Goal: Task Accomplishment & Management: Manage account settings

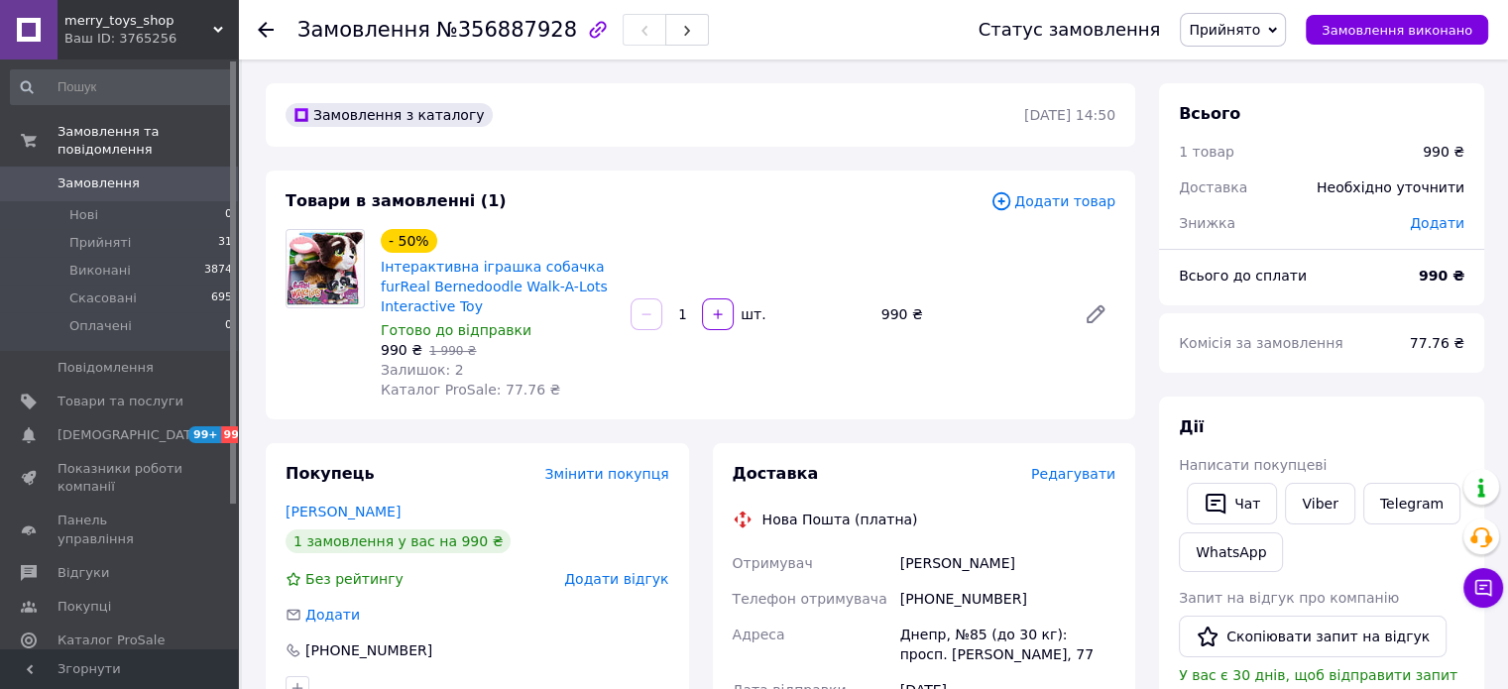
click at [500, 35] on span "№356887928" at bounding box center [506, 30] width 141 height 24
copy span "356887928"
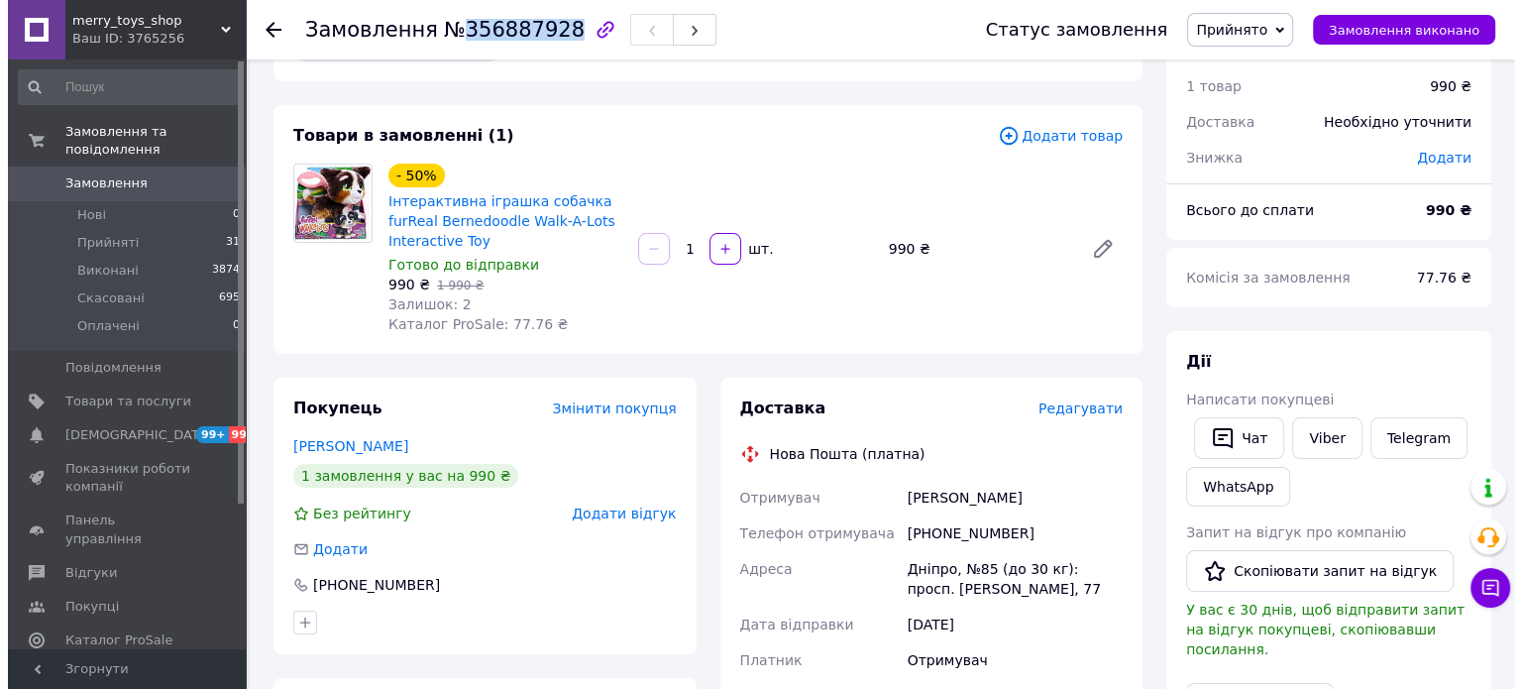
scroll to position [99, 0]
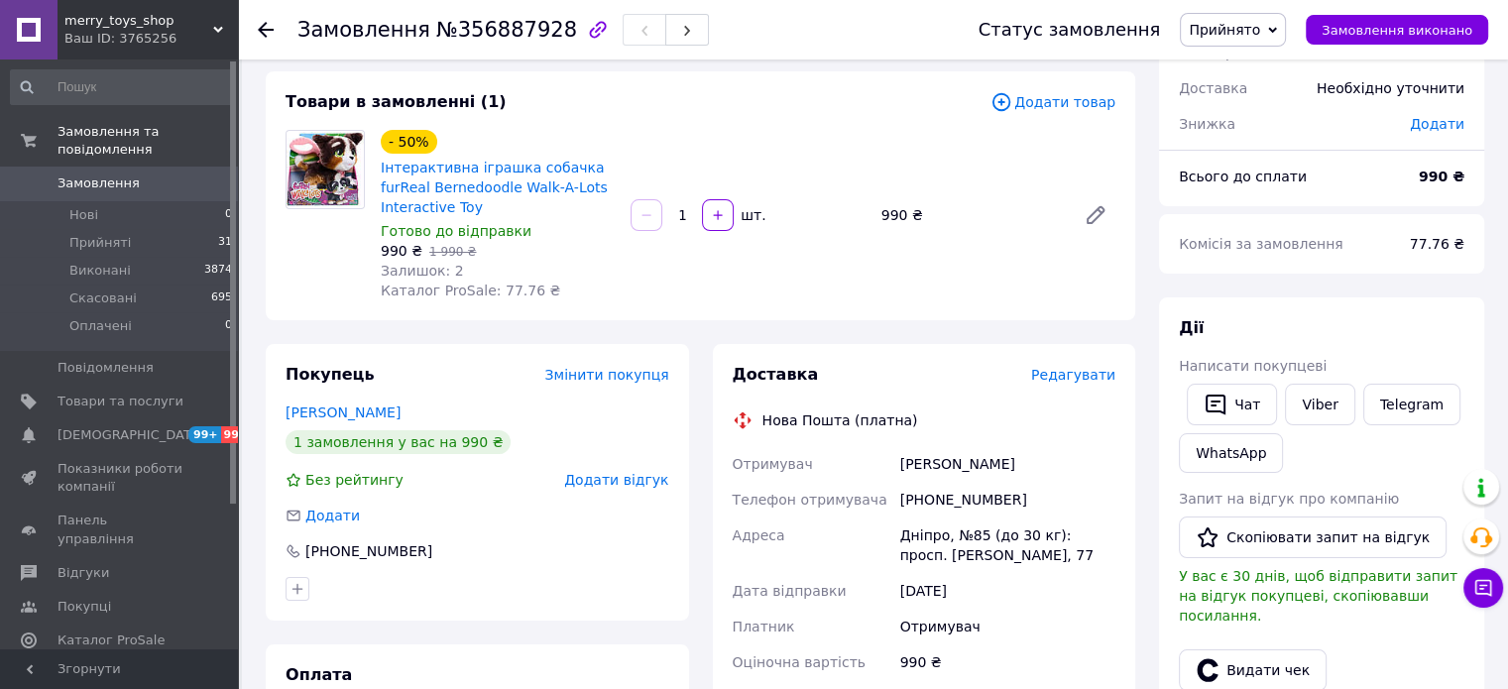
click at [1083, 374] on span "Редагувати" at bounding box center [1073, 375] width 84 height 16
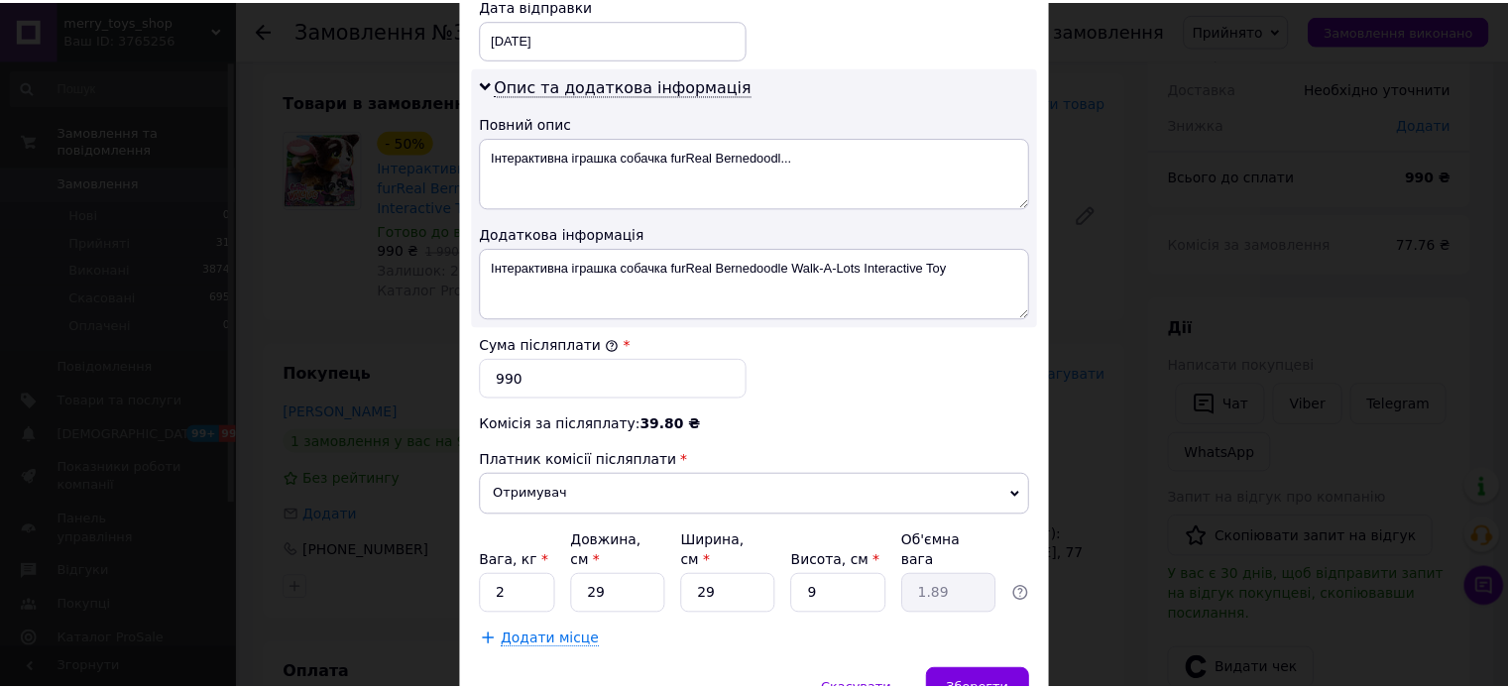
scroll to position [1039, 0]
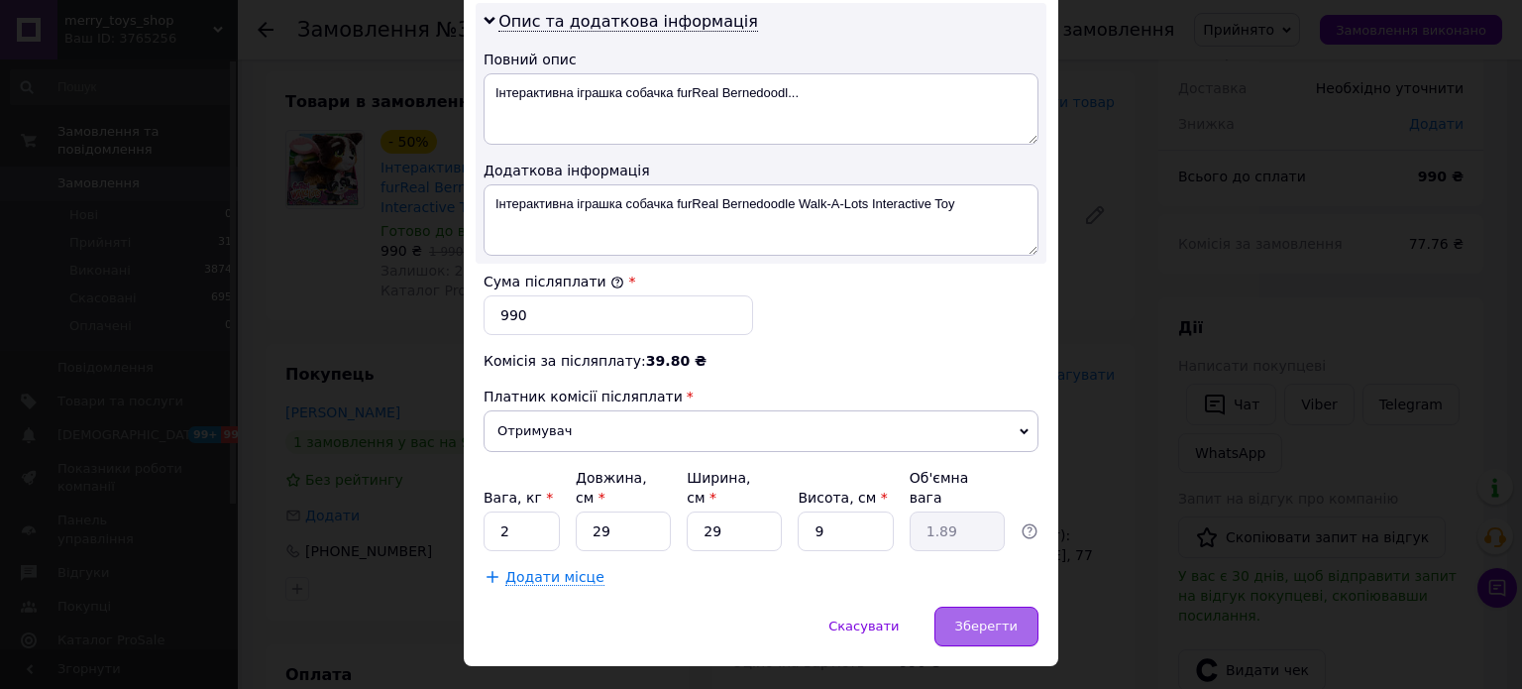
click at [994, 618] on span "Зберегти" at bounding box center [986, 625] width 62 height 15
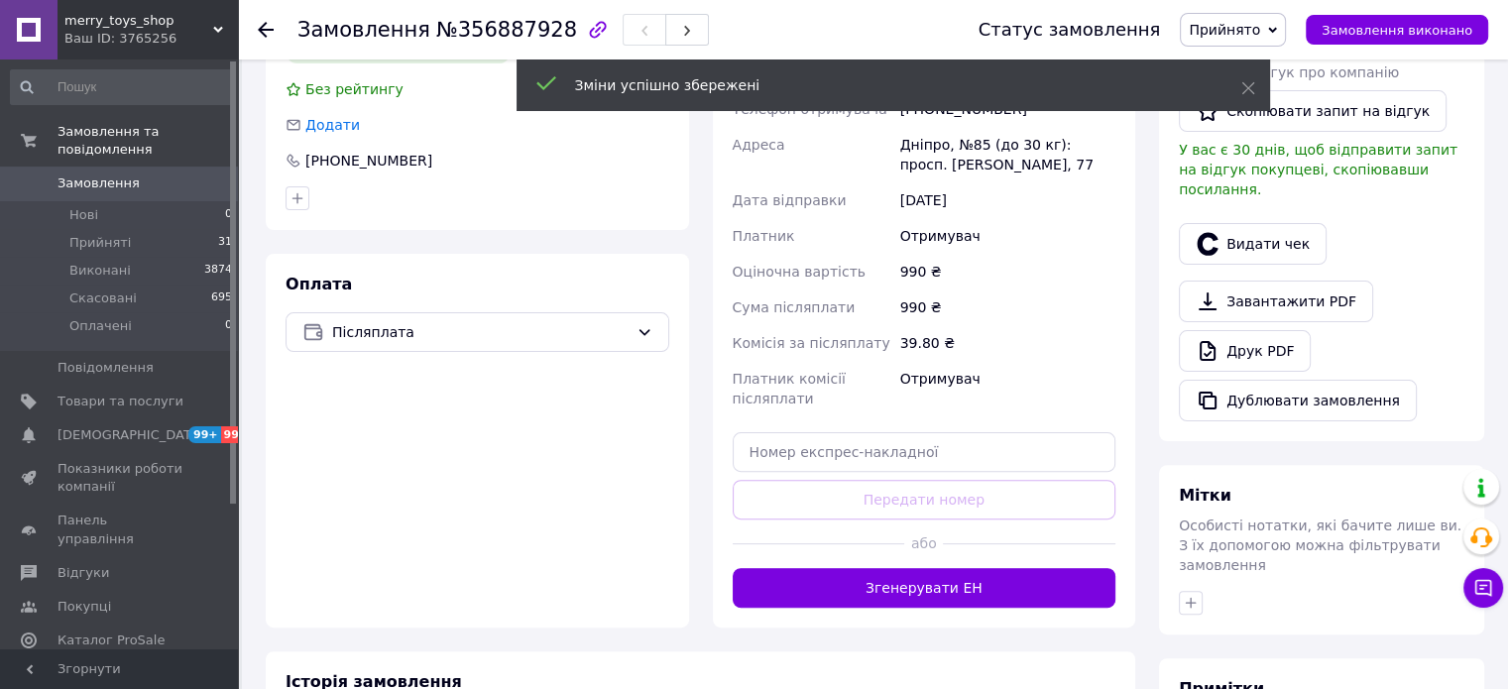
scroll to position [496, 0]
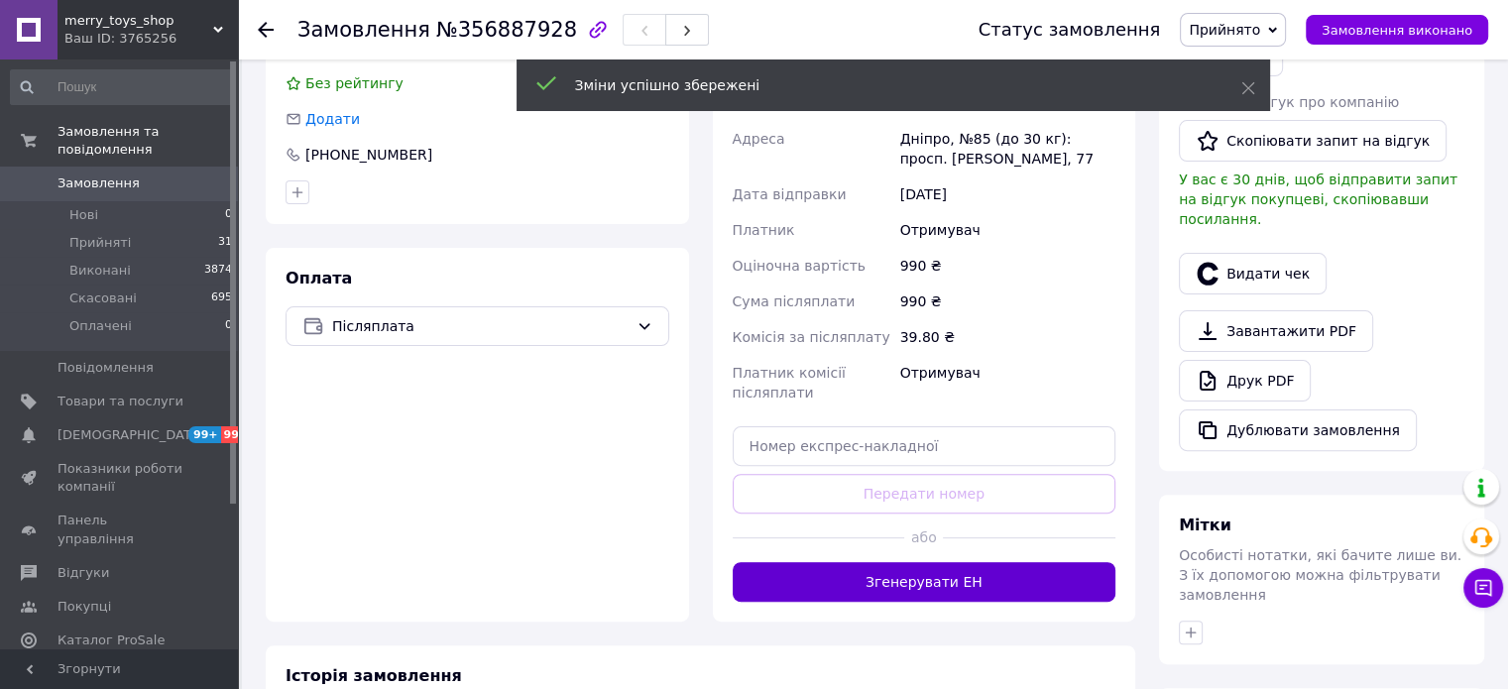
click at [1001, 579] on button "Згенерувати ЕН" at bounding box center [924, 582] width 384 height 40
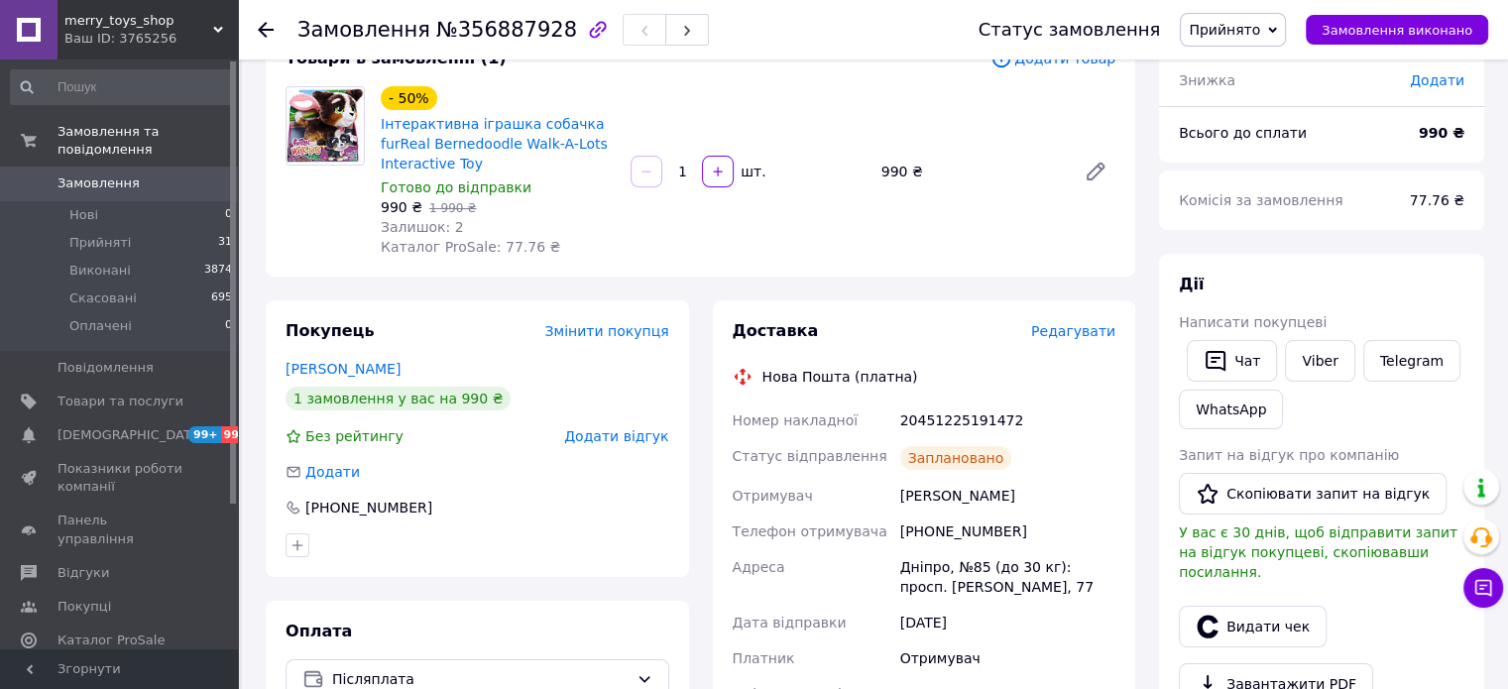
scroll to position [99, 0]
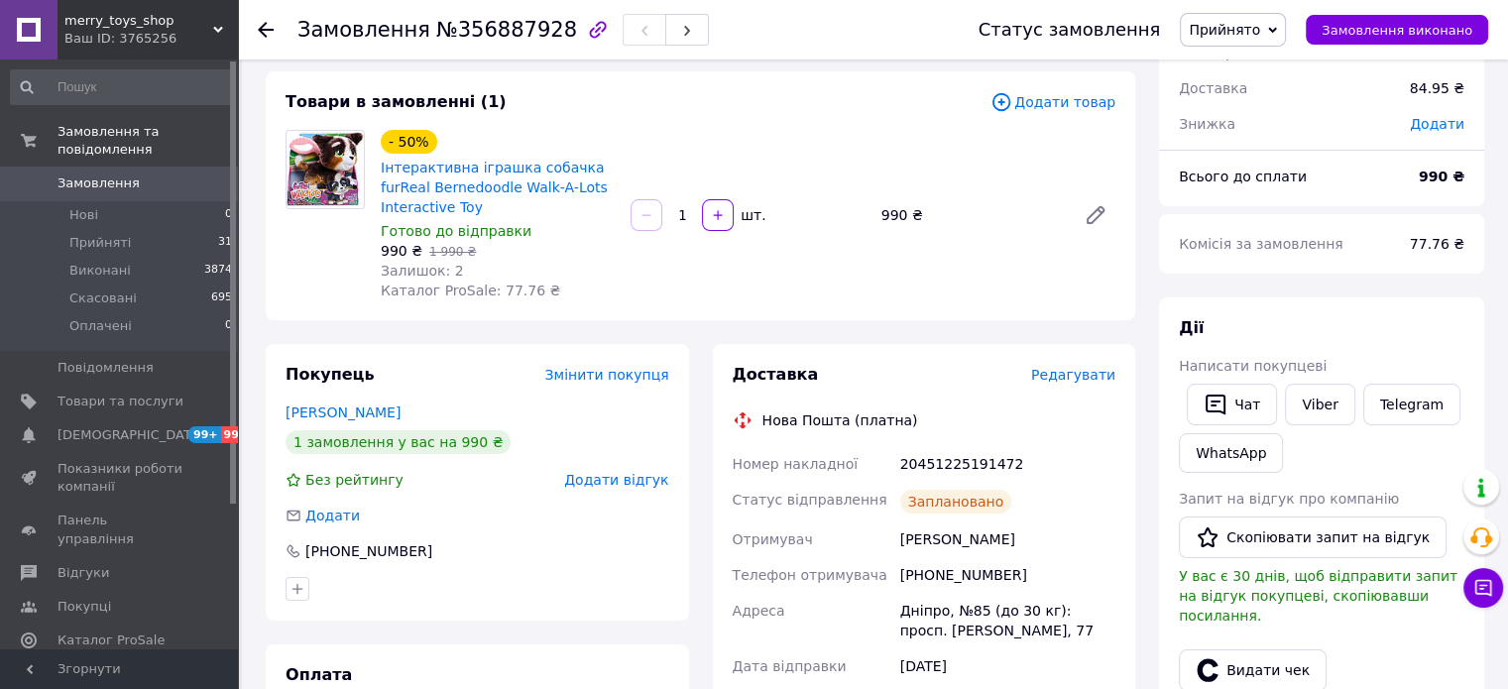
click at [953, 461] on div "20451225191472" at bounding box center [1007, 464] width 223 height 36
copy div "20451225191472"
click at [429, 190] on link "Інтерактивна іграшка собачка furReal Bernedoodle Walk-A-Lots Interactive Toy" at bounding box center [494, 188] width 227 height 56
copy div "20451225191472"
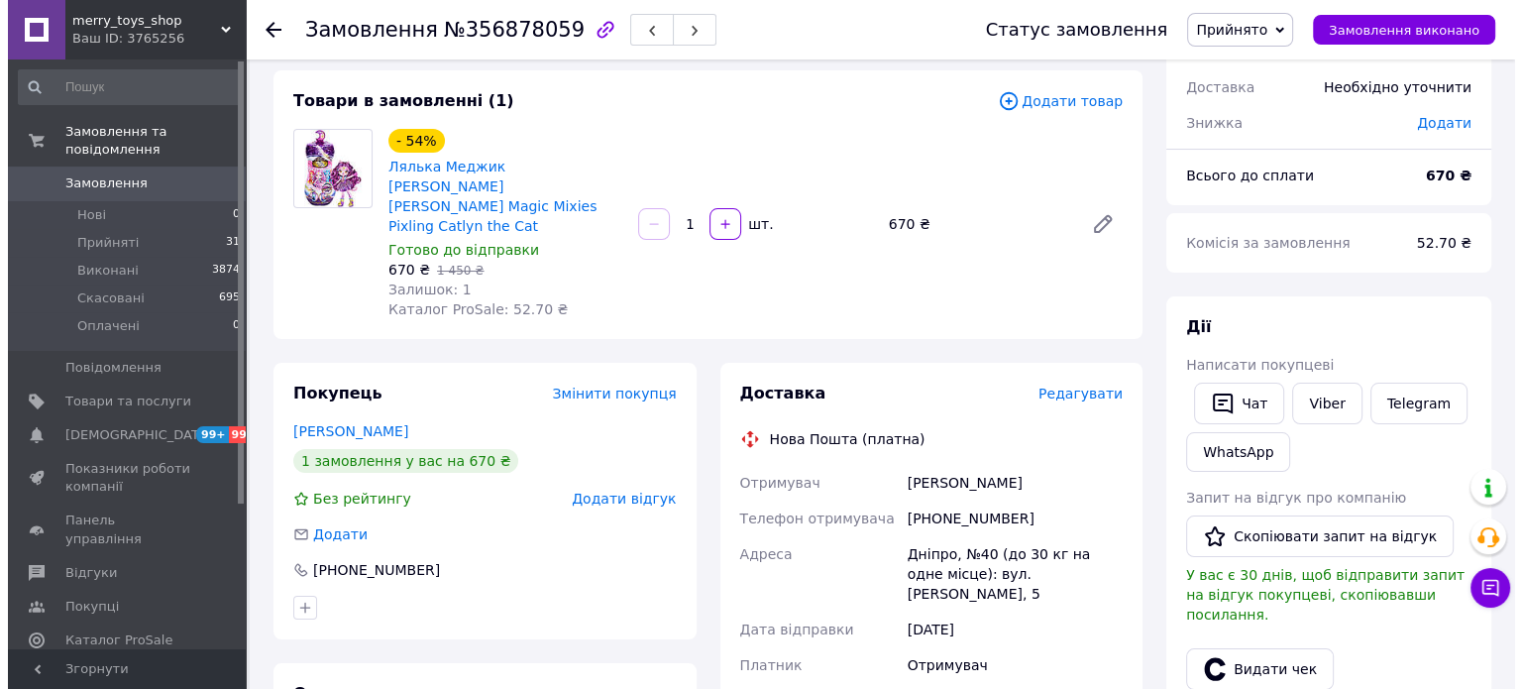
scroll to position [198, 0]
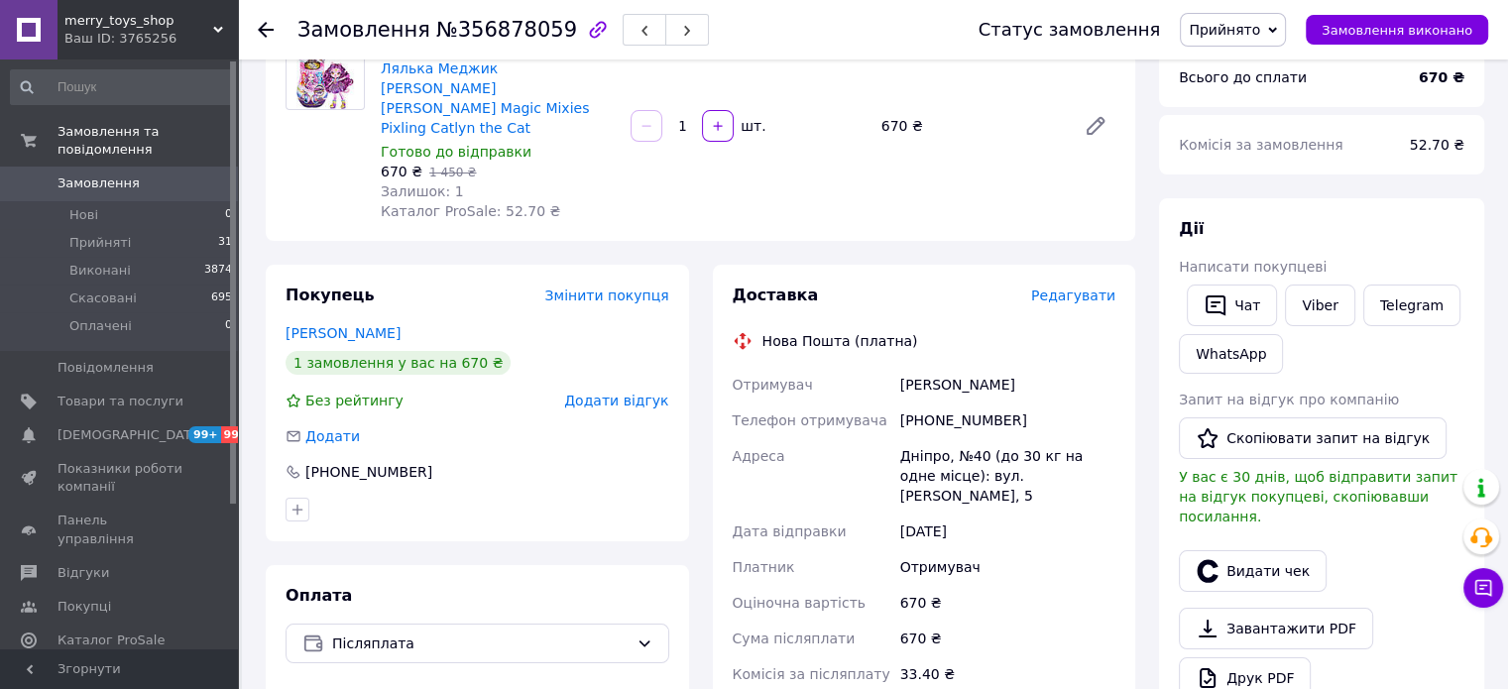
click at [1070, 287] on span "Редагувати" at bounding box center [1073, 295] width 84 height 16
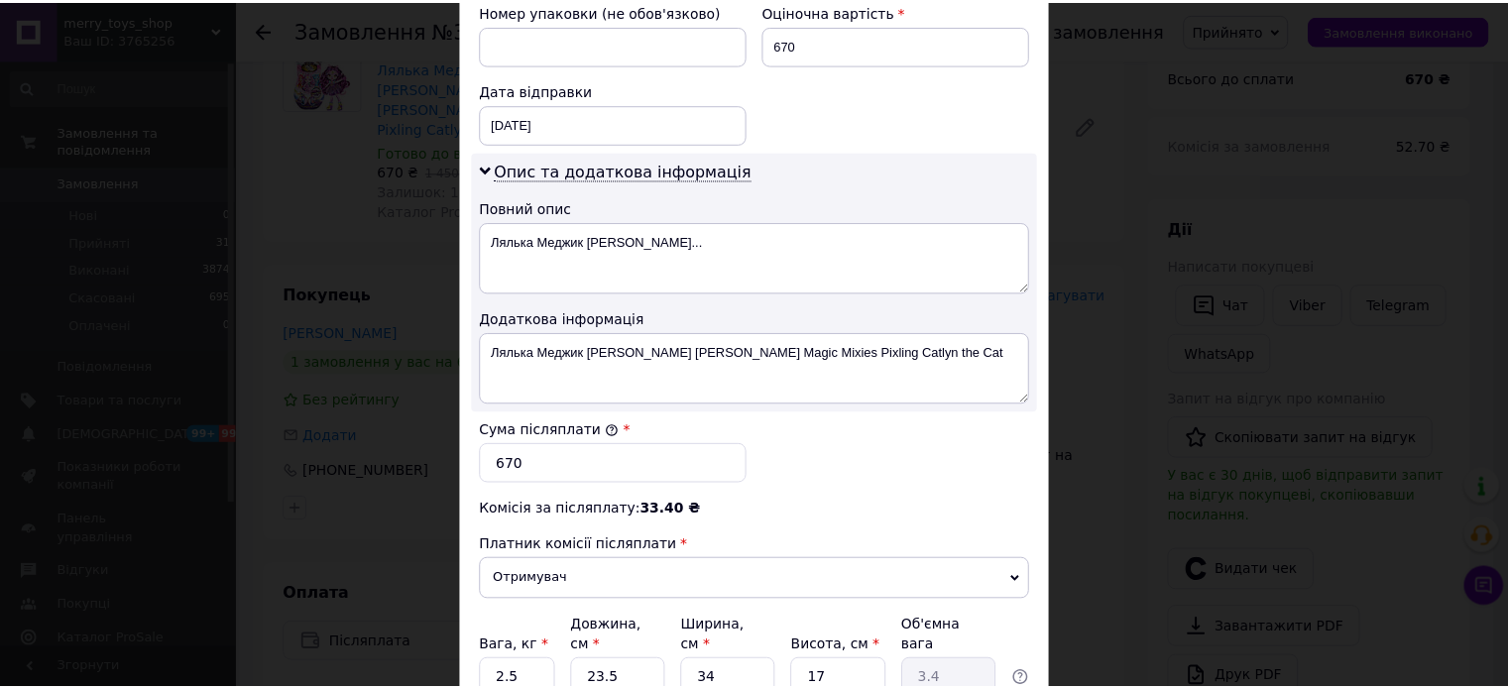
scroll to position [1039, 0]
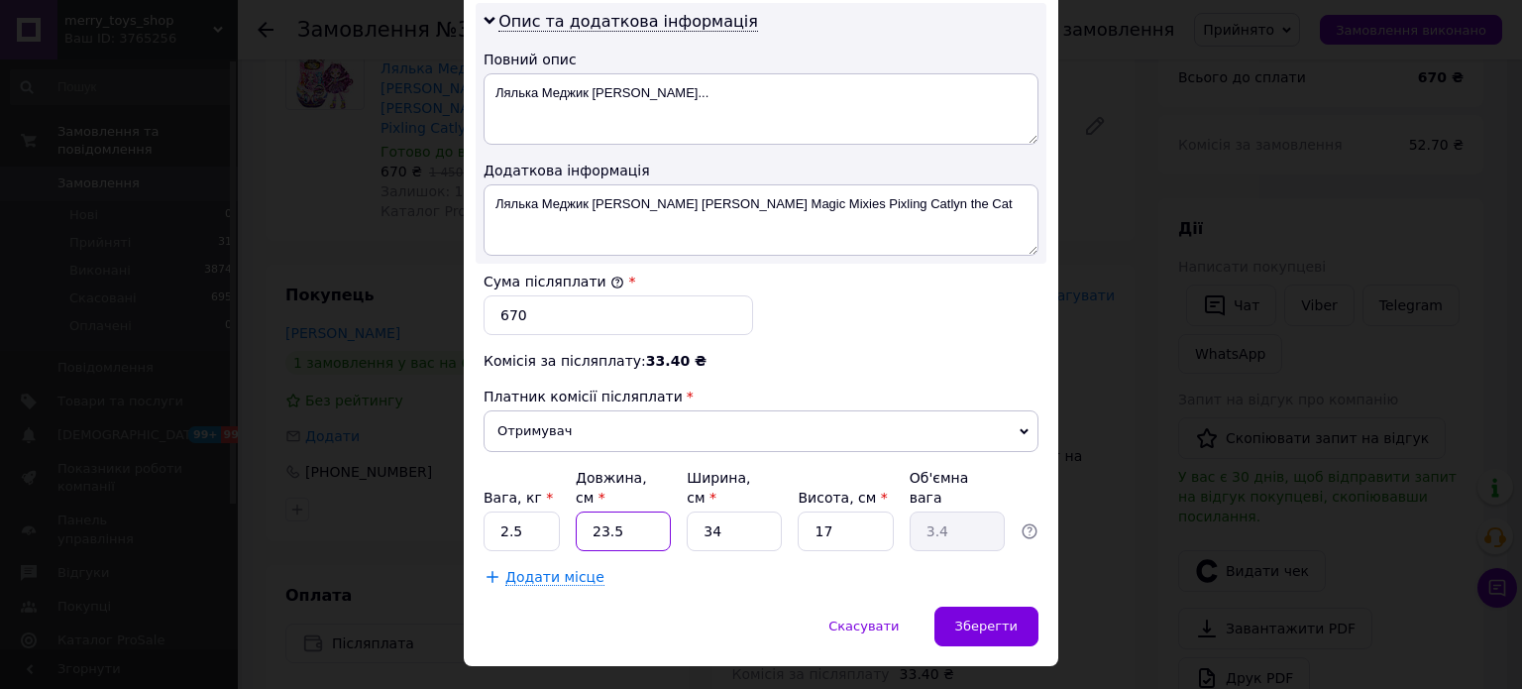
click at [630, 511] on input "23.5" at bounding box center [623, 531] width 95 height 40
type input "23."
type input "3.32"
type input "2"
type input "0.29"
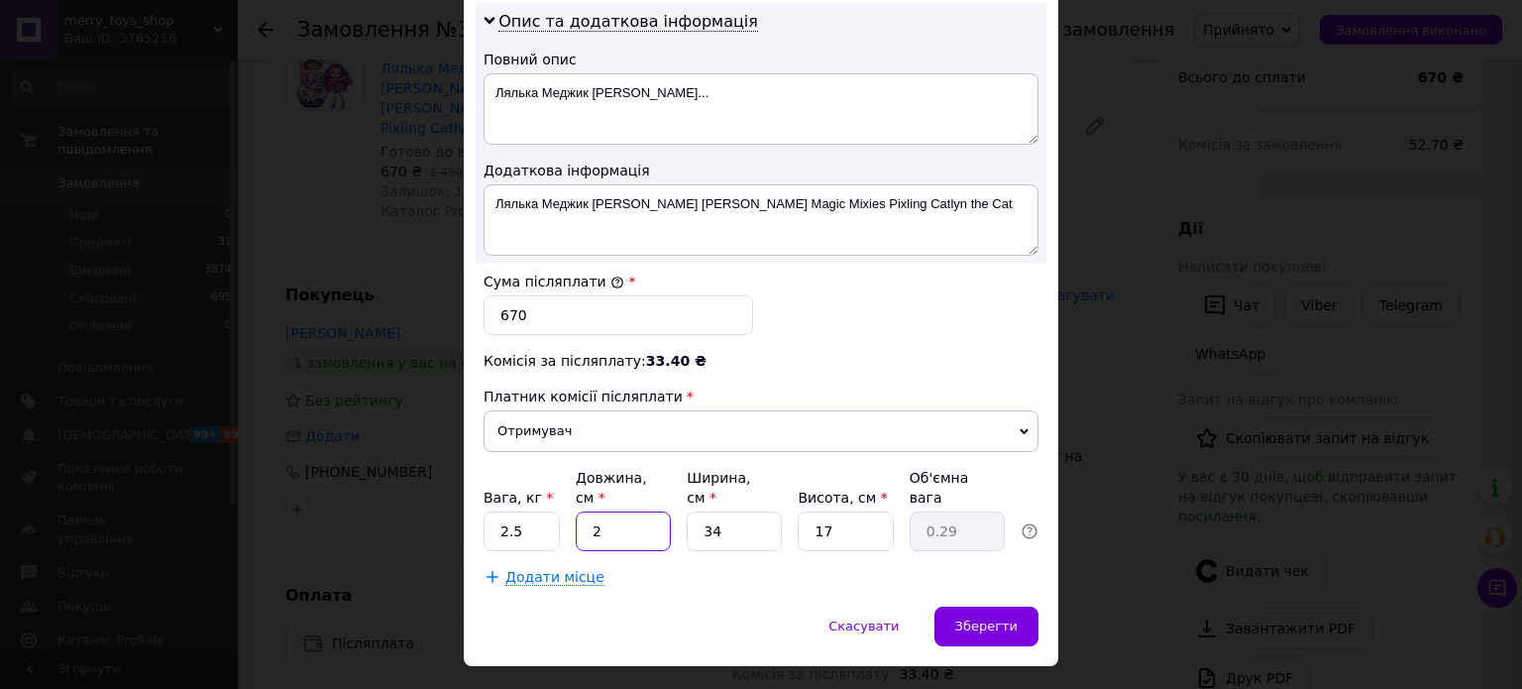
type input "24"
type input "3.47"
type input "24"
click at [861, 511] on input "17" at bounding box center [845, 531] width 95 height 40
type input "1"
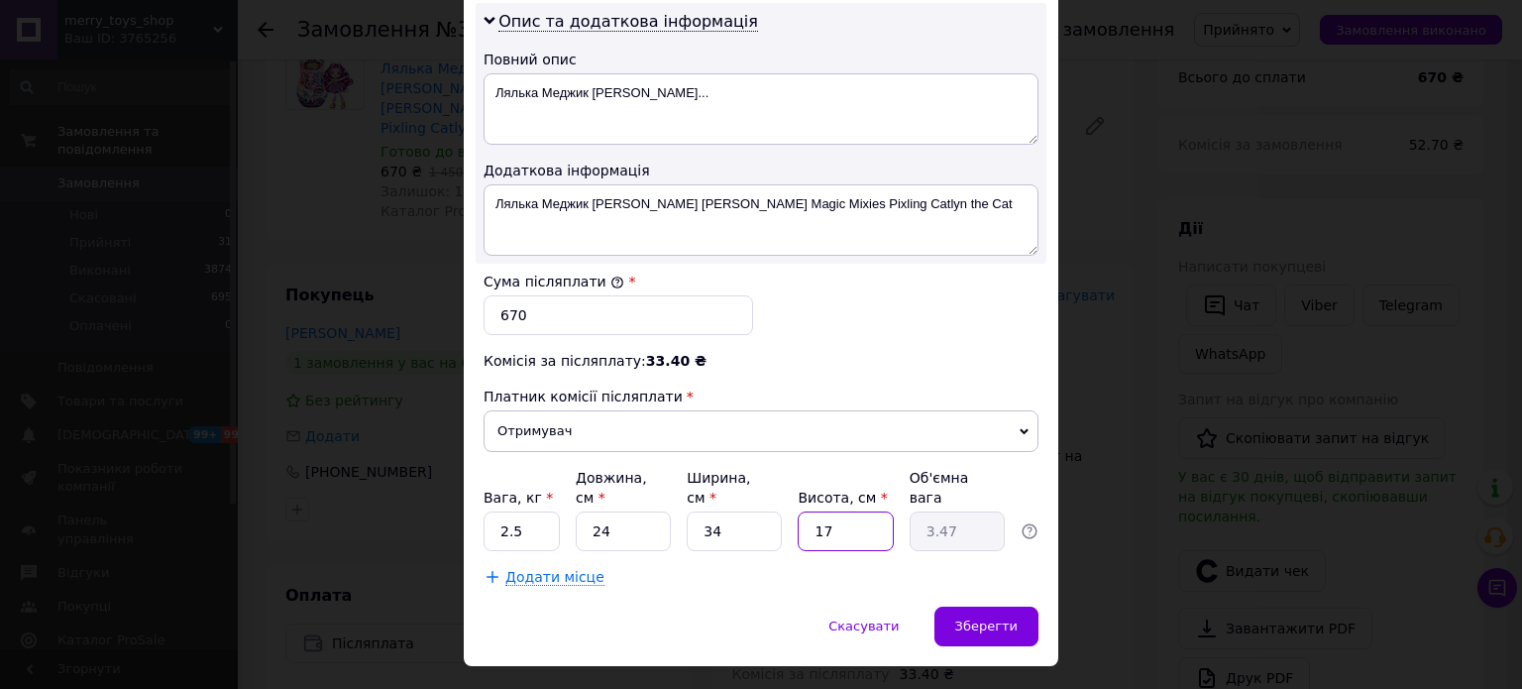
type input "0.2"
type input "9"
type input "1.84"
type input "9"
click at [529, 511] on input "2.5" at bounding box center [522, 531] width 76 height 40
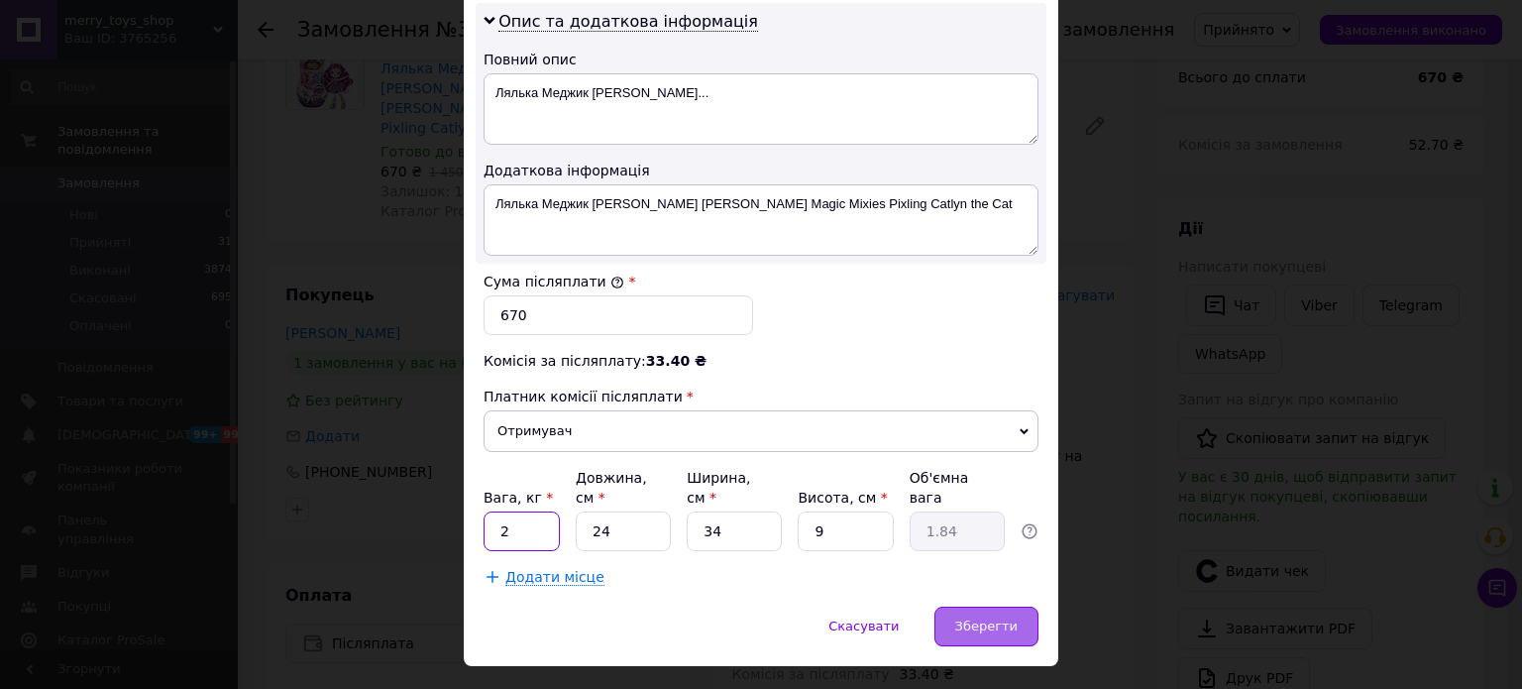
type input "2"
click at [992, 607] on div "Зберегти" at bounding box center [987, 627] width 104 height 40
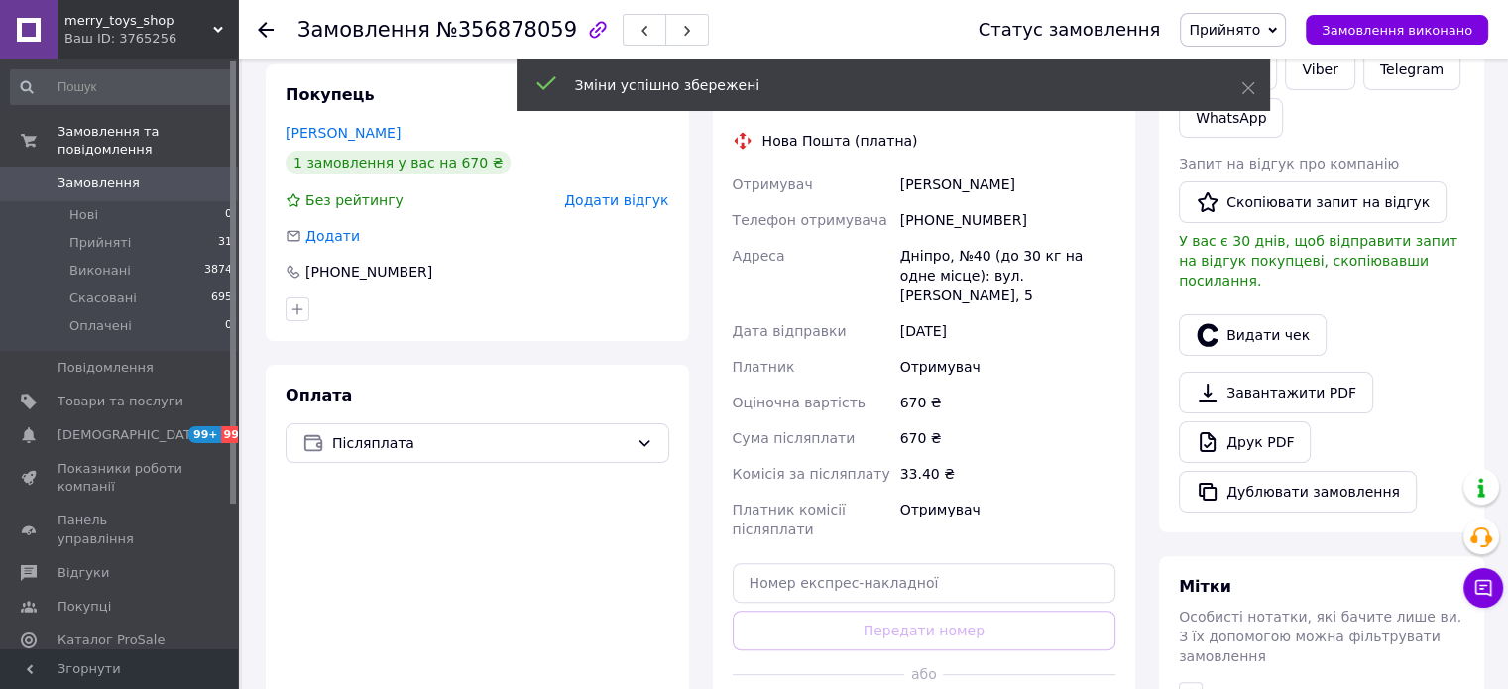
scroll to position [595, 0]
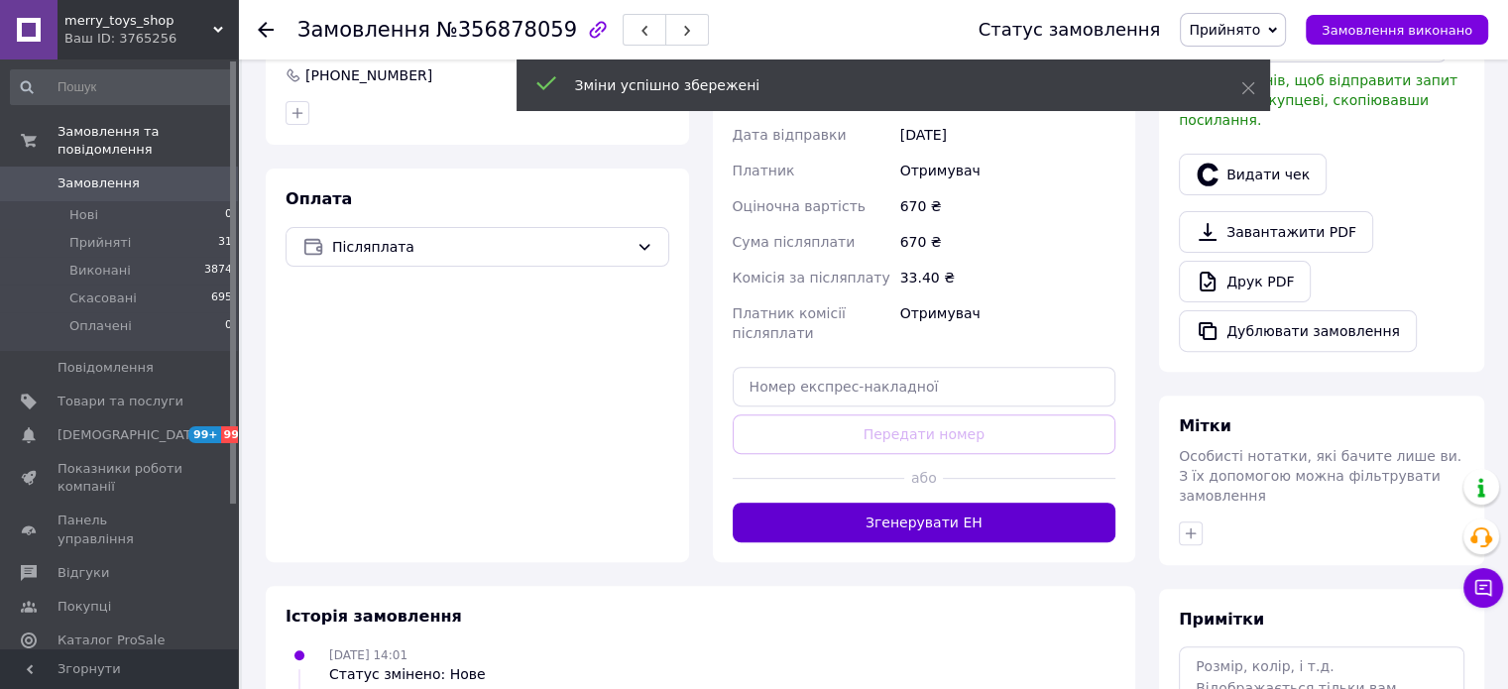
click at [924, 503] on button "Згенерувати ЕН" at bounding box center [924, 523] width 384 height 40
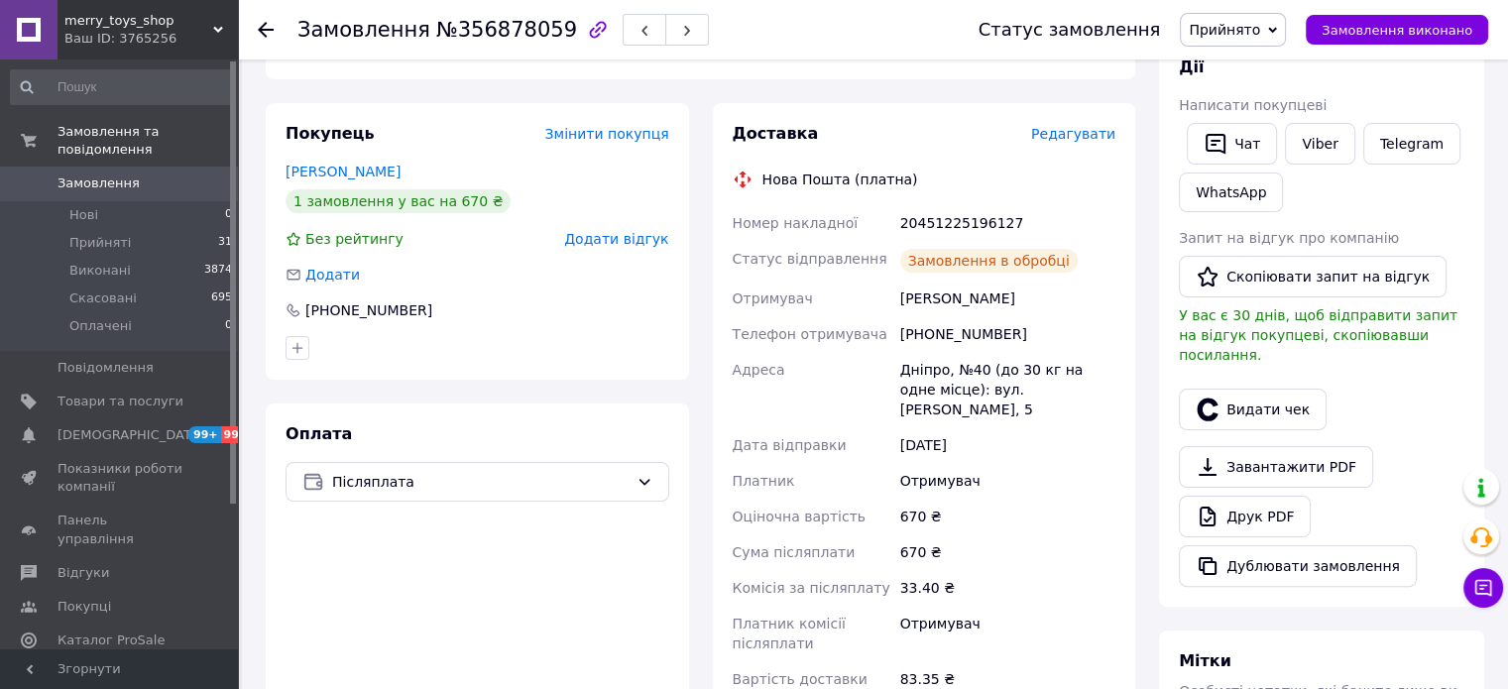
scroll to position [99, 0]
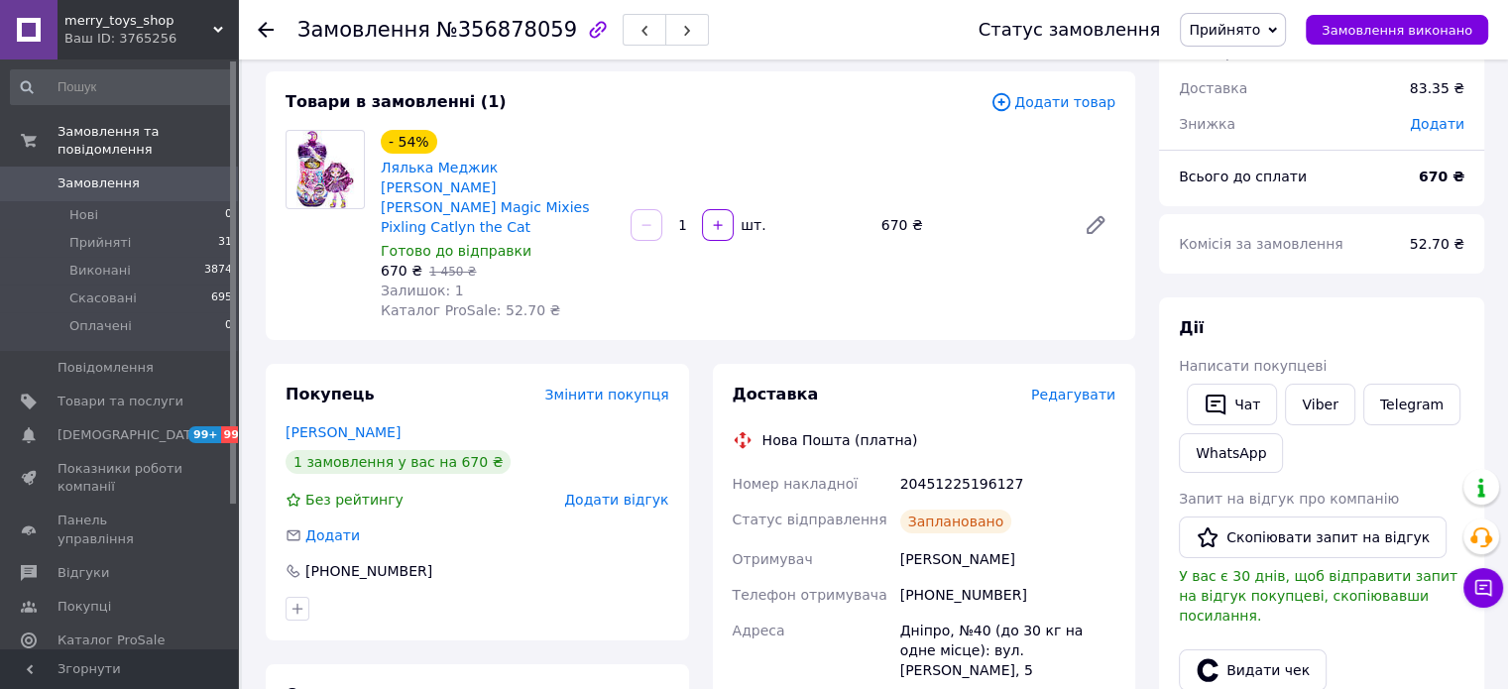
click at [942, 466] on div "20451225196127" at bounding box center [1007, 484] width 223 height 36
copy div "20451225196127"
drag, startPoint x: 250, startPoint y: 288, endPoint x: 281, endPoint y: 265, distance: 38.9
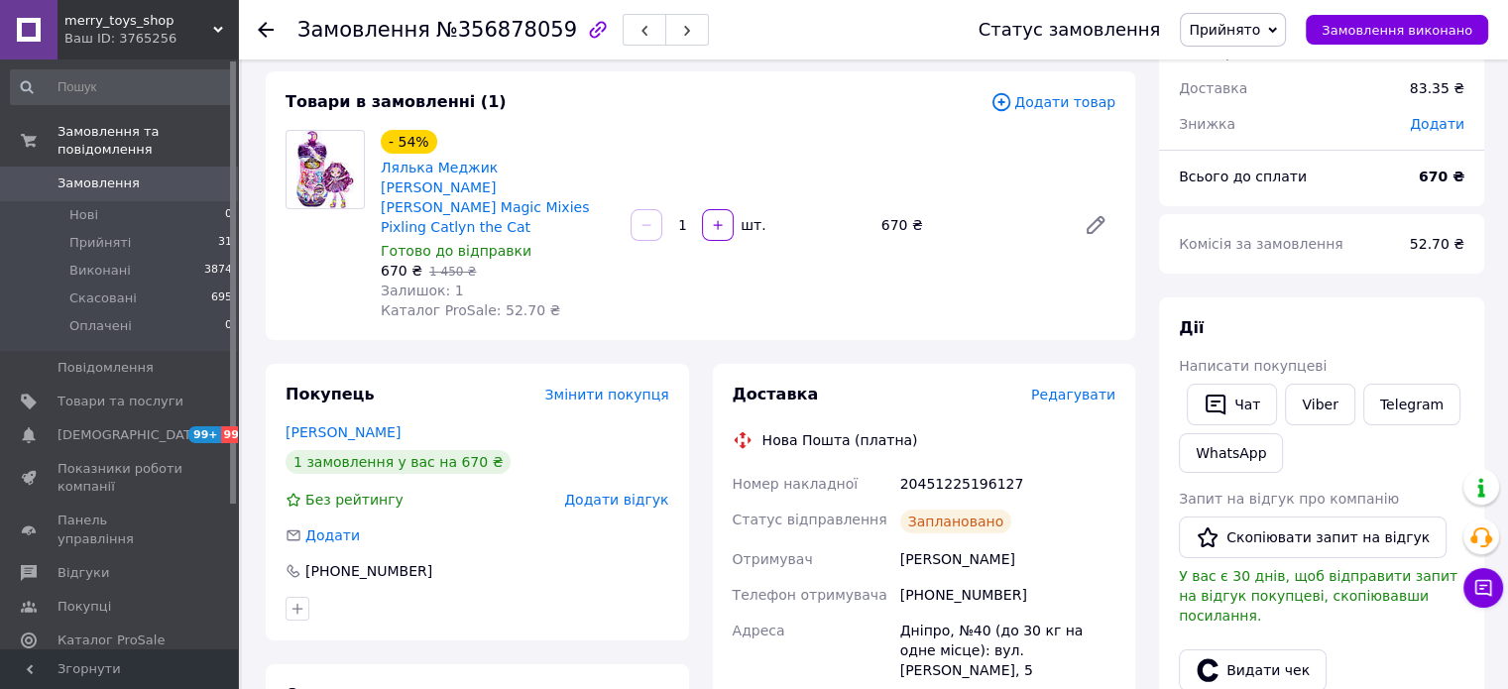
click at [947, 466] on div "20451225196127" at bounding box center [1007, 484] width 223 height 36
copy div "20451225196127"
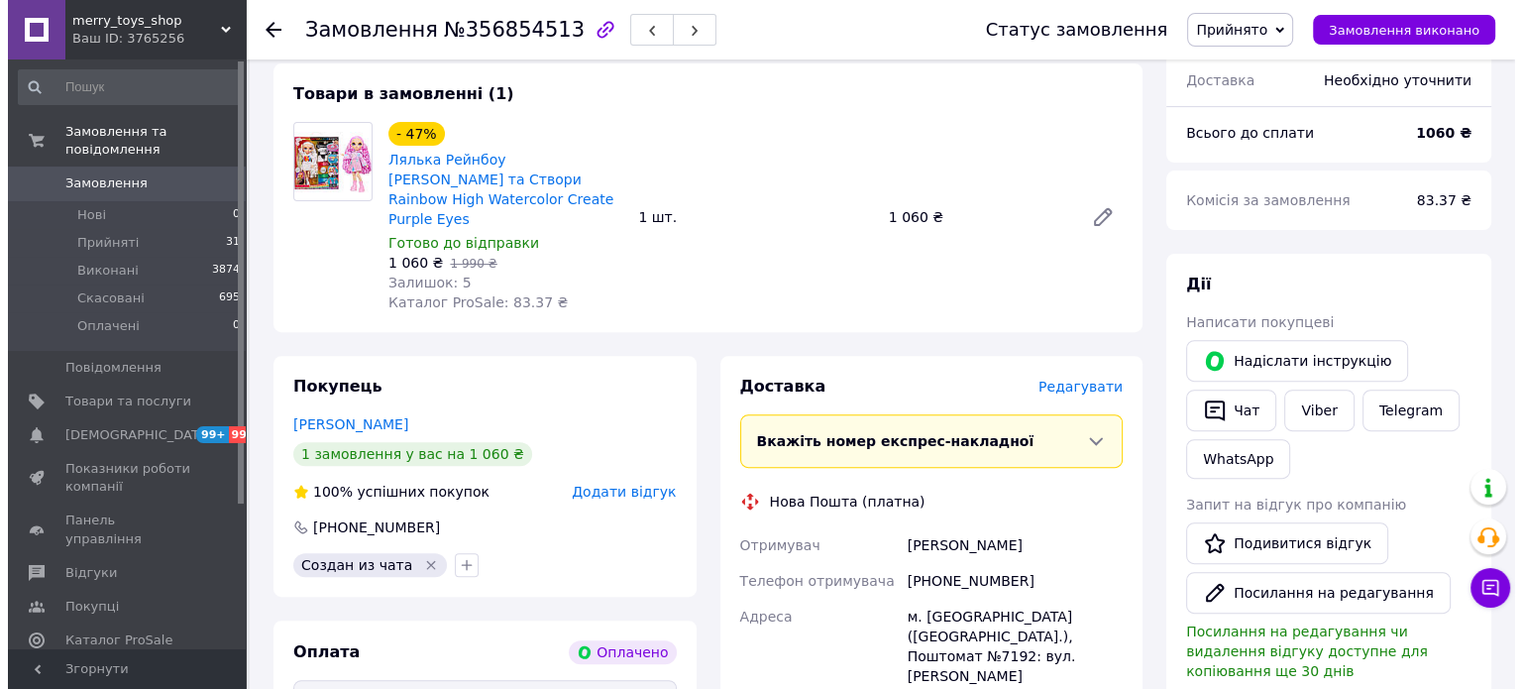
scroll to position [694, 0]
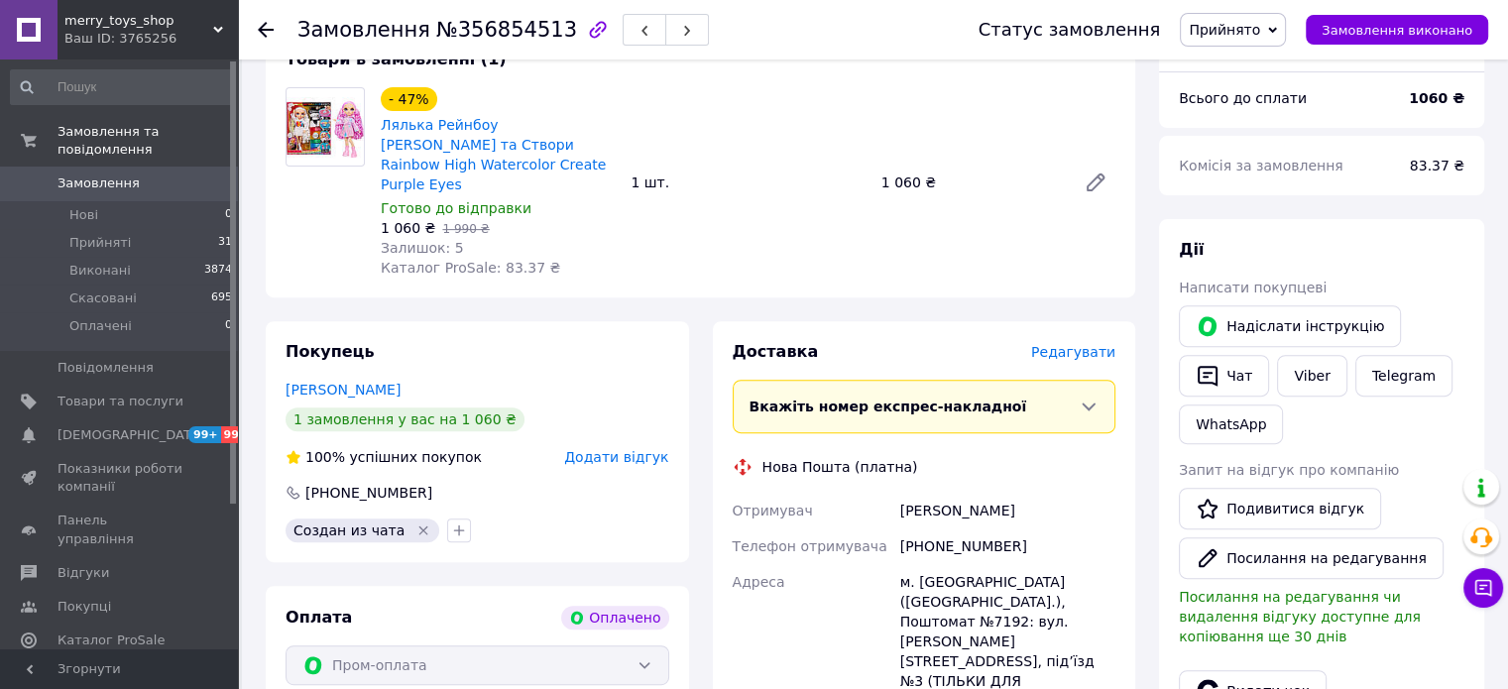
click at [1069, 344] on span "Редагувати" at bounding box center [1073, 352] width 84 height 16
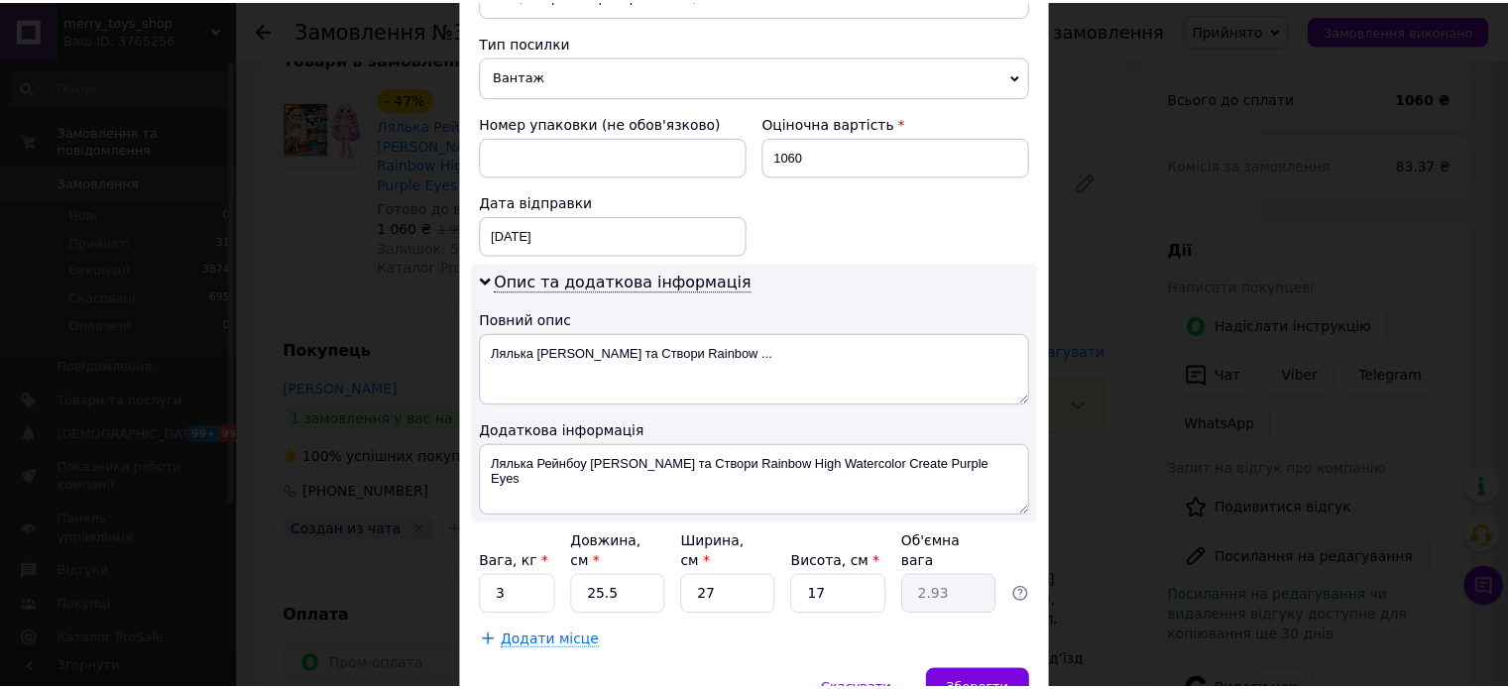
scroll to position [864, 0]
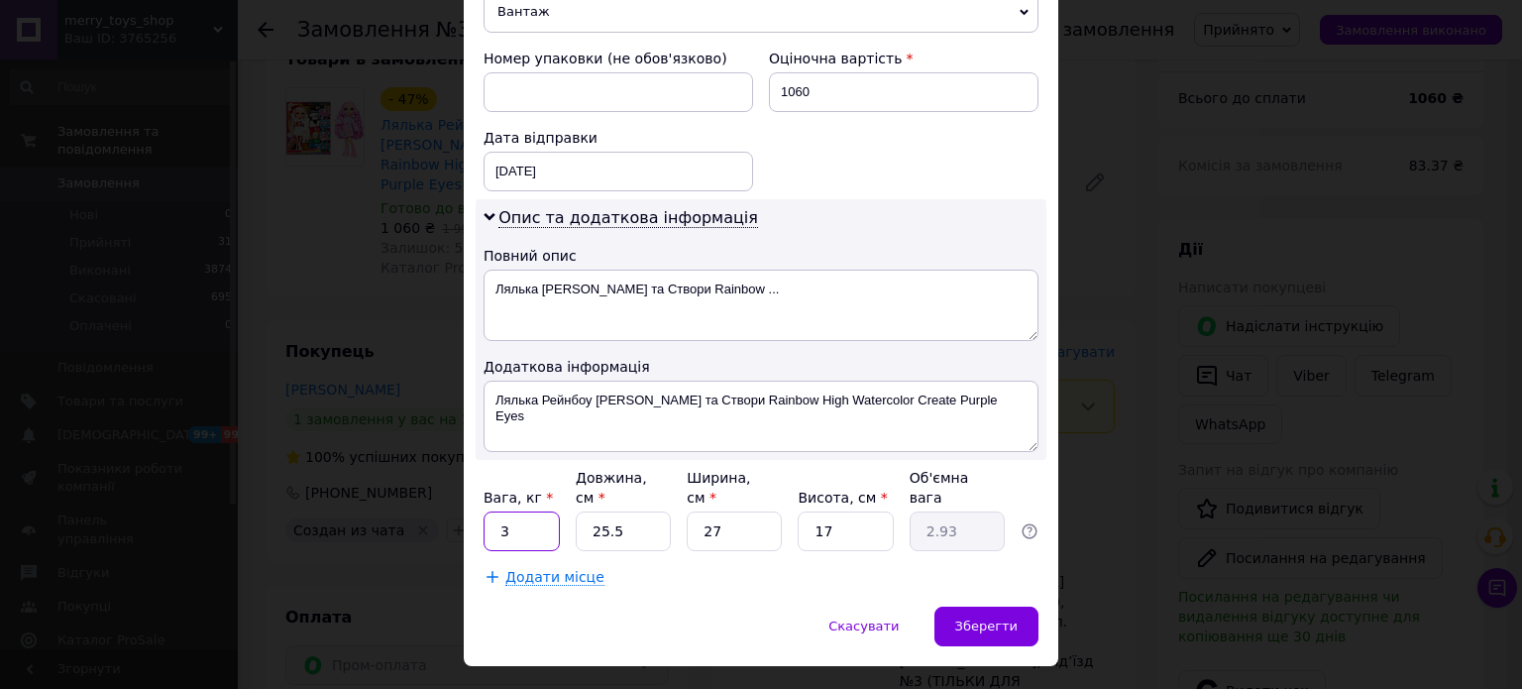
click at [543, 511] on input "3" at bounding box center [522, 531] width 76 height 40
click at [1005, 618] on span "Зберегти" at bounding box center [986, 625] width 62 height 15
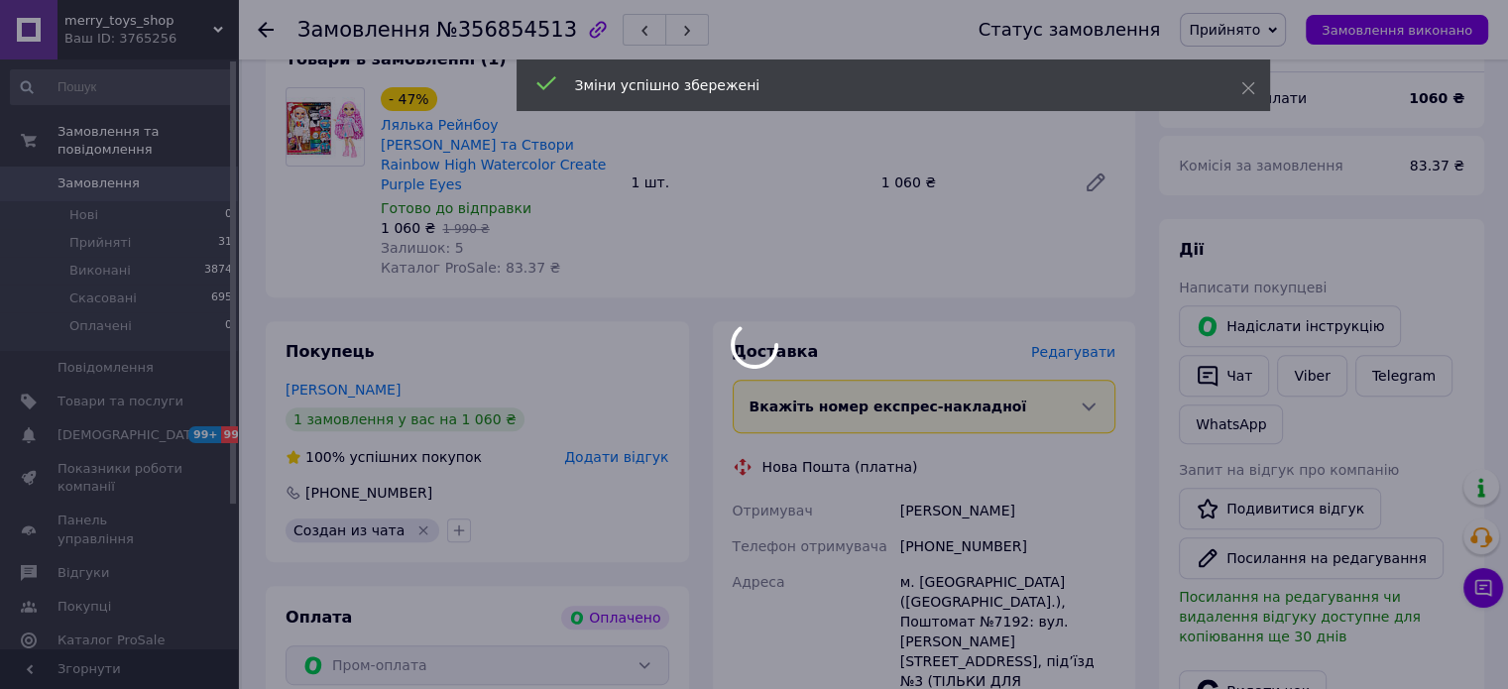
scroll to position [1189, 0]
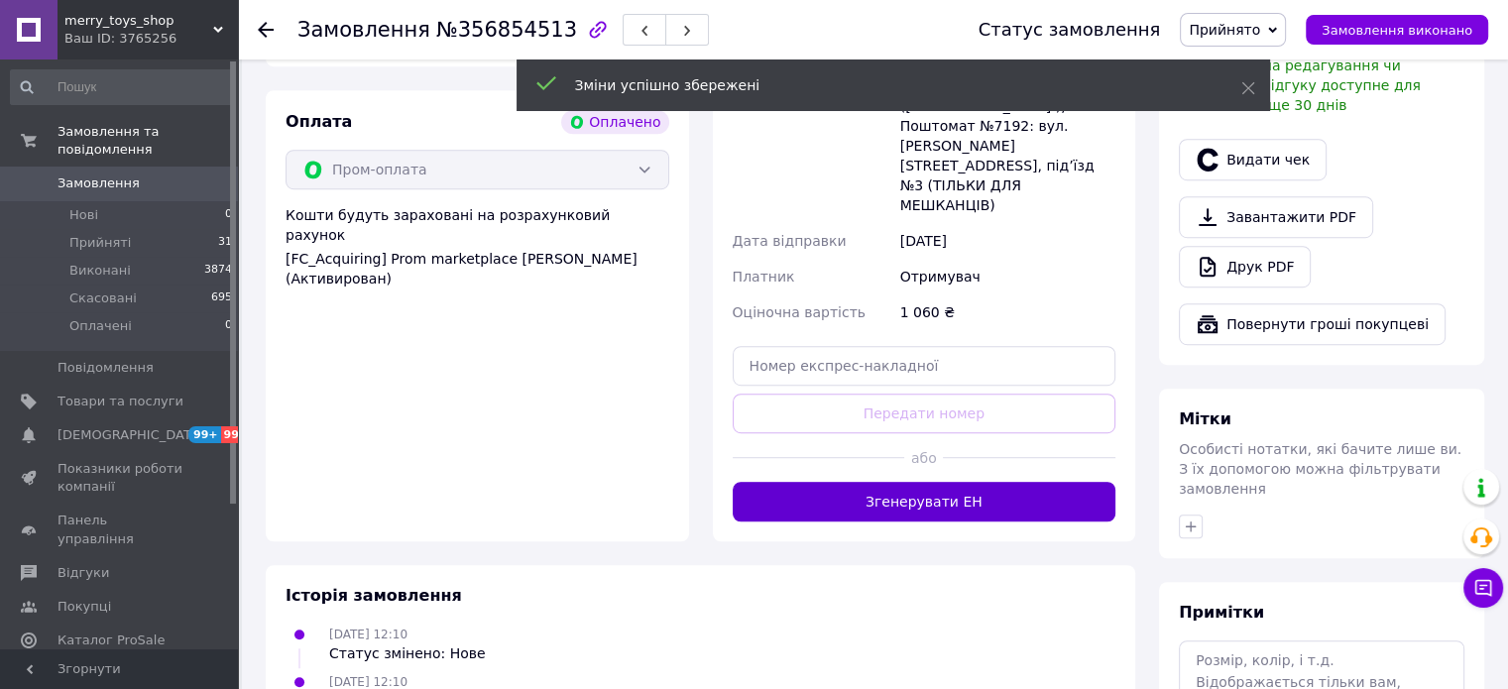
click at [940, 482] on button "Згенерувати ЕН" at bounding box center [924, 502] width 384 height 40
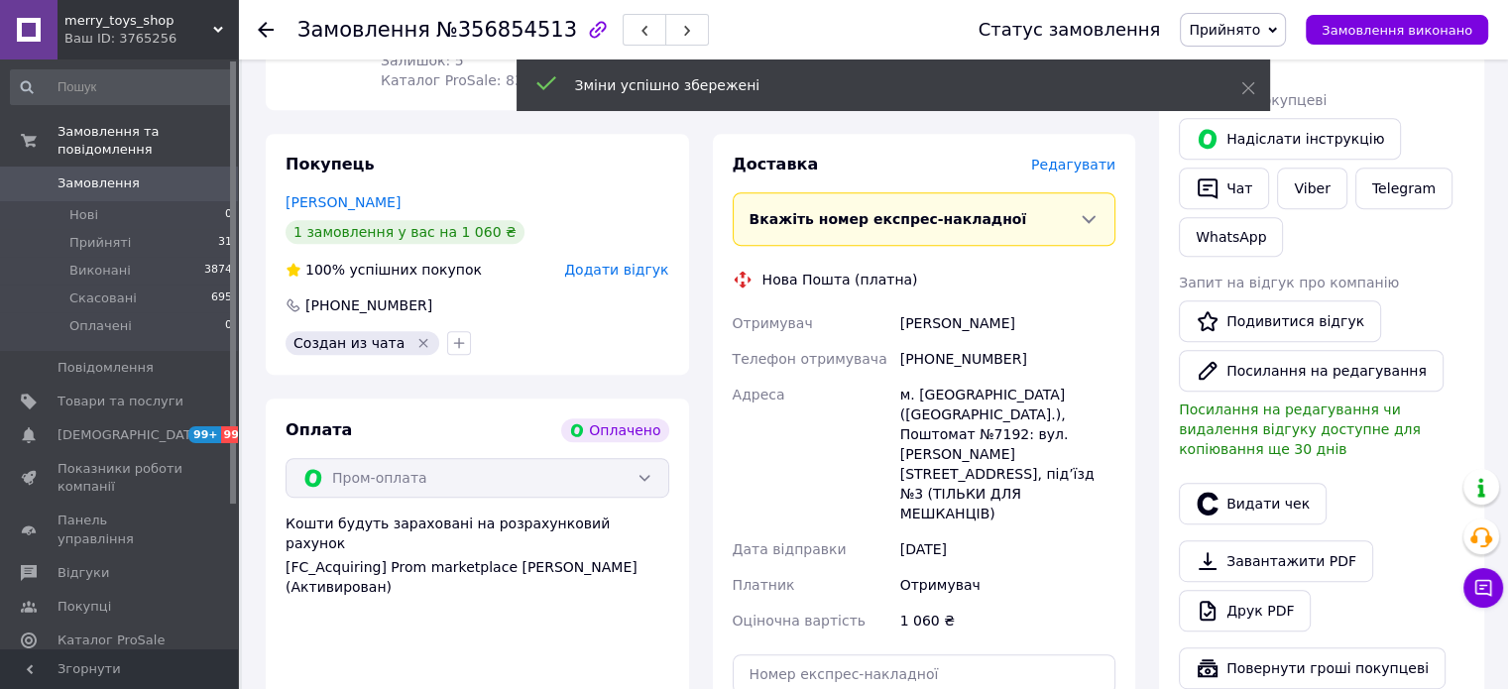
scroll to position [694, 0]
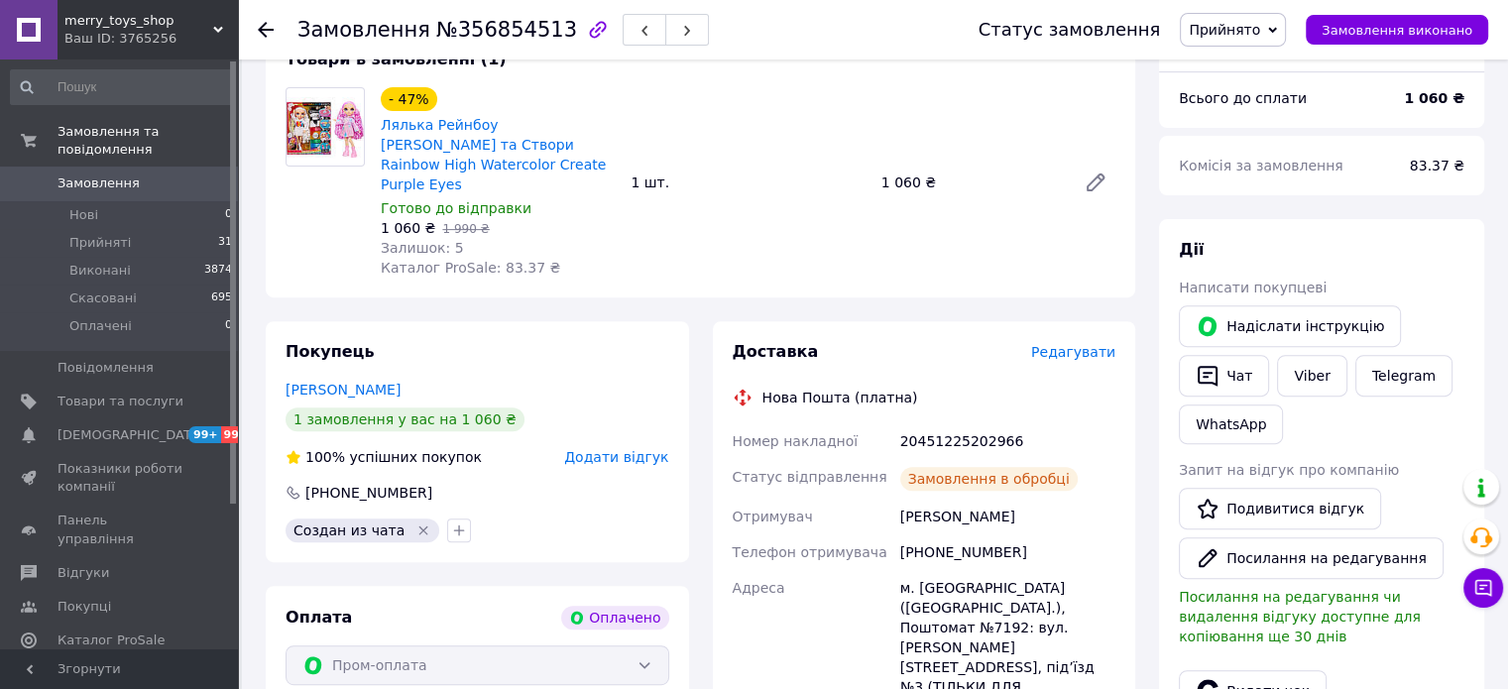
click at [947, 424] on div "20451225202966" at bounding box center [1007, 441] width 223 height 36
copy div "20451225202966"
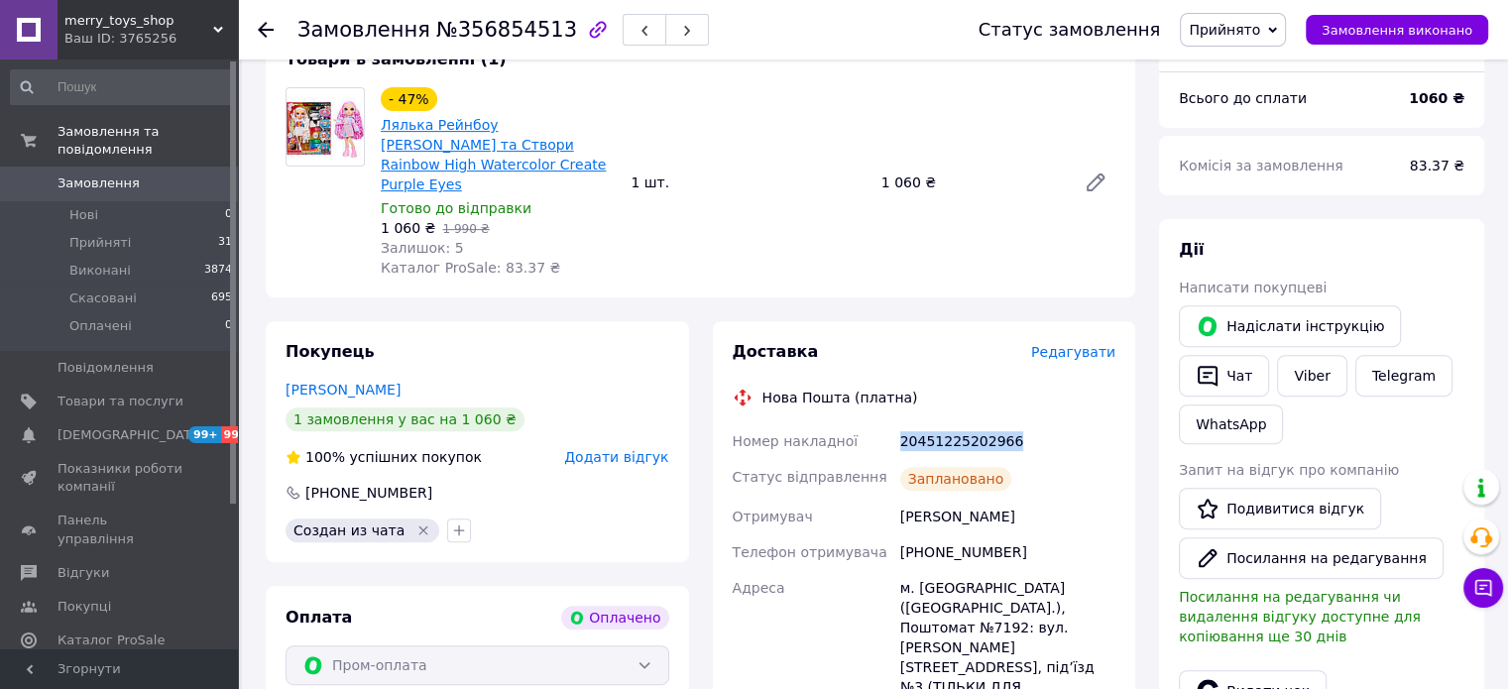
click at [480, 149] on link "Лялька Рейнбоу [PERSON_NAME] та Створи Rainbow High Watercolor Create Purple Ey…" at bounding box center [493, 154] width 225 height 75
click at [117, 234] on span "Прийняті" at bounding box center [99, 243] width 61 height 18
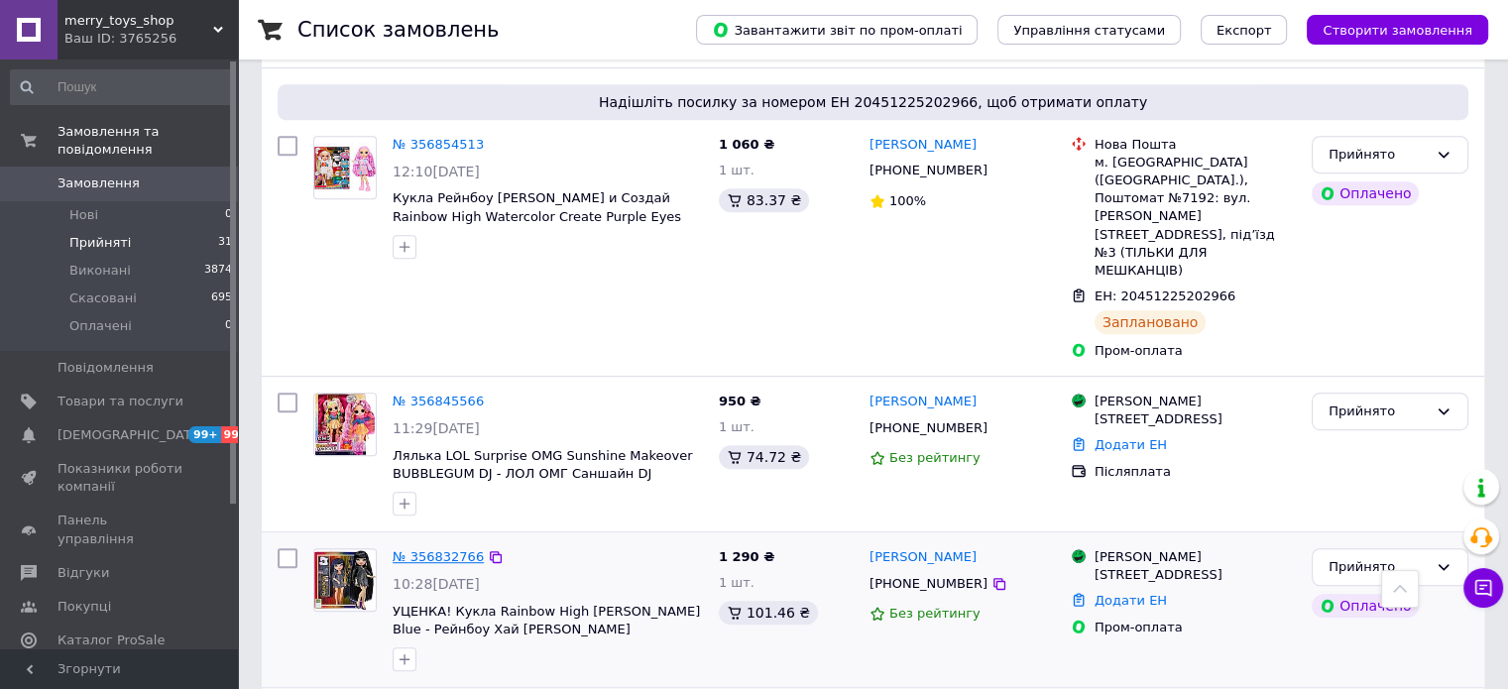
scroll to position [892, 0]
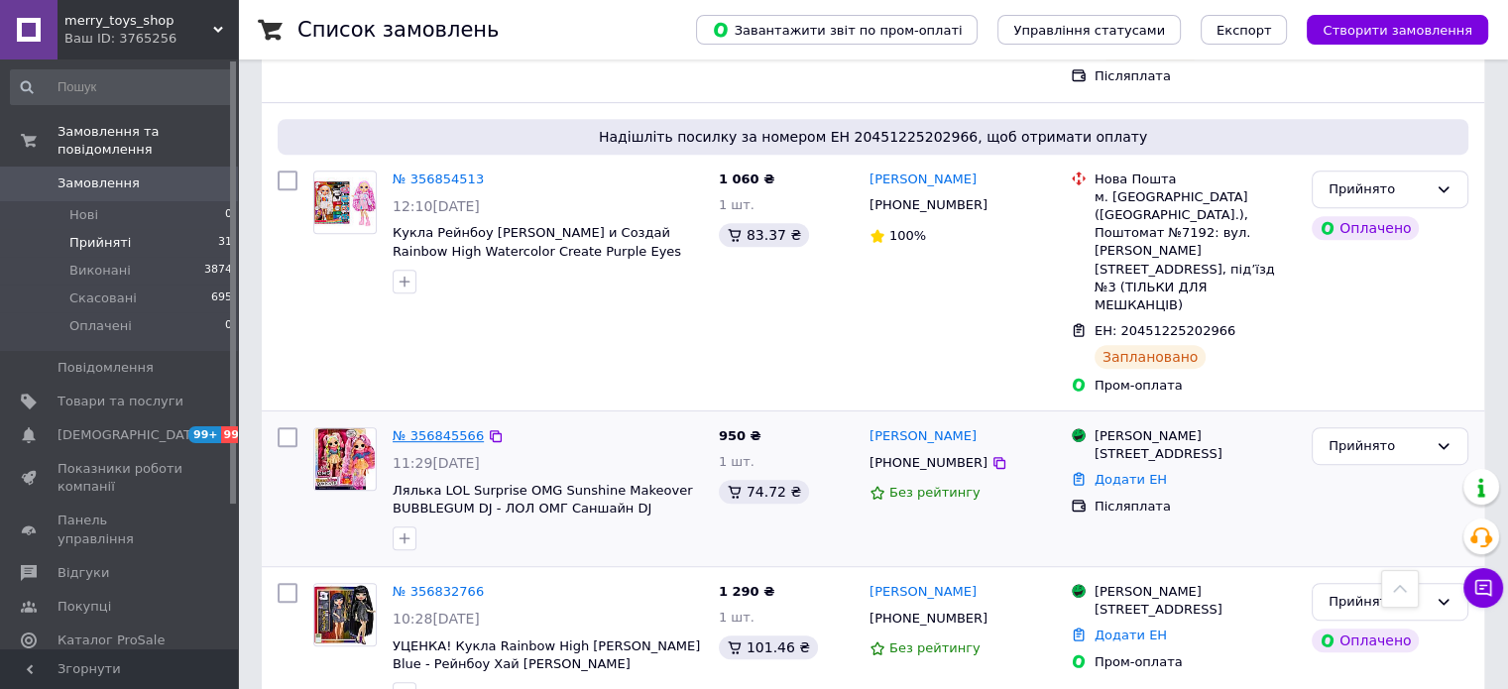
click at [444, 428] on link "№ 356845566" at bounding box center [438, 435] width 91 height 15
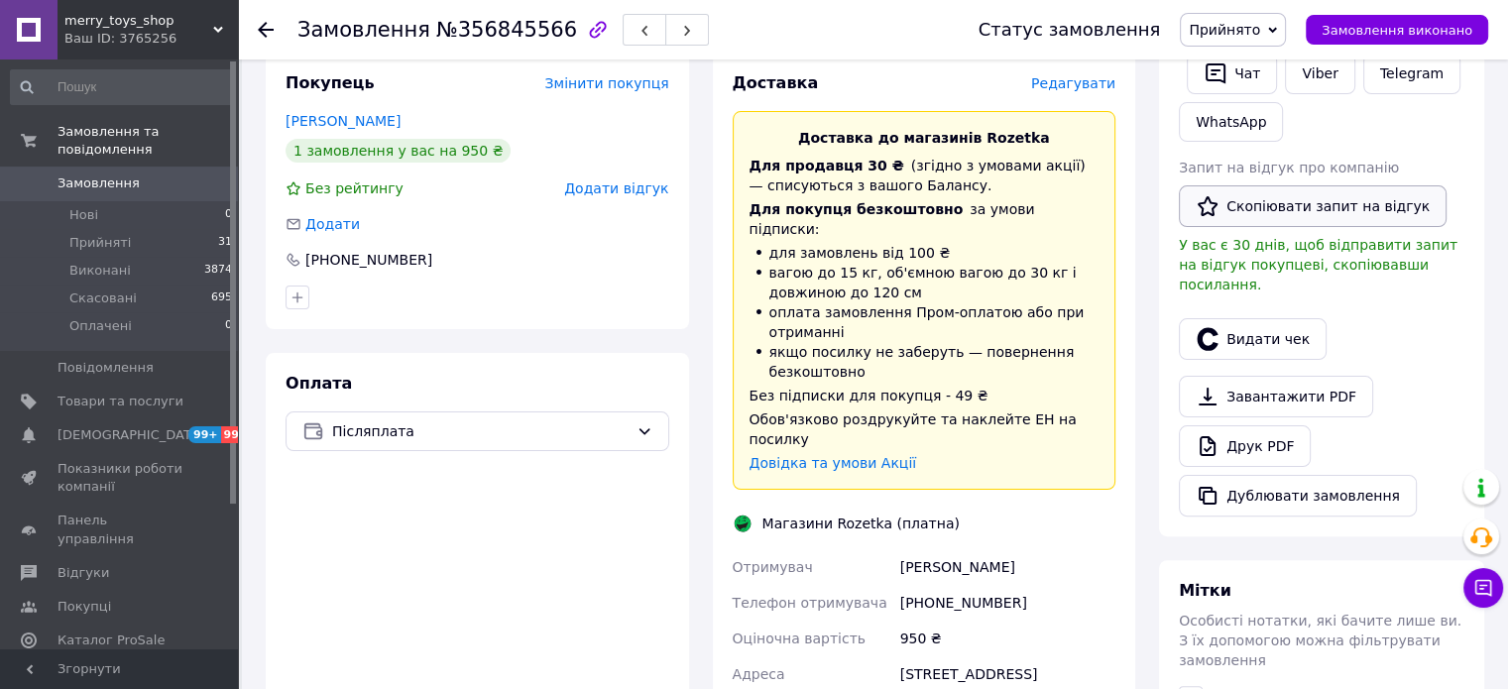
scroll to position [396, 0]
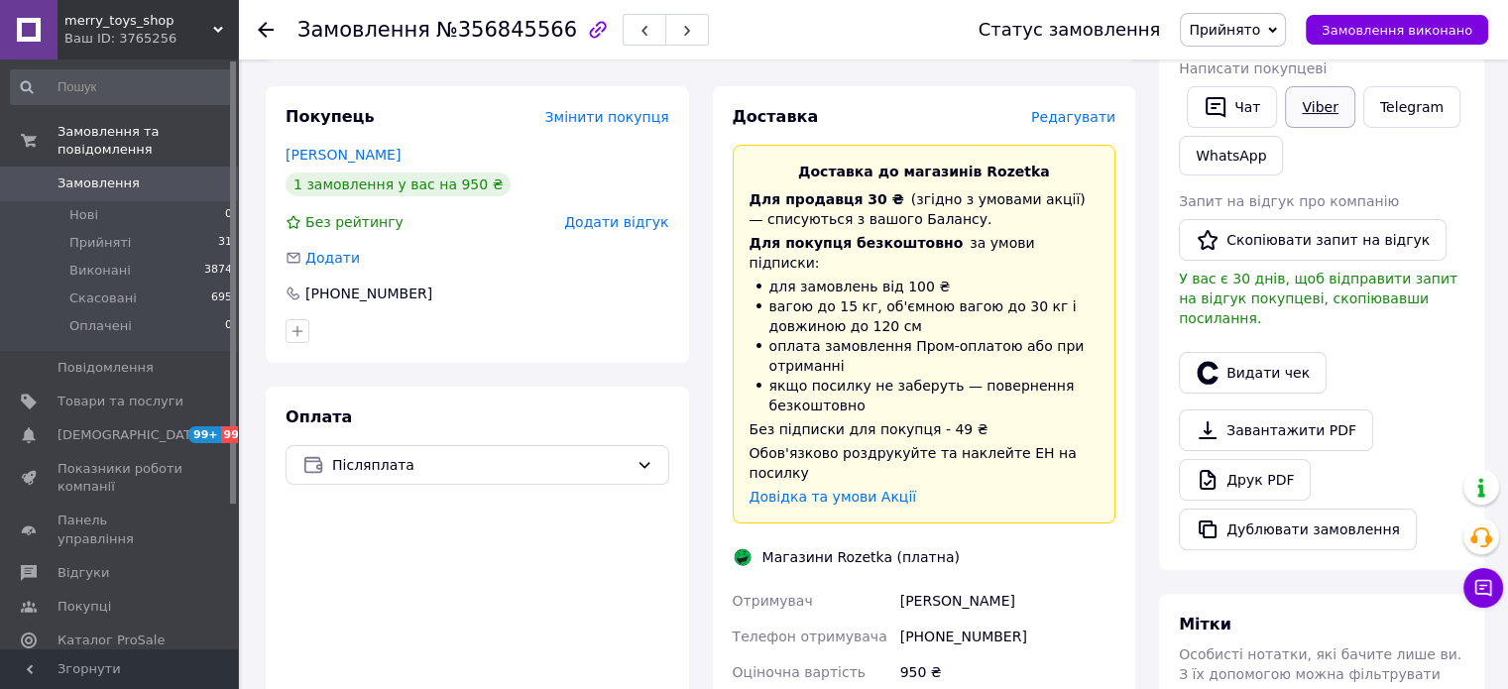
click at [1312, 101] on link "Viber" at bounding box center [1319, 107] width 69 height 42
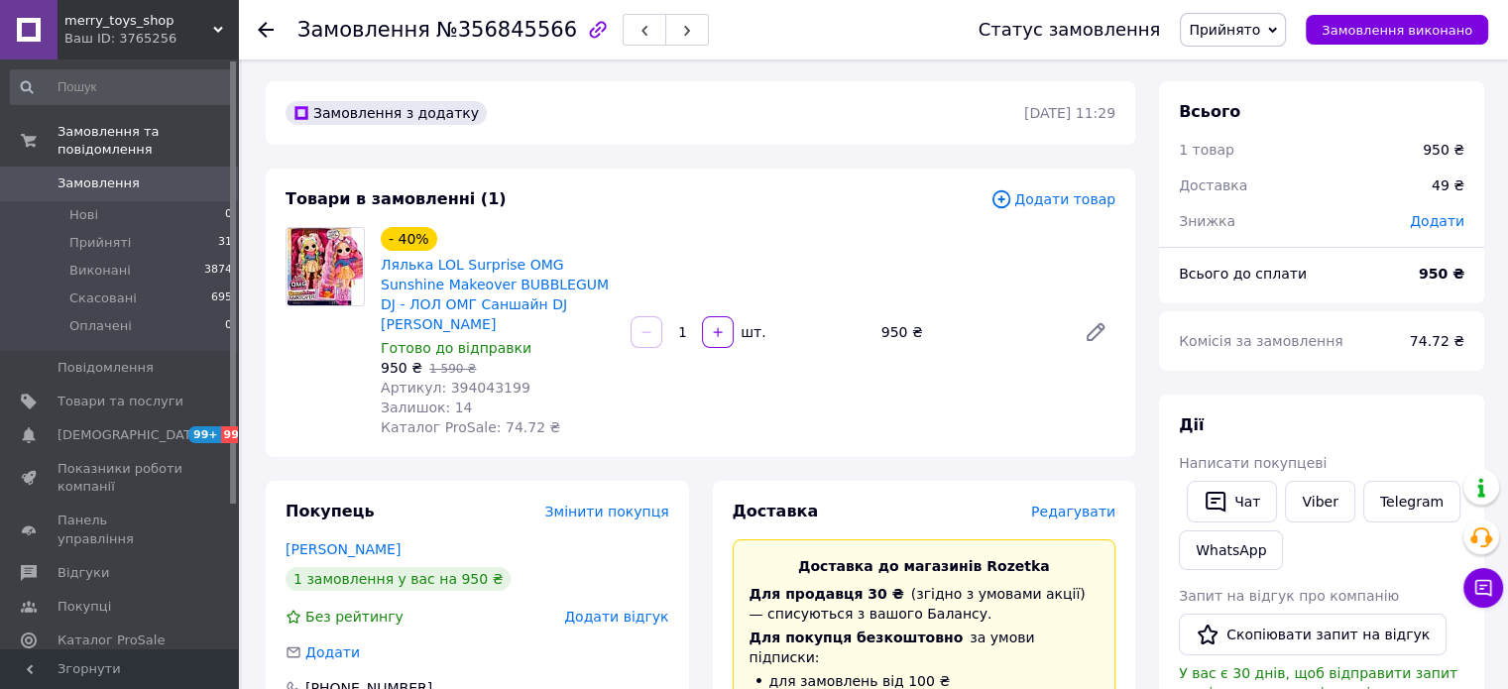
scroll to position [0, 0]
click at [135, 229] on li "Прийняті 31" at bounding box center [122, 243] width 244 height 28
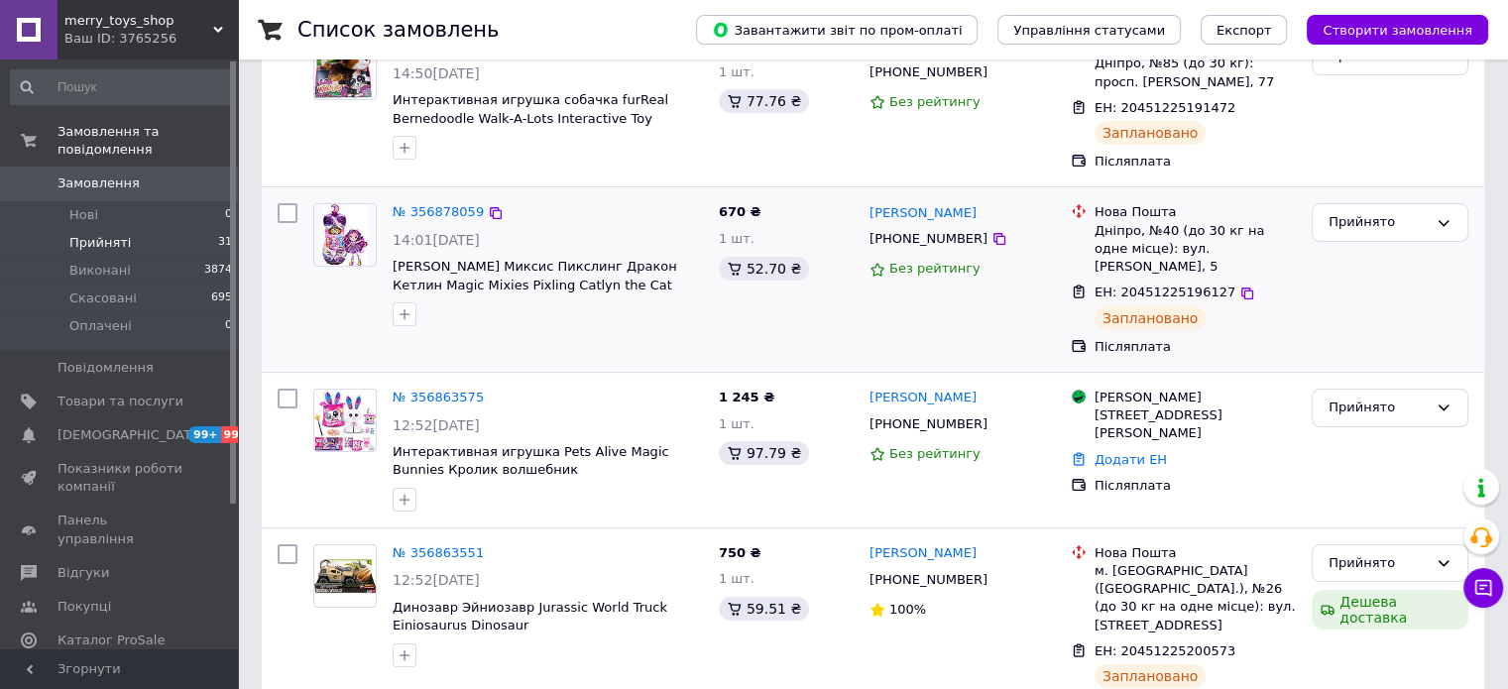
scroll to position [297, 0]
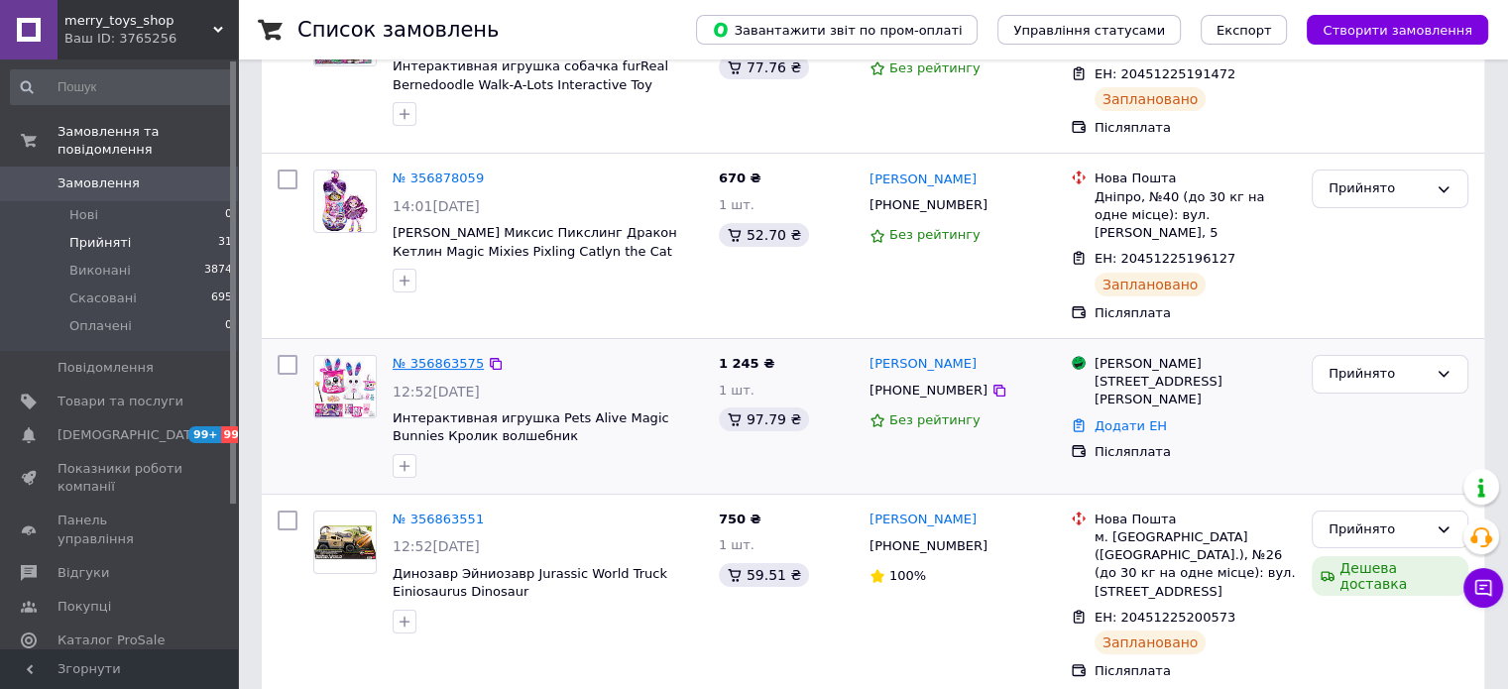
click at [435, 356] on link "№ 356863575" at bounding box center [438, 363] width 91 height 15
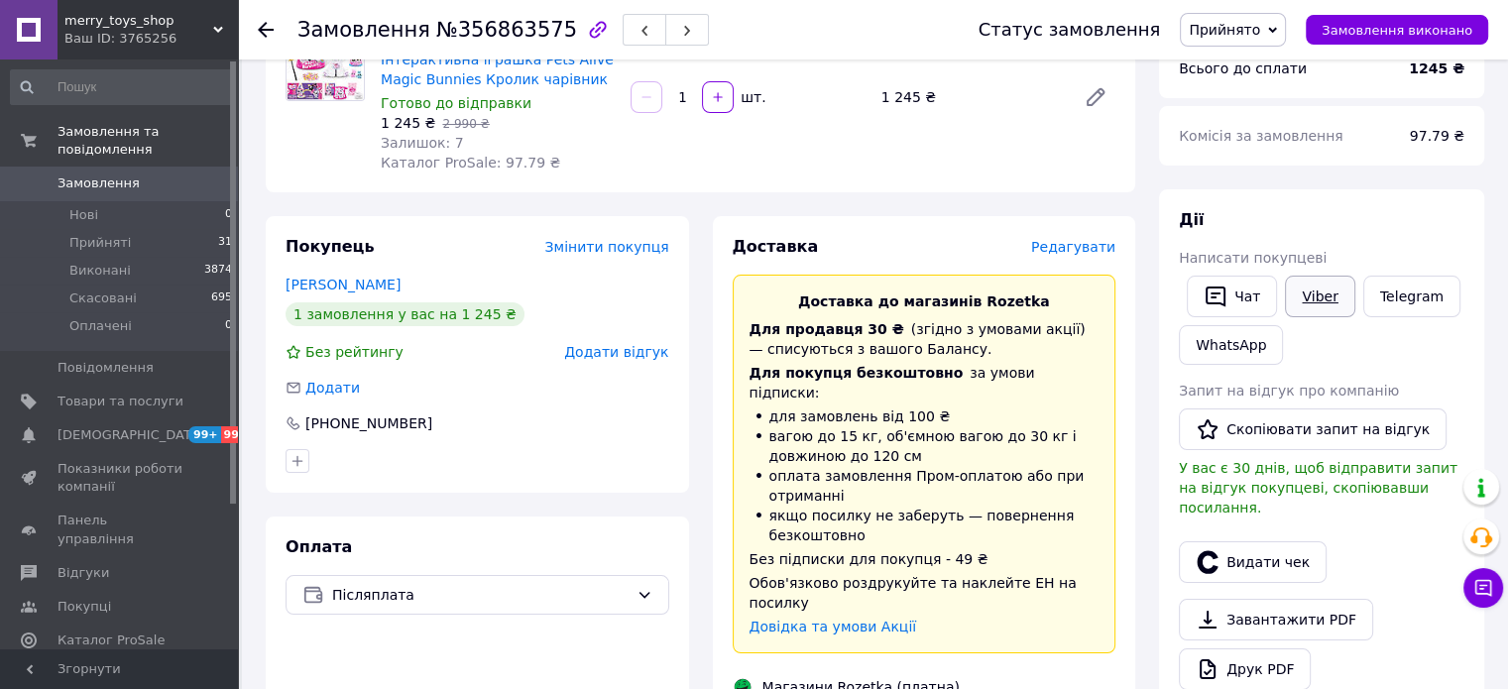
scroll to position [198, 0]
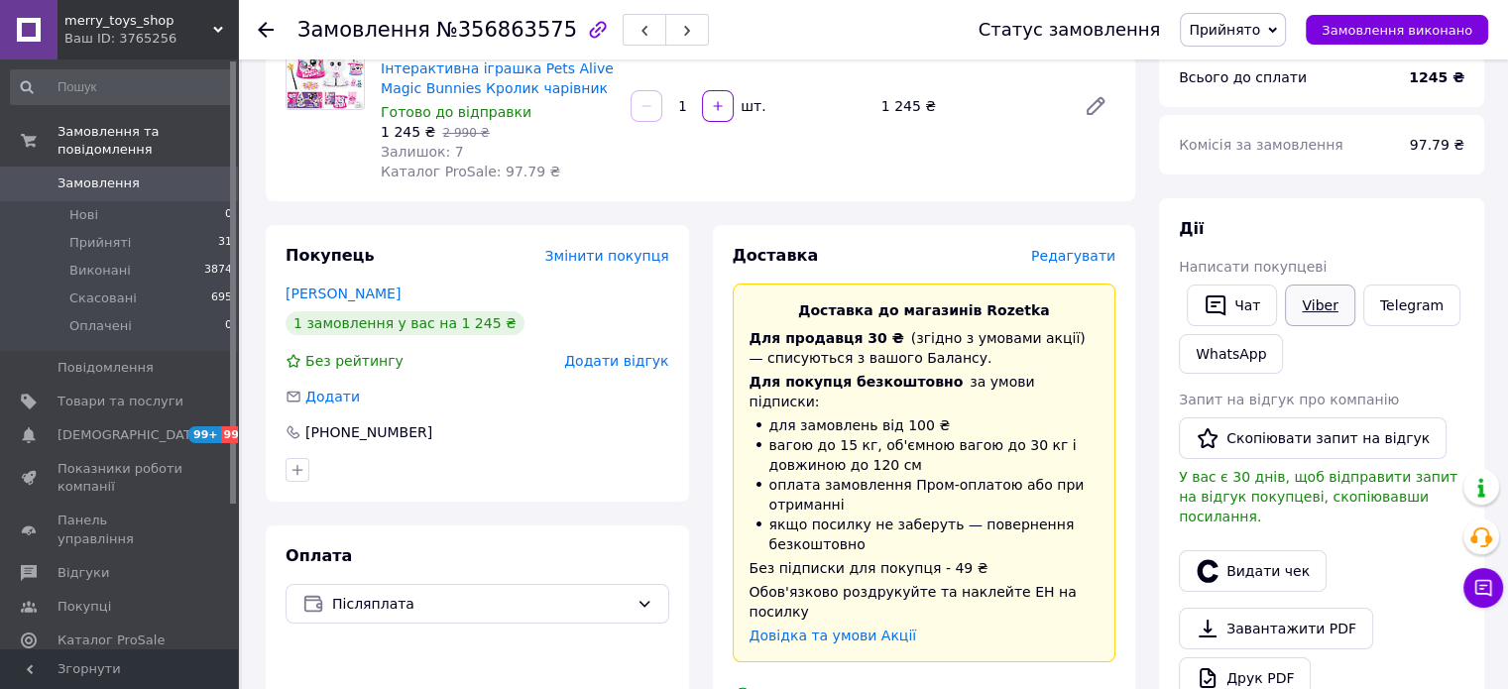
click at [1314, 300] on link "Viber" at bounding box center [1319, 305] width 69 height 42
click at [135, 235] on li "Прийняті 31" at bounding box center [122, 243] width 244 height 28
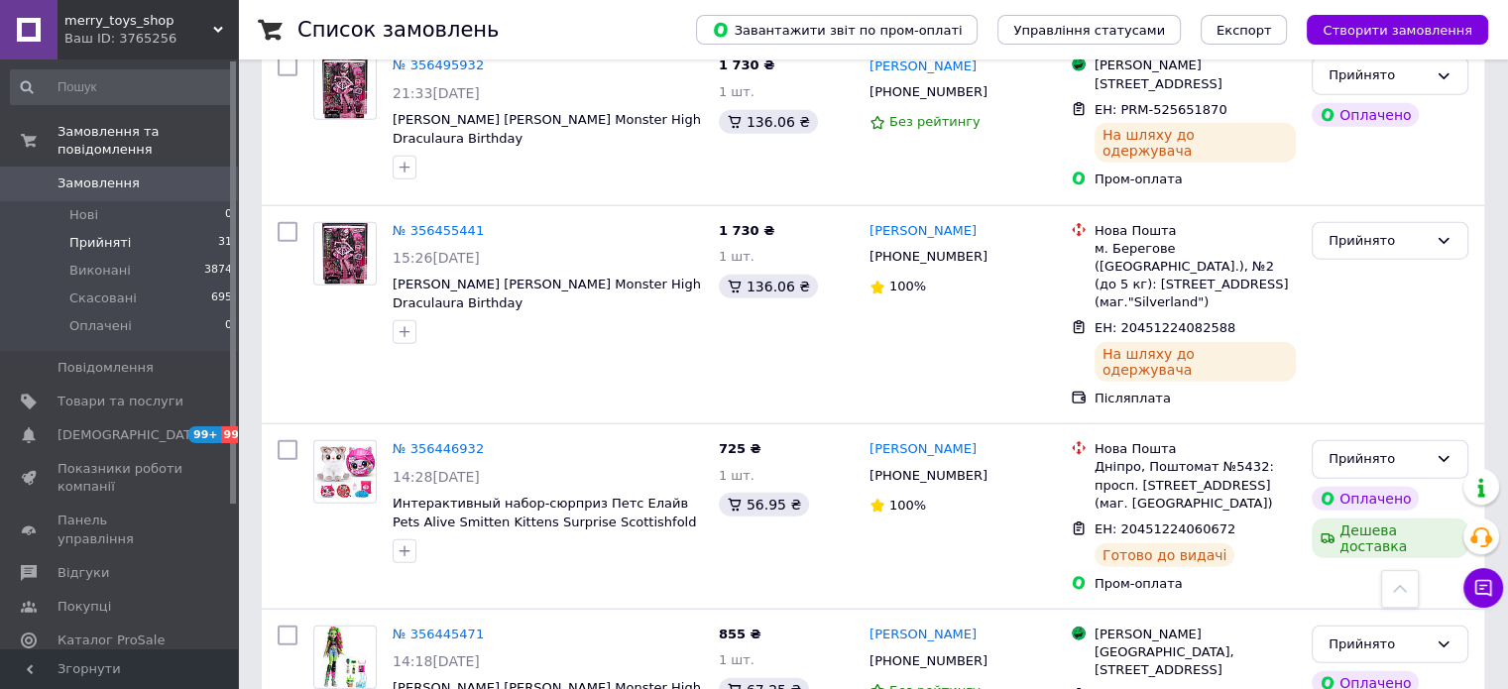
scroll to position [5282, 0]
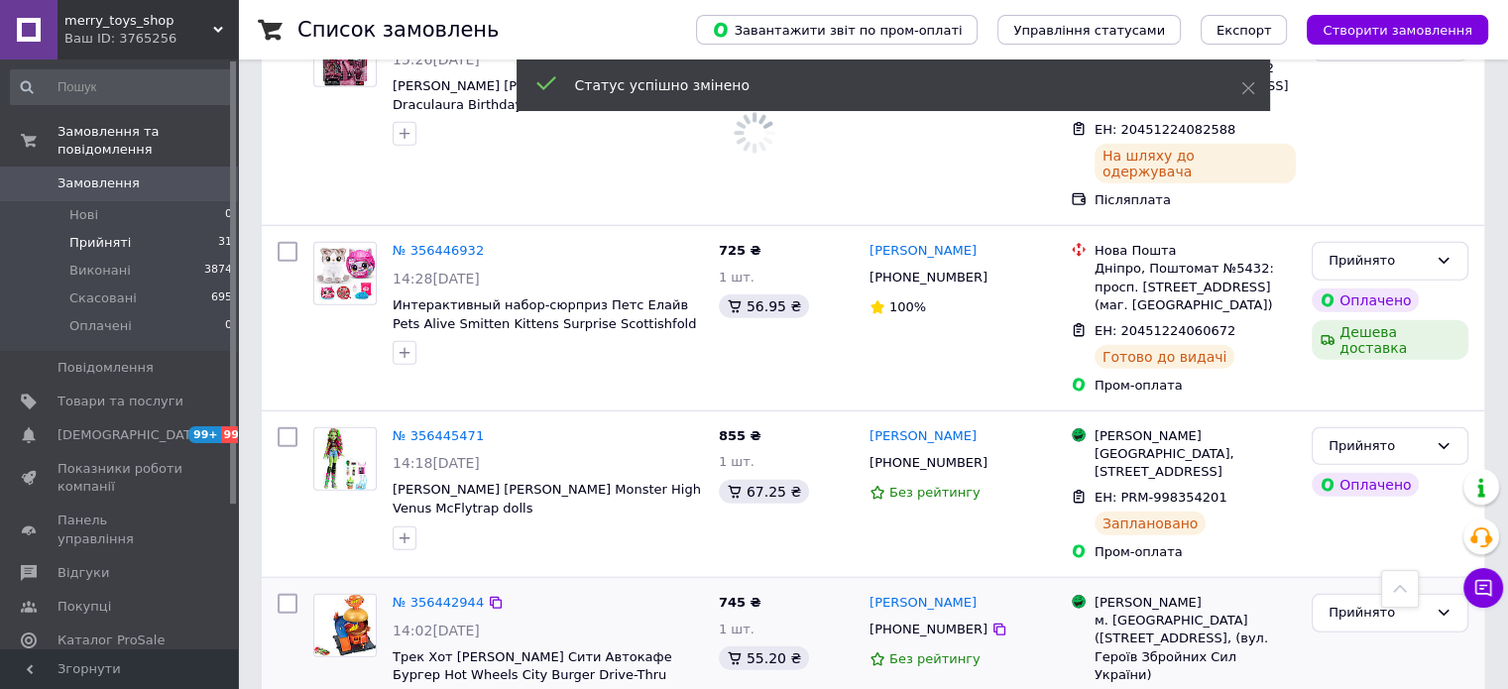
scroll to position [5084, 0]
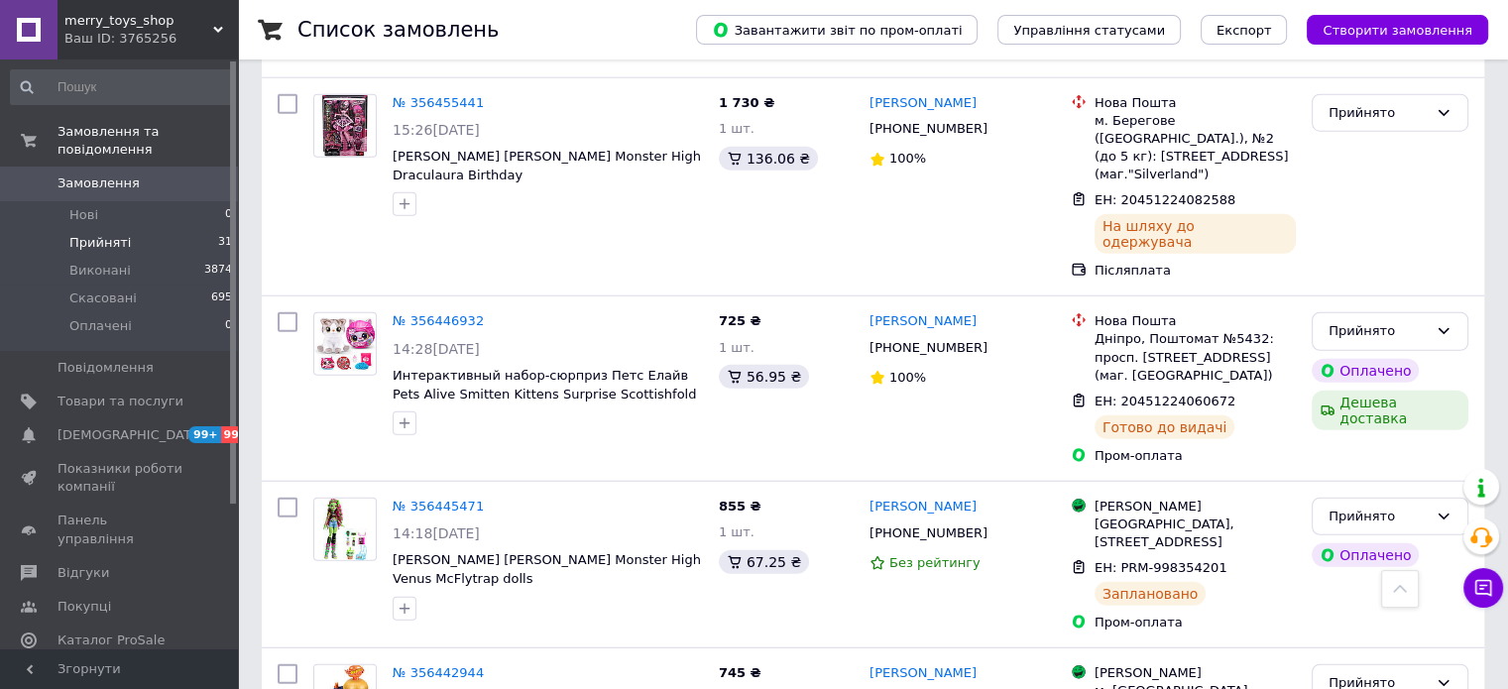
click at [128, 229] on li "Прийняті 31" at bounding box center [122, 243] width 244 height 28
click at [107, 209] on li "Нові 0" at bounding box center [122, 215] width 244 height 28
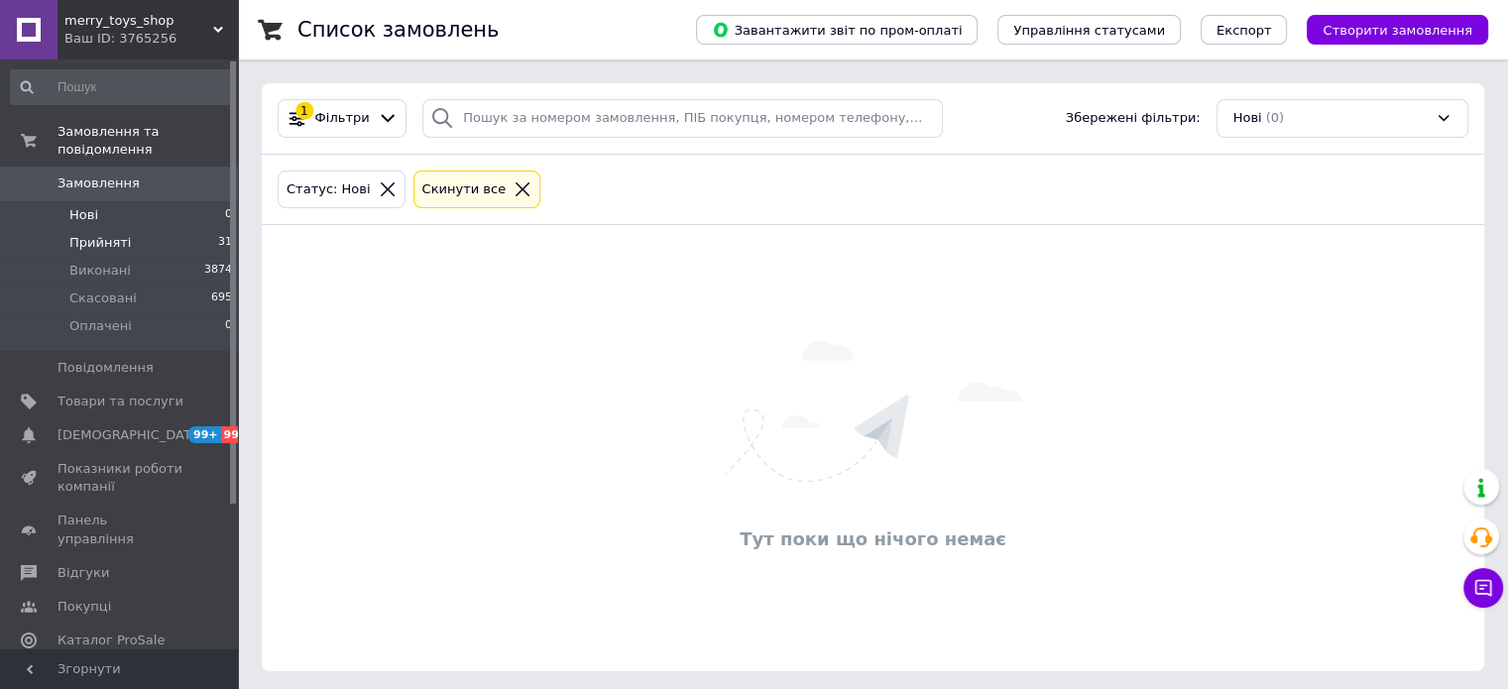
click at [111, 234] on span "Прийняті" at bounding box center [99, 243] width 61 height 18
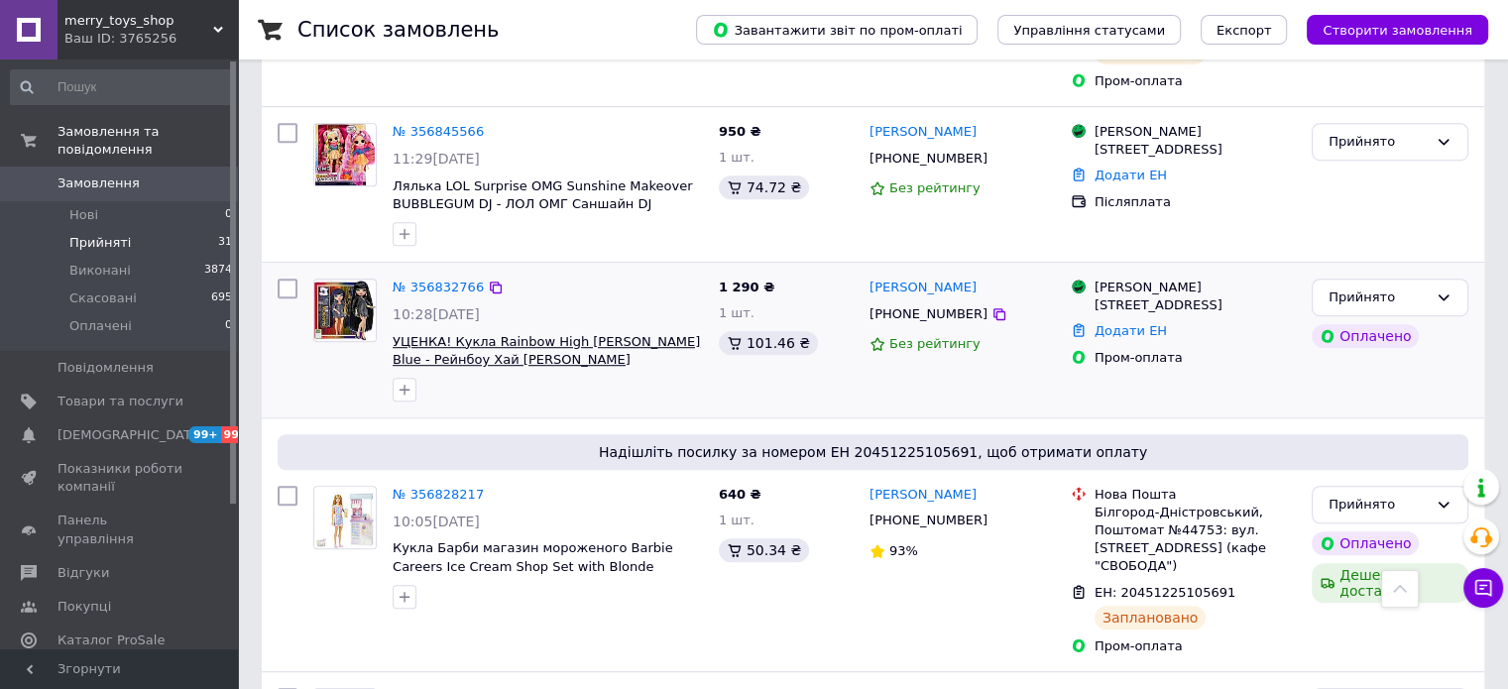
scroll to position [1487, 0]
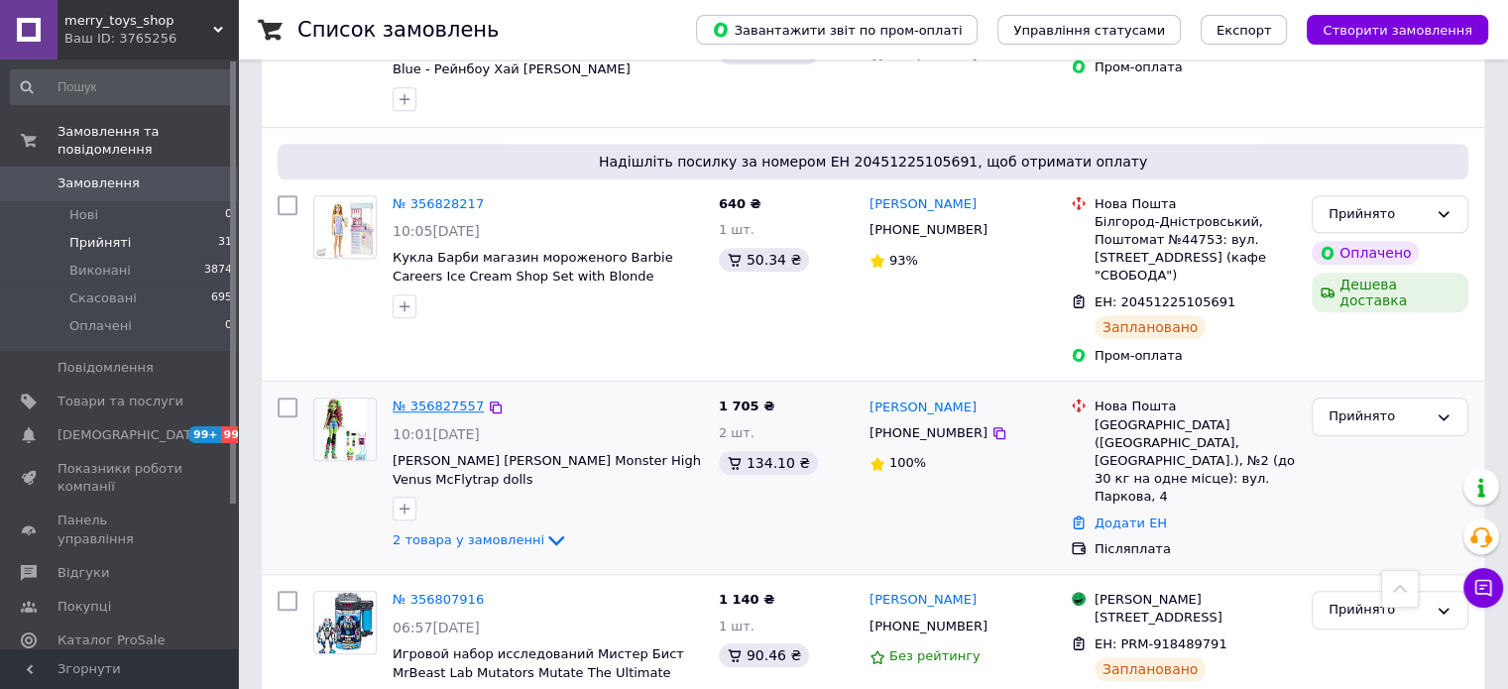
click at [440, 398] on link "№ 356827557" at bounding box center [438, 405] width 91 height 15
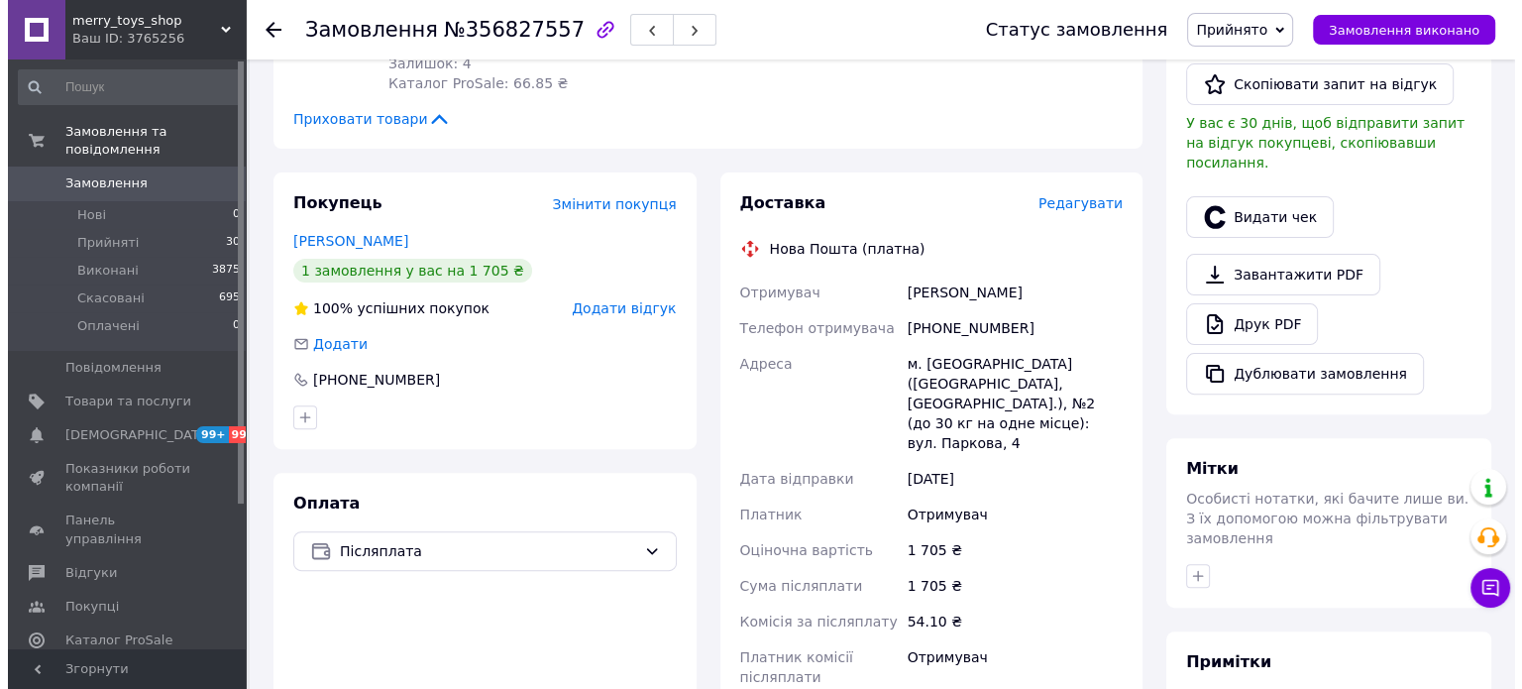
scroll to position [428, 0]
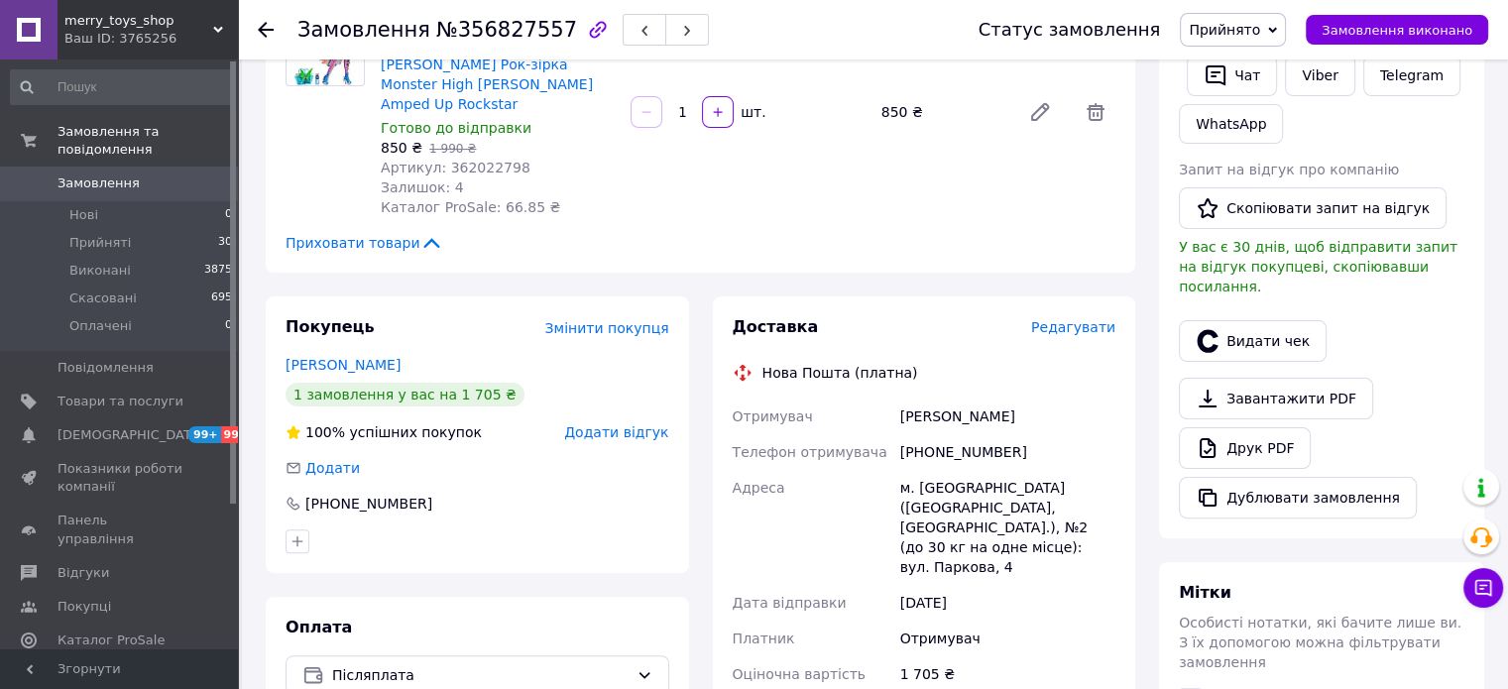
click at [1068, 316] on div "Доставка Редагувати" at bounding box center [924, 327] width 384 height 23
click at [1066, 319] on span "Редагувати" at bounding box center [1073, 327] width 84 height 16
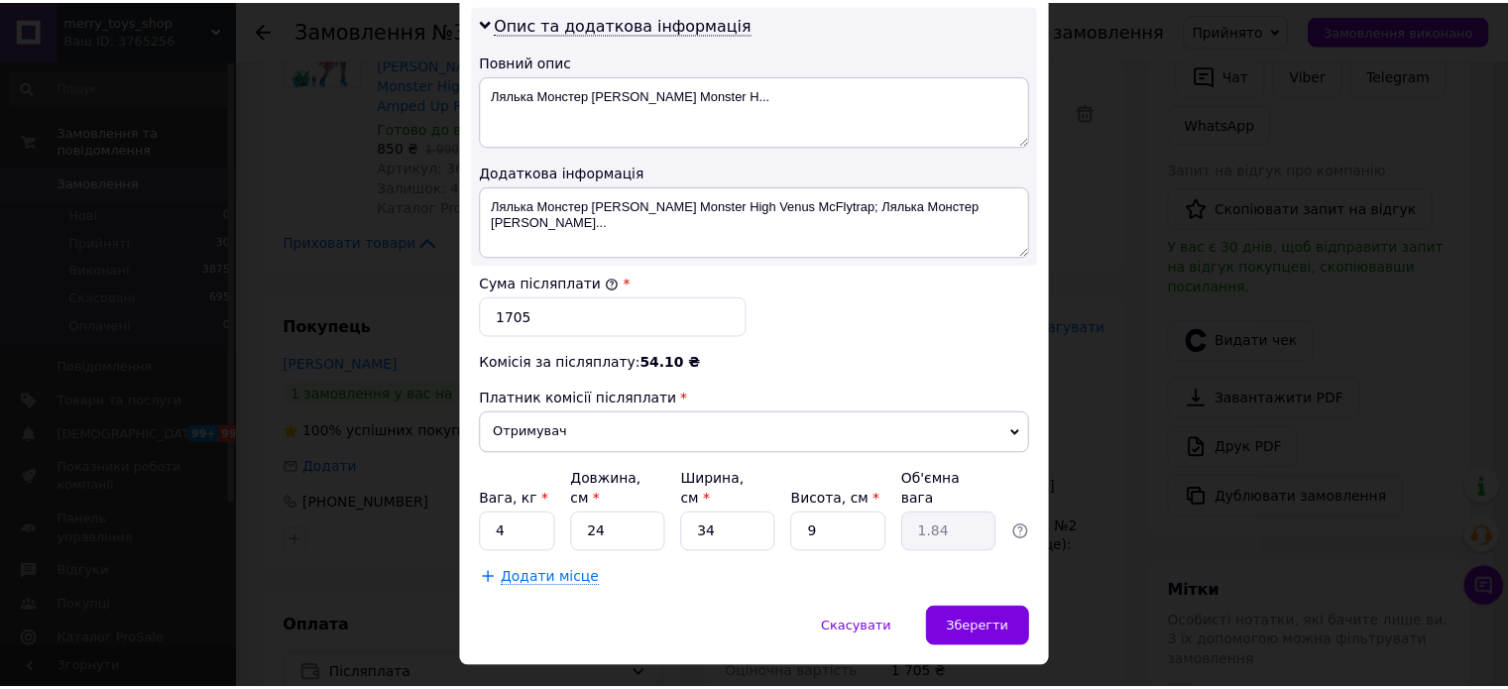
scroll to position [1039, 0]
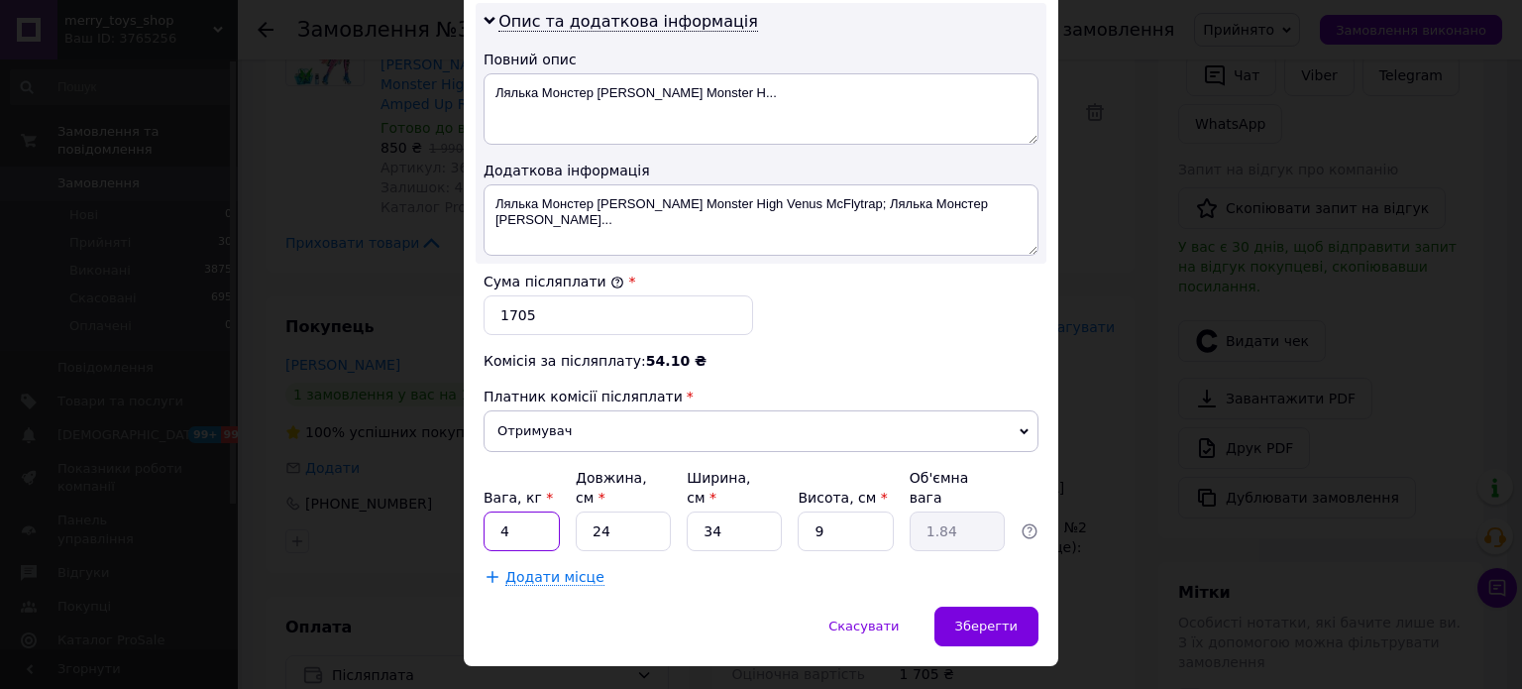
drag, startPoint x: 522, startPoint y: 492, endPoint x: 476, endPoint y: 486, distance: 47.0
type input "5"
type input "2"
type input "0.15"
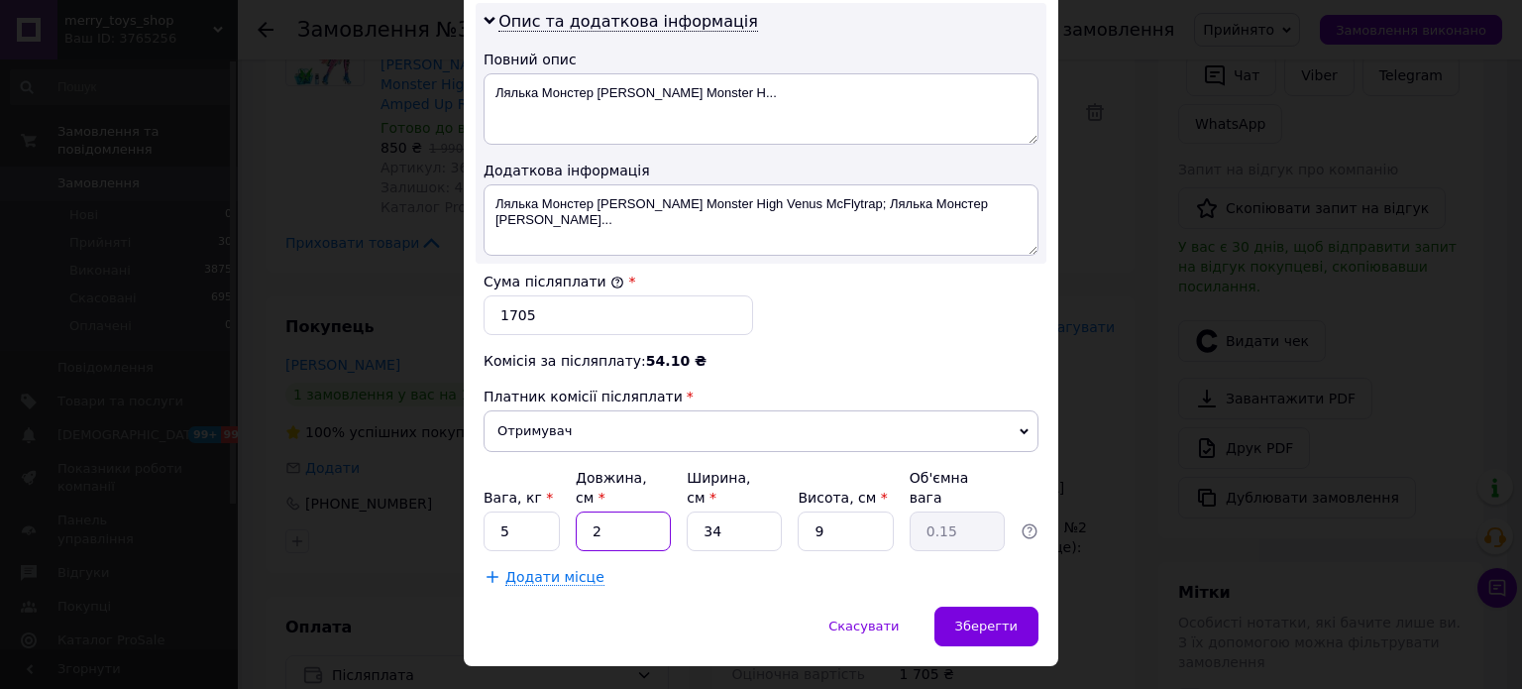
type input "24"
type input "1.84"
type input "3"
type input "0.16"
type input "34"
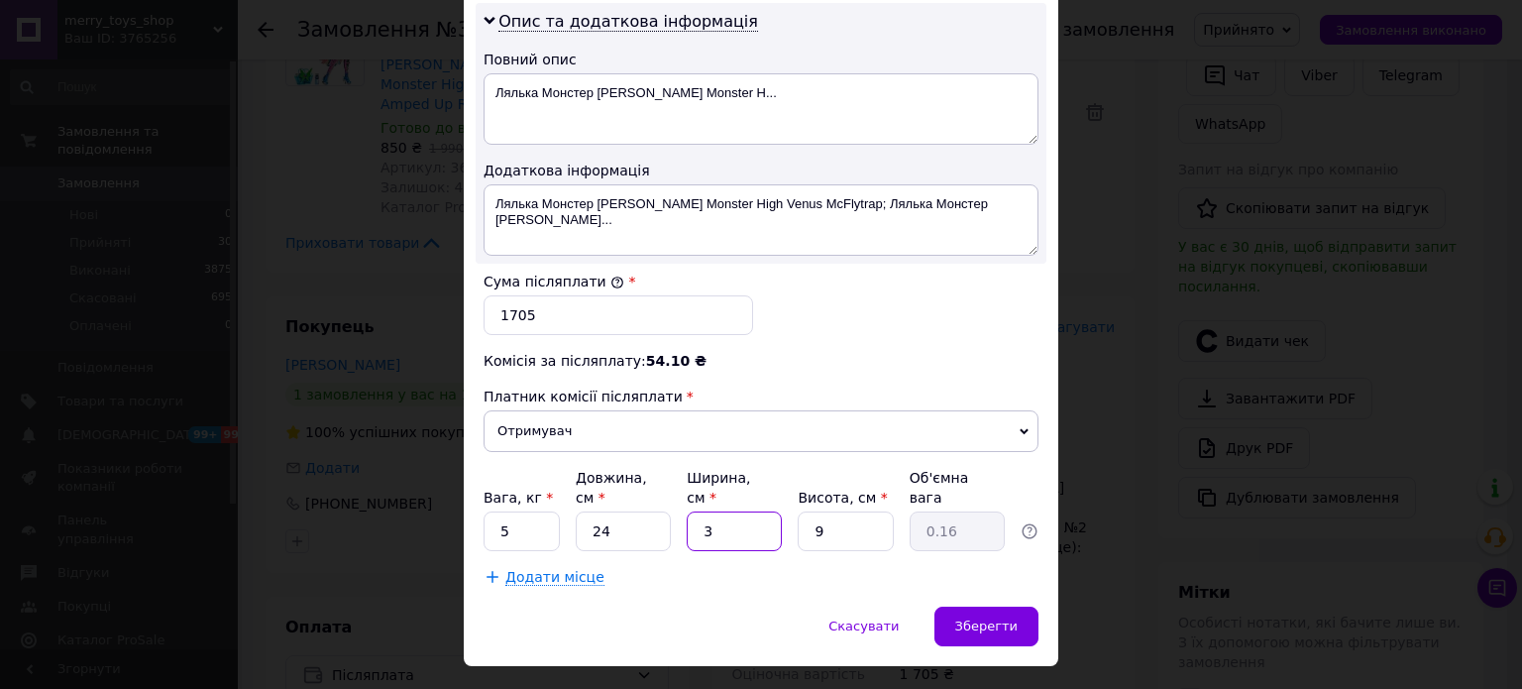
type input "1.84"
type input "1"
type input "0.2"
type input "16"
type input "3.26"
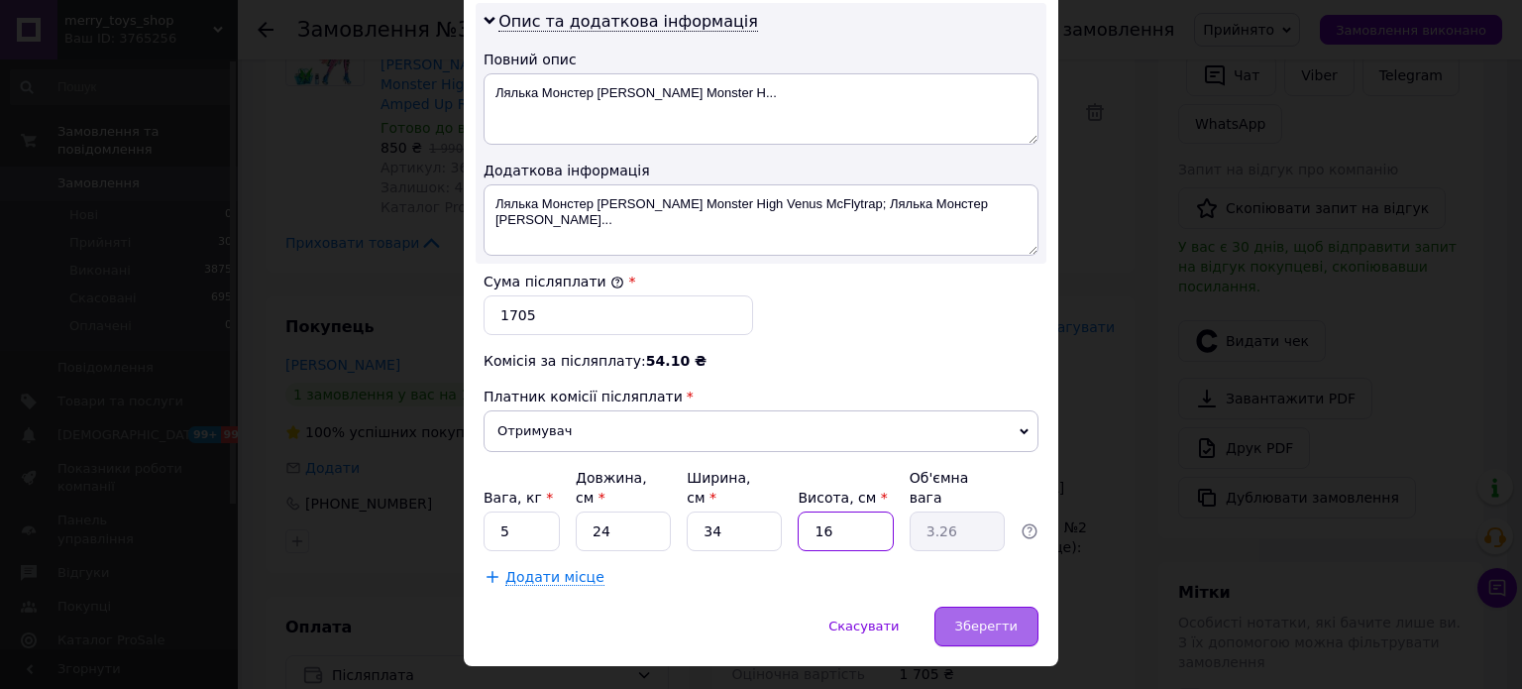
type input "16"
click at [979, 618] on span "Зберегти" at bounding box center [986, 625] width 62 height 15
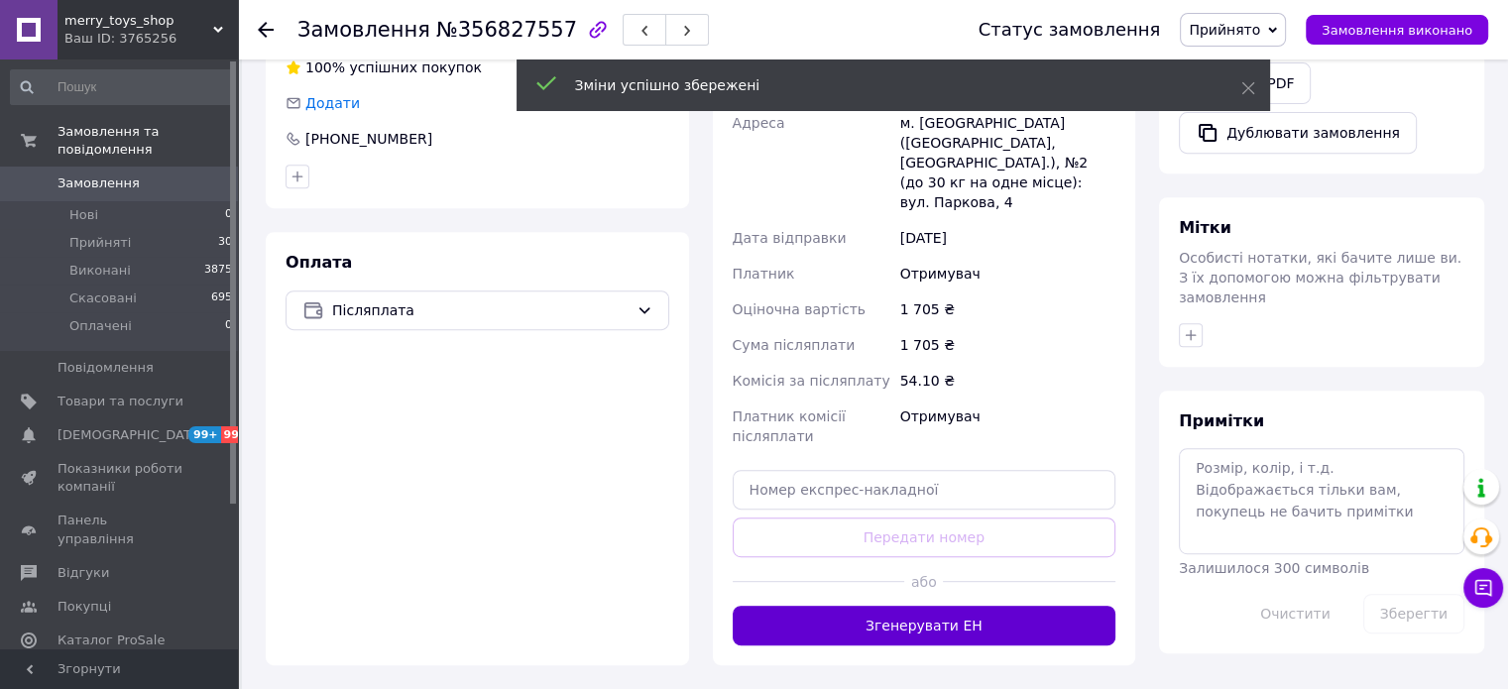
scroll to position [825, 0]
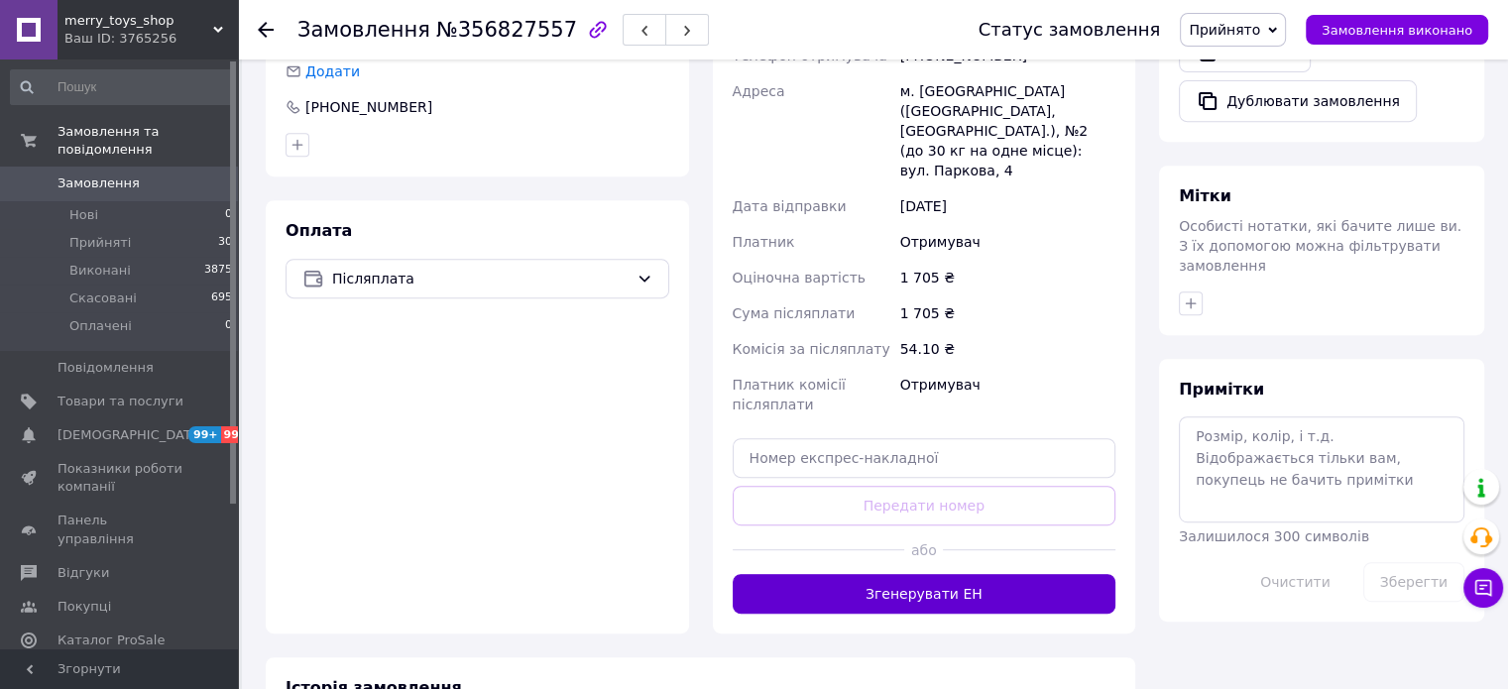
click at [940, 574] on button "Згенерувати ЕН" at bounding box center [924, 594] width 384 height 40
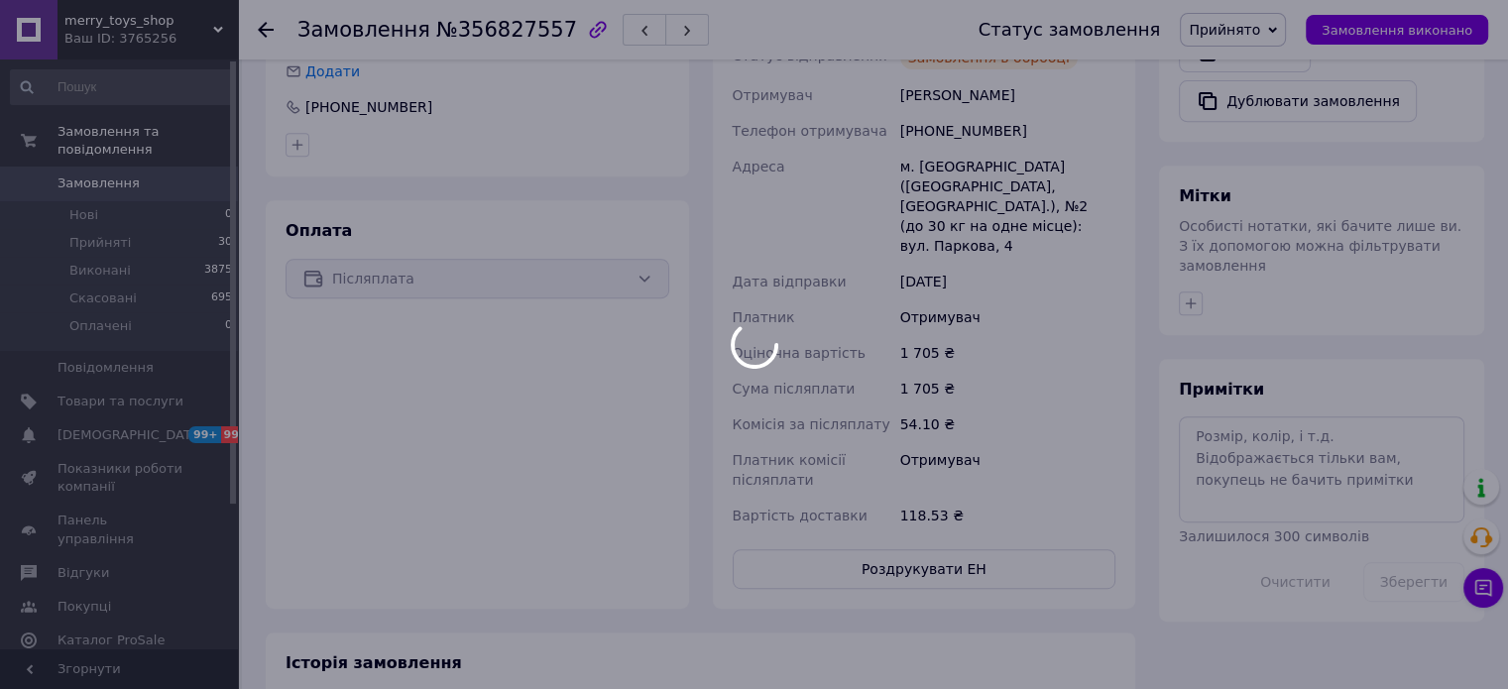
scroll to position [428, 0]
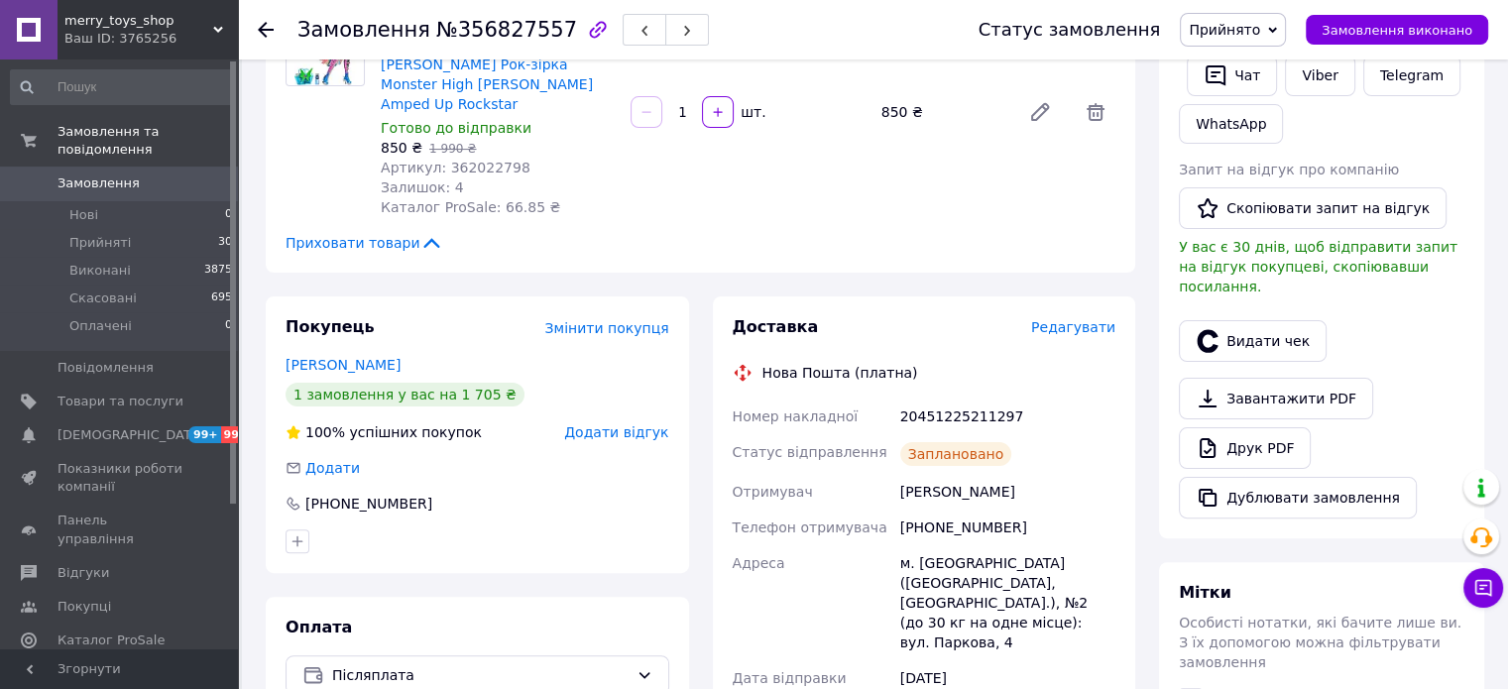
click at [941, 398] on div "20451225211297" at bounding box center [1007, 416] width 223 height 36
click at [940, 398] on div "20451225211297" at bounding box center [1007, 416] width 223 height 36
copy div "20451225211297"
click at [255, 296] on div "Покупець Змінити покупця Сівак Людмила 1 замовлення у вас на 1 705 ₴ 100% успіш…" at bounding box center [477, 650] width 447 height 709
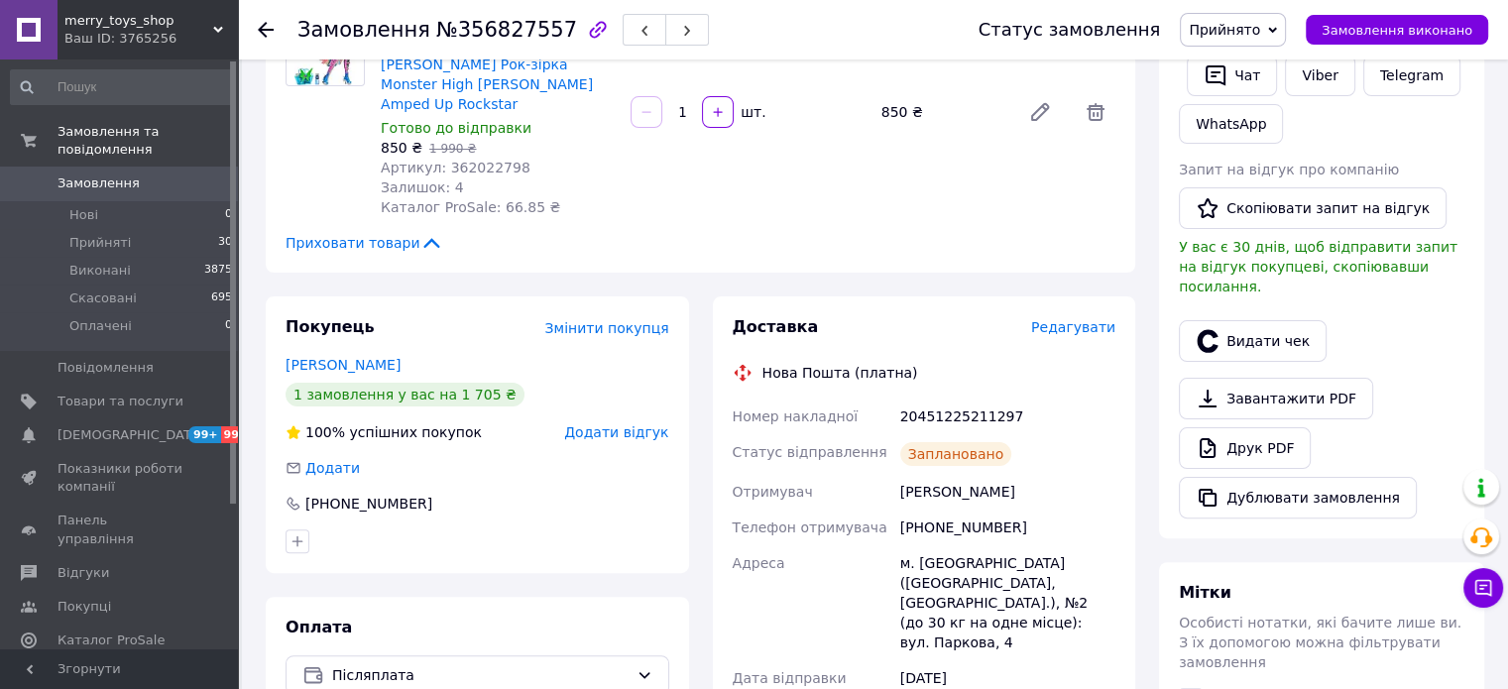
click at [936, 406] on div "20451225211297" at bounding box center [1007, 416] width 223 height 36
click at [252, 336] on div "Замовлення №356827557 Статус замовлення Прийнято Виконано Скасовано Оплачено За…" at bounding box center [875, 575] width 1266 height 1889
click at [983, 408] on div "20451225211297" at bounding box center [1007, 416] width 223 height 36
click at [977, 399] on div "20451225211297" at bounding box center [1007, 416] width 223 height 36
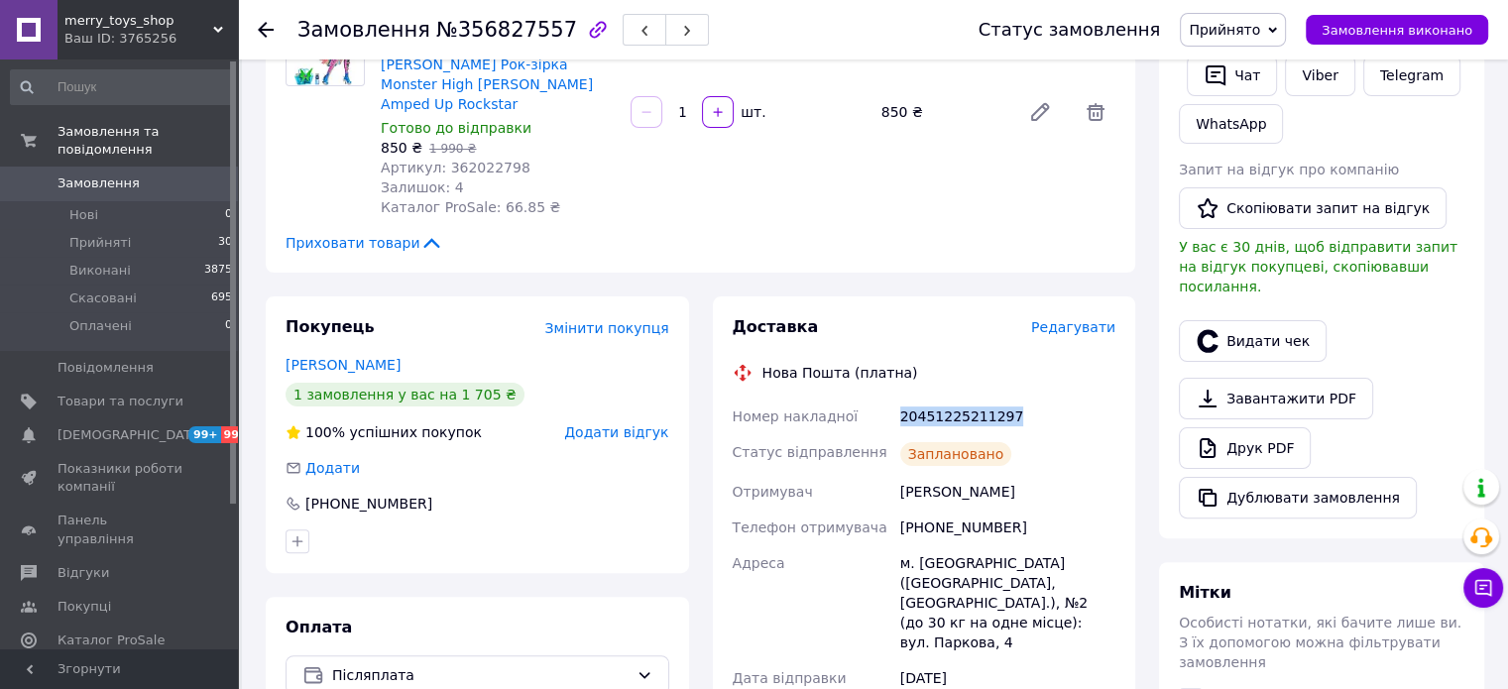
copy div "20451225211297"
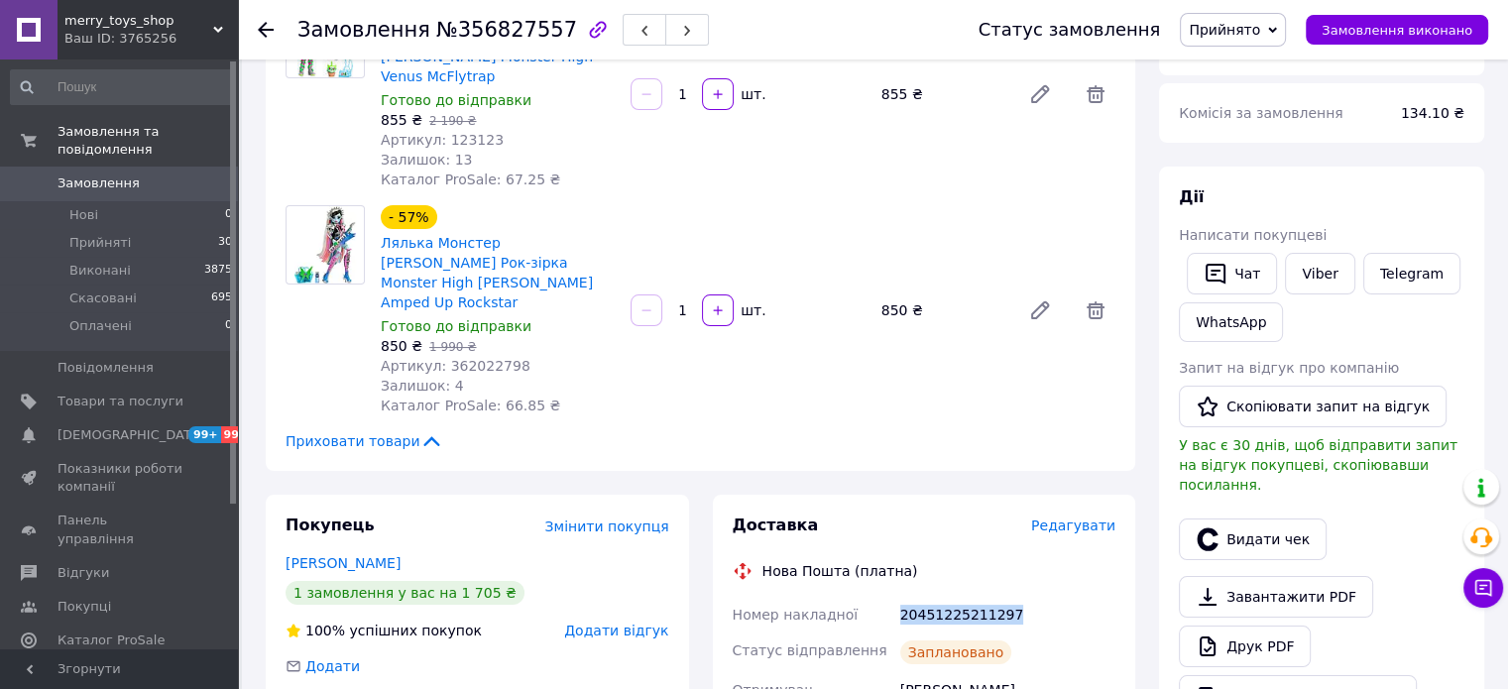
scroll to position [230, 0]
click at [127, 230] on li "Прийняті 30" at bounding box center [122, 243] width 244 height 28
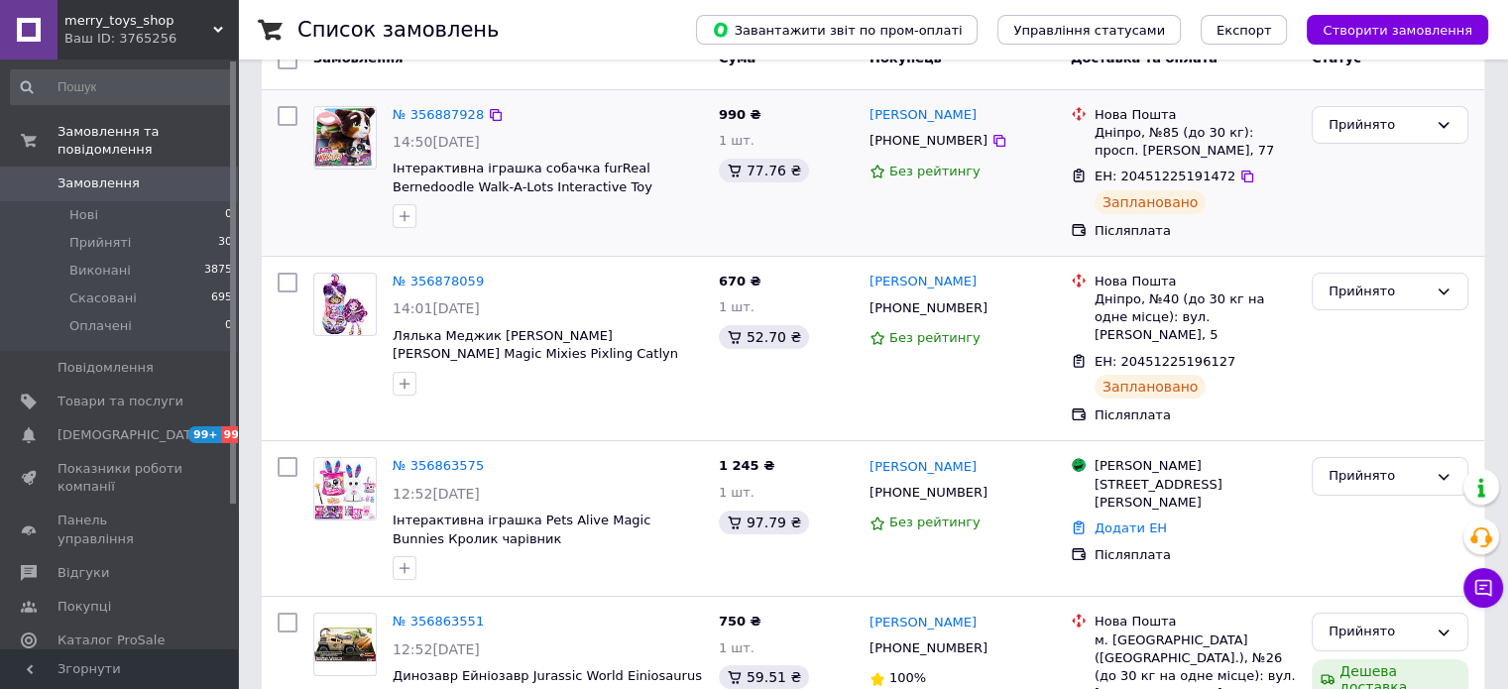
scroll to position [198, 0]
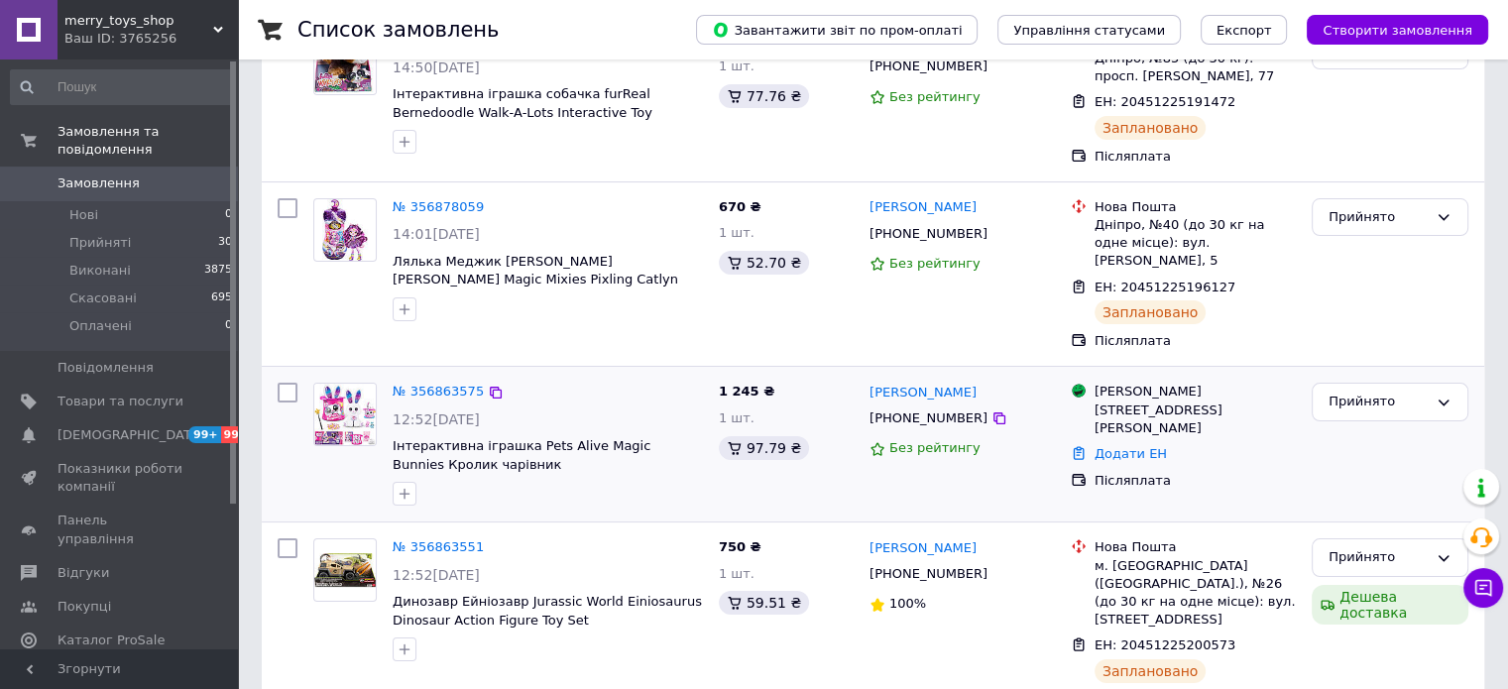
click at [436, 383] on div "№ 356863575" at bounding box center [438, 392] width 95 height 23
click at [436, 384] on link "№ 356863575" at bounding box center [438, 391] width 91 height 15
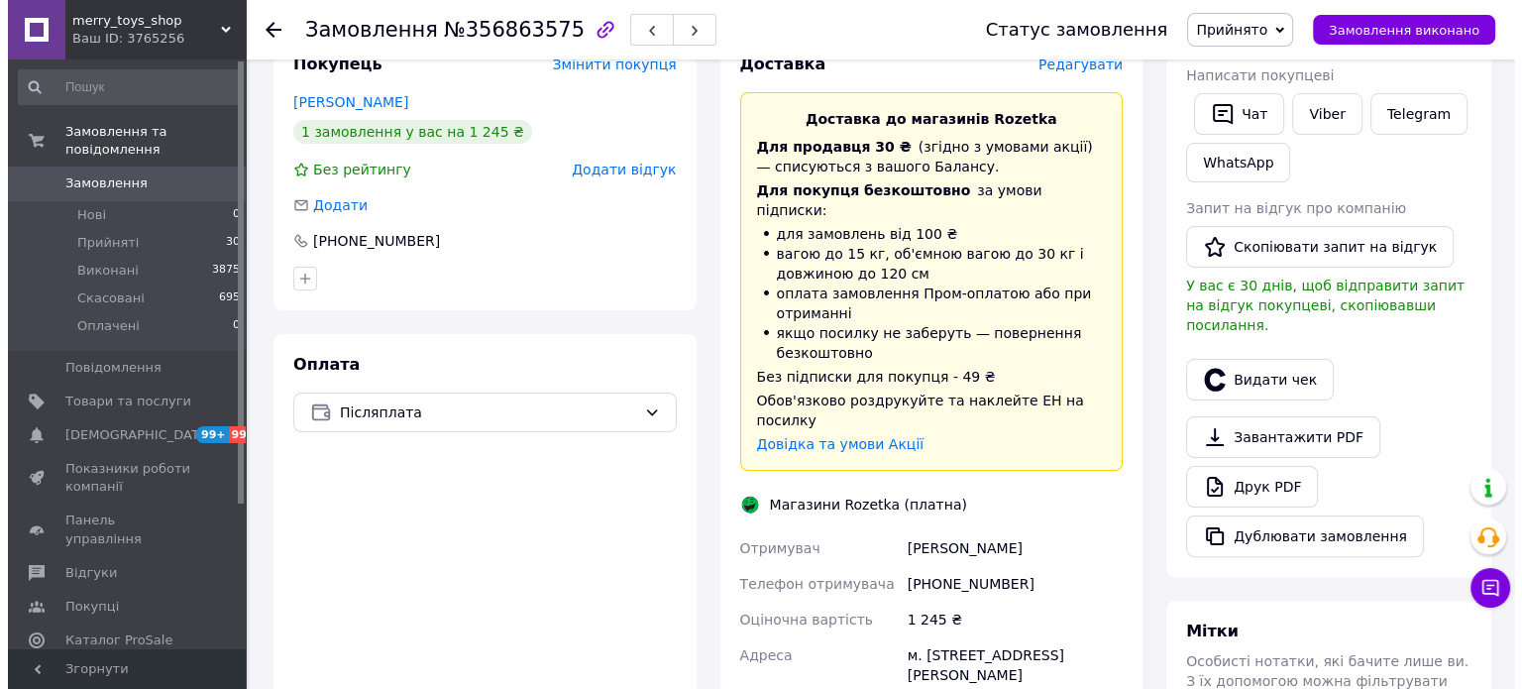
scroll to position [396, 0]
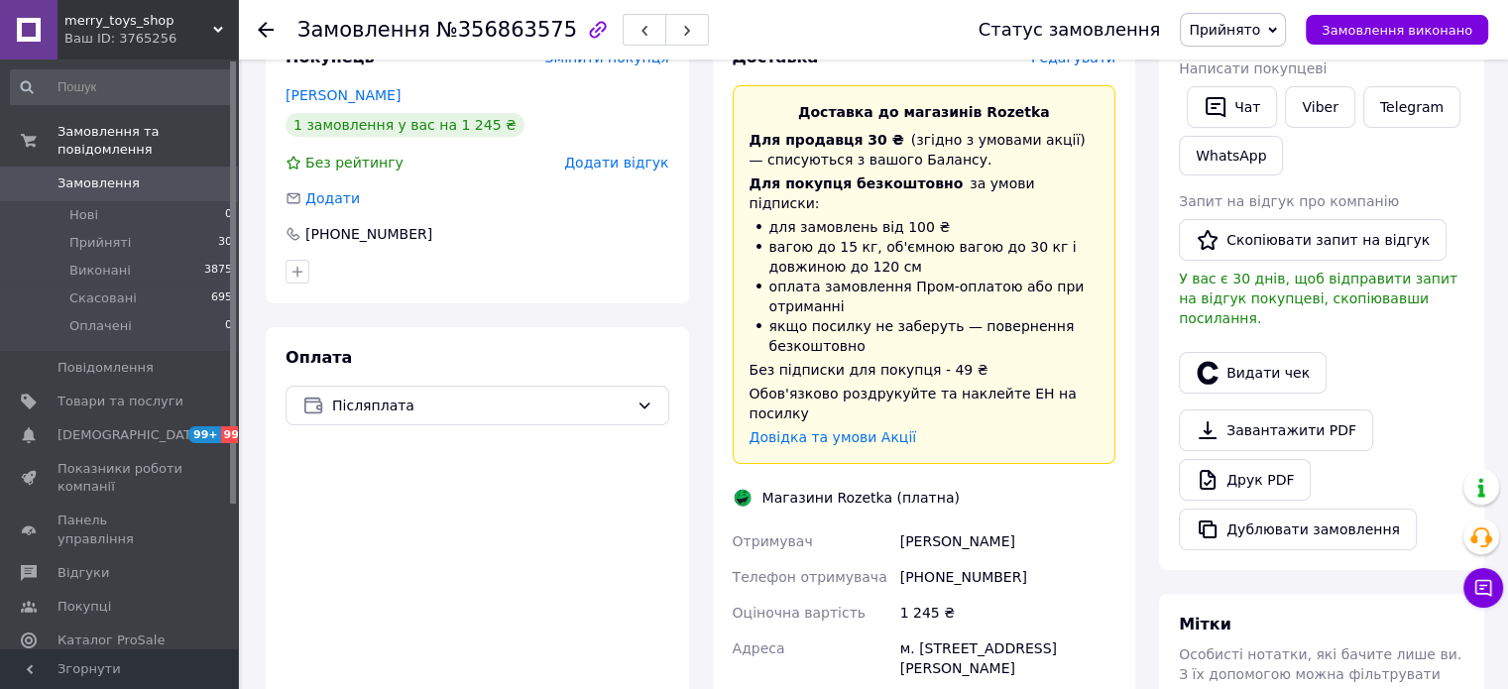
click at [1076, 61] on span "Редагувати" at bounding box center [1073, 58] width 84 height 16
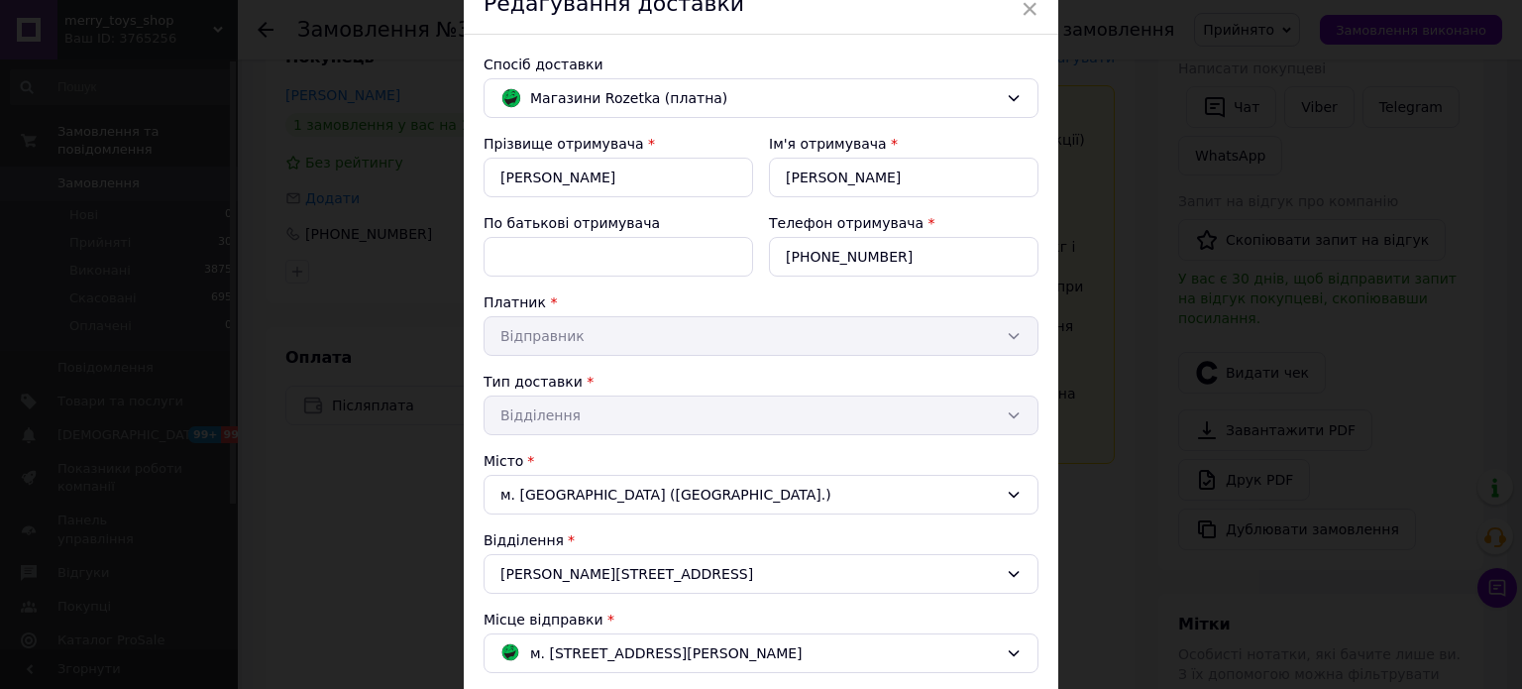
scroll to position [0, 0]
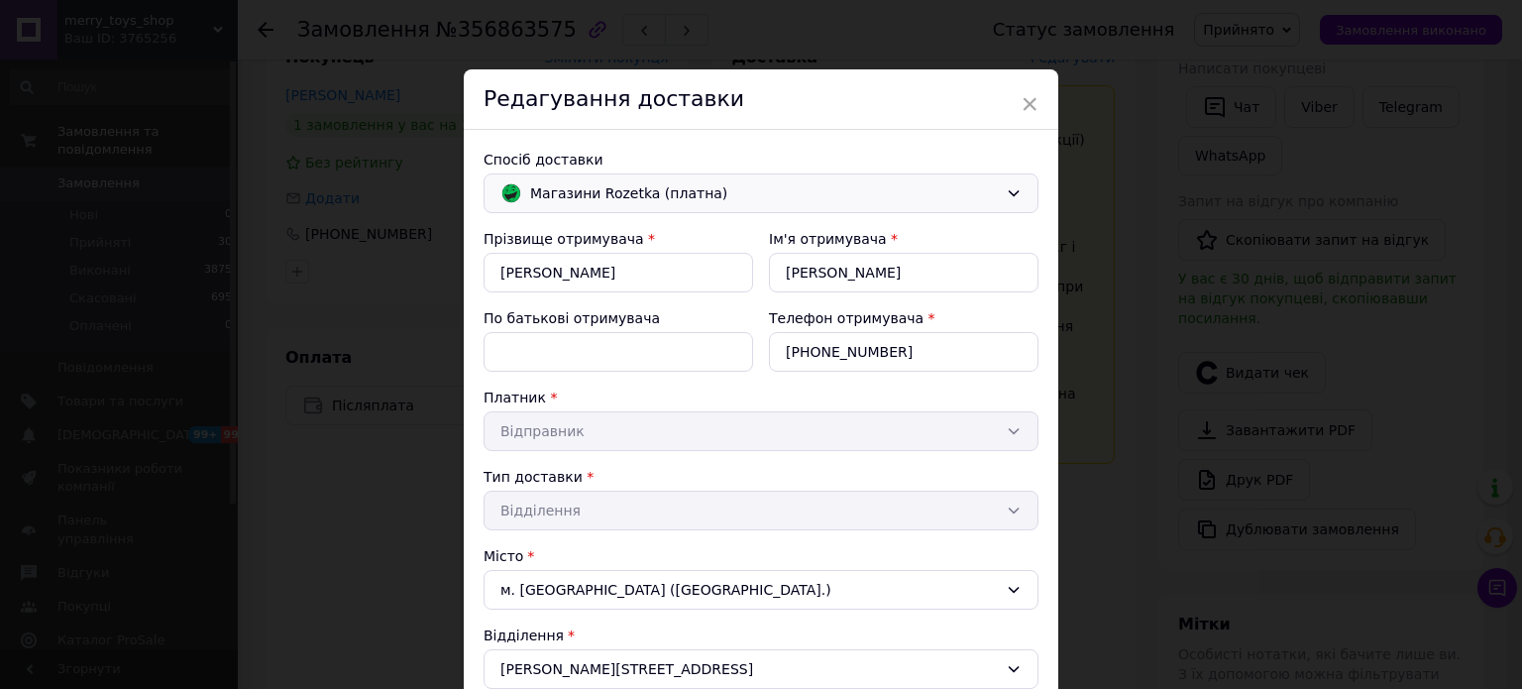
click at [649, 205] on div "Магазини Rozetka (платна)" at bounding box center [761, 193] width 555 height 40
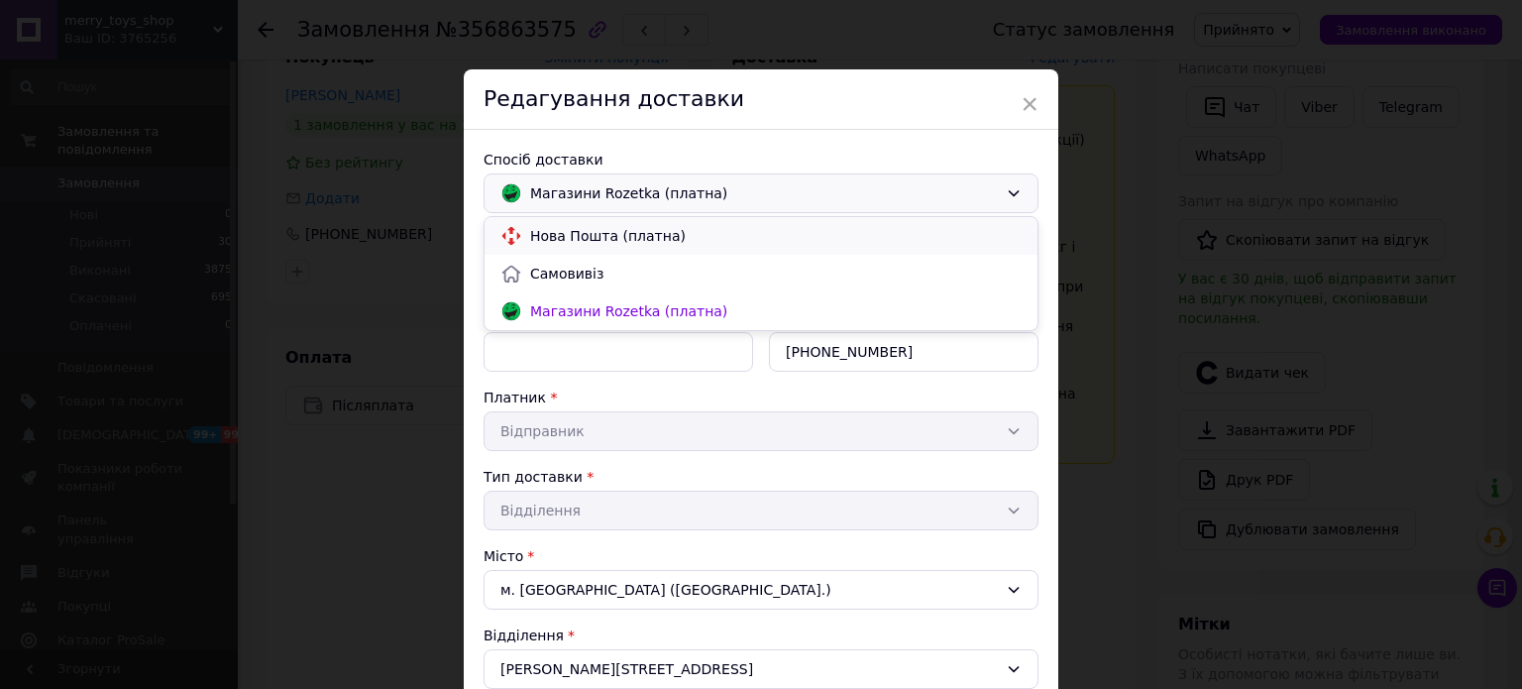
click at [632, 237] on span "Нова Пошта (платна)" at bounding box center [776, 236] width 492 height 20
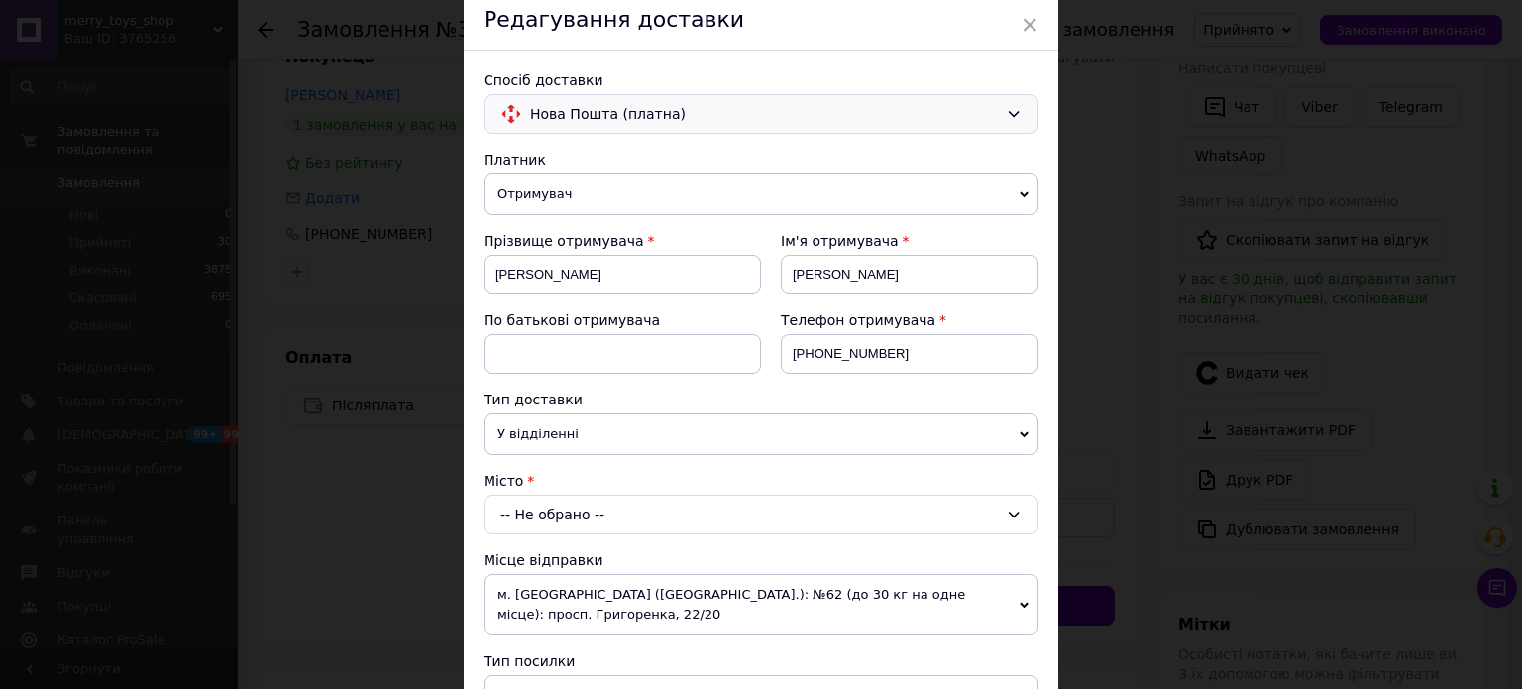
scroll to position [198, 0]
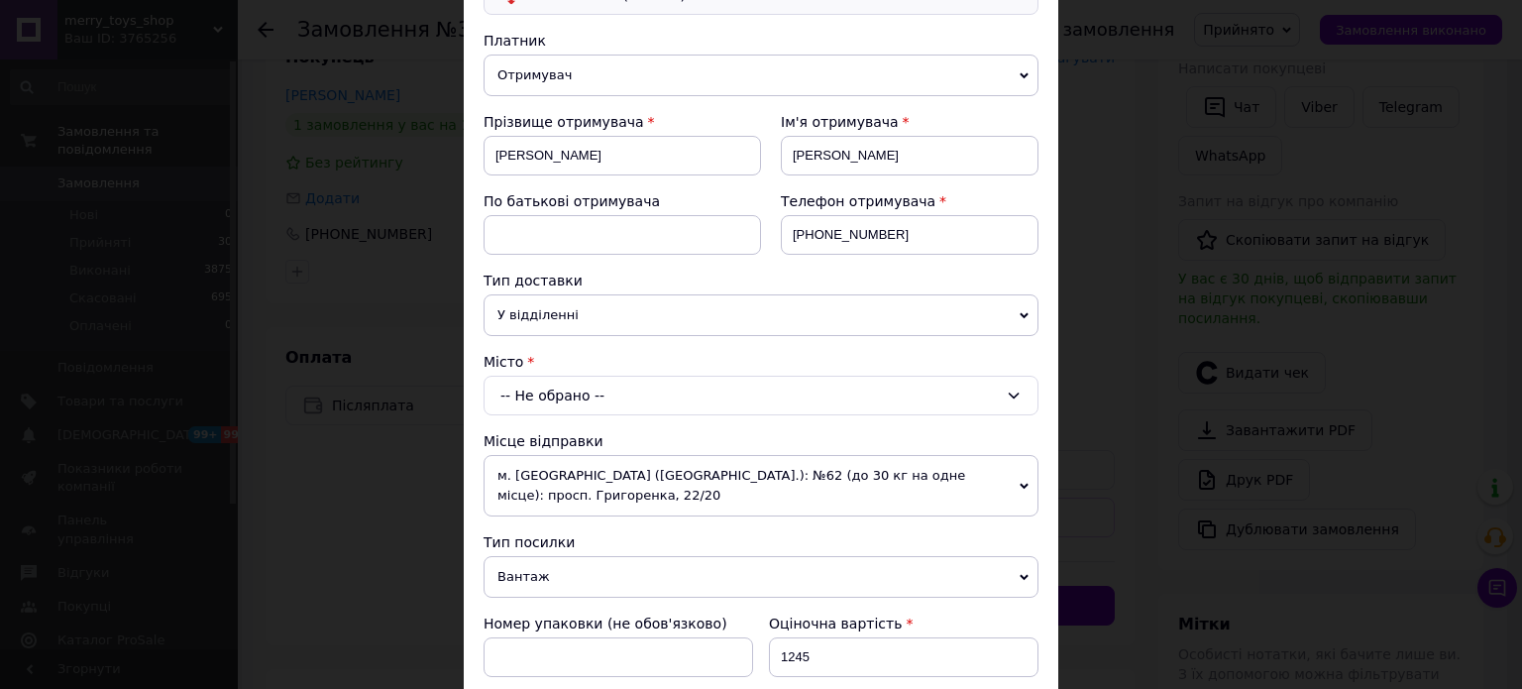
click at [589, 393] on div "-- Не обрано --" at bounding box center [761, 396] width 555 height 40
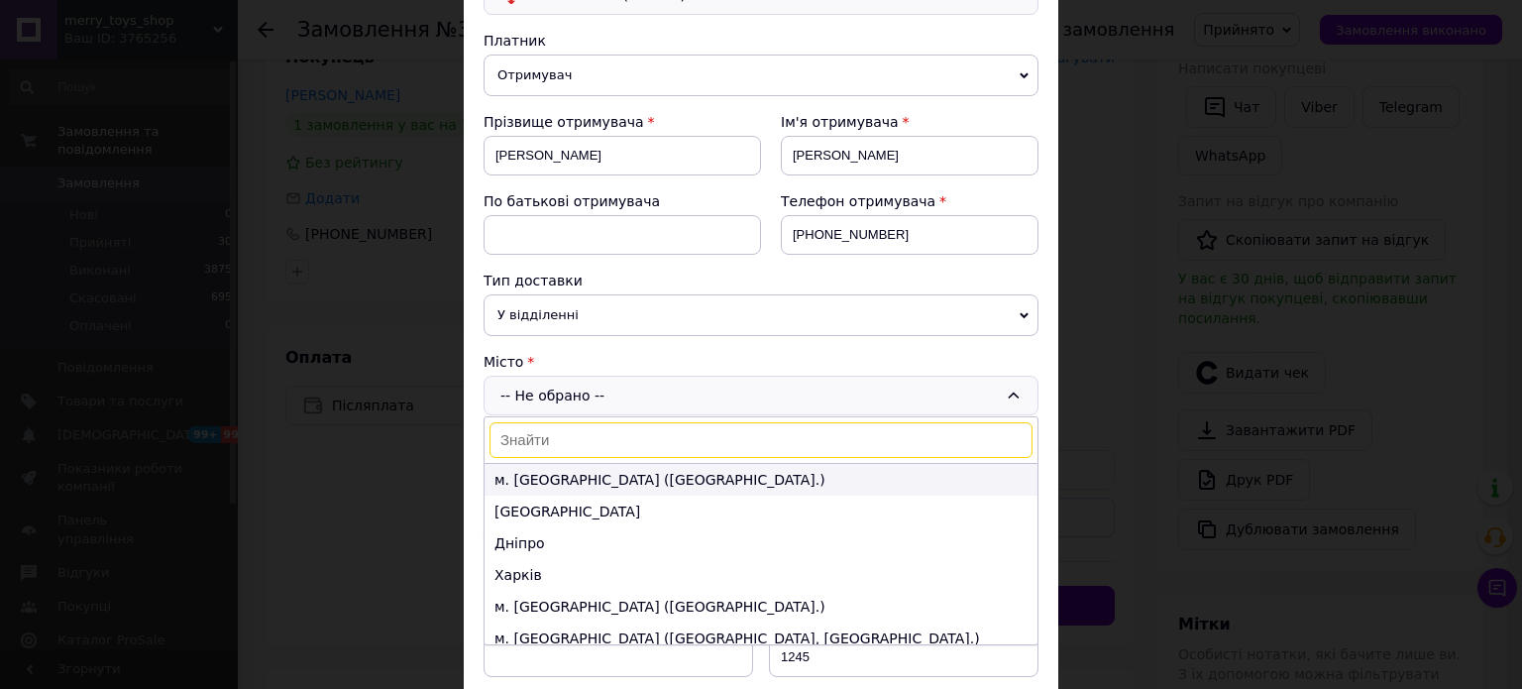
click at [573, 475] on li "м. Київ (Київська обл.)" at bounding box center [761, 480] width 553 height 32
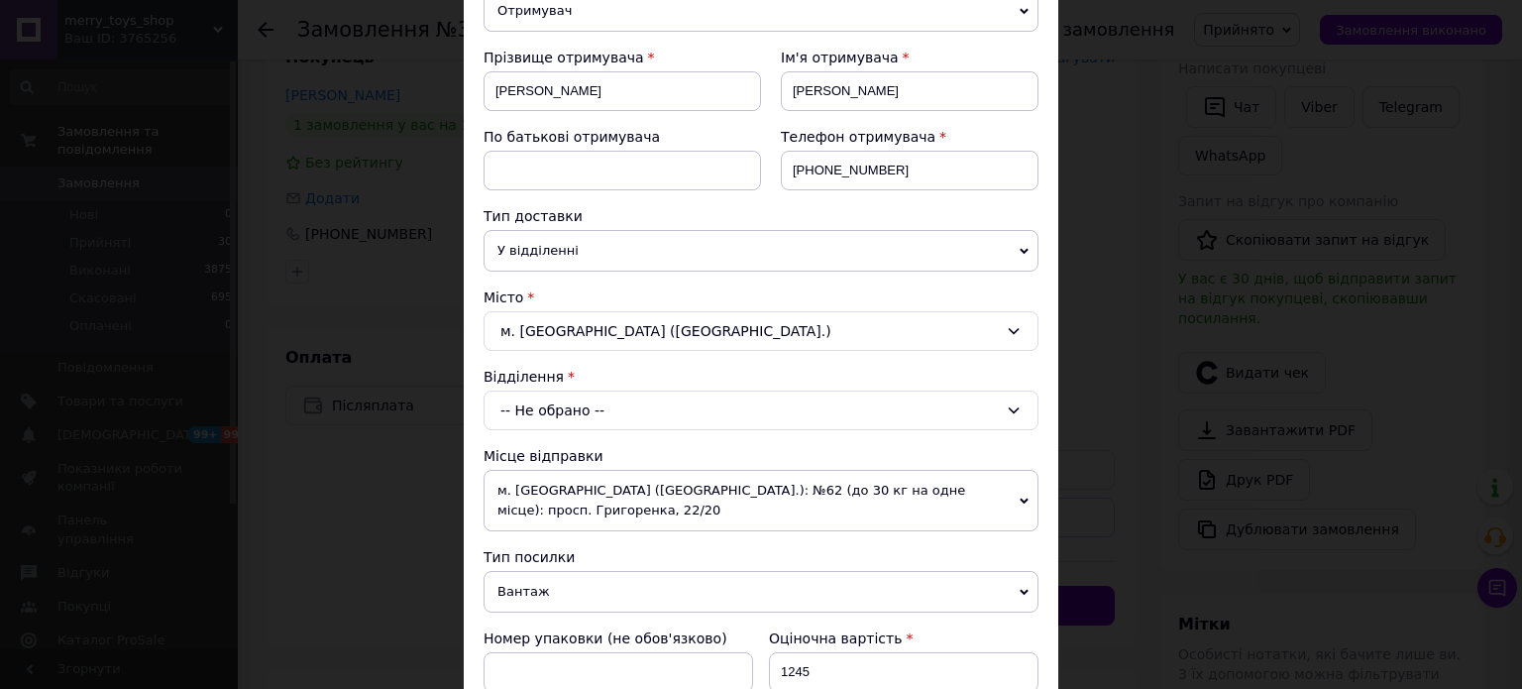
scroll to position [297, 0]
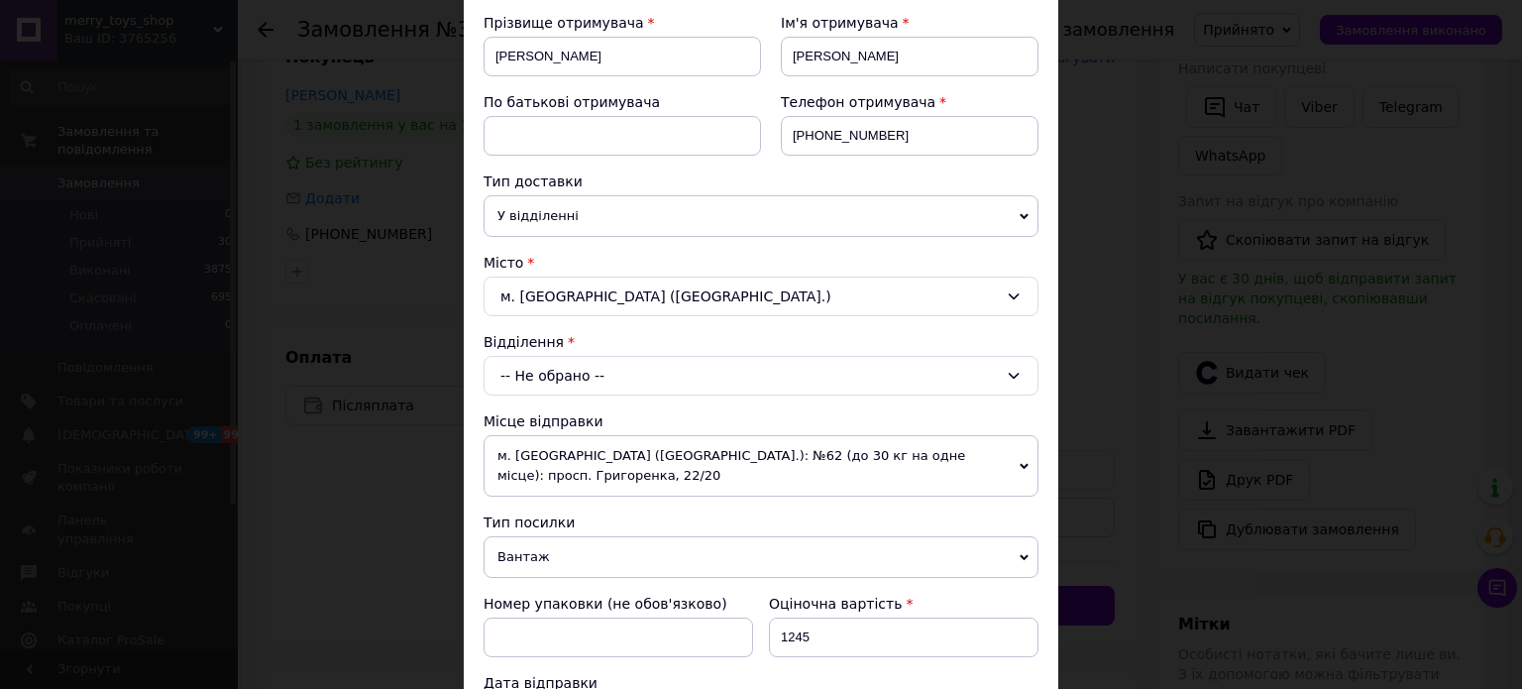
click at [579, 378] on div "-- Не обрано --" at bounding box center [761, 376] width 555 height 40
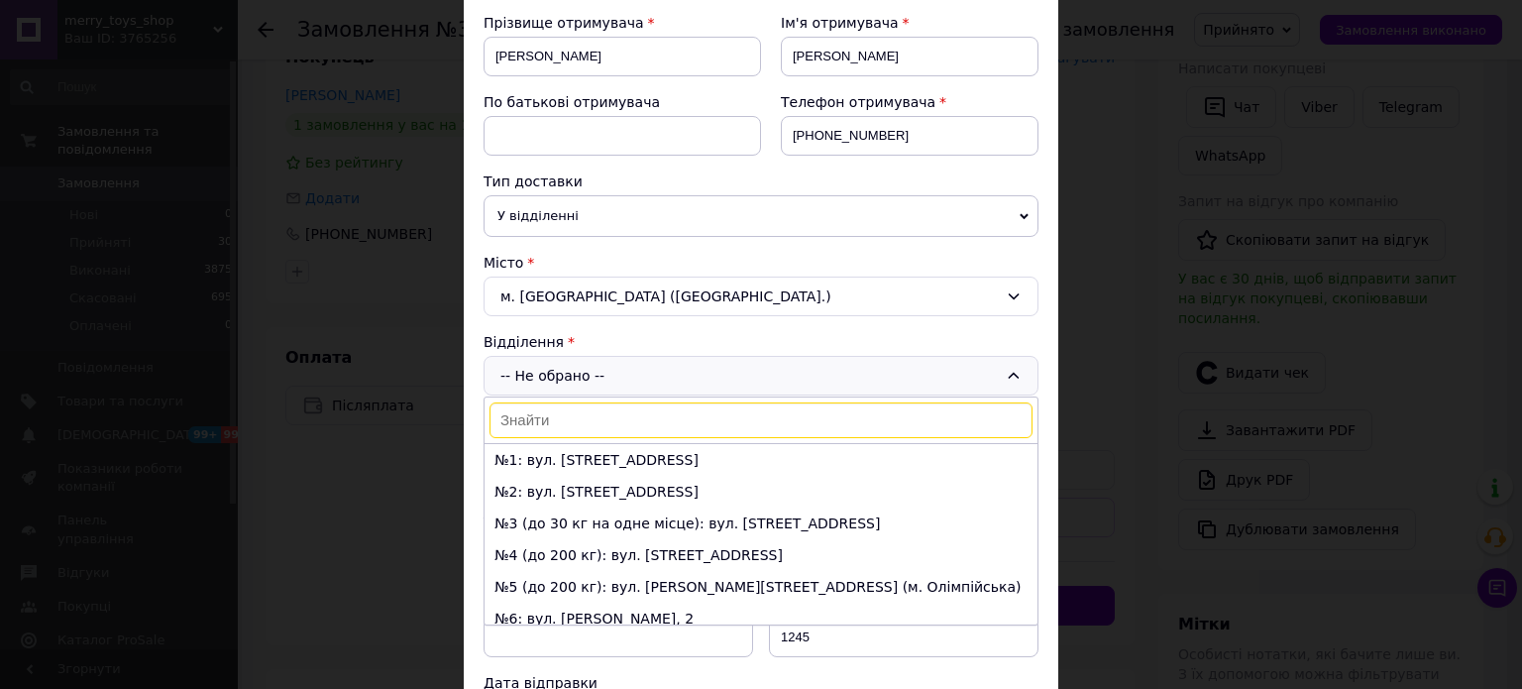
click at [564, 420] on input at bounding box center [761, 420] width 543 height 36
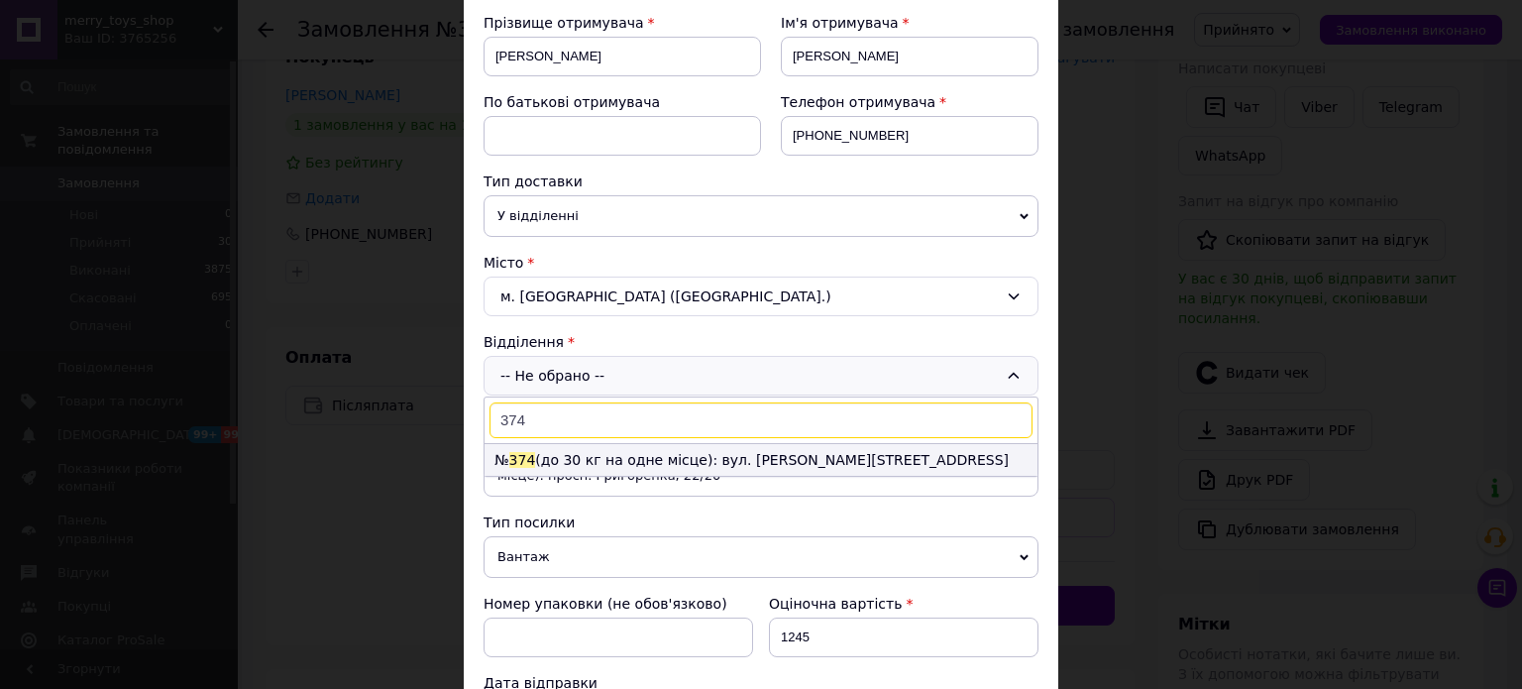
type input "374"
click at [553, 444] on li "№ 374 (до 30 кг на одне місце): вул. Миколи Закревського, 101-Г" at bounding box center [761, 460] width 553 height 32
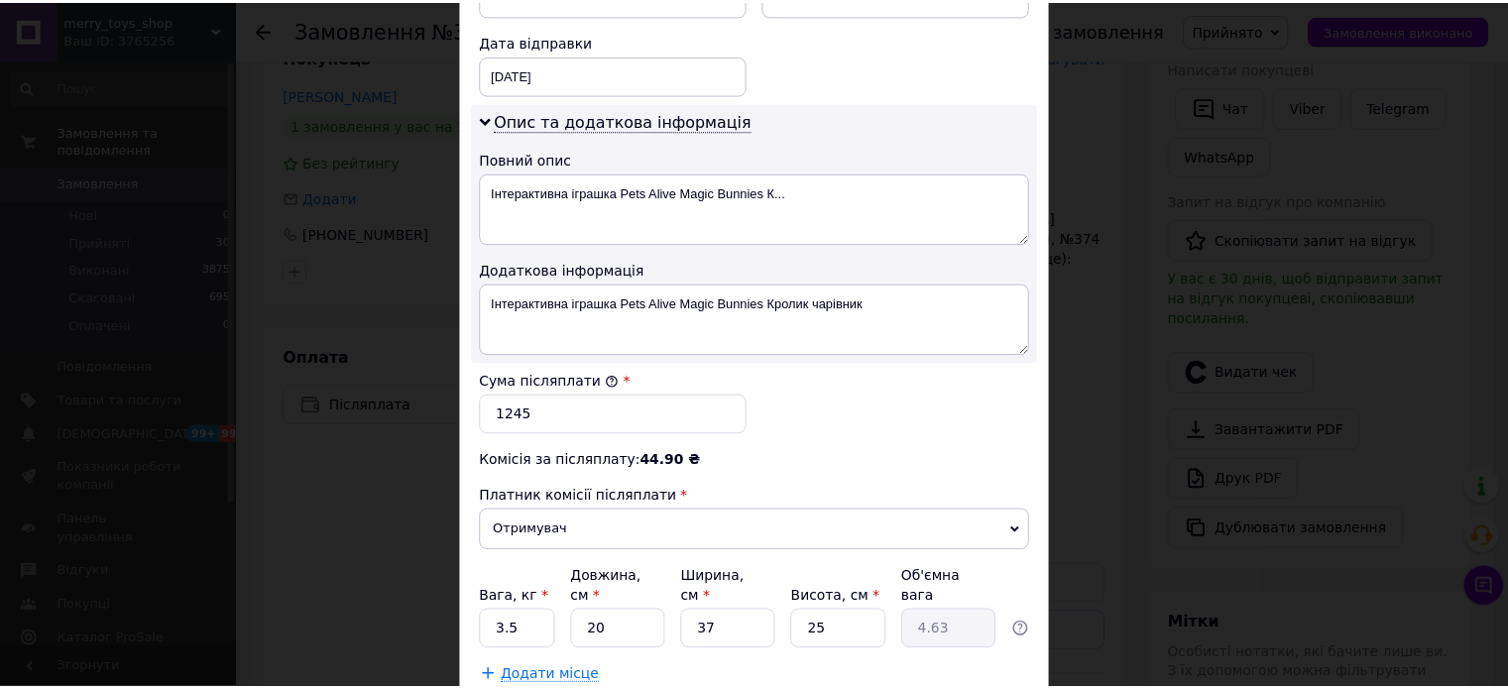
scroll to position [1039, 0]
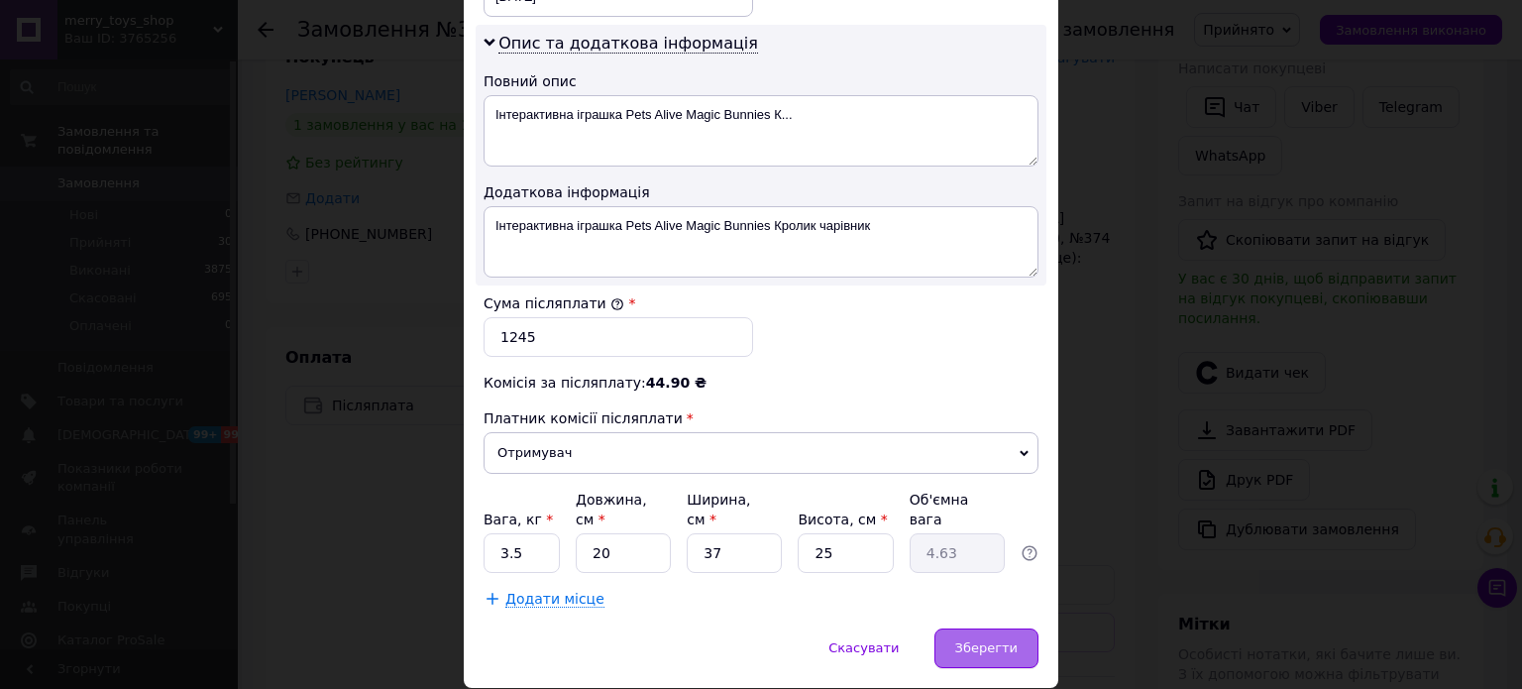
click at [969, 640] on span "Зберегти" at bounding box center [986, 647] width 62 height 15
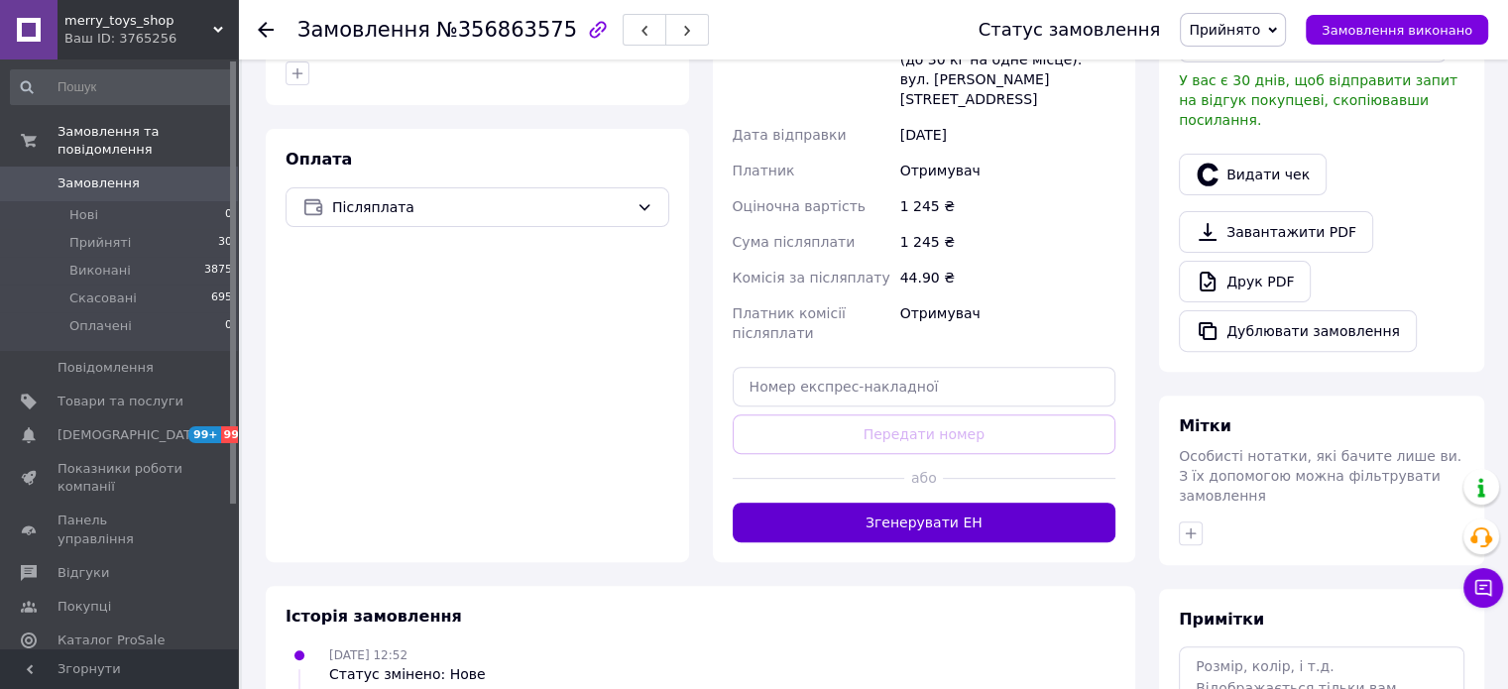
click at [944, 503] on button "Згенерувати ЕН" at bounding box center [924, 523] width 384 height 40
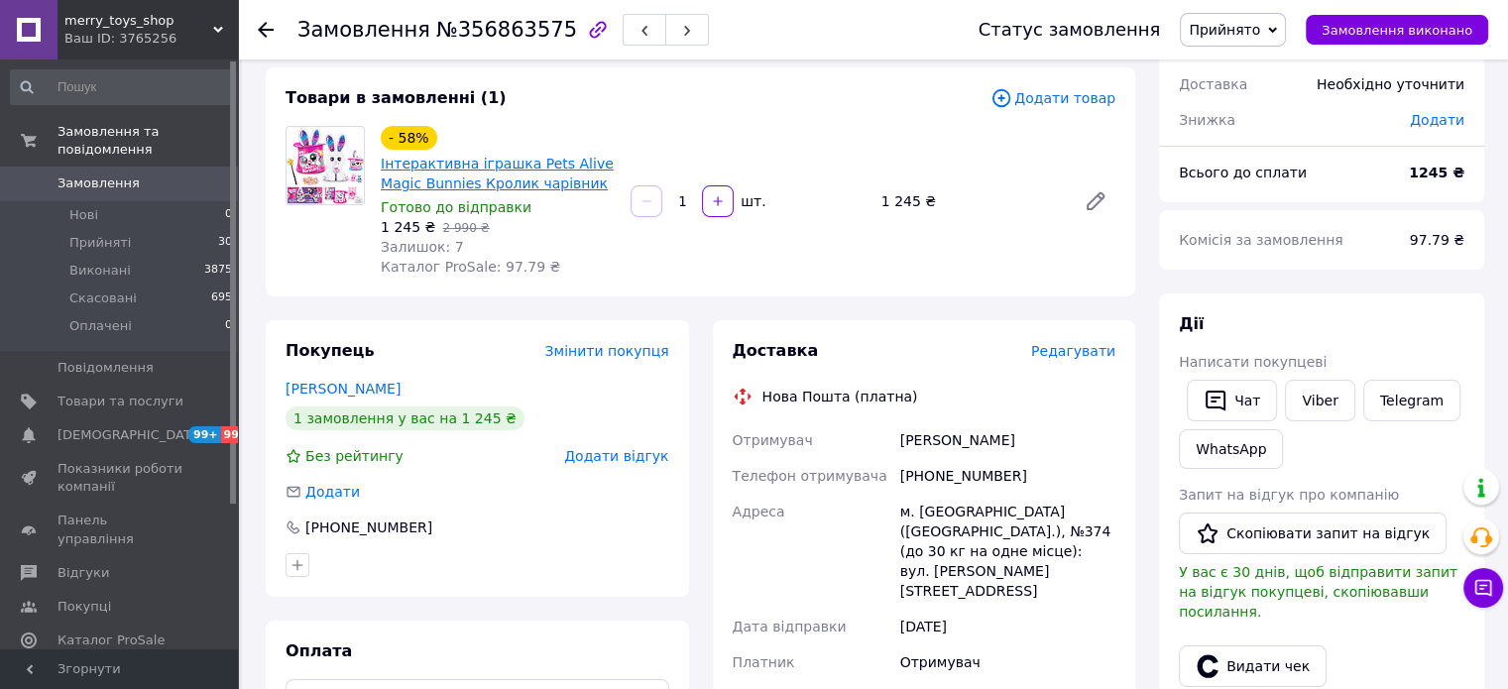
scroll to position [99, 0]
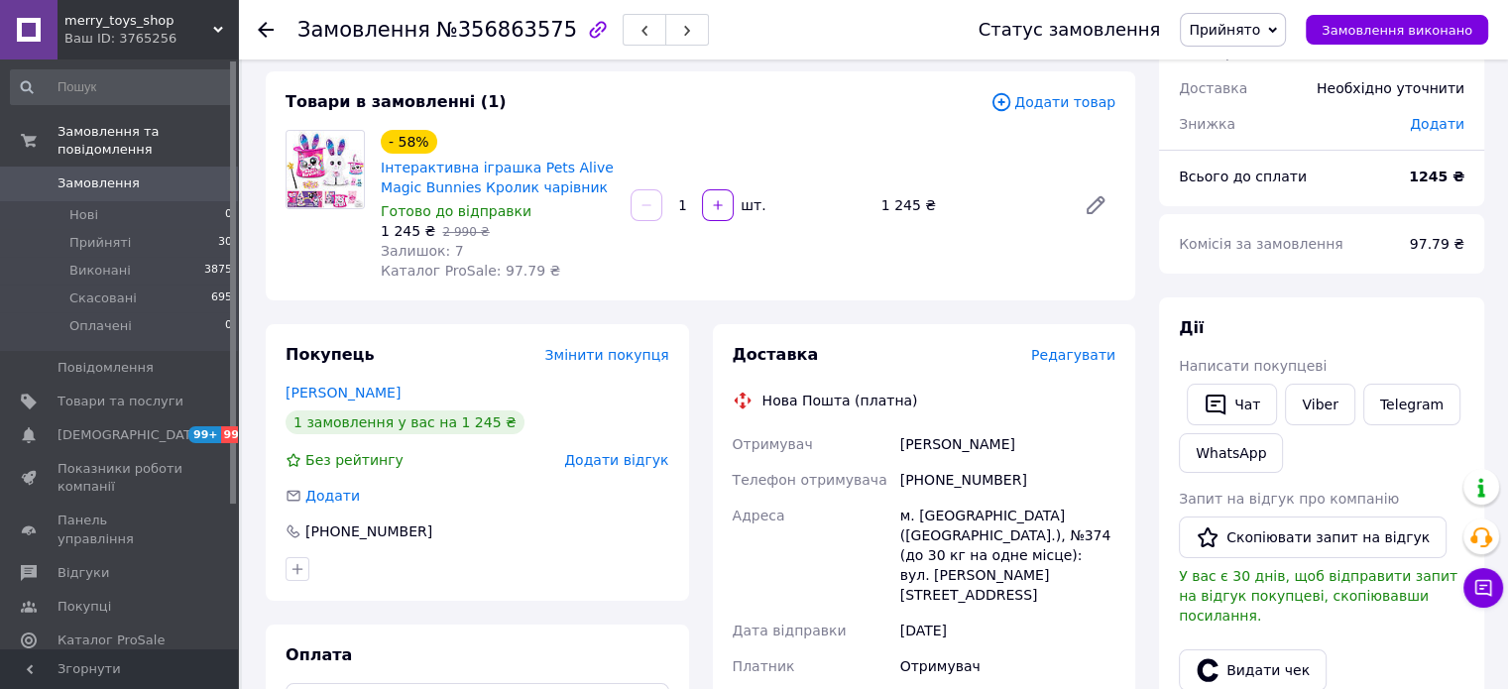
click at [503, 35] on span "№356863575" at bounding box center [506, 30] width 141 height 24
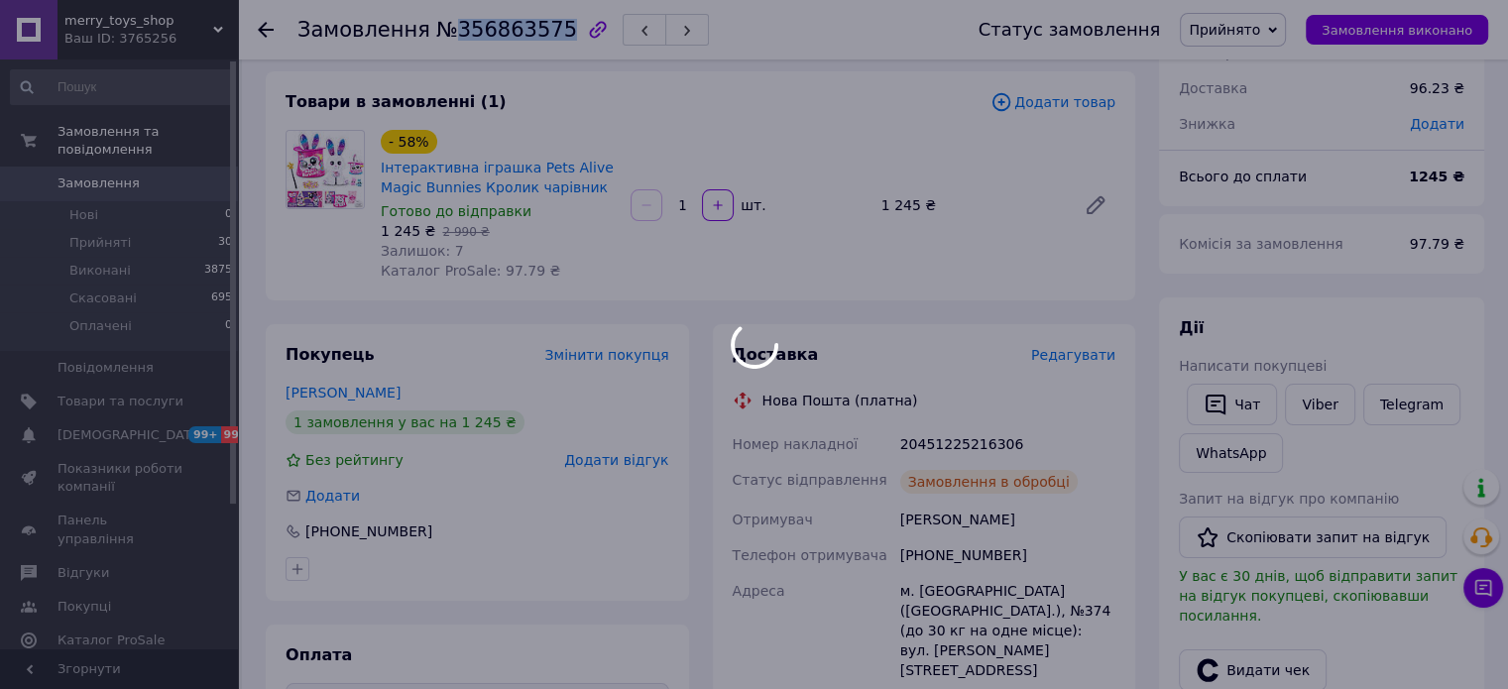
click at [503, 35] on span "№356863575" at bounding box center [506, 30] width 141 height 24
copy span "356863575"
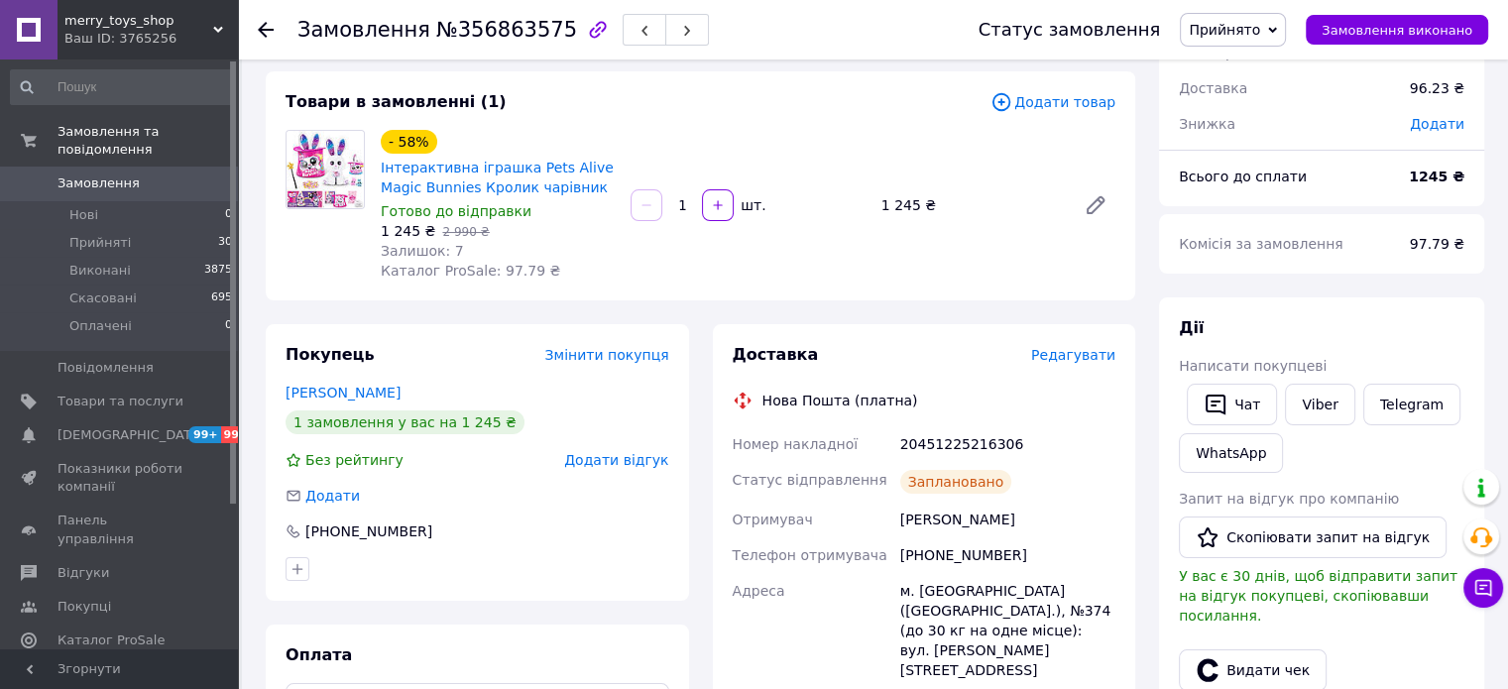
click at [952, 441] on div "20451225216306" at bounding box center [1007, 444] width 223 height 36
copy div "20451225216306"
drag, startPoint x: 274, startPoint y: 316, endPoint x: 349, endPoint y: 251, distance: 99.8
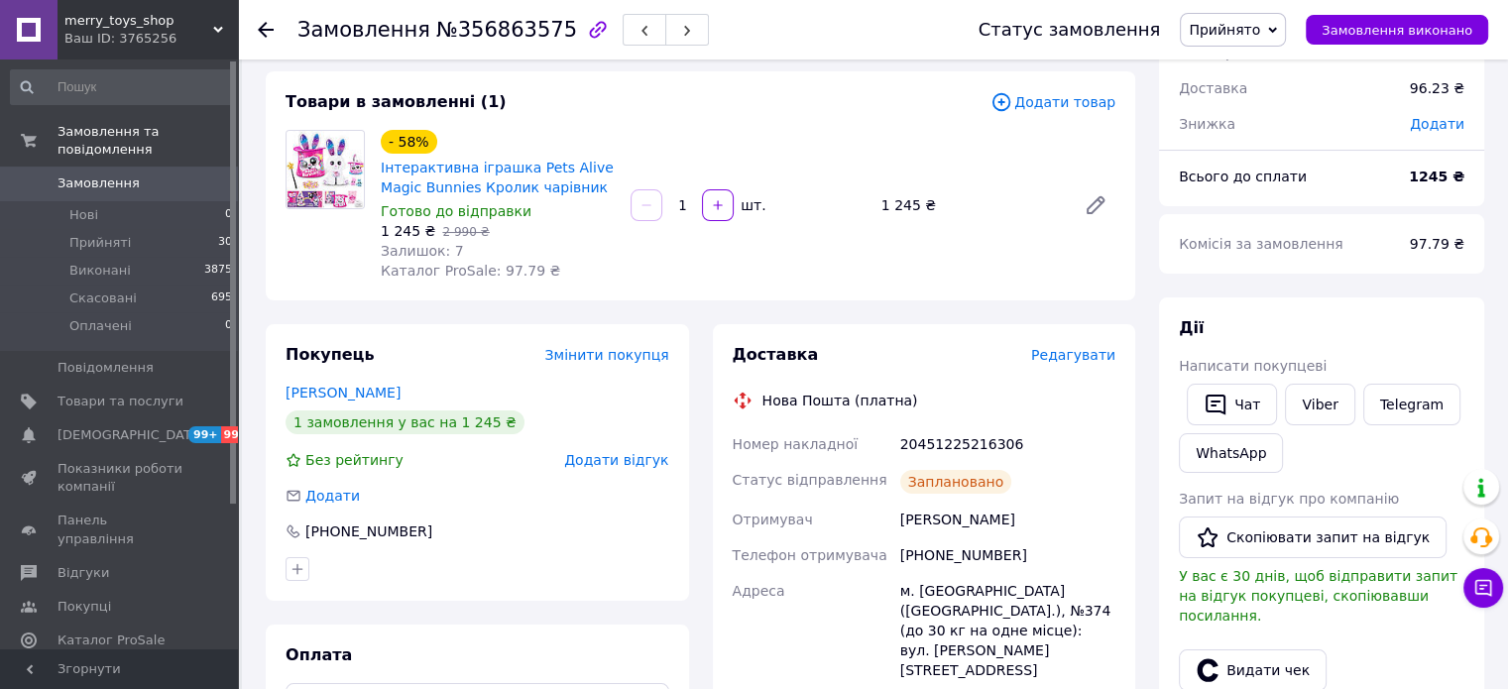
click at [930, 442] on div "20451225216306" at bounding box center [1007, 444] width 223 height 36
copy div "20451225216306"
click at [127, 201] on li "Нові 0" at bounding box center [122, 215] width 244 height 28
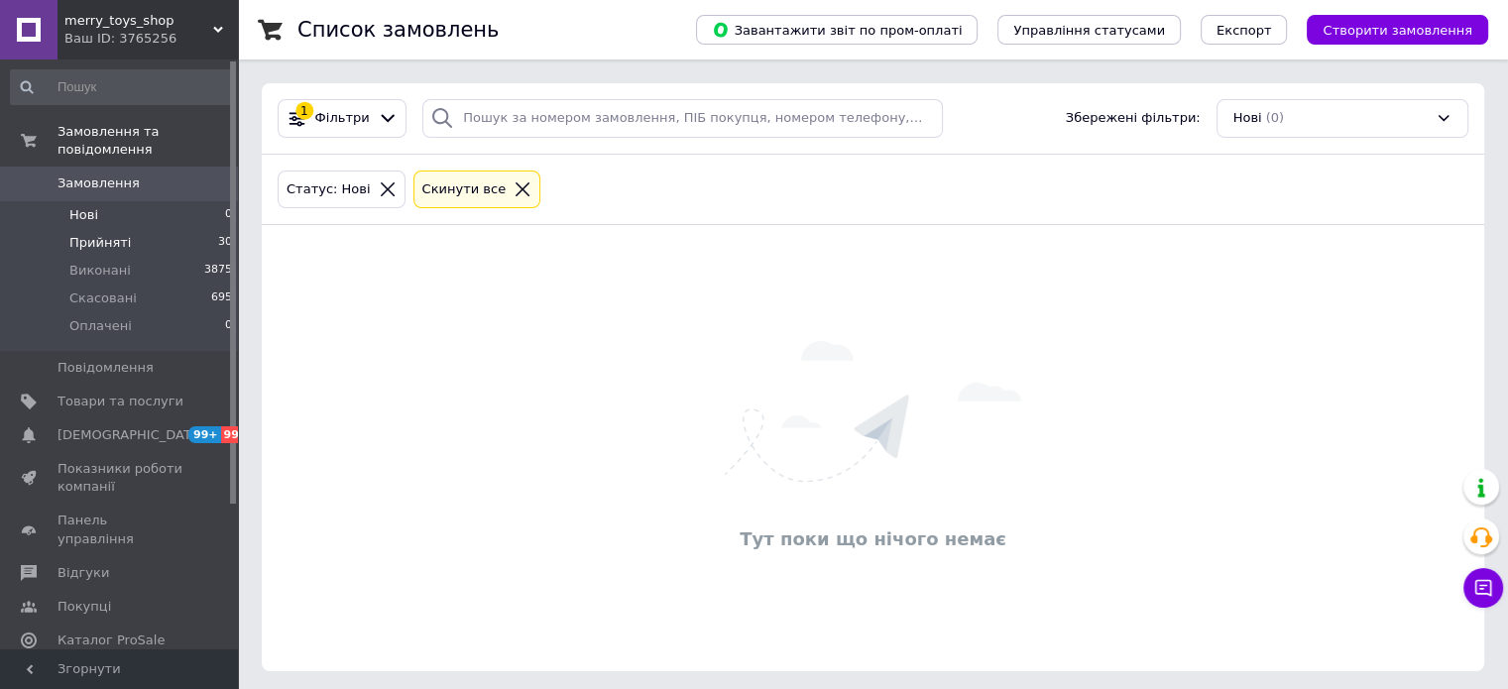
click at [125, 233] on li "Прийняті 30" at bounding box center [122, 243] width 244 height 28
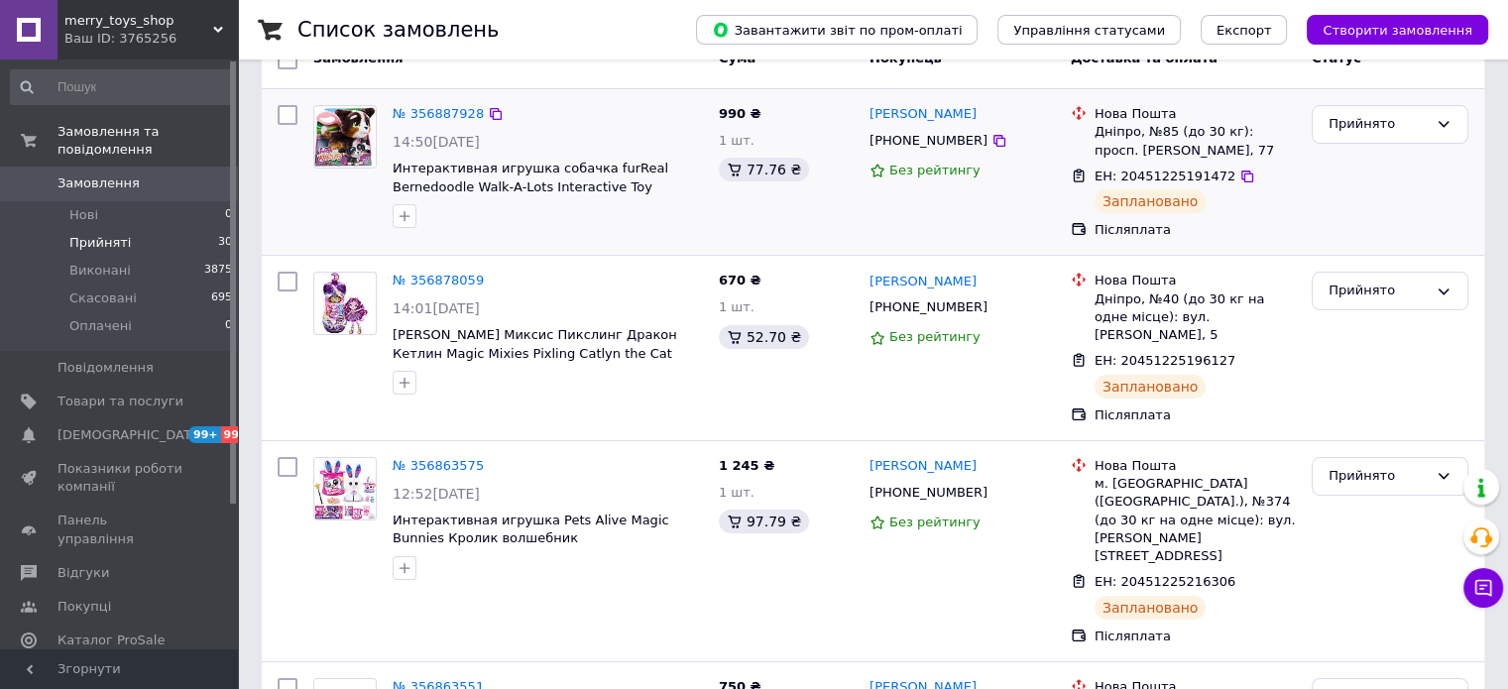
scroll to position [198, 0]
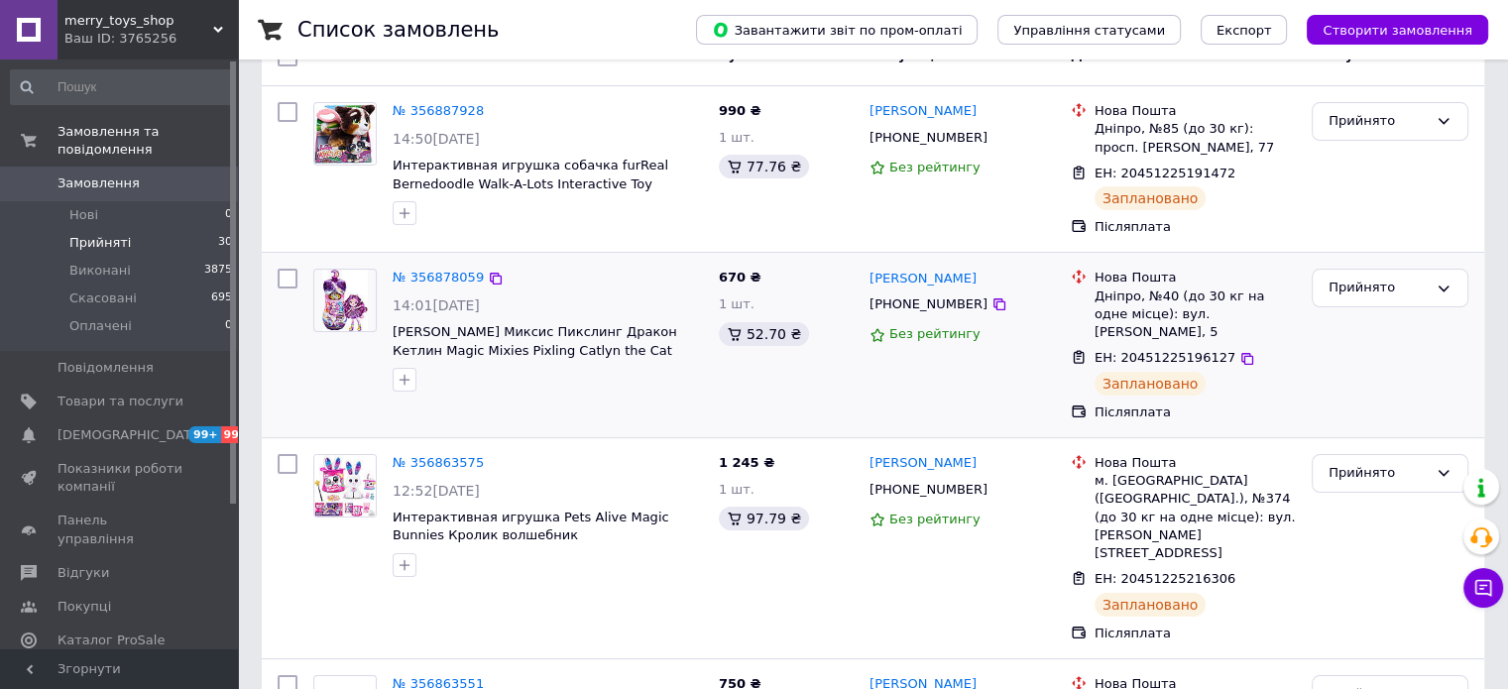
click at [264, 388] on div "№ 356878059 14:01, 12.08.2025 Кукла Меджик Миксис Пикслинг Дракон Кетлин Magic …" at bounding box center [873, 345] width 1222 height 184
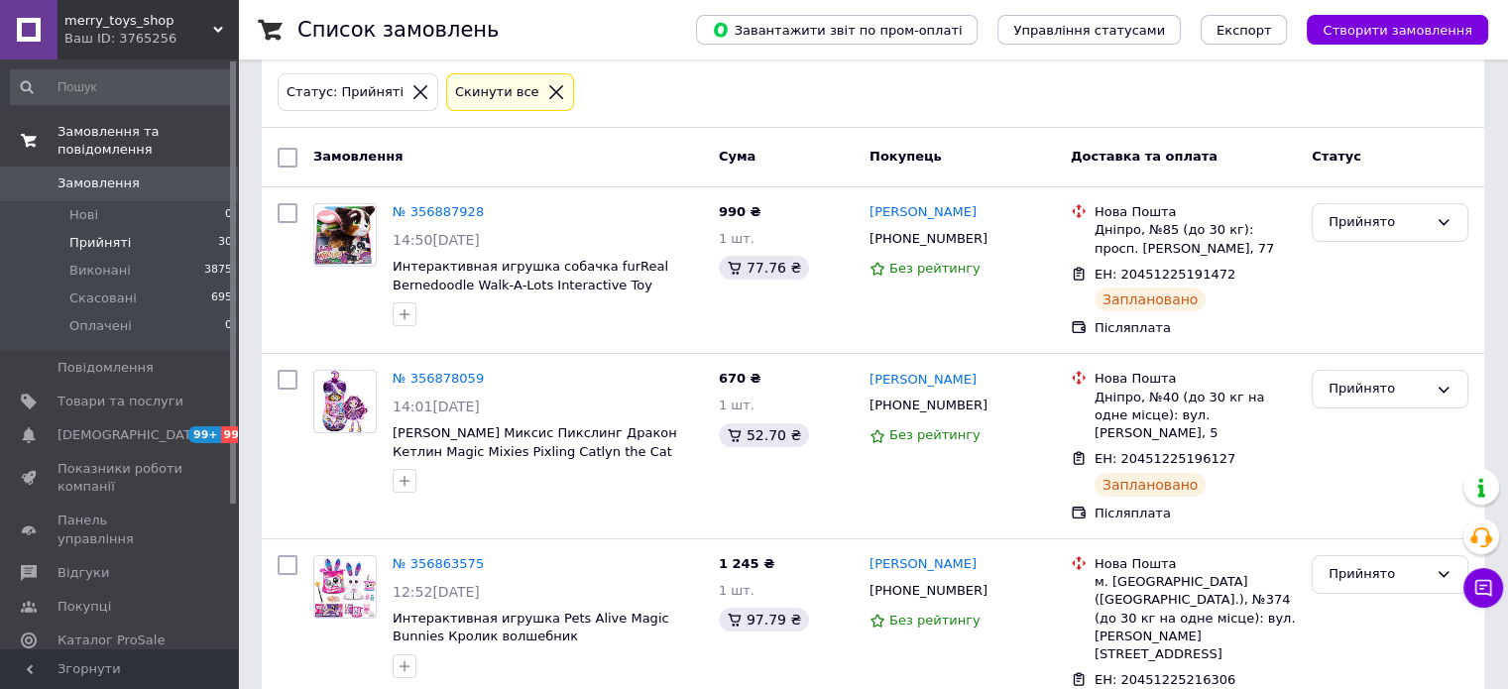
scroll to position [90, 0]
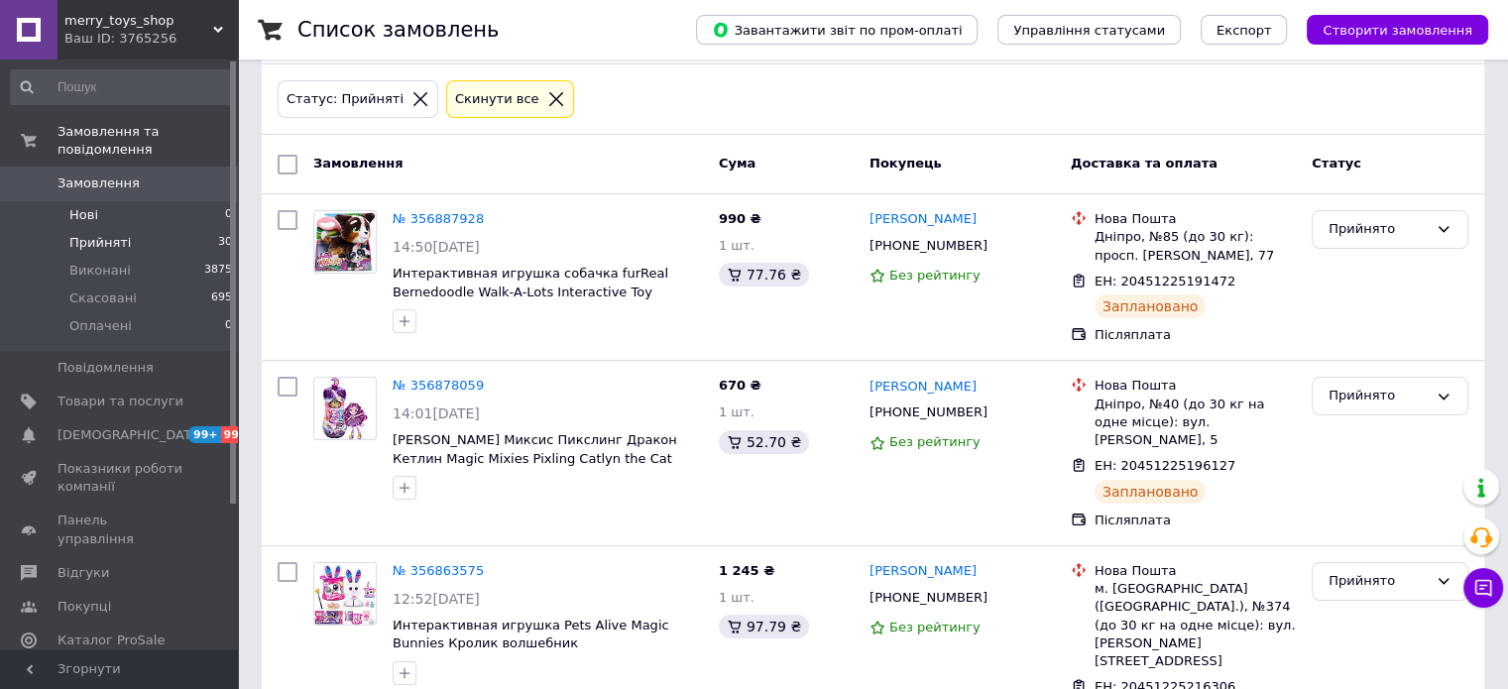
click at [135, 205] on li "Нові 0" at bounding box center [122, 215] width 244 height 28
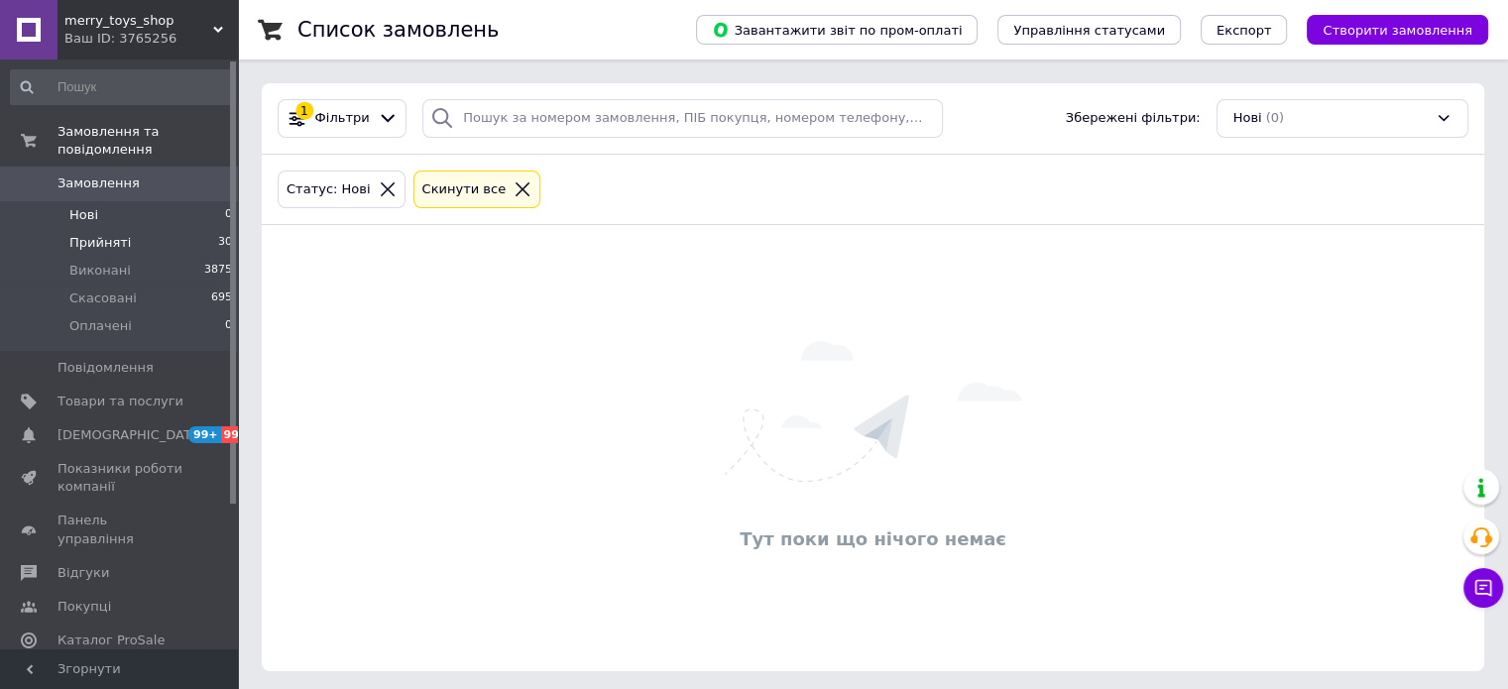
click at [121, 234] on span "Прийняті" at bounding box center [99, 243] width 61 height 18
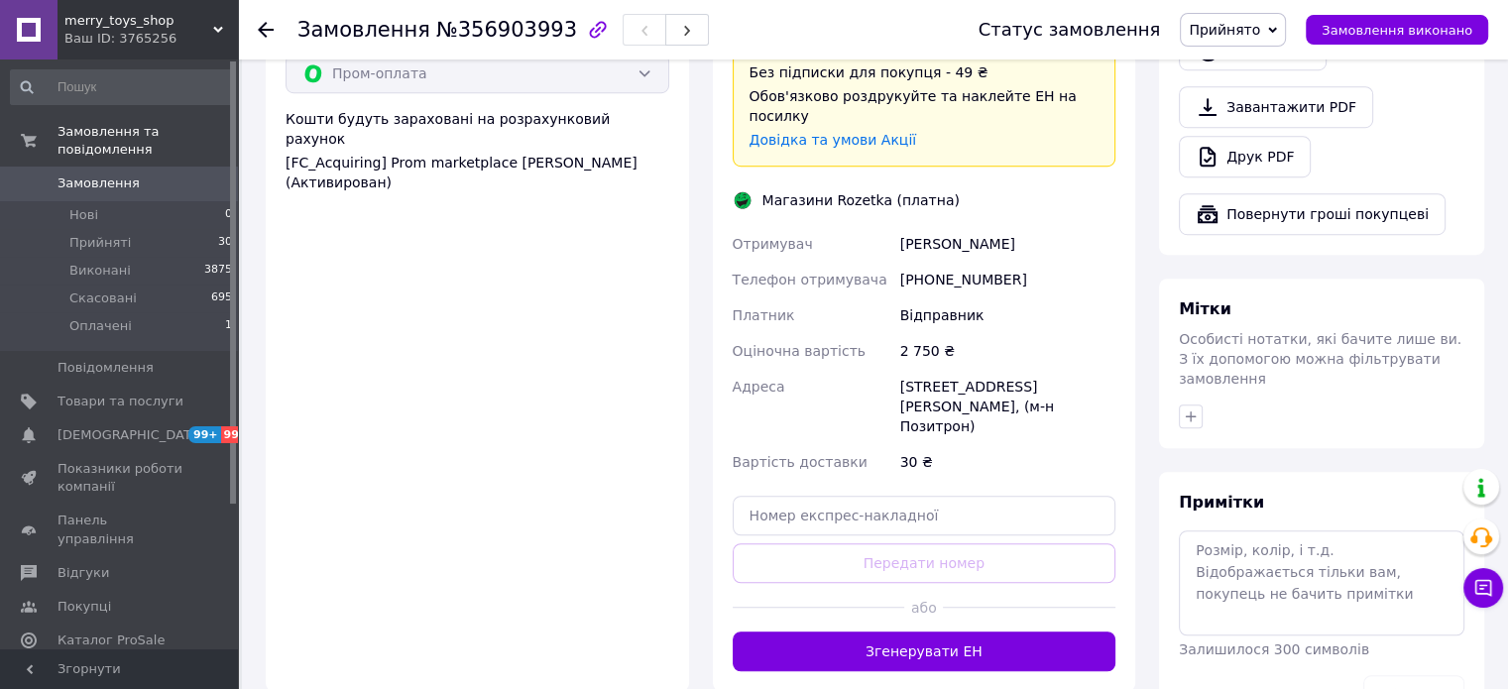
scroll to position [1289, 0]
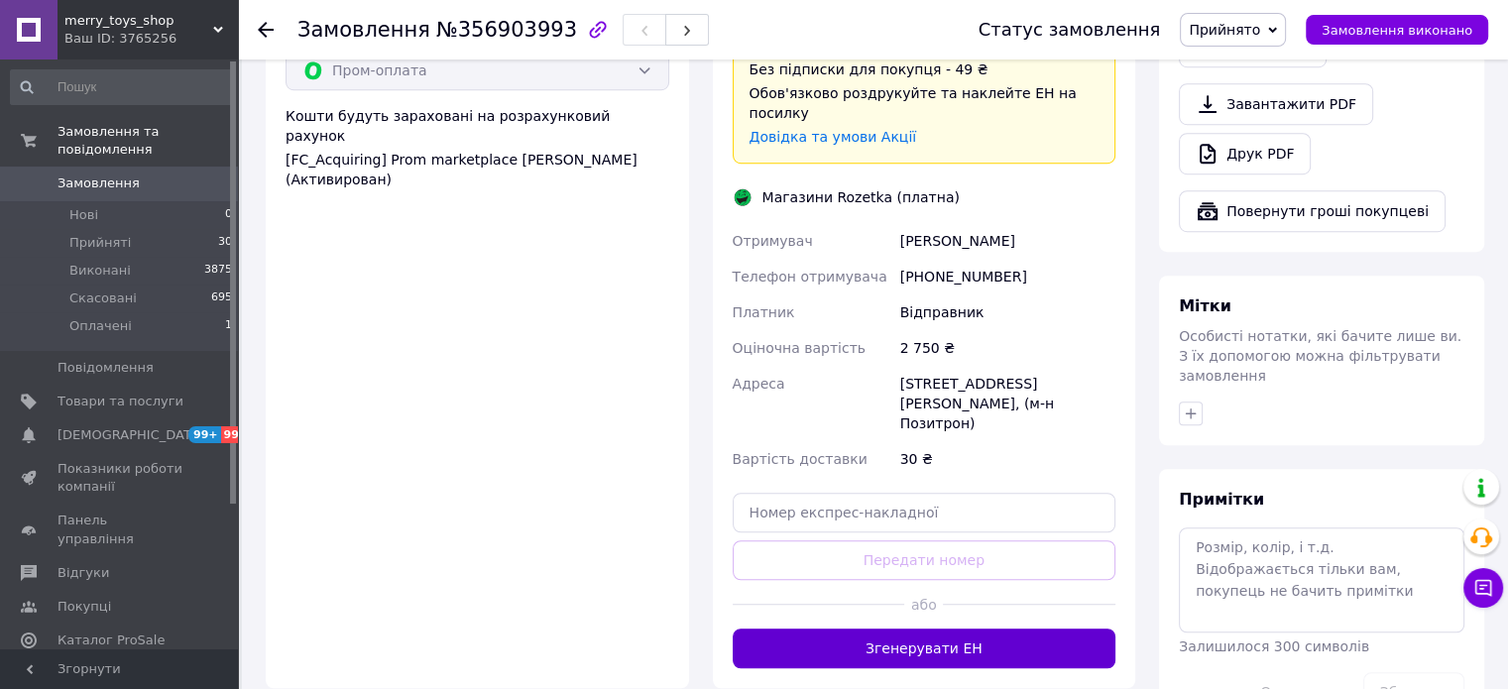
click at [952, 628] on button "Згенерувати ЕН" at bounding box center [924, 648] width 384 height 40
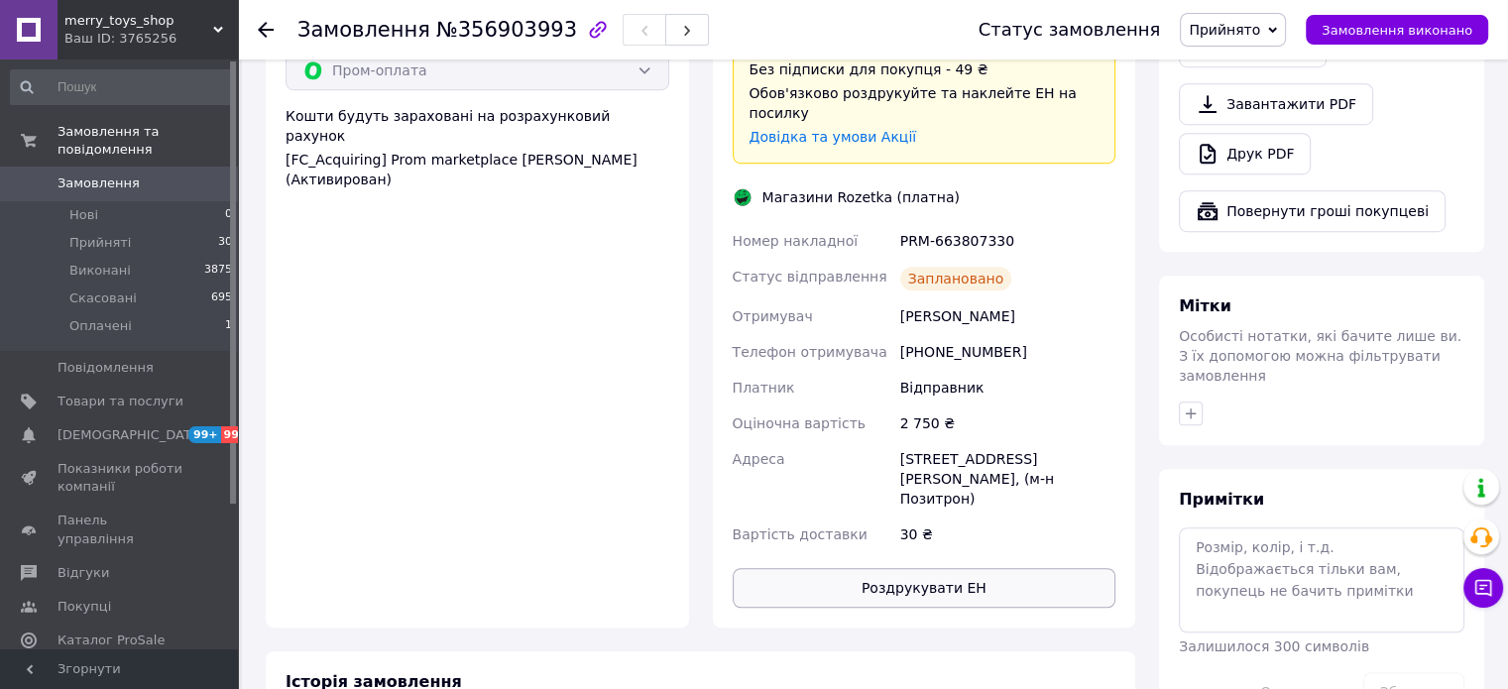
click at [956, 568] on button "Роздрукувати ЕН" at bounding box center [924, 588] width 384 height 40
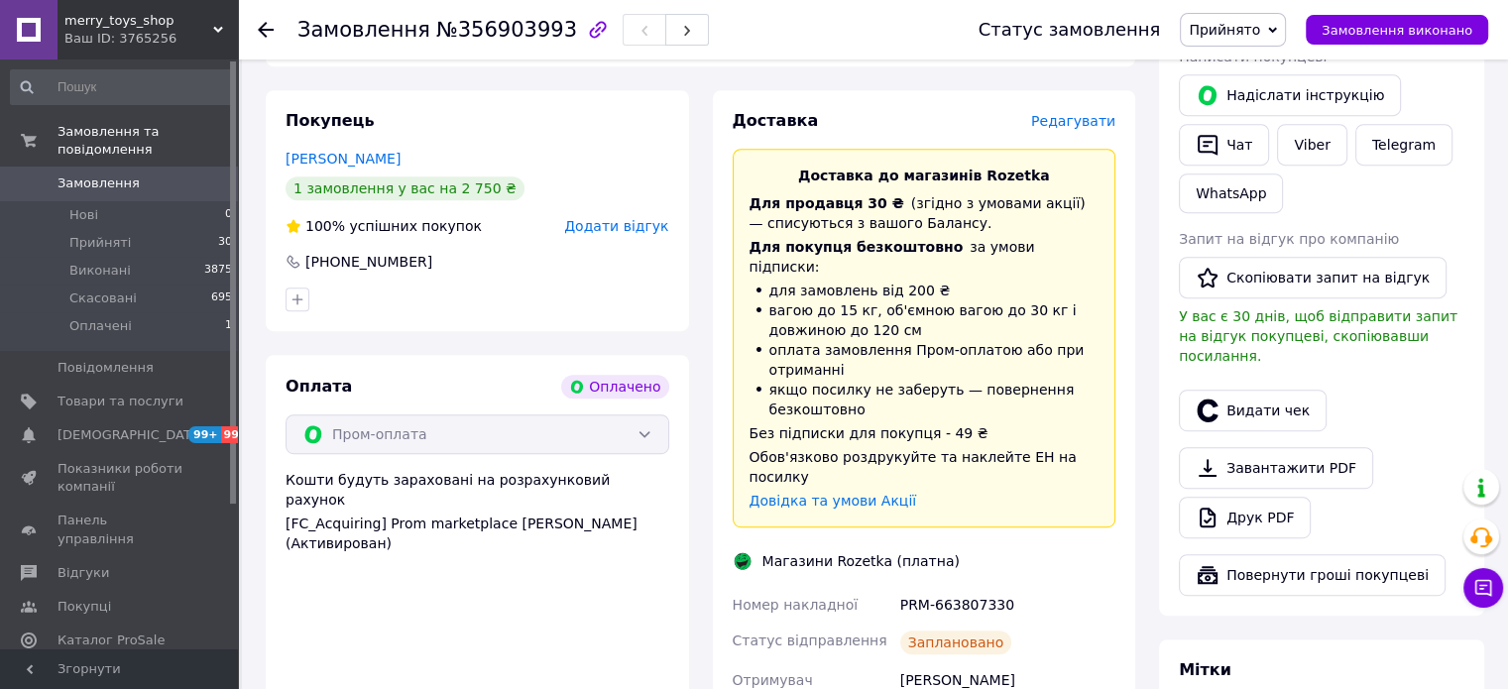
scroll to position [1090, 0]
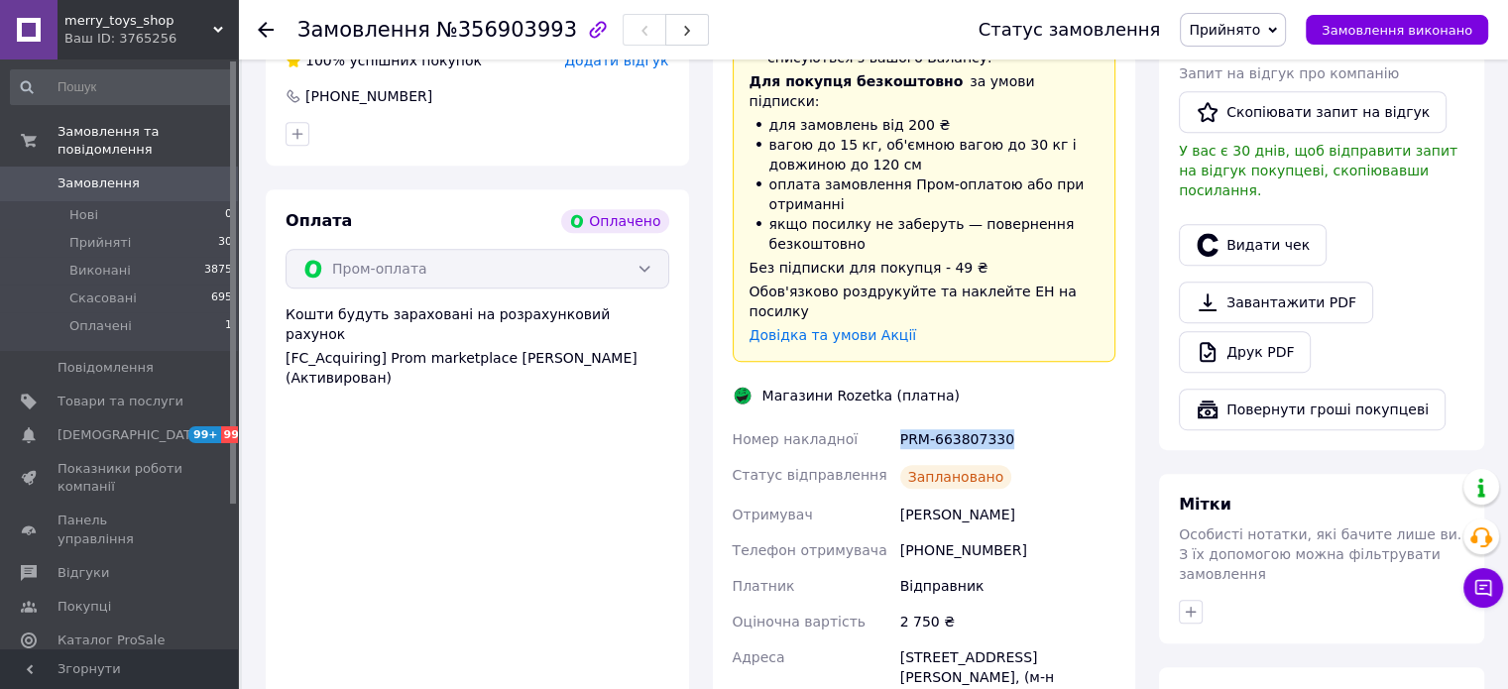
drag, startPoint x: 1010, startPoint y: 400, endPoint x: 901, endPoint y: 406, distance: 109.2
click at [901, 421] on div "PRM-663807330" at bounding box center [1007, 439] width 223 height 36
copy div "PRM-663807330"
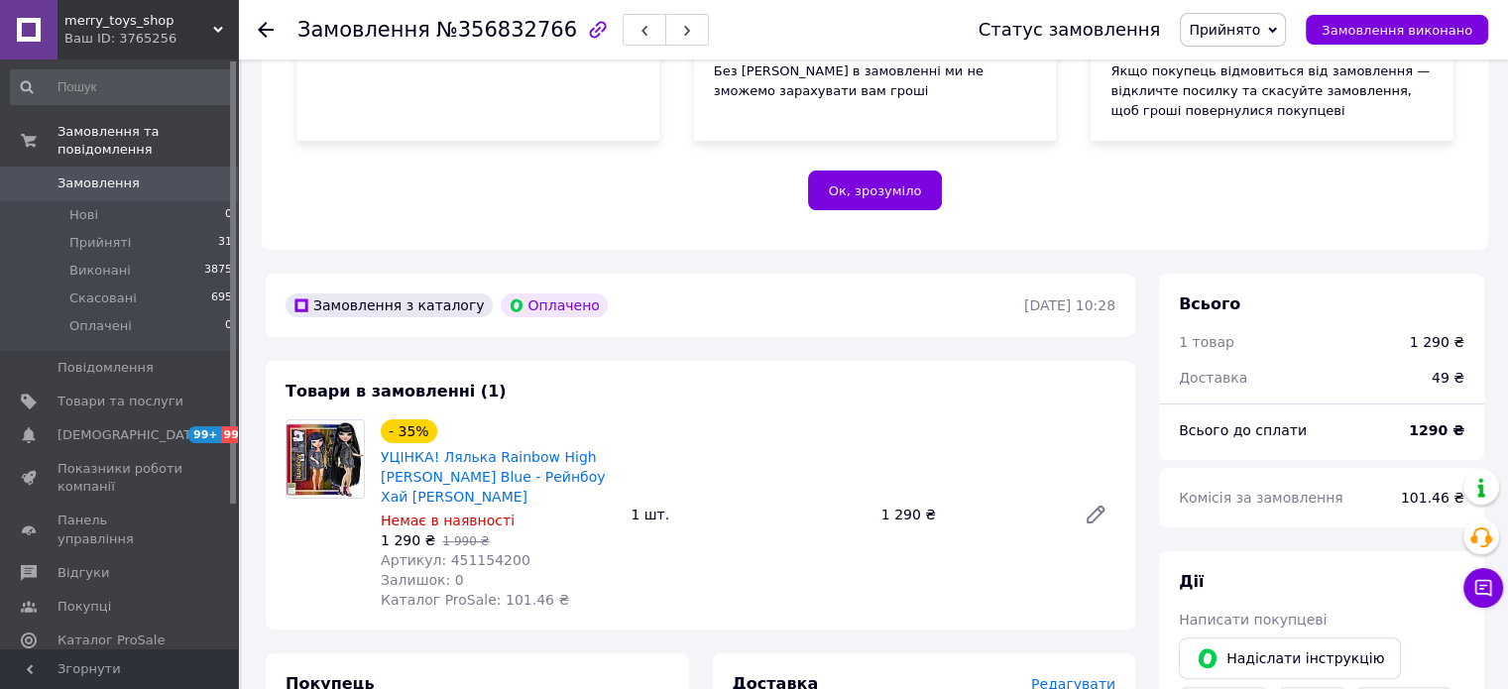
scroll to position [396, 0]
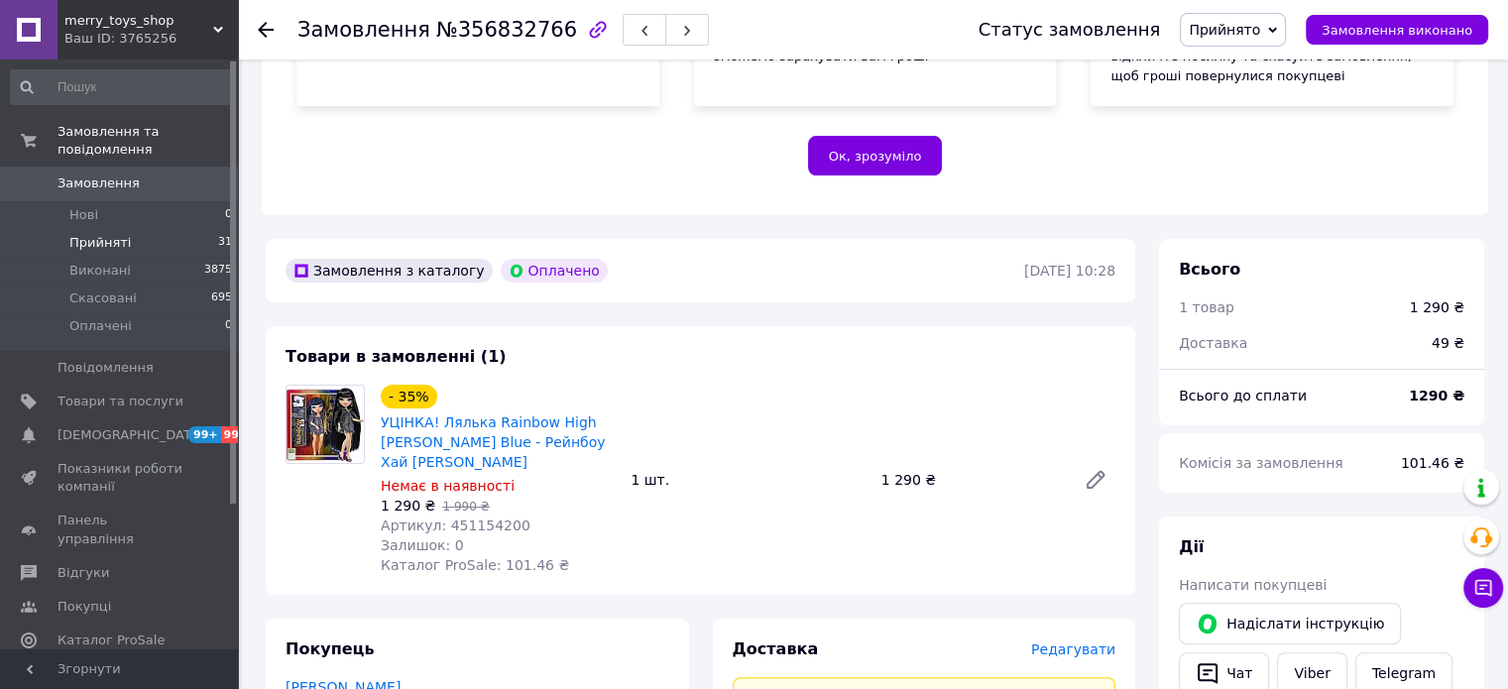
click at [135, 229] on li "Прийняті 31" at bounding box center [122, 243] width 244 height 28
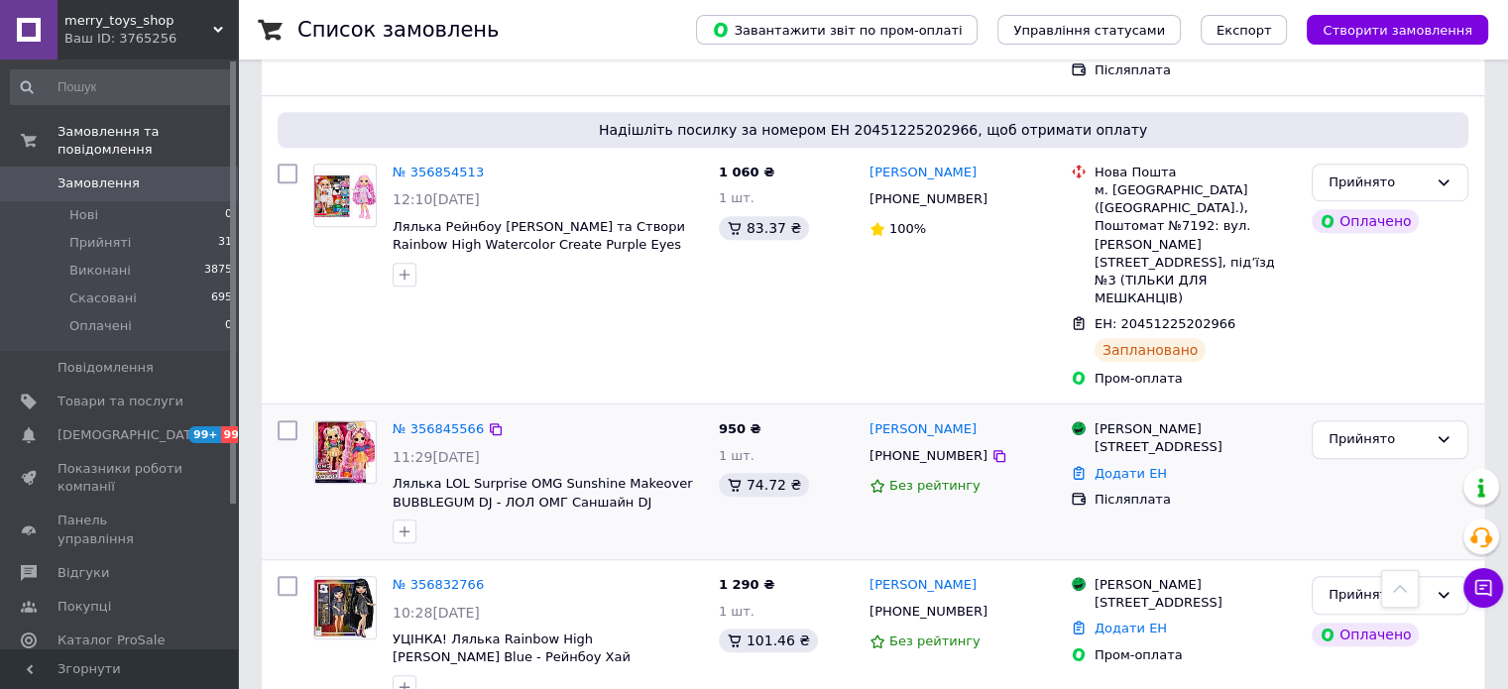
scroll to position [1289, 0]
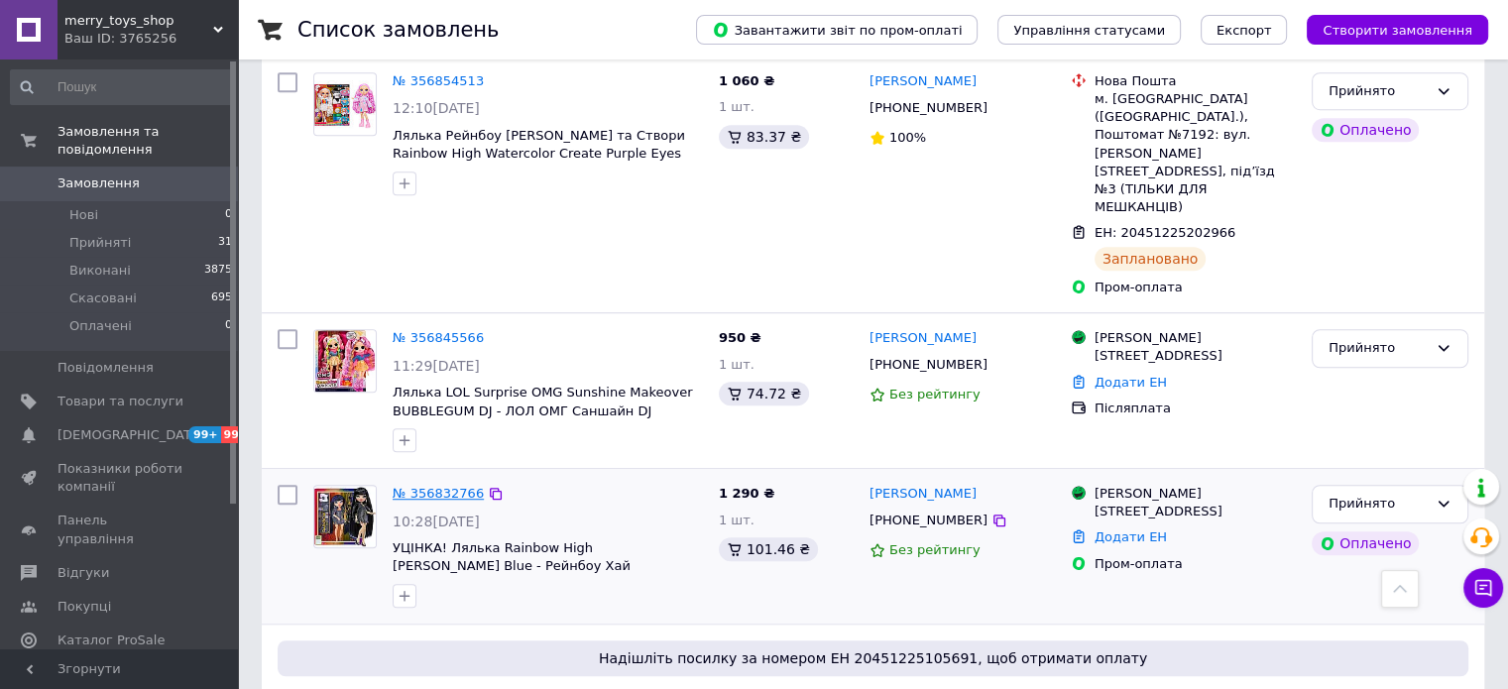
click at [432, 486] on link "№ 356832766" at bounding box center [438, 493] width 91 height 15
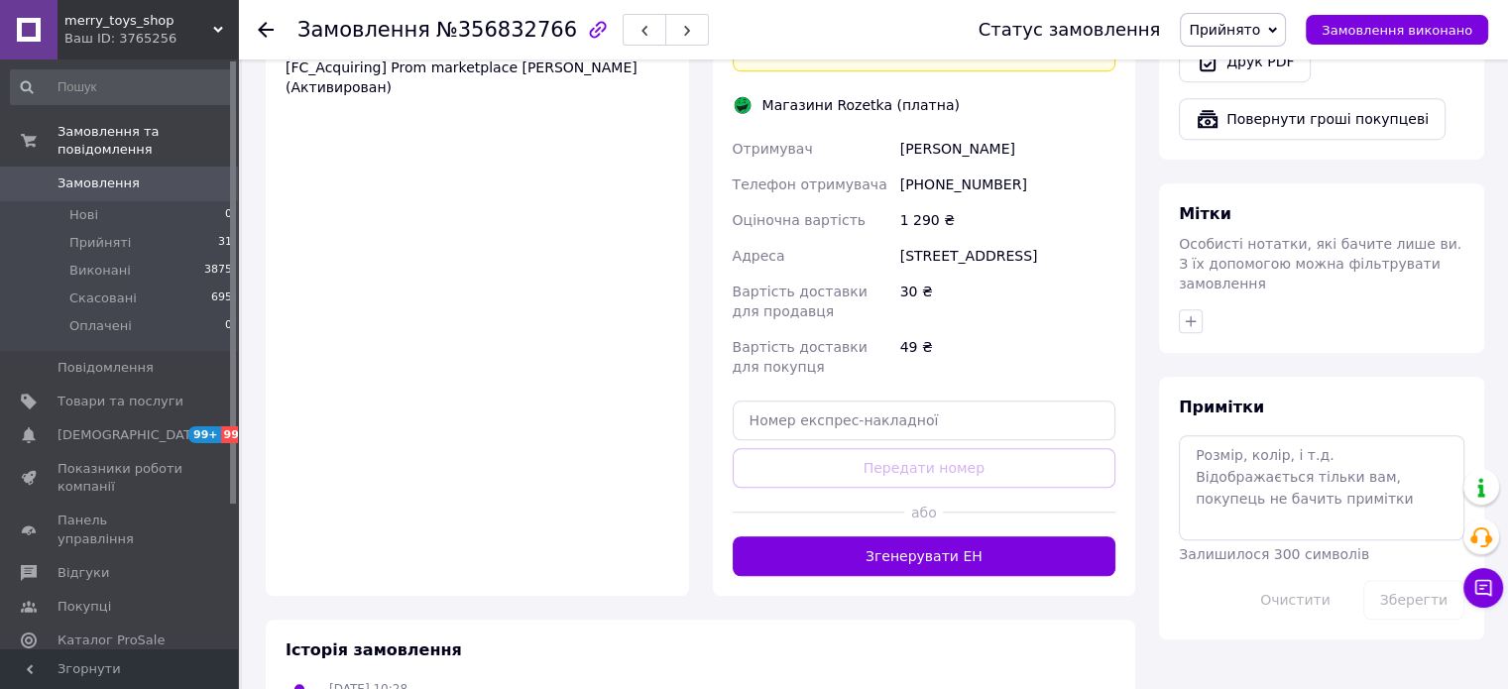
scroll to position [1487, 0]
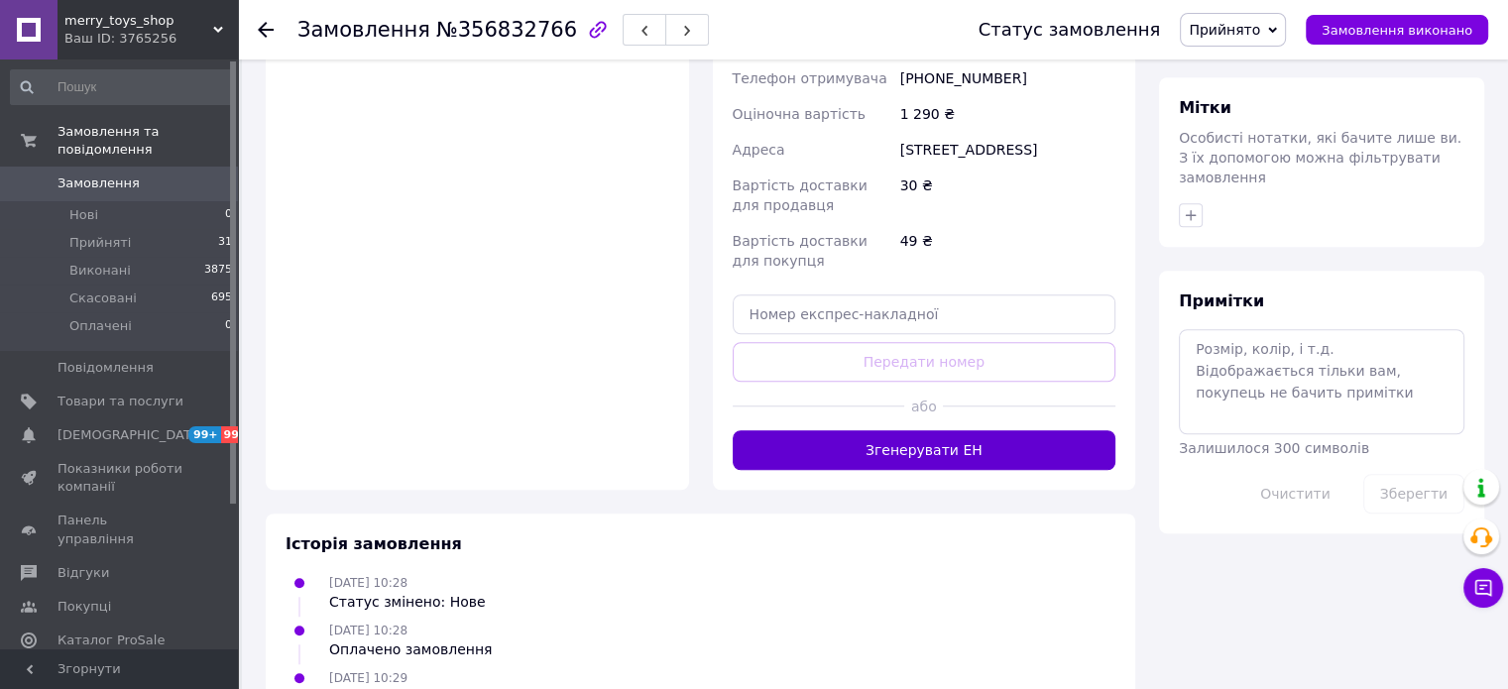
click at [937, 430] on button "Згенерувати ЕН" at bounding box center [924, 450] width 384 height 40
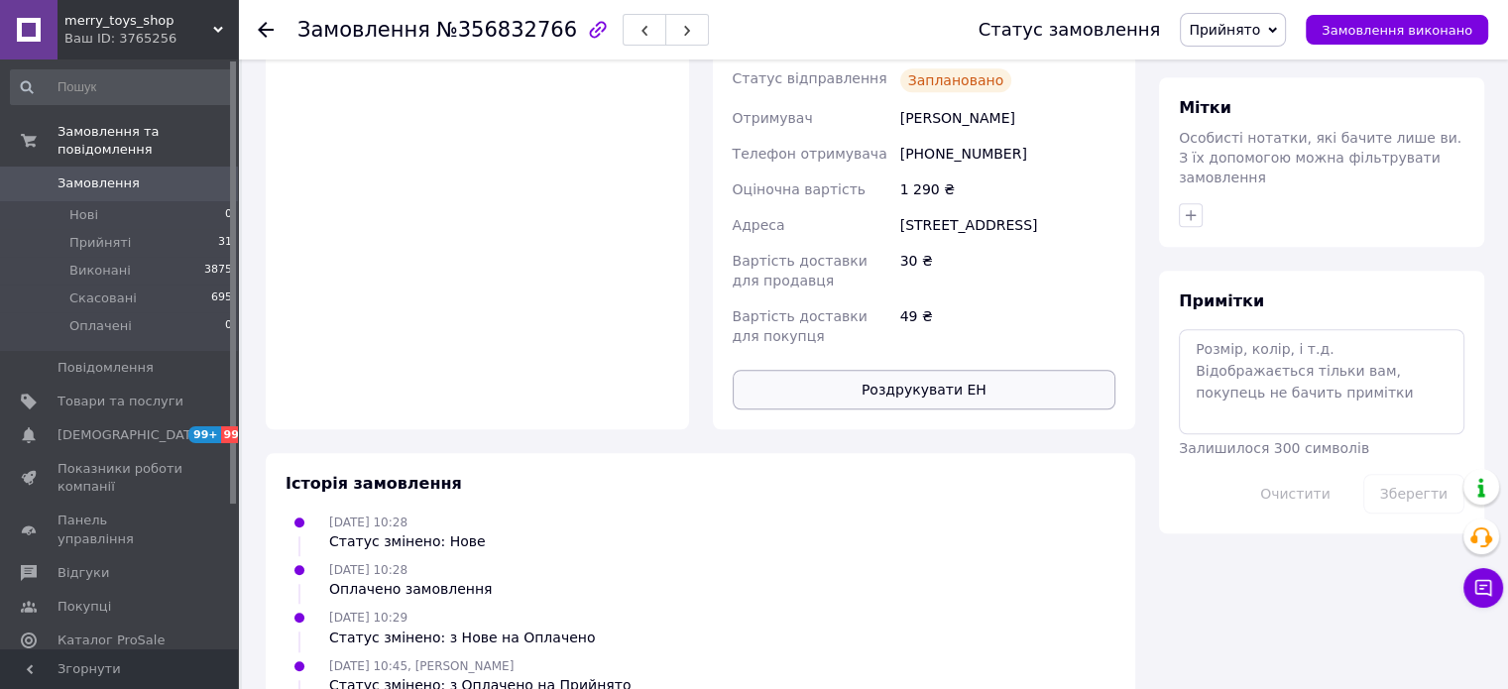
click at [971, 370] on button "Роздрукувати ЕН" at bounding box center [924, 390] width 384 height 40
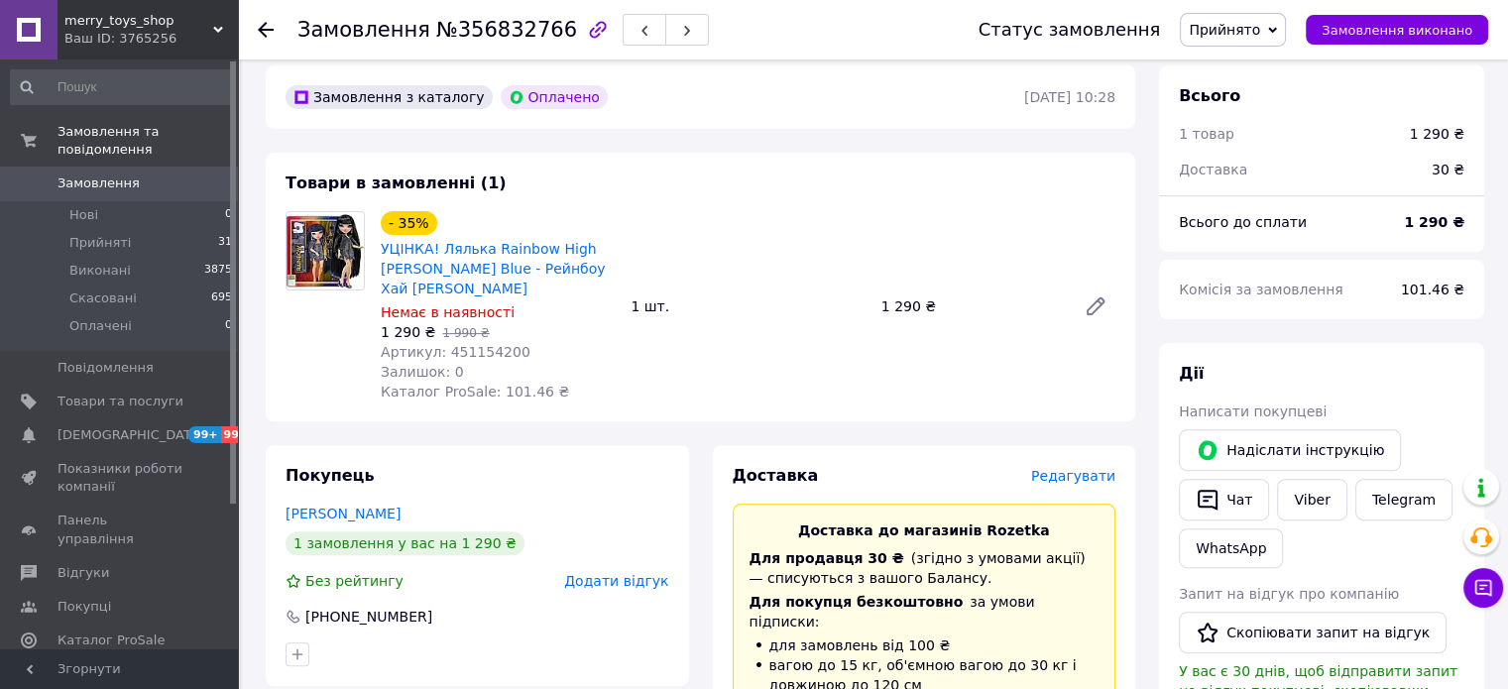
scroll to position [496, 0]
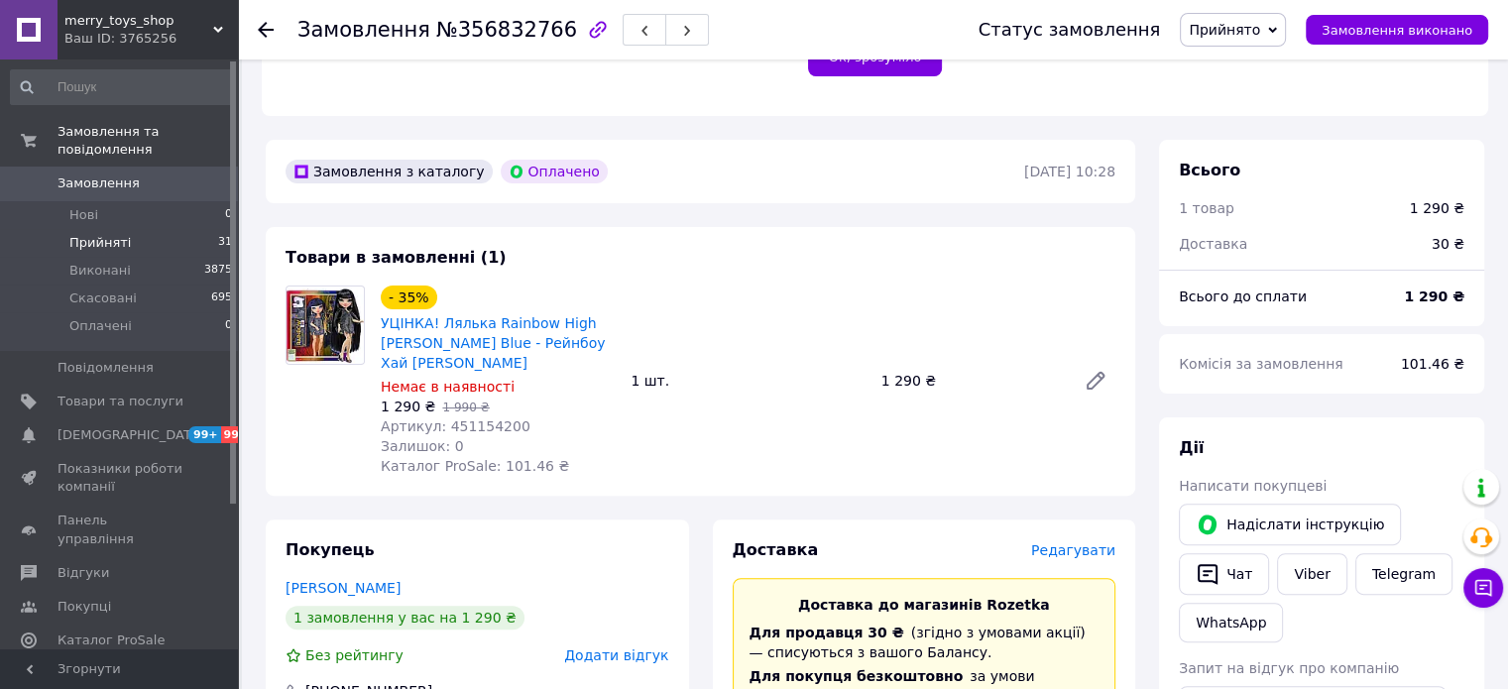
click at [108, 234] on span "Прийняті" at bounding box center [99, 243] width 61 height 18
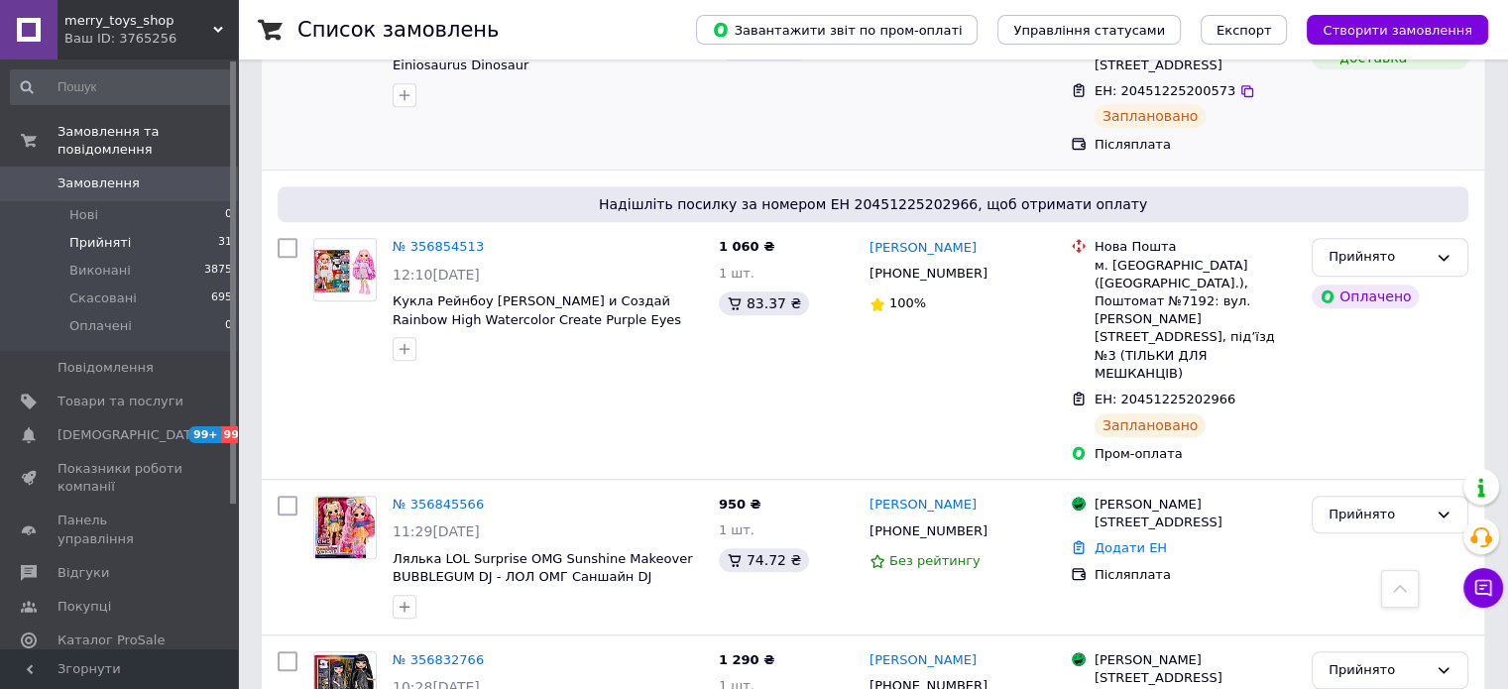
scroll to position [1289, 0]
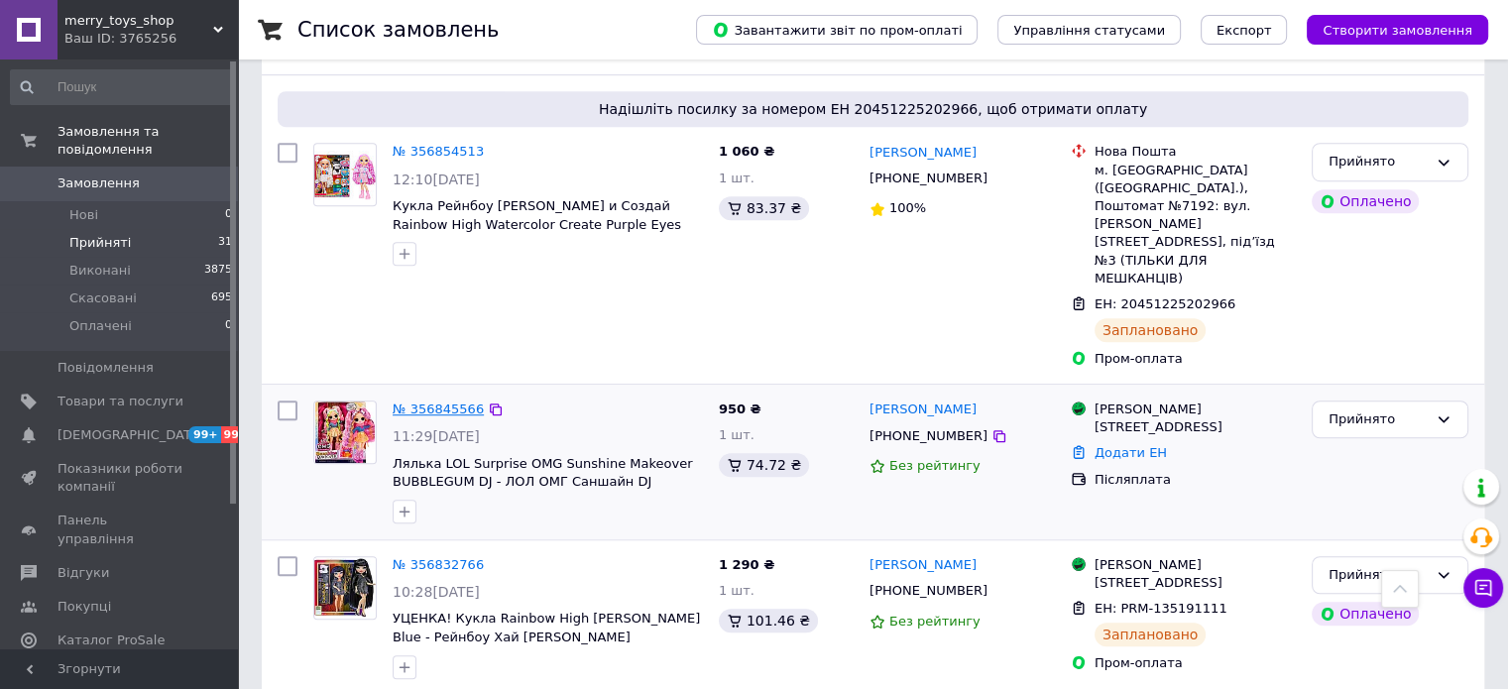
click at [446, 401] on link "№ 356845566" at bounding box center [438, 408] width 91 height 15
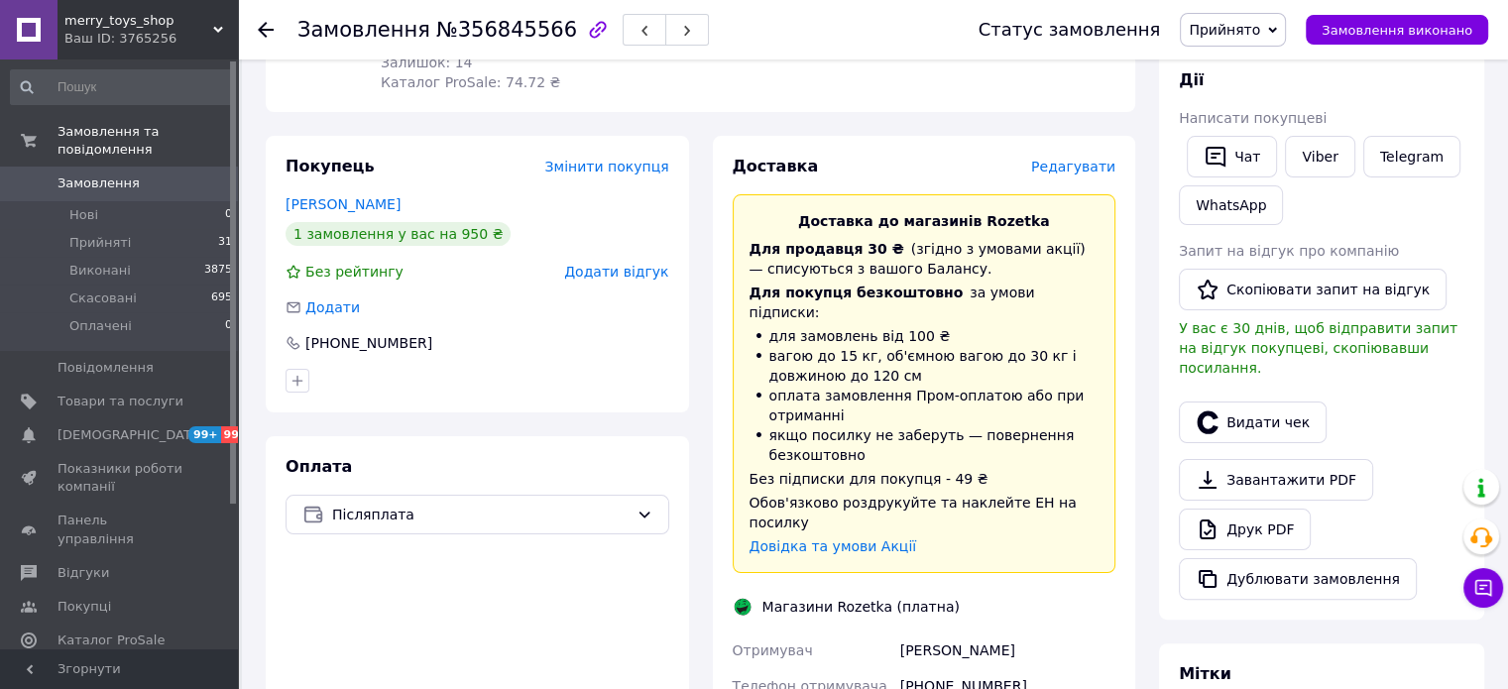
scroll to position [313, 0]
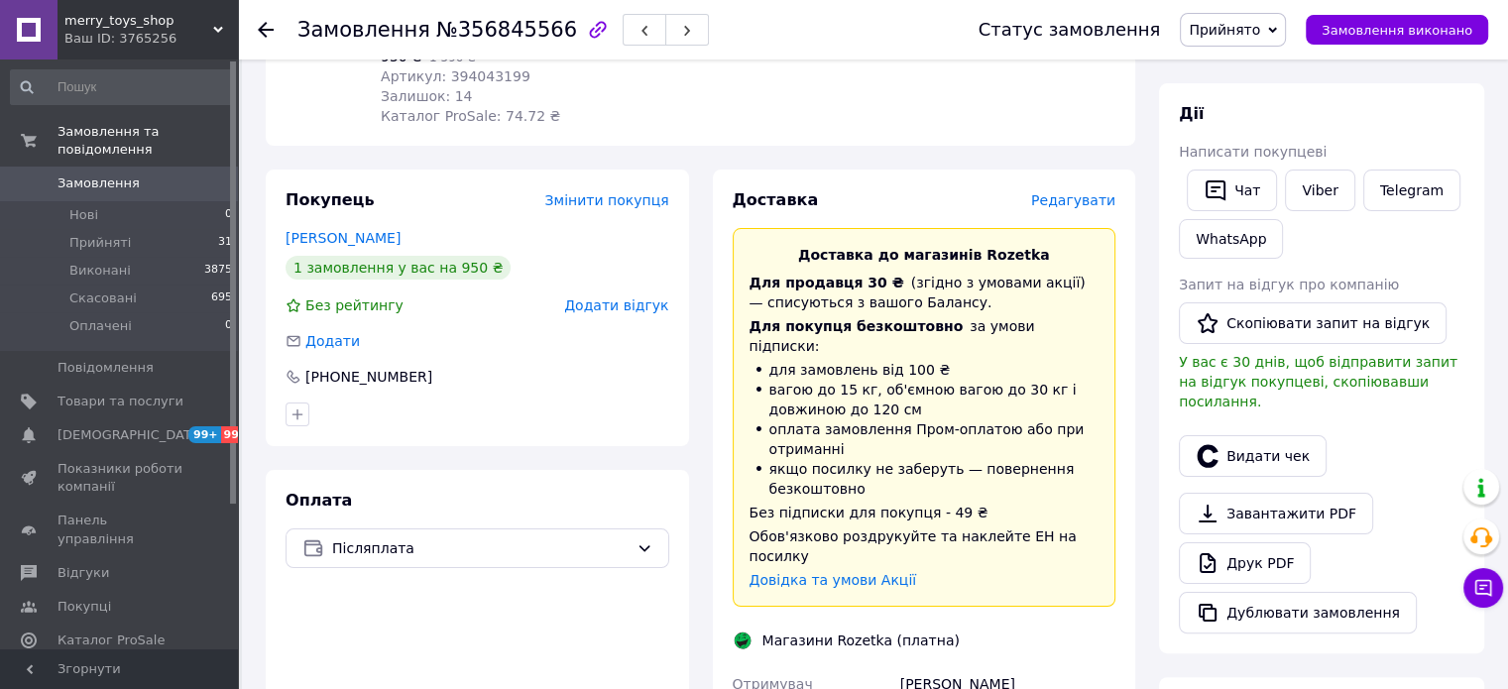
click at [507, 34] on span "№356845566" at bounding box center [506, 30] width 141 height 24
copy span "356845566"
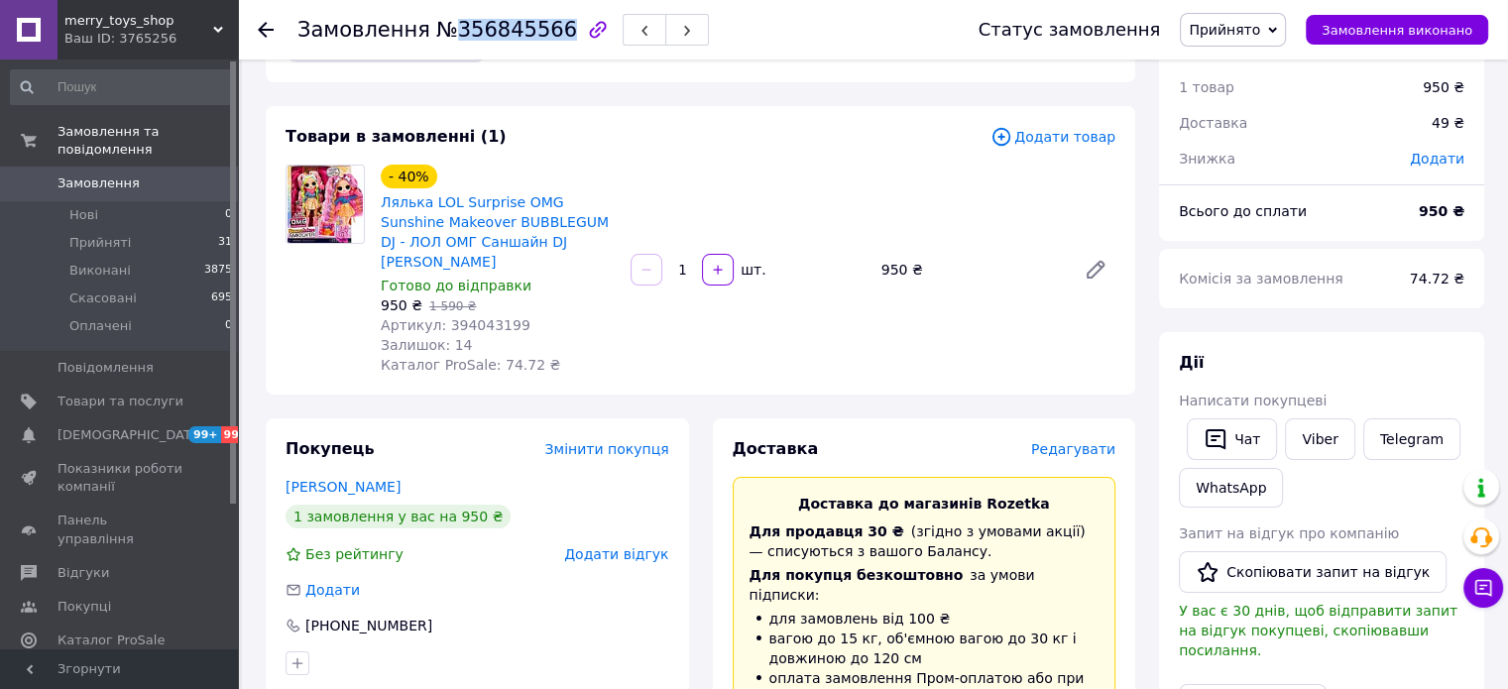
scroll to position [99, 0]
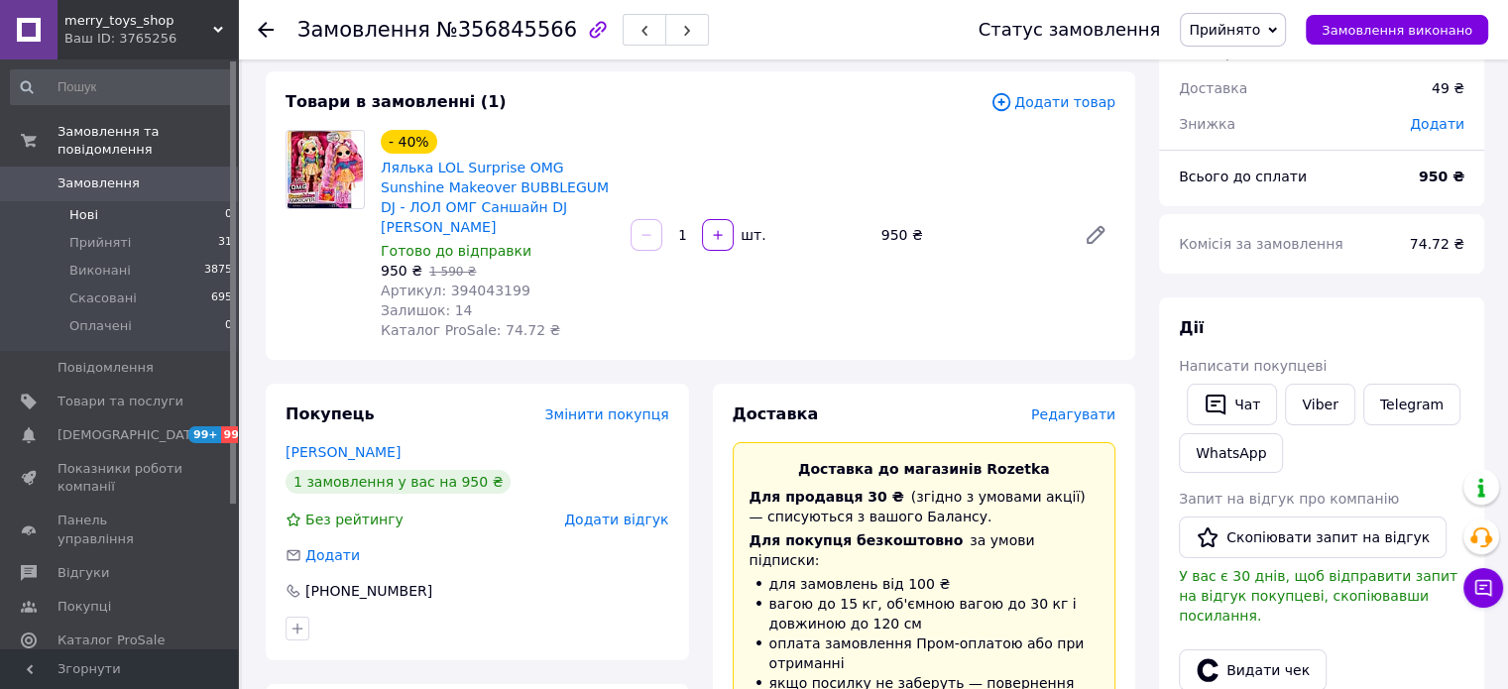
click at [87, 206] on span "Нові" at bounding box center [83, 215] width 29 height 18
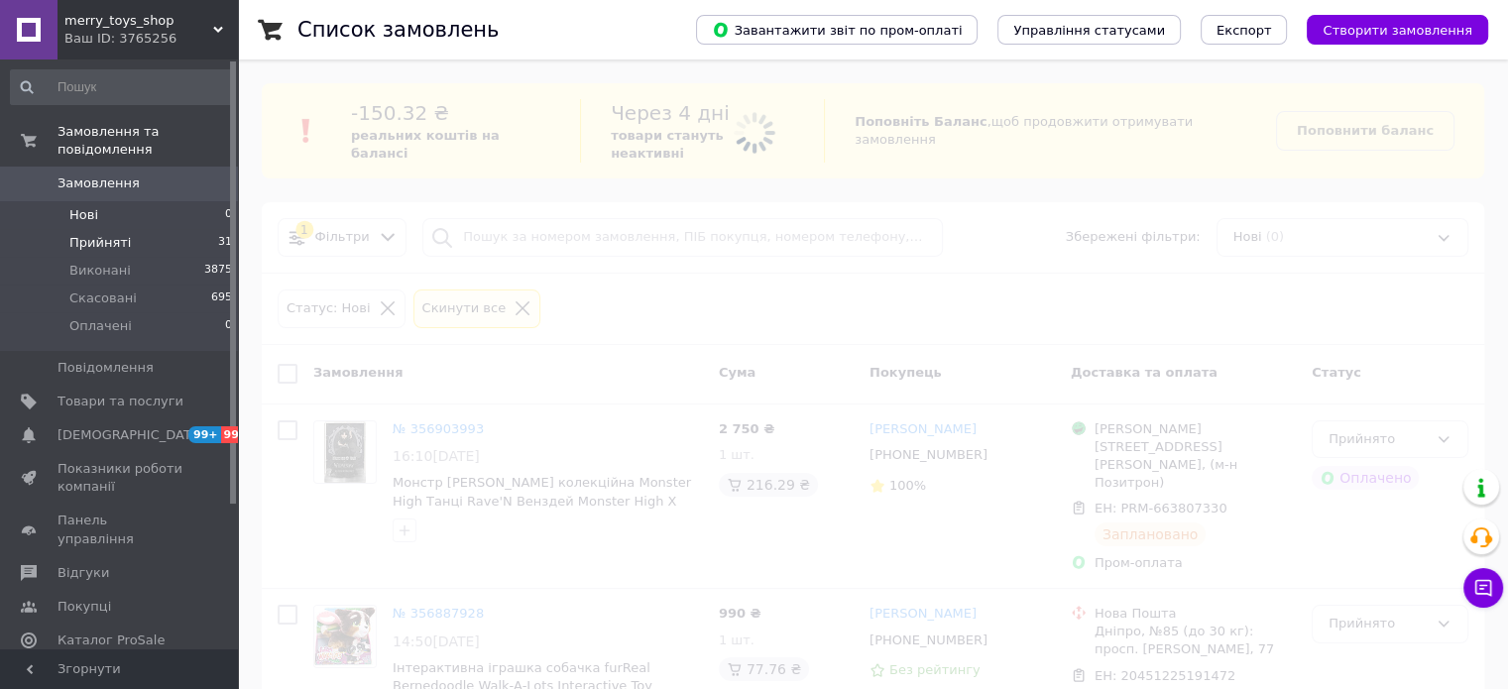
click at [104, 234] on span "Прийняті" at bounding box center [99, 243] width 61 height 18
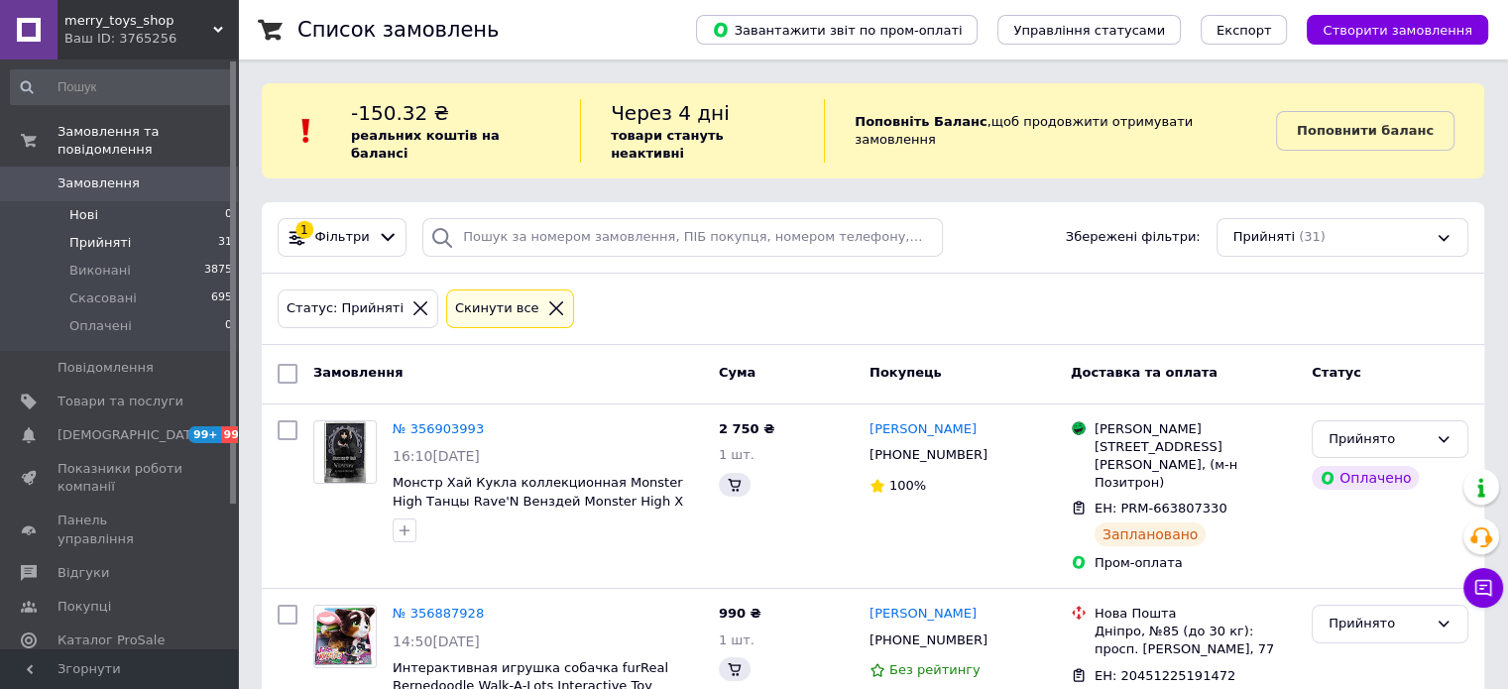
click at [107, 201] on li "Нові 0" at bounding box center [122, 215] width 244 height 28
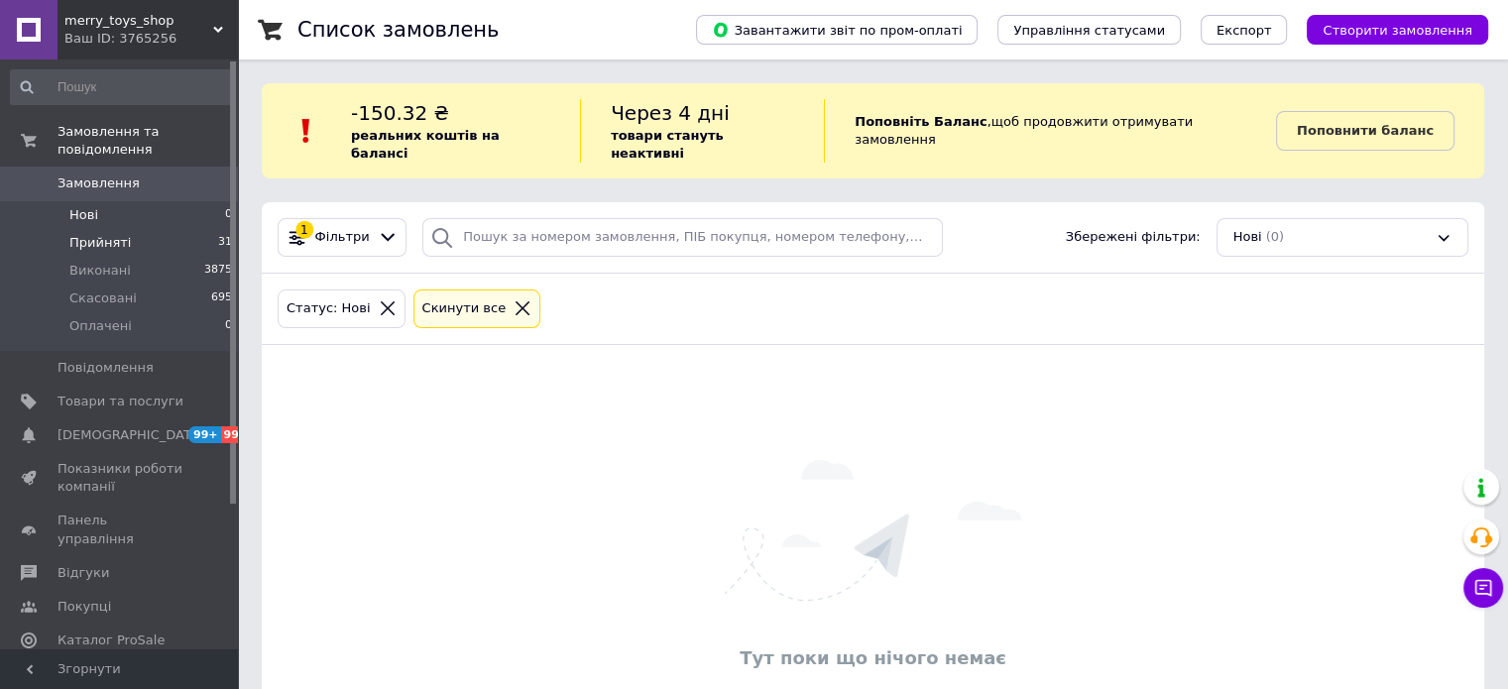
click at [99, 234] on span "Прийняті" at bounding box center [99, 243] width 61 height 18
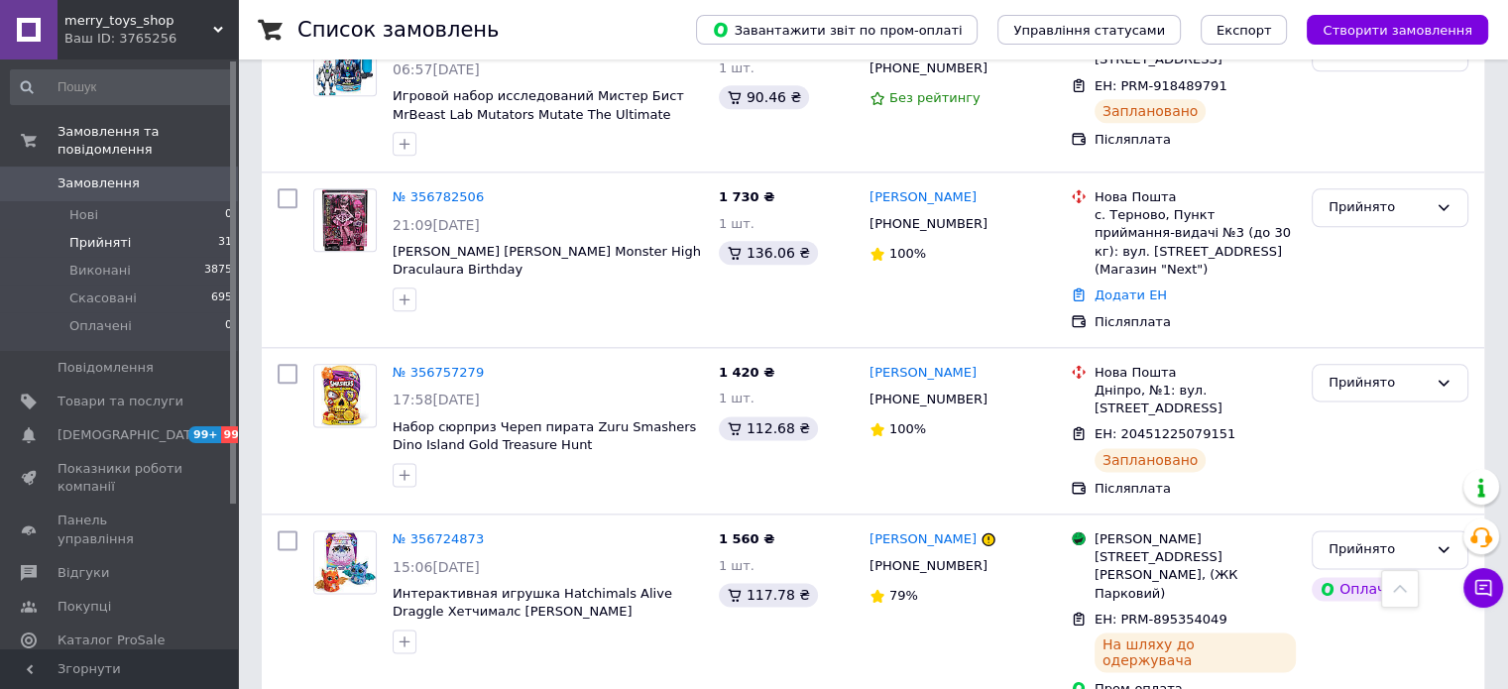
scroll to position [2439, 0]
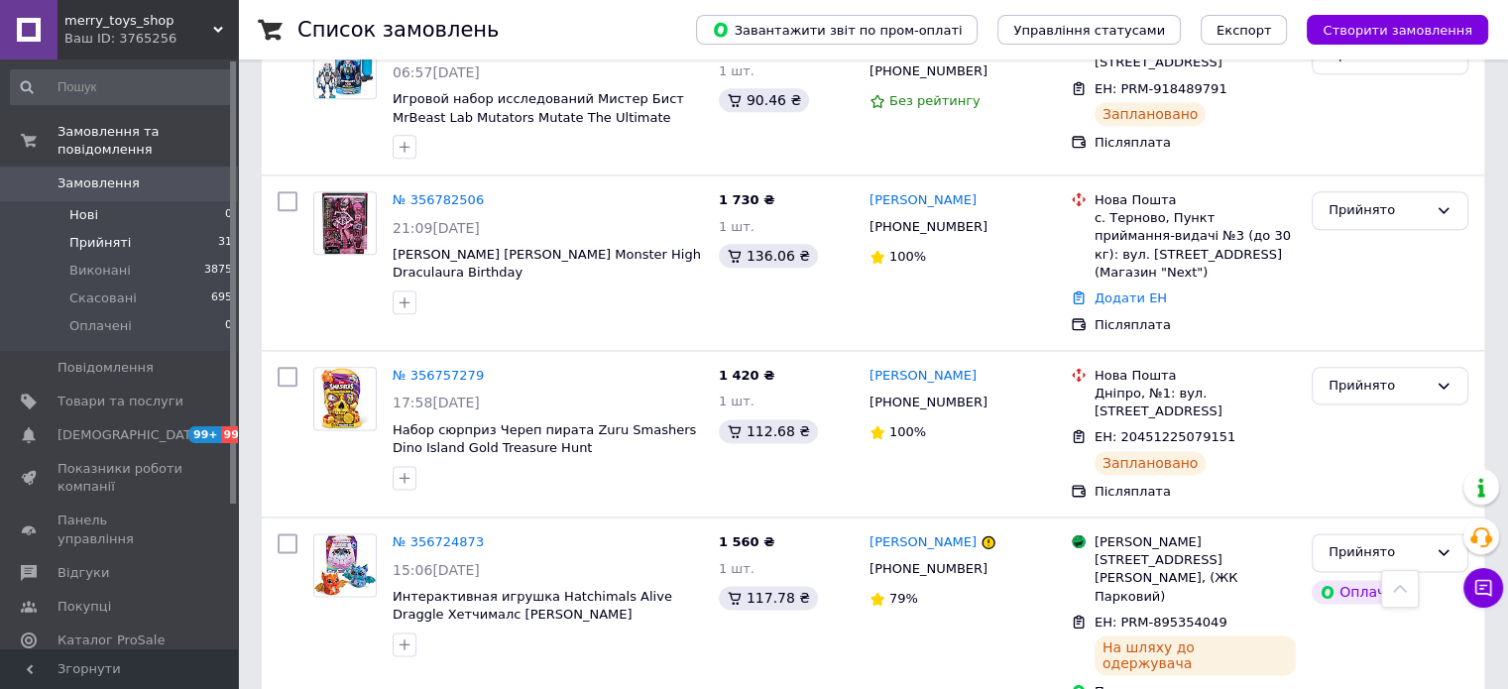
click at [115, 201] on li "Нові 0" at bounding box center [122, 215] width 244 height 28
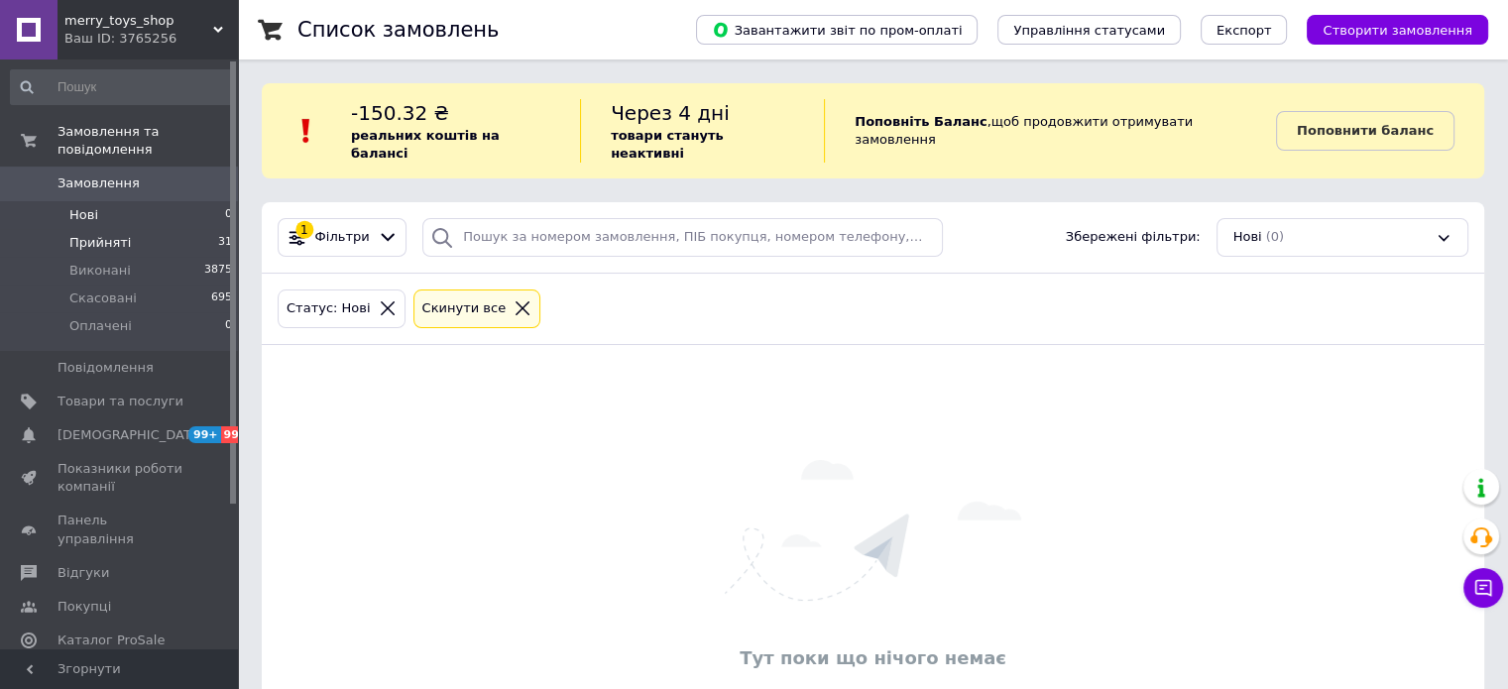
click at [85, 234] on span "Прийняті" at bounding box center [99, 243] width 61 height 18
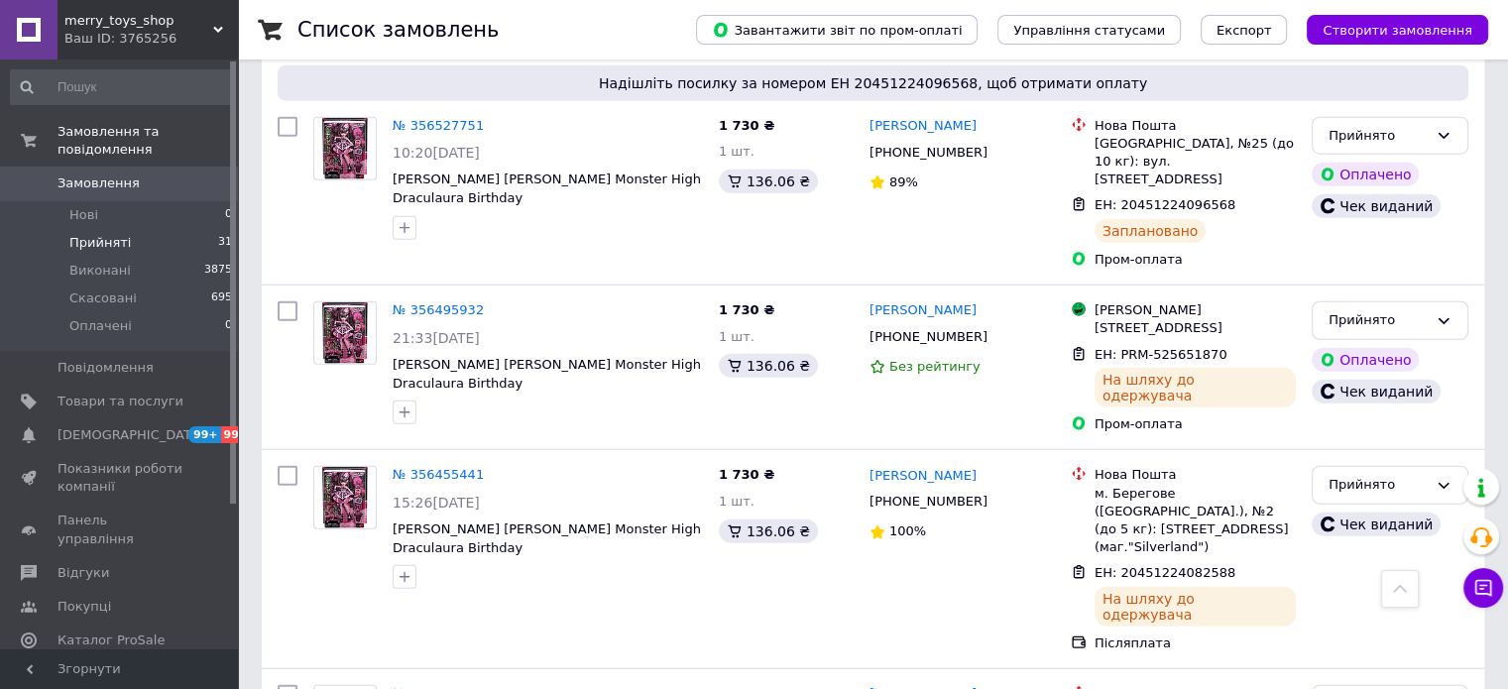
scroll to position [5215, 0]
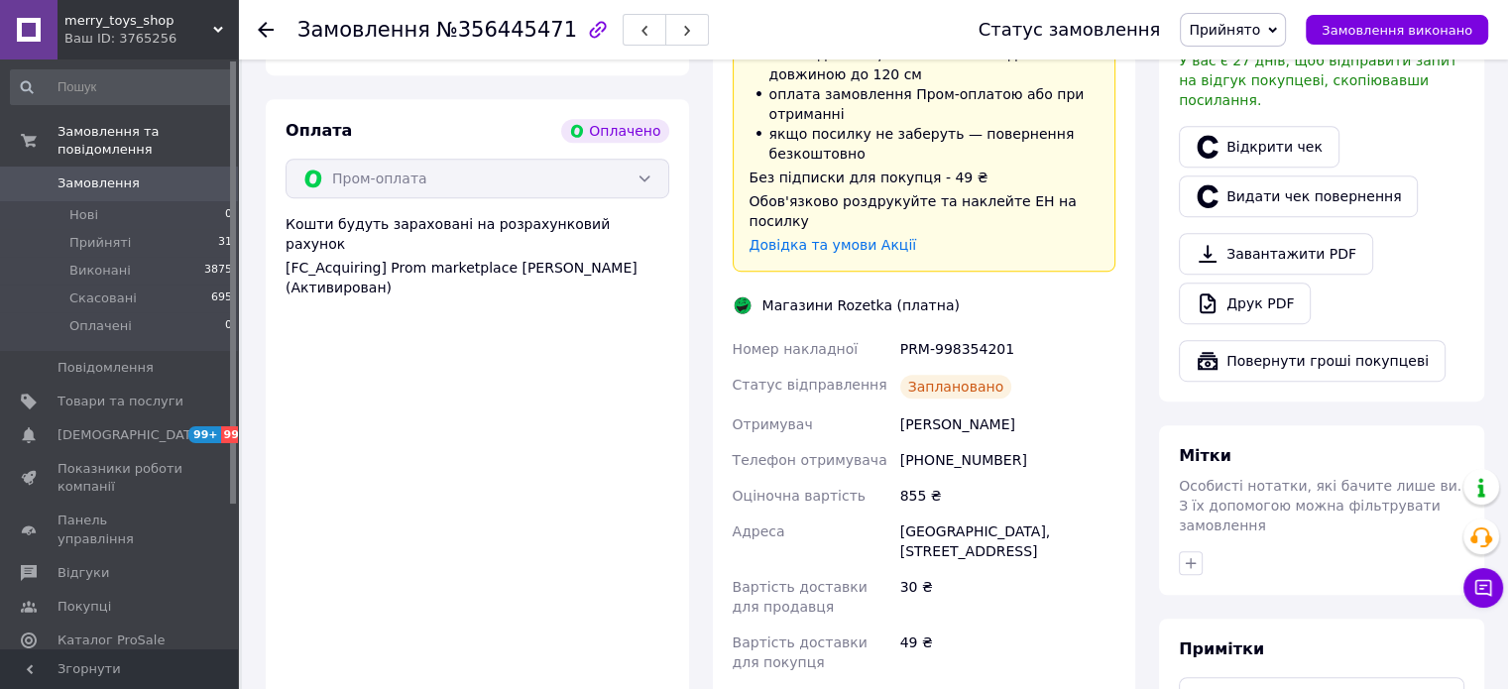
scroll to position [1147, 0]
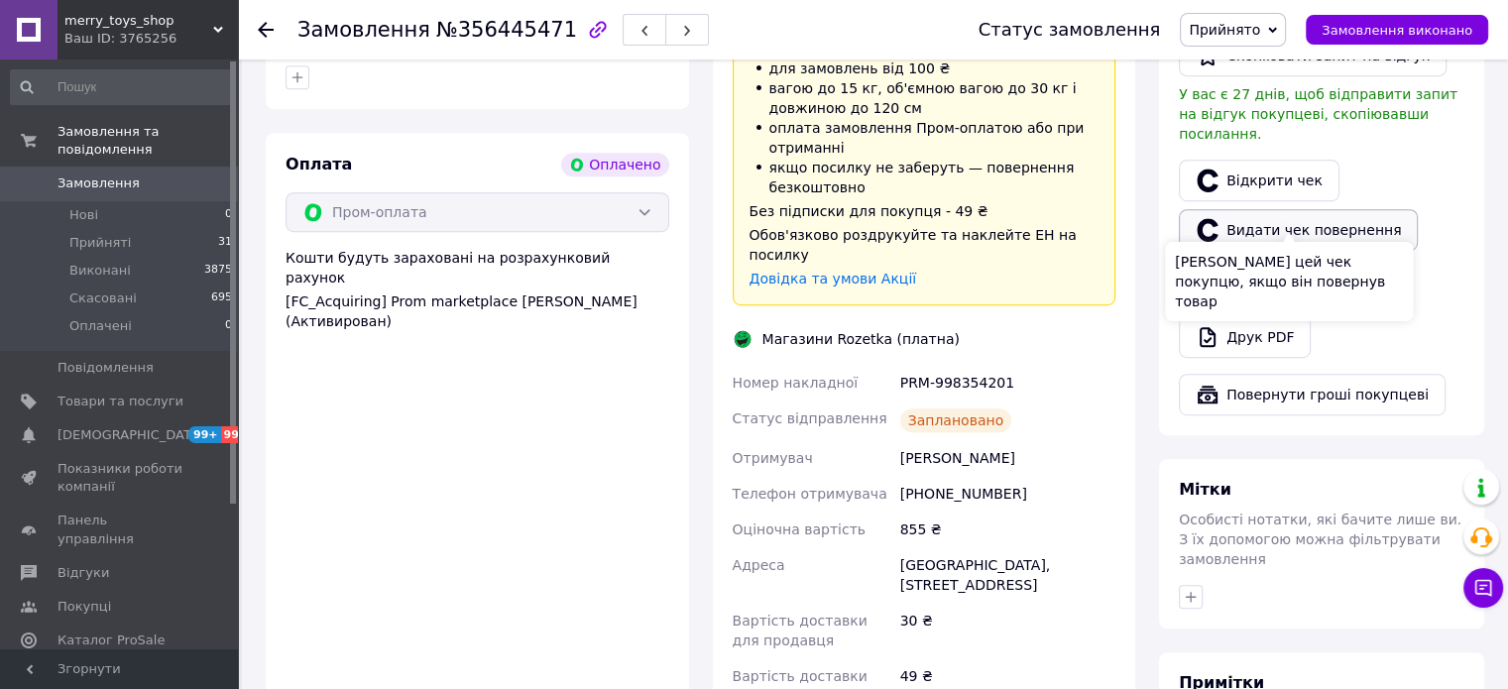
click at [1290, 215] on button "Видати чек повернення" at bounding box center [1298, 230] width 239 height 42
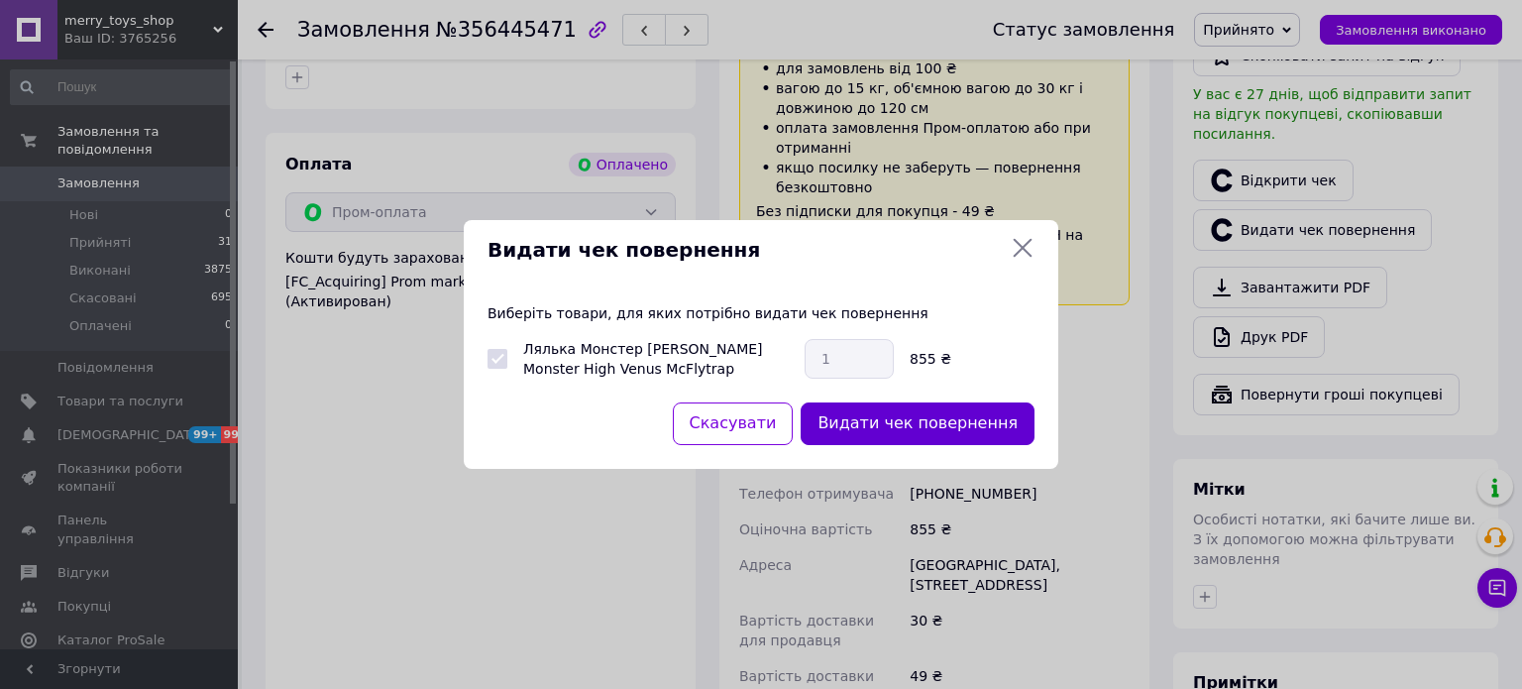
click at [908, 440] on button "Видати чек повернення" at bounding box center [918, 423] width 234 height 43
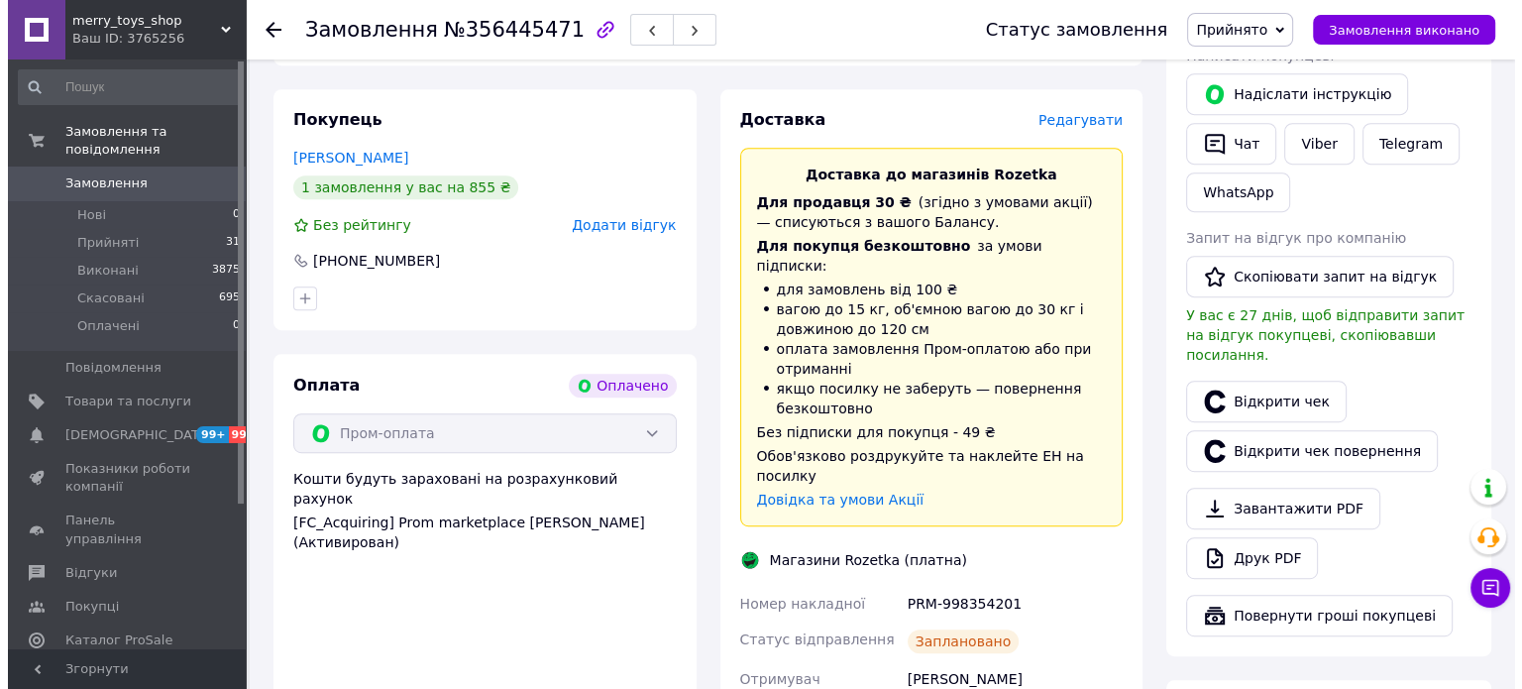
scroll to position [849, 0]
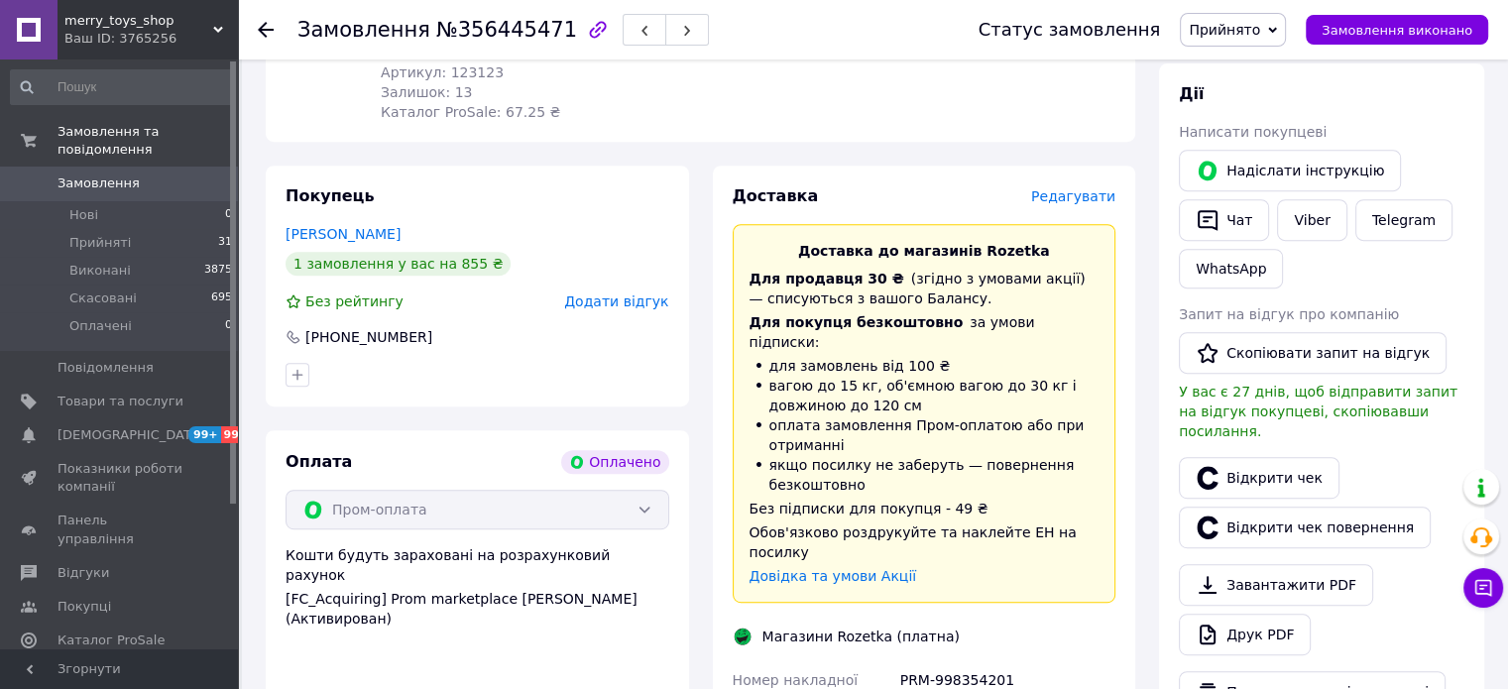
click at [1088, 201] on span "Редагувати" at bounding box center [1073, 196] width 84 height 16
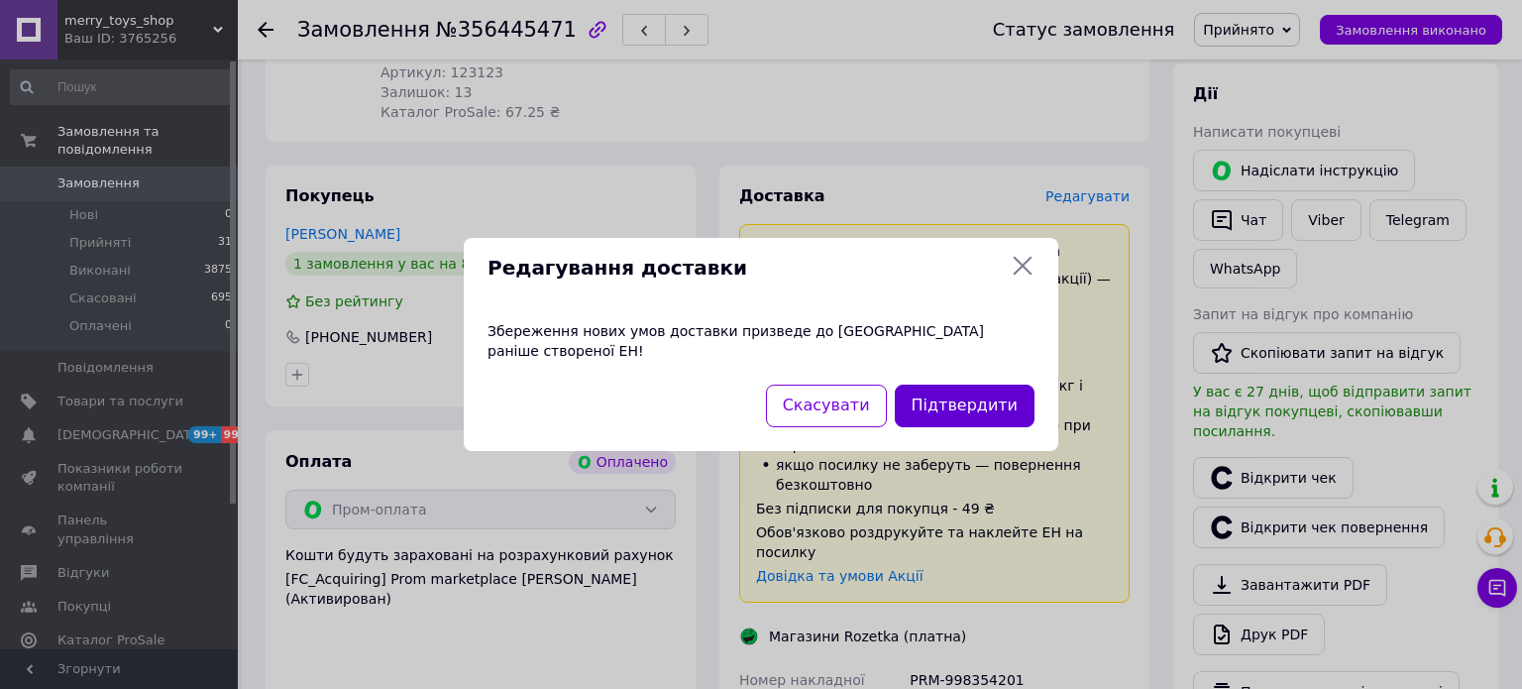
click at [971, 394] on button "Підтвердити" at bounding box center [965, 406] width 140 height 43
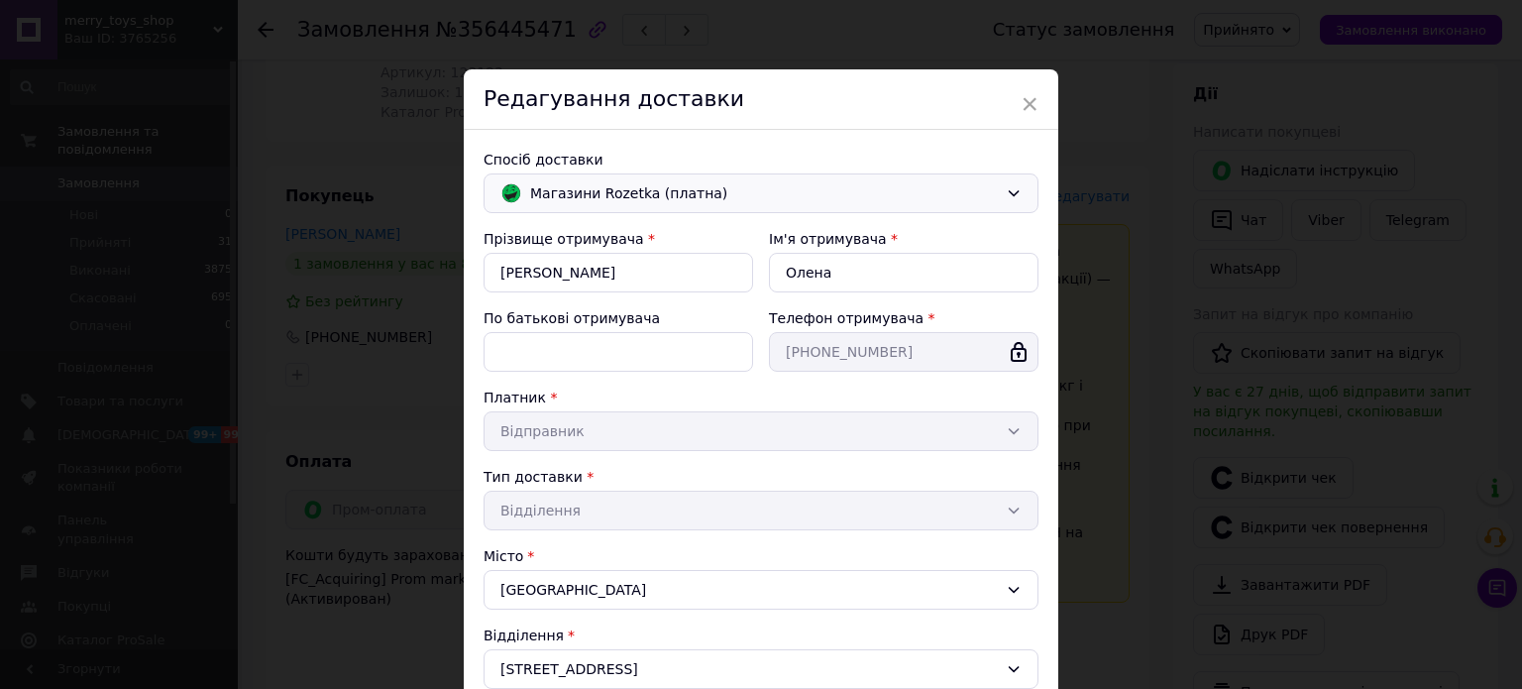
click at [633, 190] on span "Магазини Rozetka (платна)" at bounding box center [764, 193] width 468 height 22
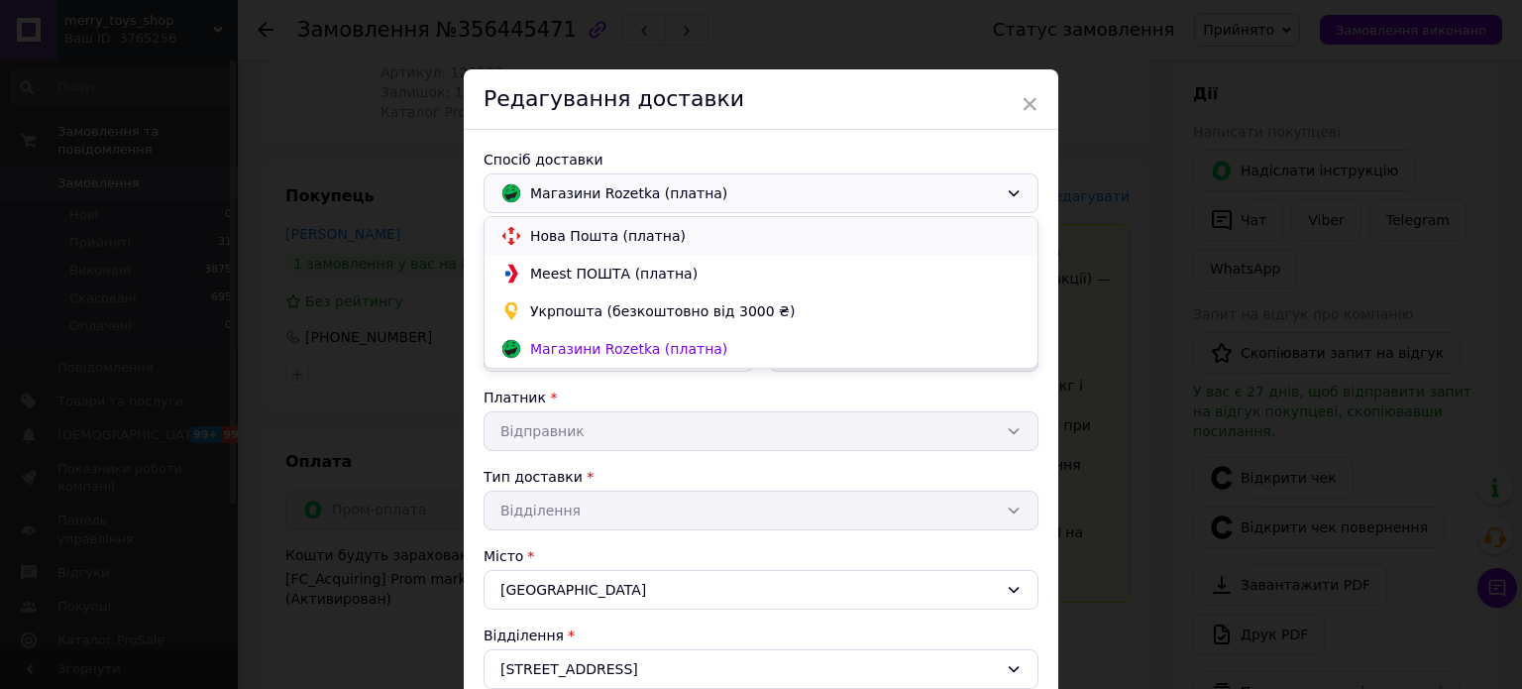
click at [610, 233] on span "Нова Пошта (платна)" at bounding box center [776, 236] width 492 height 20
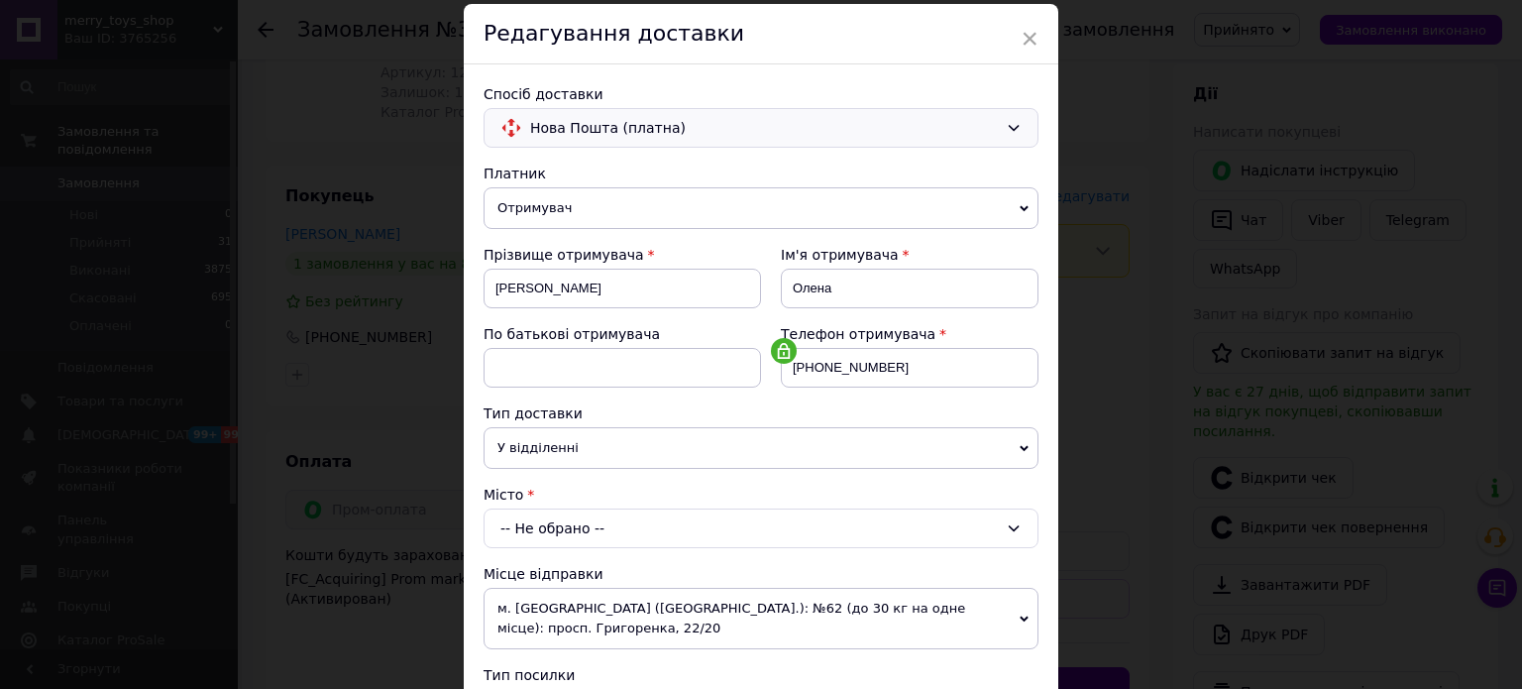
scroll to position [99, 0]
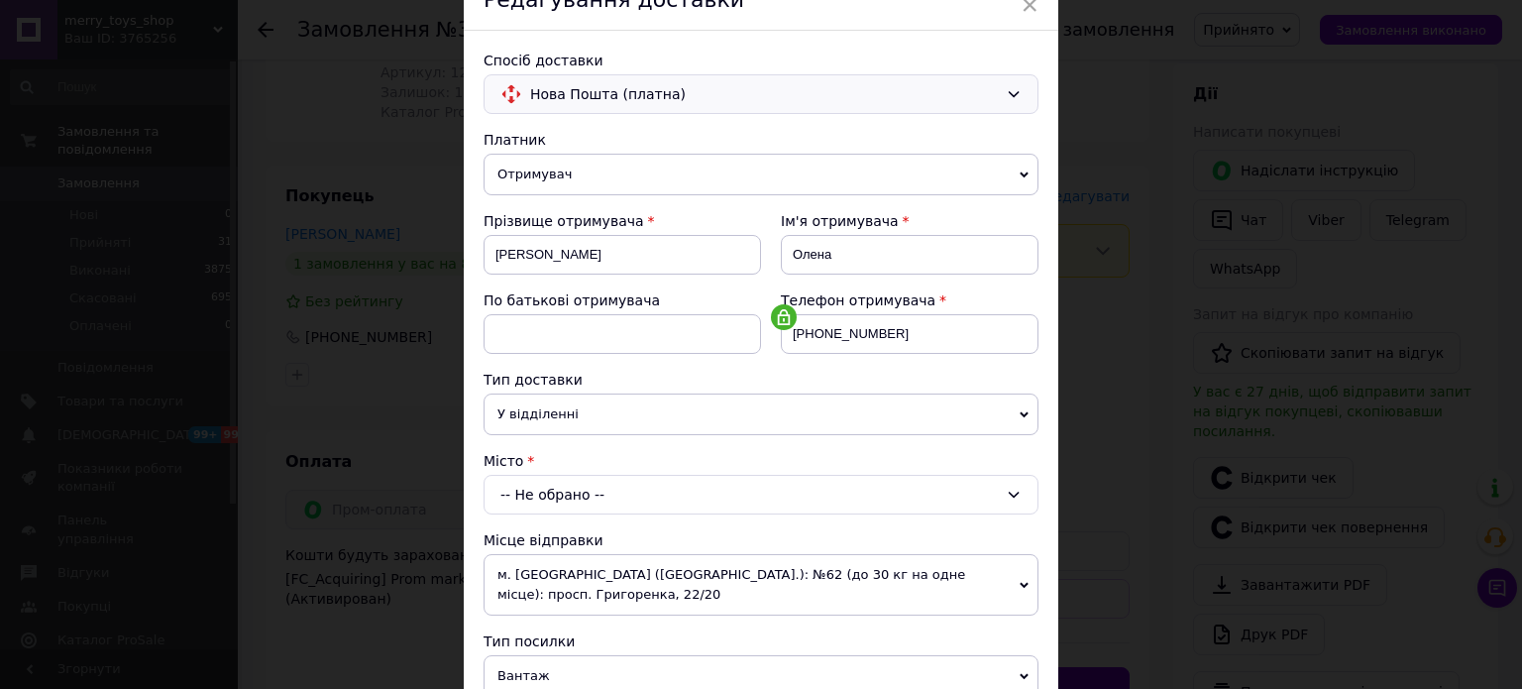
click at [666, 494] on div "-- Не обрано --" at bounding box center [761, 495] width 555 height 40
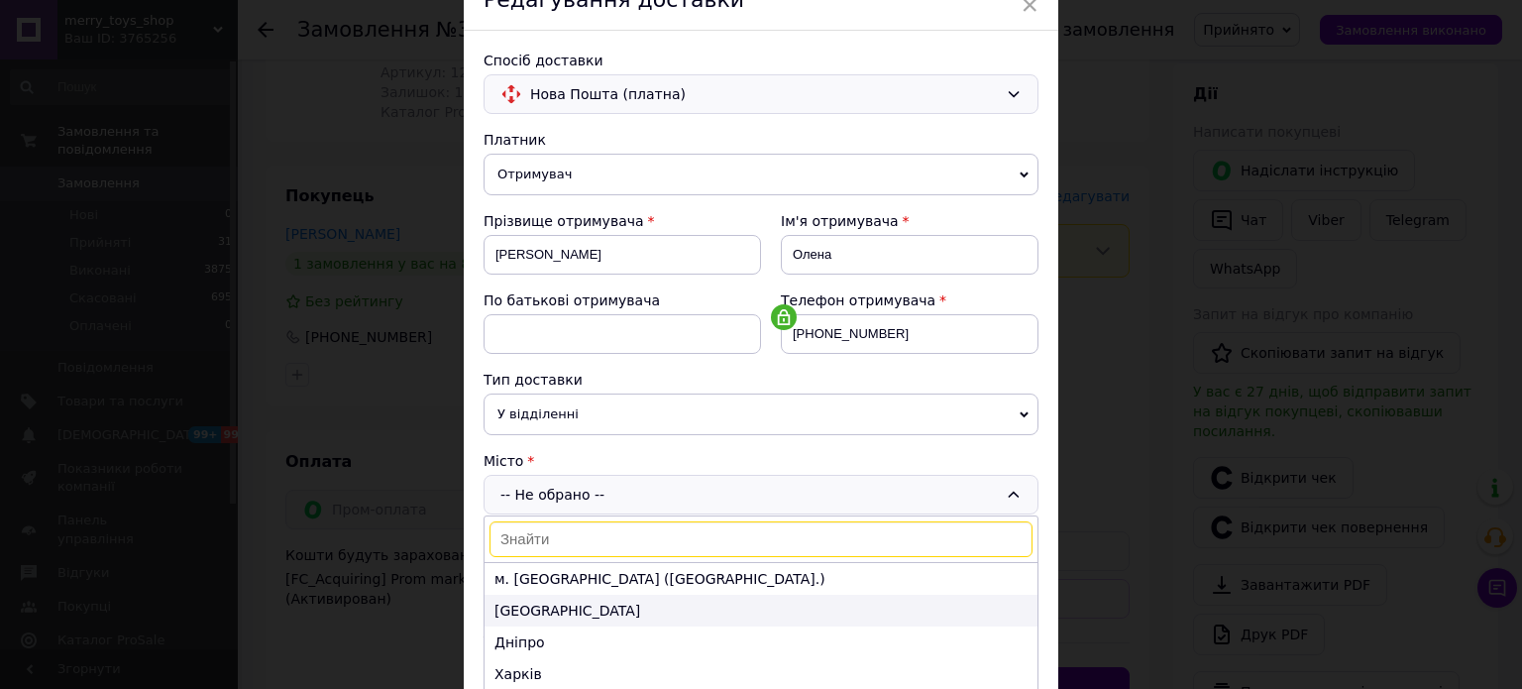
click at [584, 600] on li "Одеса" at bounding box center [761, 611] width 553 height 32
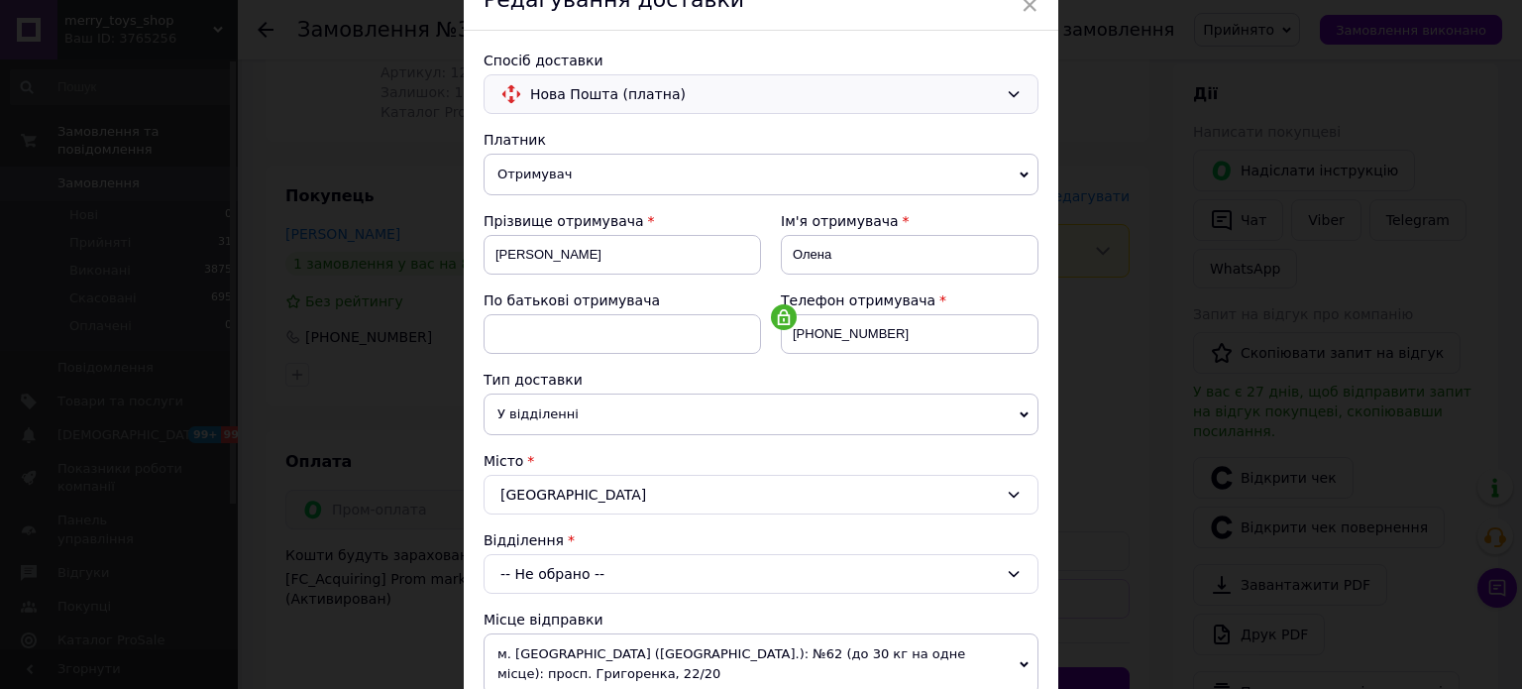
click at [582, 567] on div "-- Не обрано --" at bounding box center [761, 574] width 555 height 40
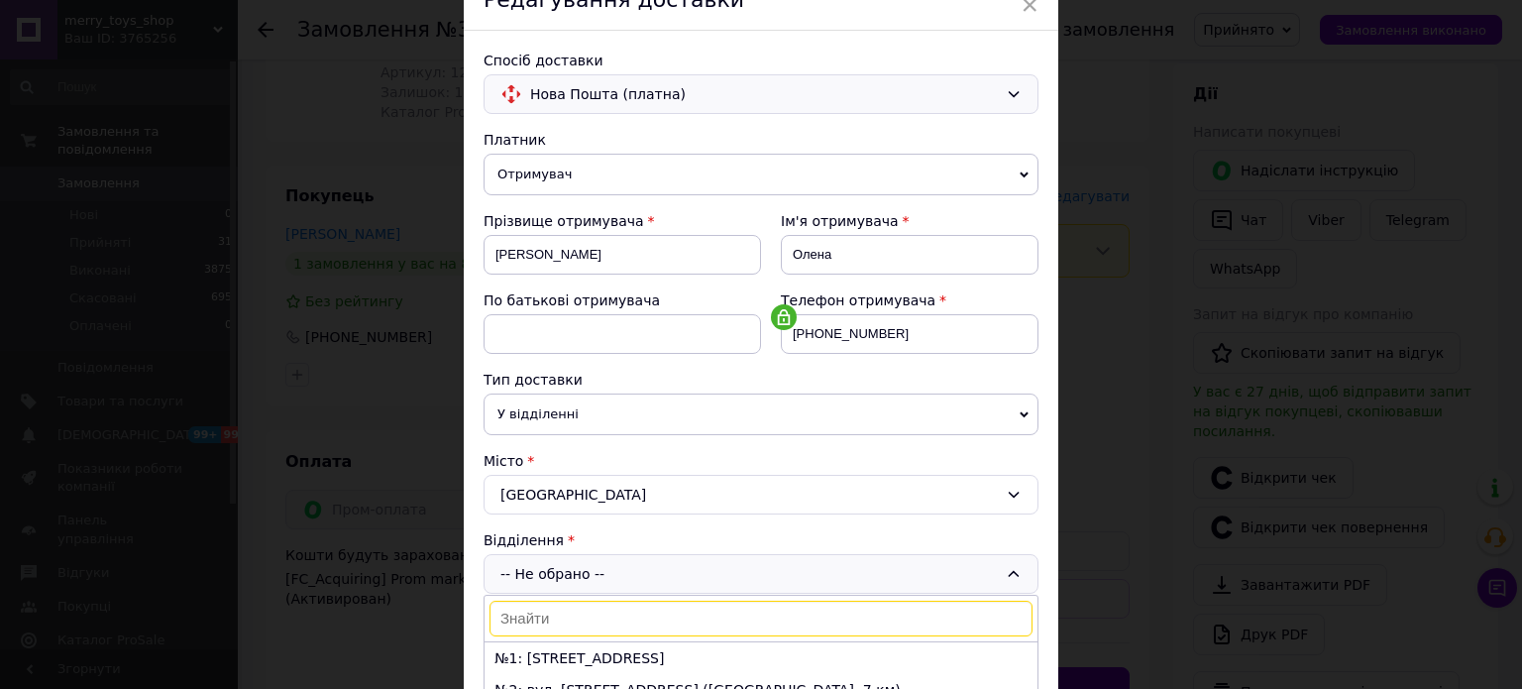
click at [567, 616] on input at bounding box center [761, 619] width 543 height 36
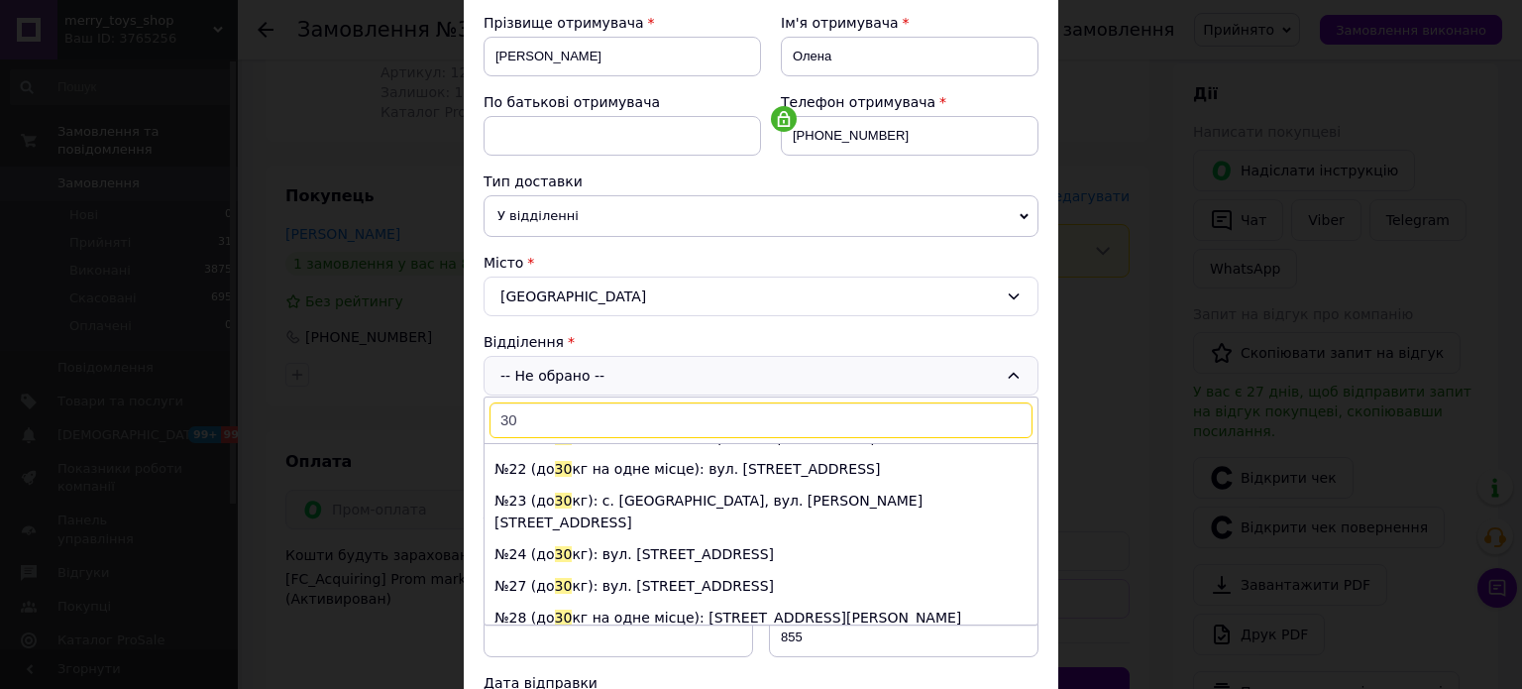
scroll to position [396, 0]
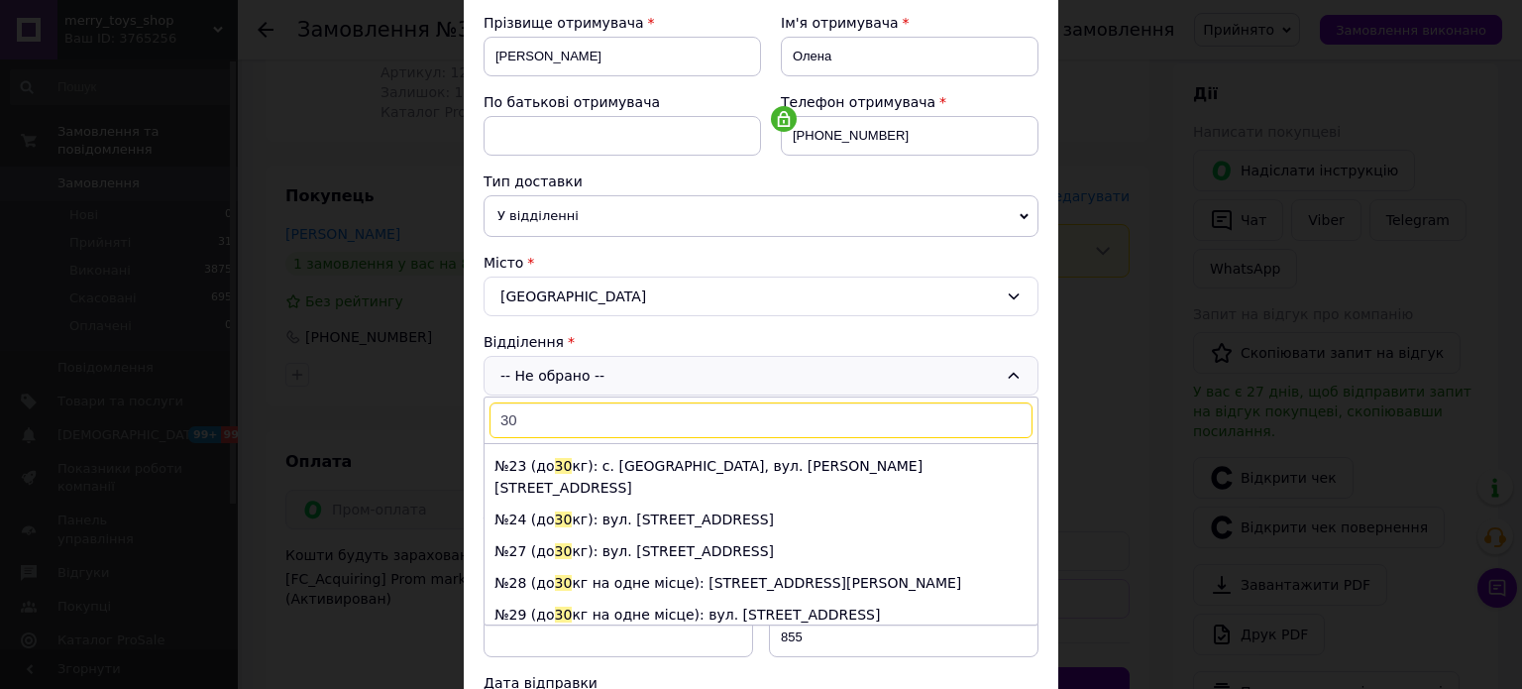
type input "30"
click at [622, 630] on li "№ 30 (до 30 кг на одне місце): вул. Успенська, 7" at bounding box center [761, 646] width 553 height 32
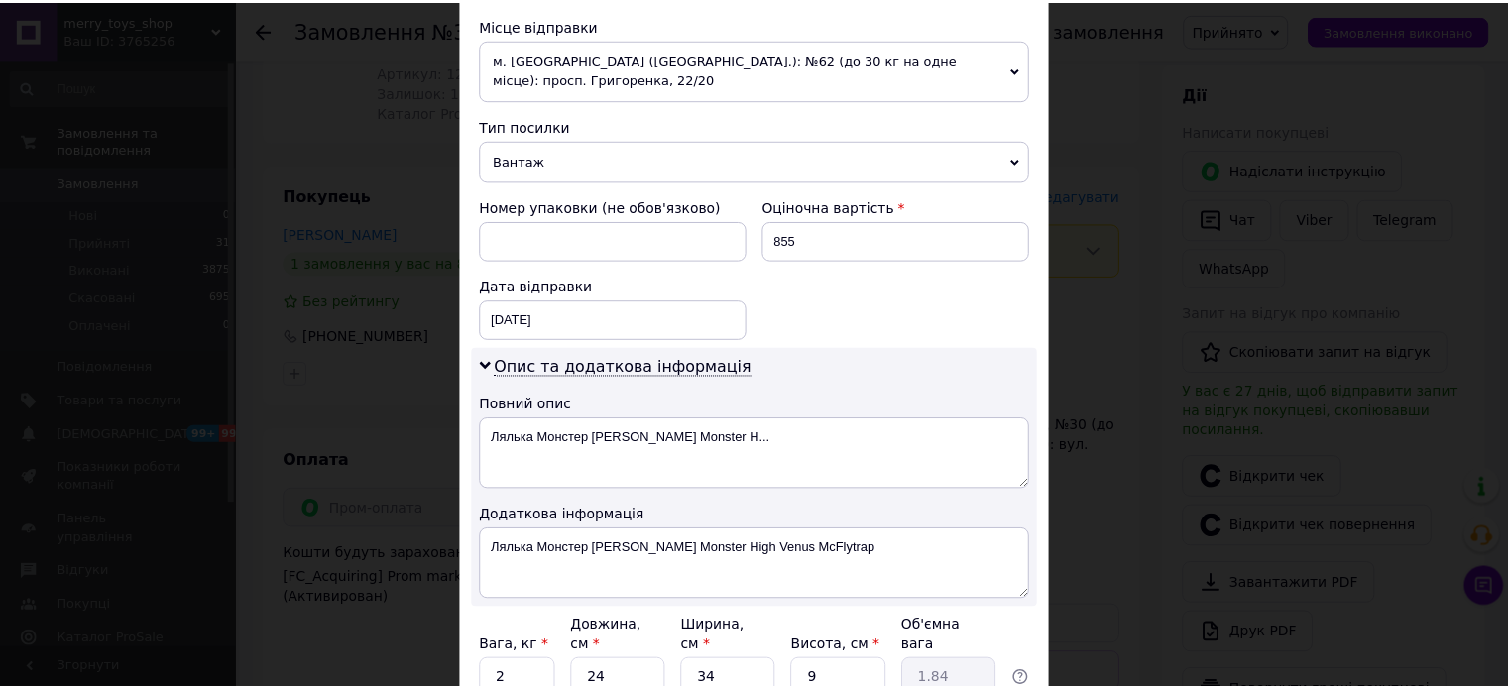
scroll to position [842, 0]
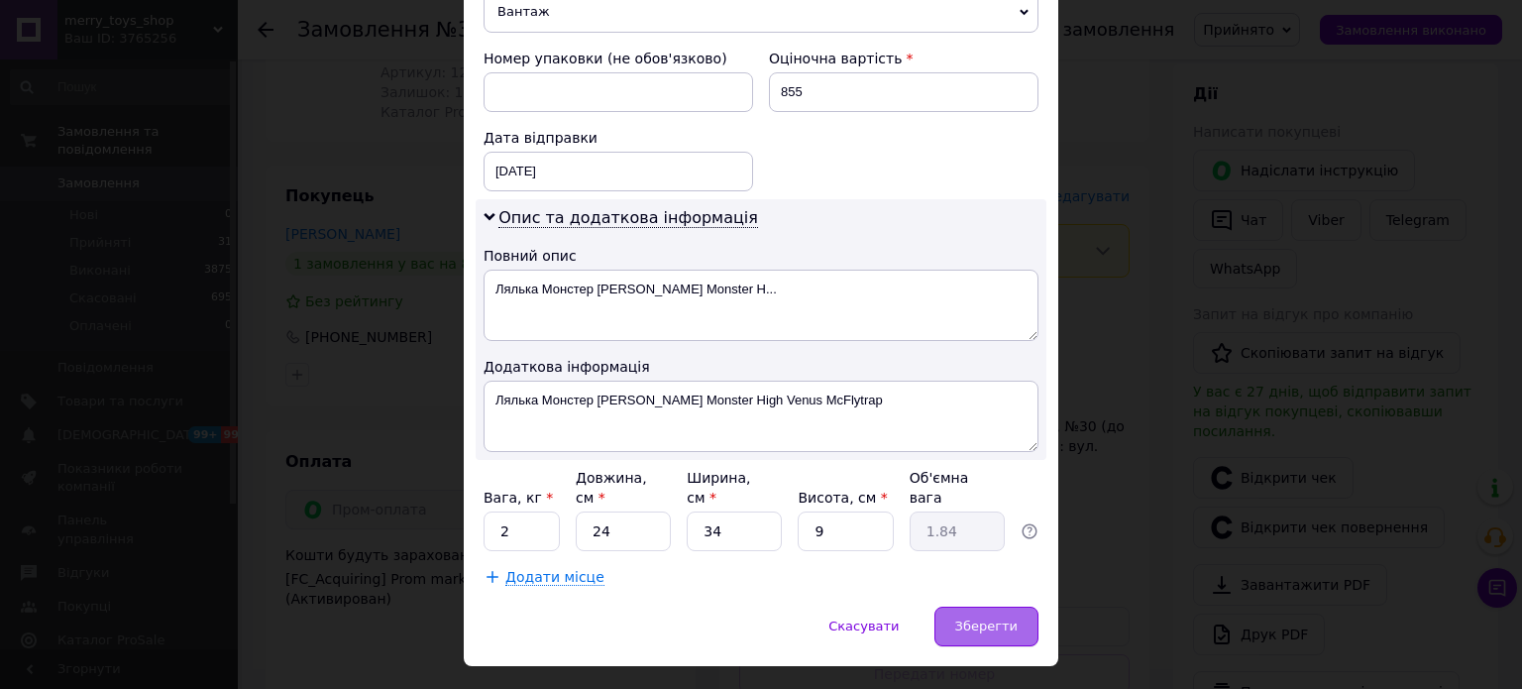
click at [984, 618] on span "Зберегти" at bounding box center [986, 625] width 62 height 15
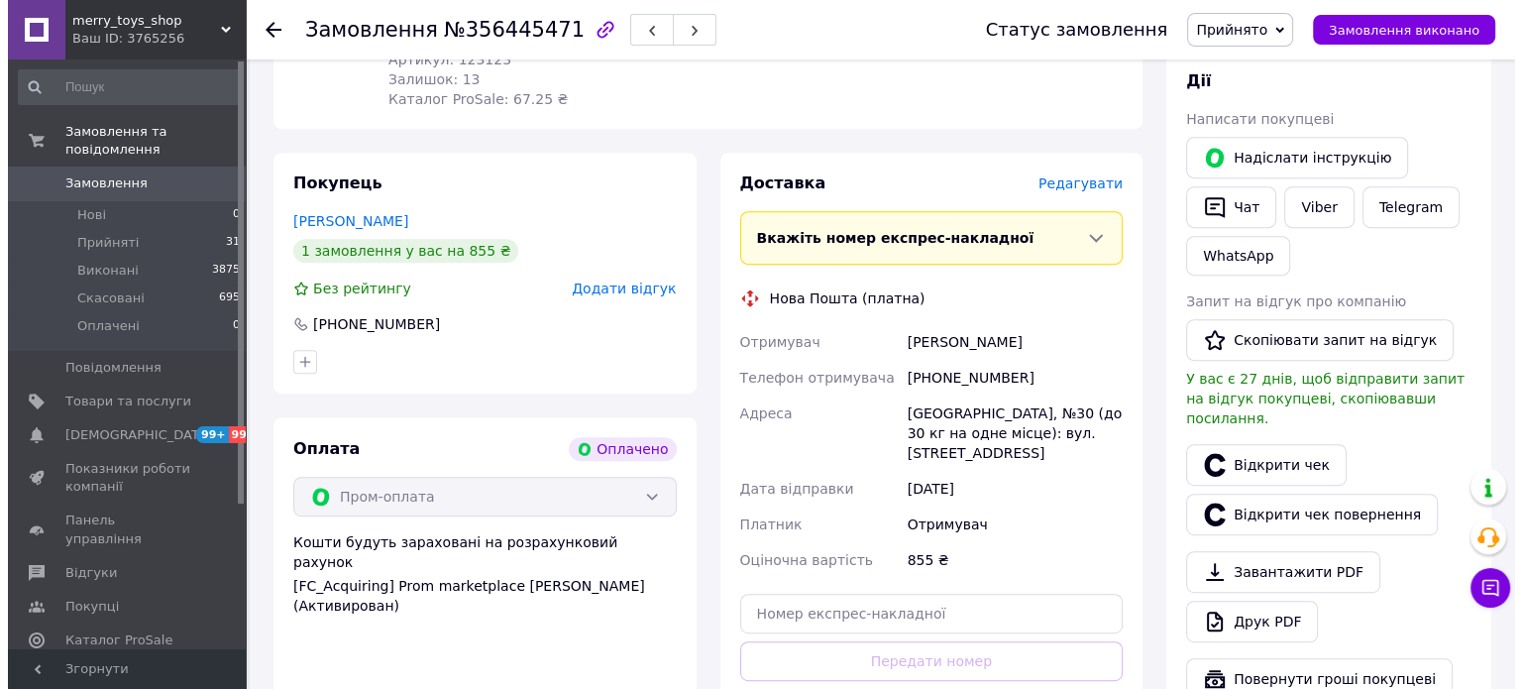
scroll to position [849, 0]
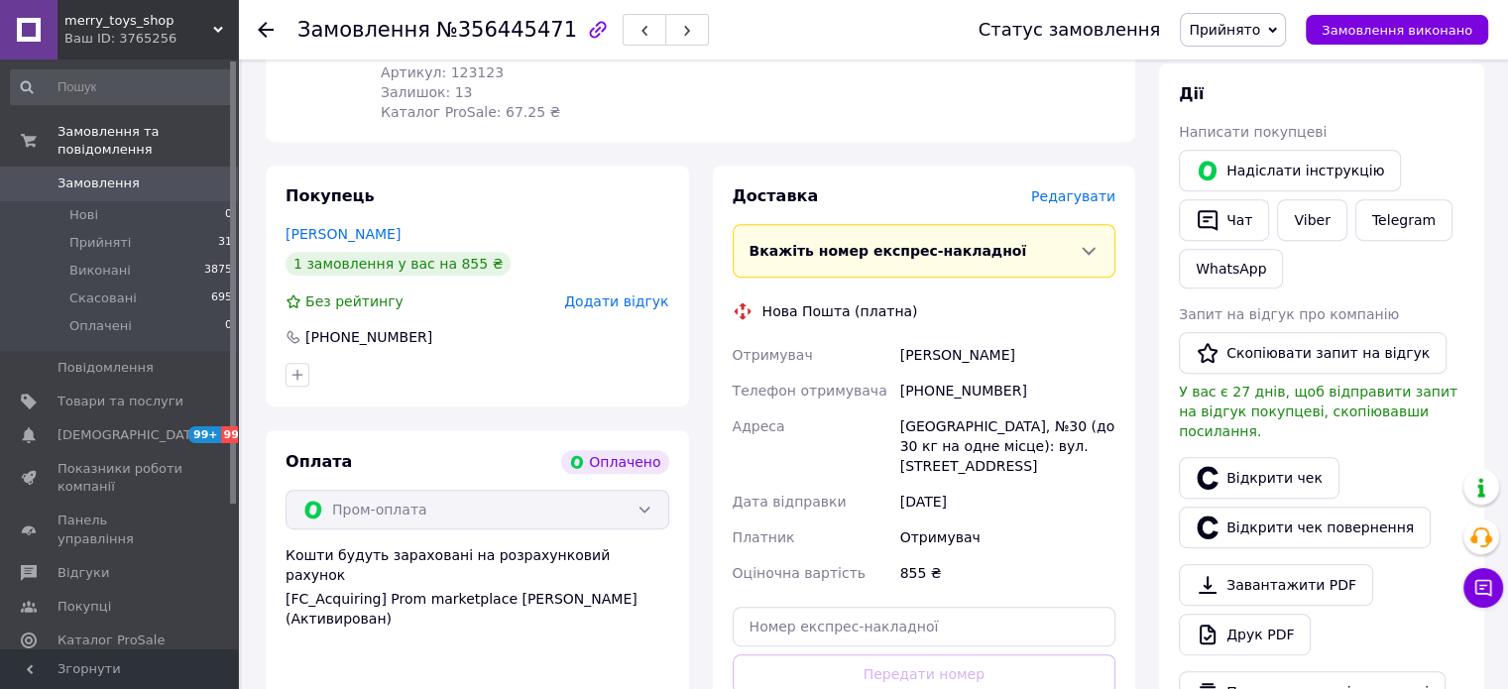
click at [476, 42] on div "Замовлення №356445471" at bounding box center [502, 30] width 411 height 34
click at [475, 33] on span "№356445471" at bounding box center [506, 30] width 141 height 24
copy span "356445471"
click at [1087, 196] on span "Редагувати" at bounding box center [1073, 196] width 84 height 16
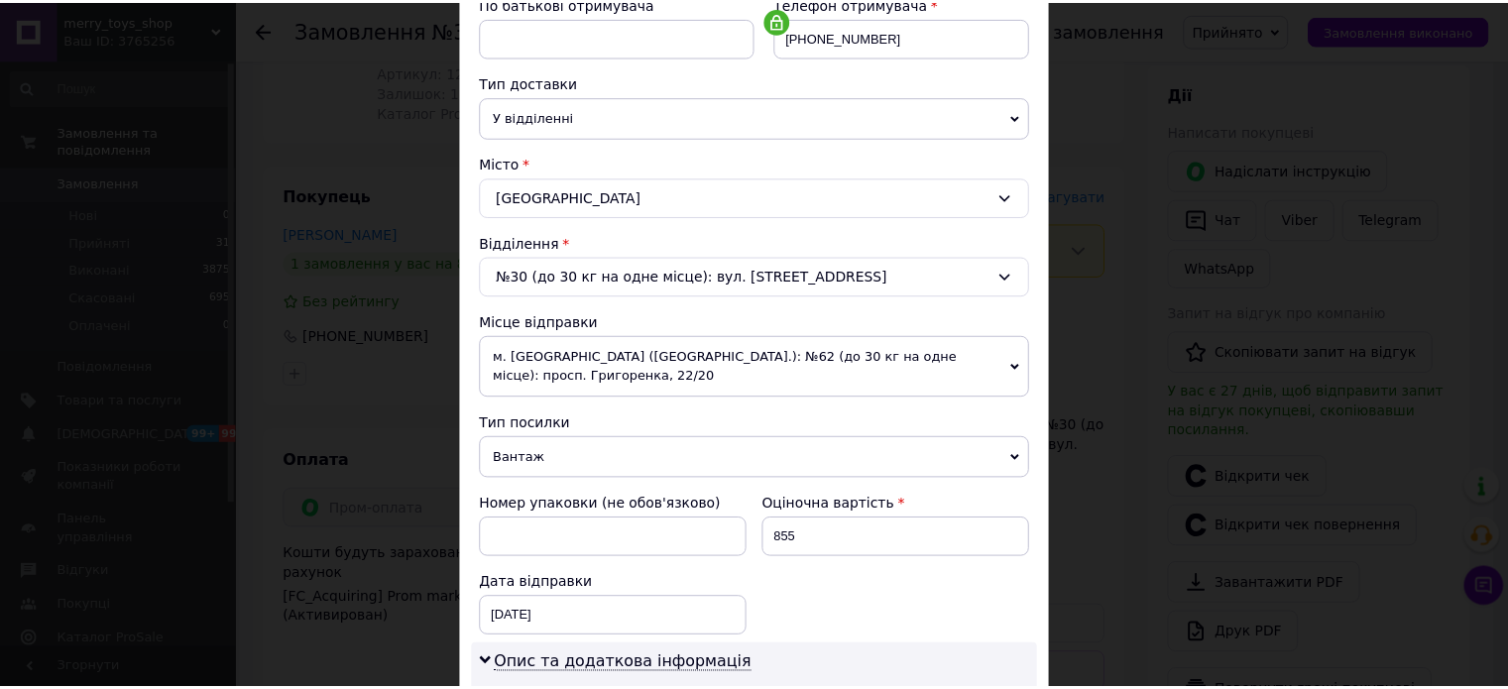
scroll to position [793, 0]
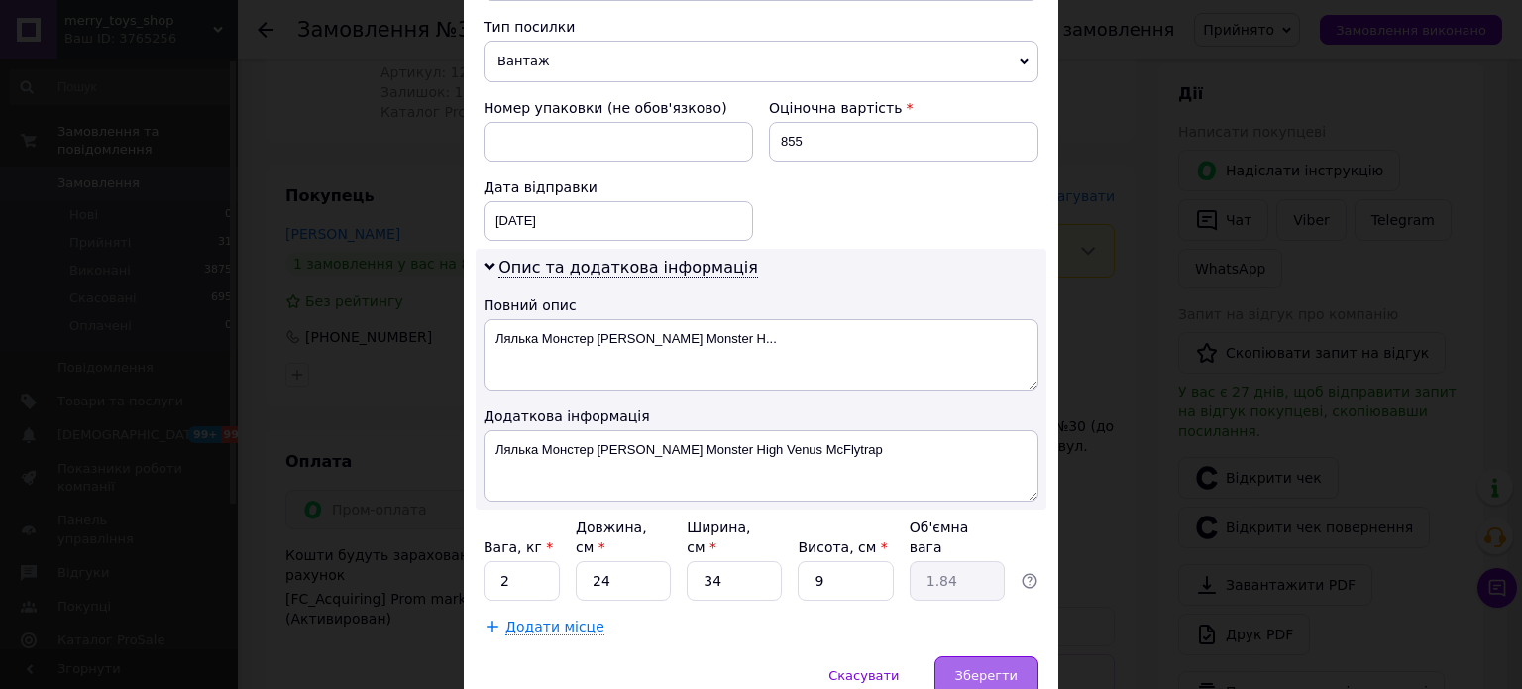
click at [990, 668] on span "Зберегти" at bounding box center [986, 675] width 62 height 15
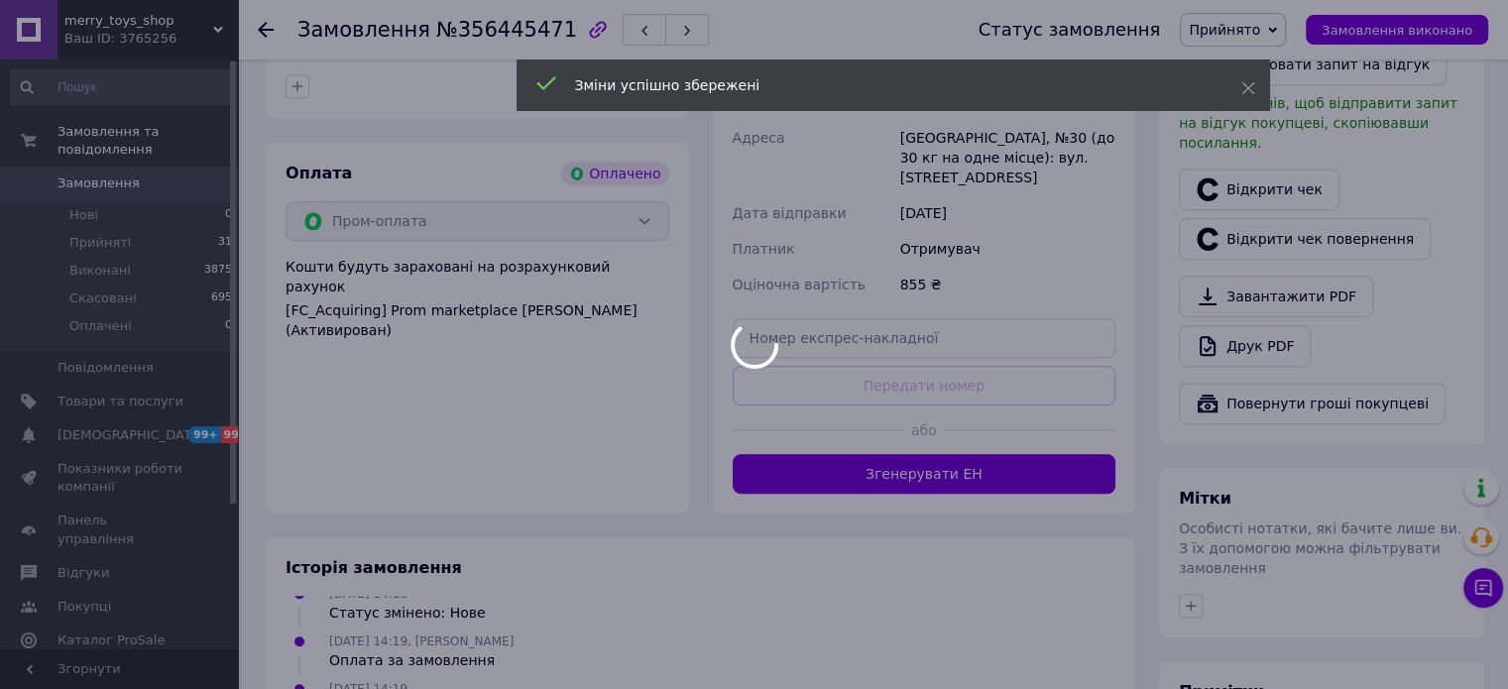
scroll to position [1147, 0]
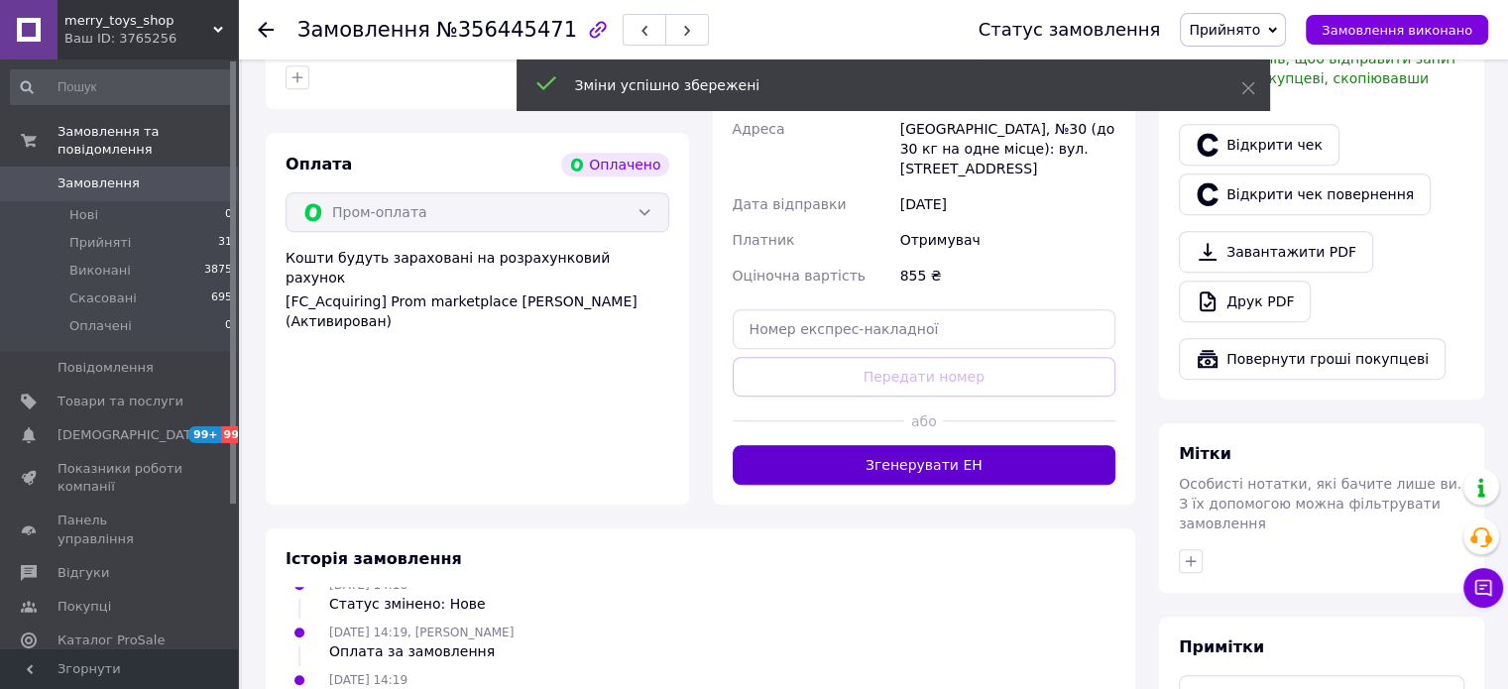
click at [915, 445] on button "Згенерувати ЕН" at bounding box center [924, 465] width 384 height 40
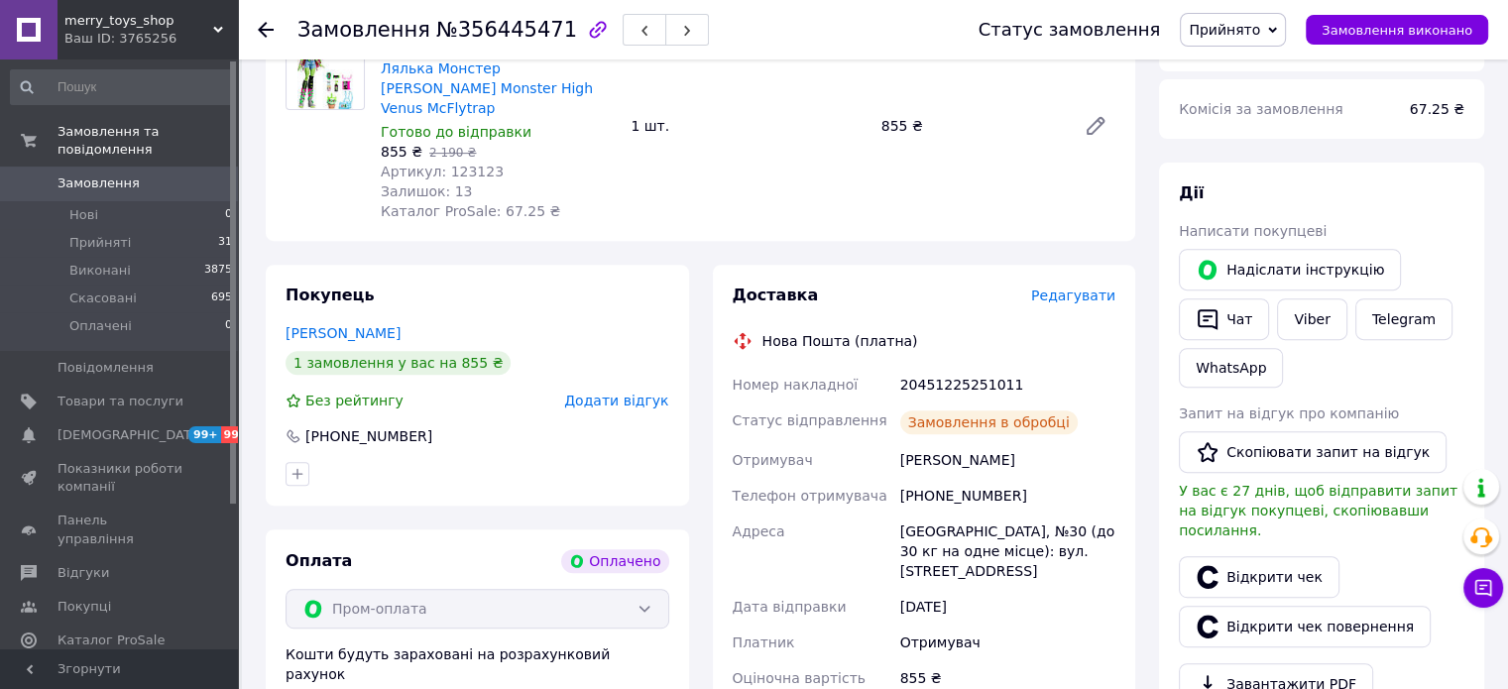
scroll to position [63, 0]
click at [938, 386] on div "20451225251011" at bounding box center [1007, 385] width 223 height 36
copy div "20451225251011"
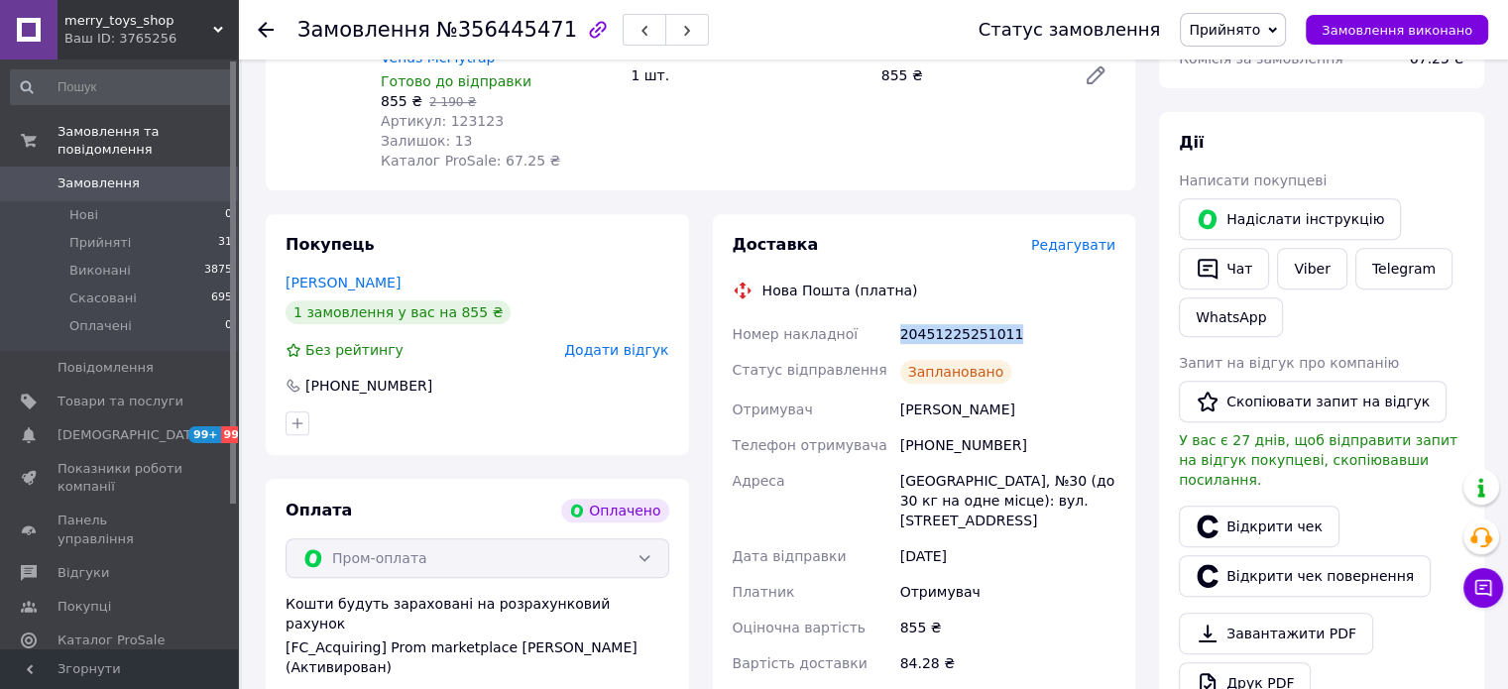
scroll to position [949, 0]
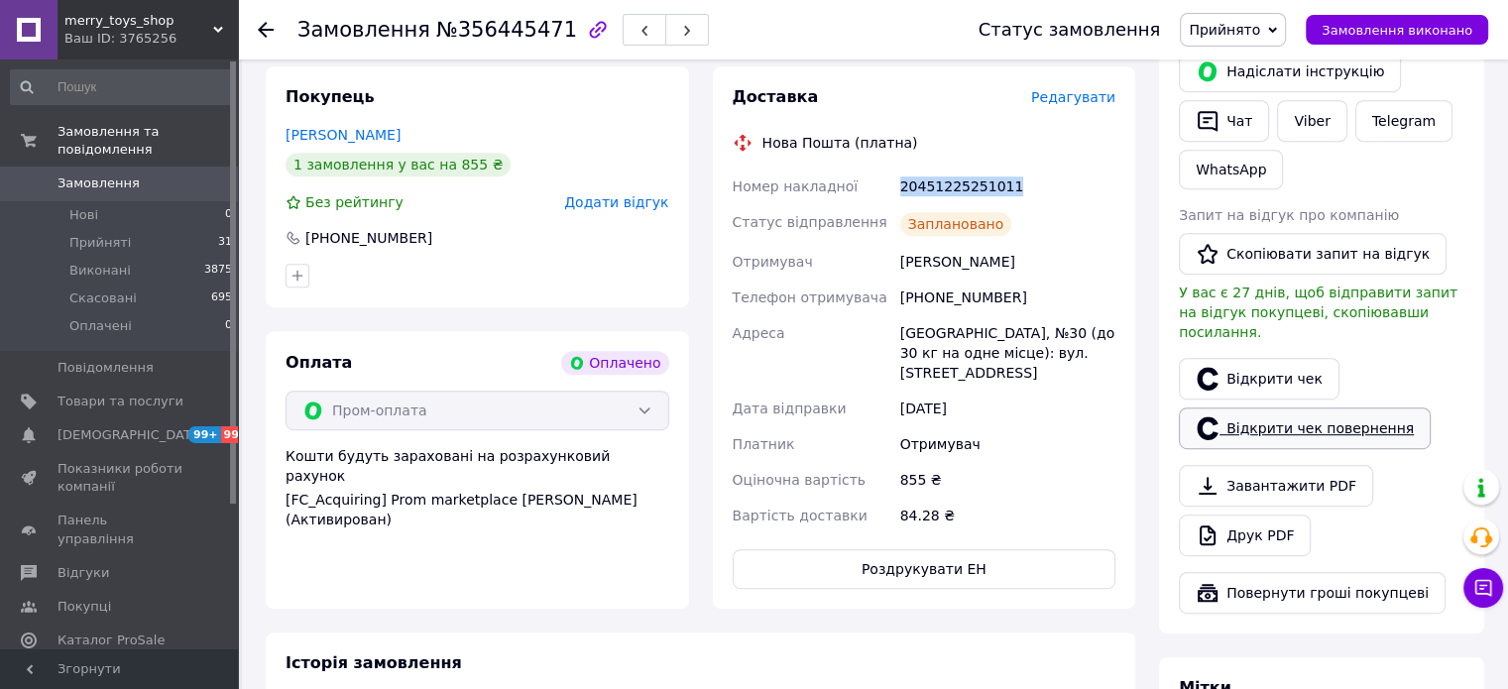
click at [1273, 414] on link "Відкрити чек повернення" at bounding box center [1305, 428] width 252 height 42
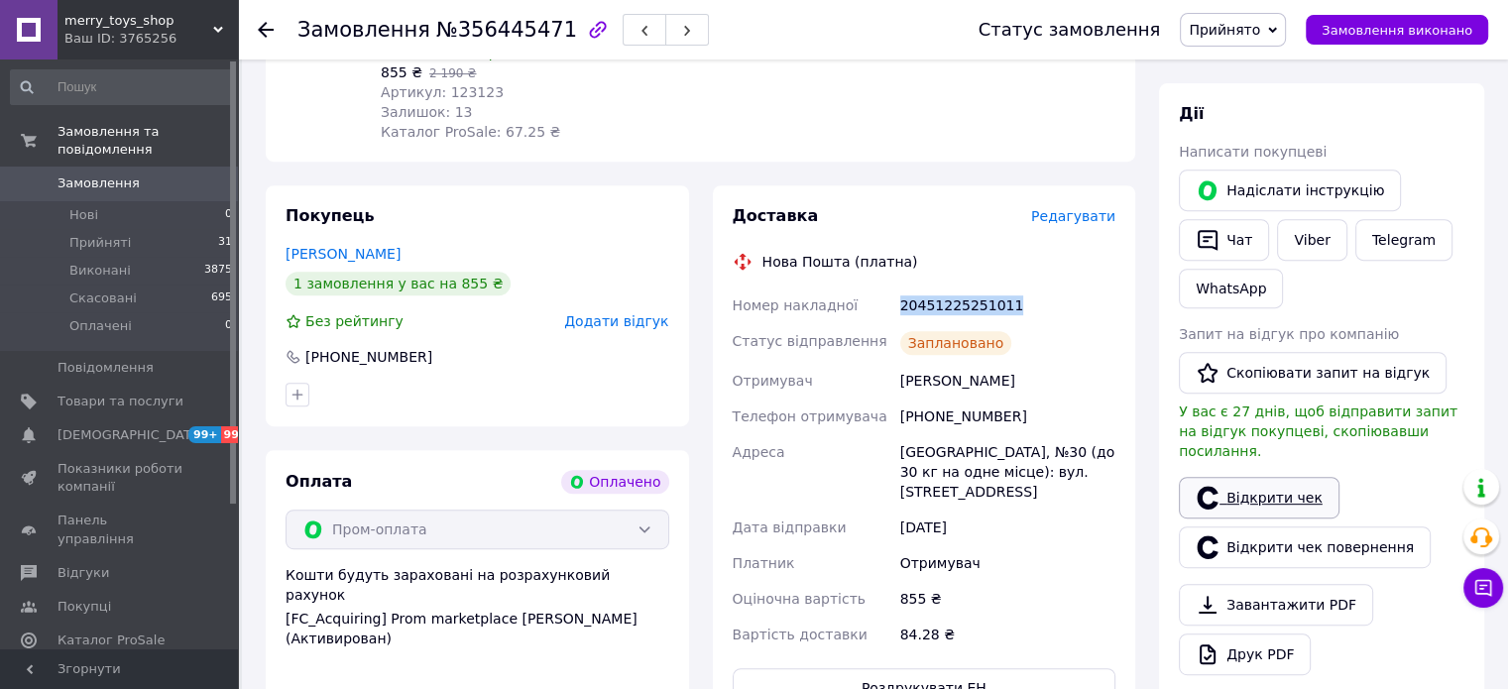
scroll to position [750, 0]
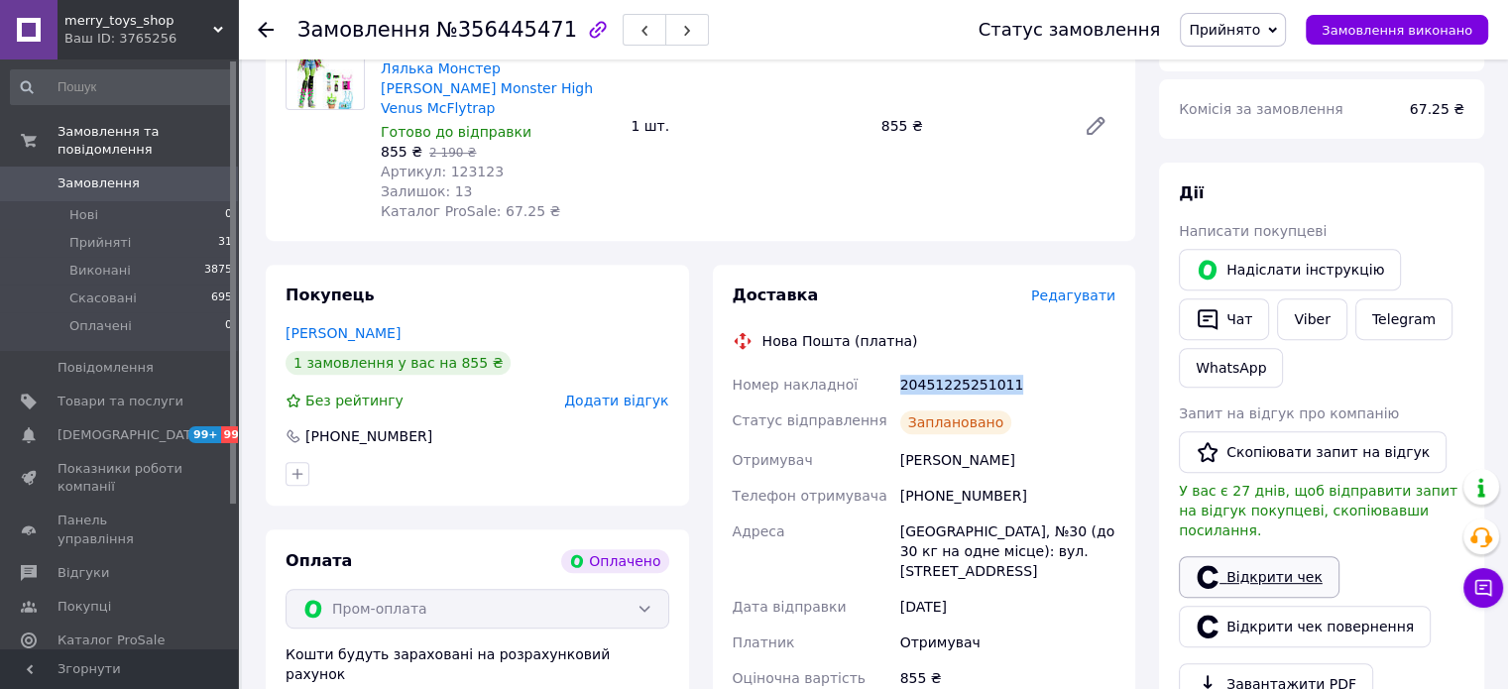
click at [1277, 558] on link "Відкрити чек" at bounding box center [1259, 577] width 161 height 42
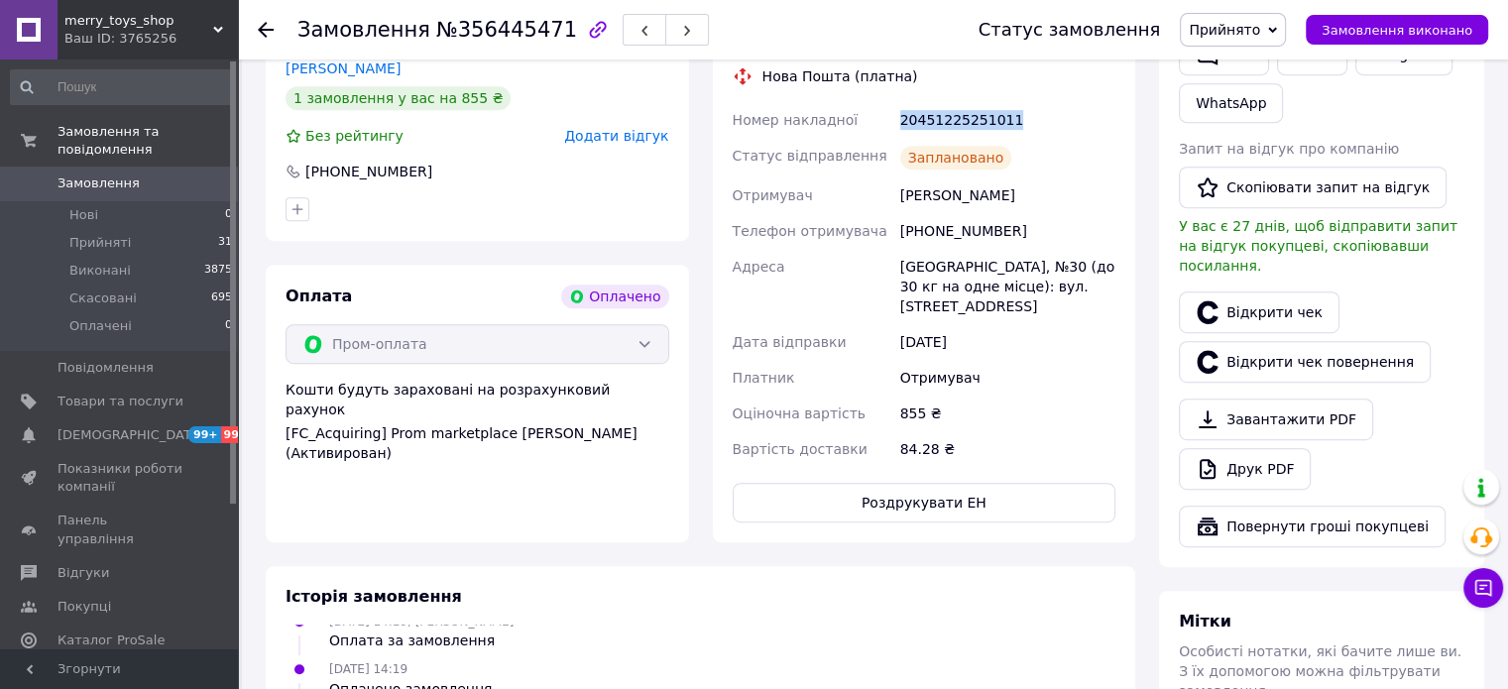
scroll to position [1048, 0]
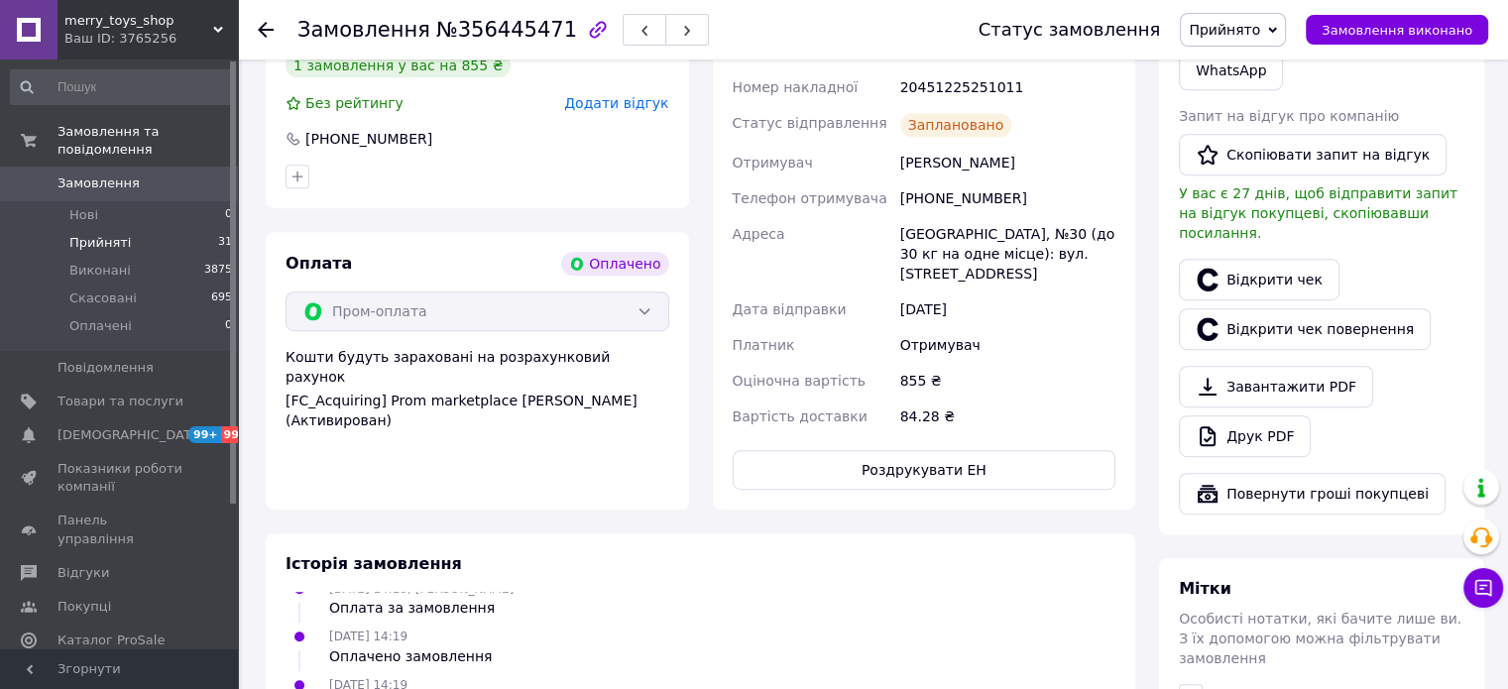
click at [105, 234] on span "Прийняті" at bounding box center [99, 243] width 61 height 18
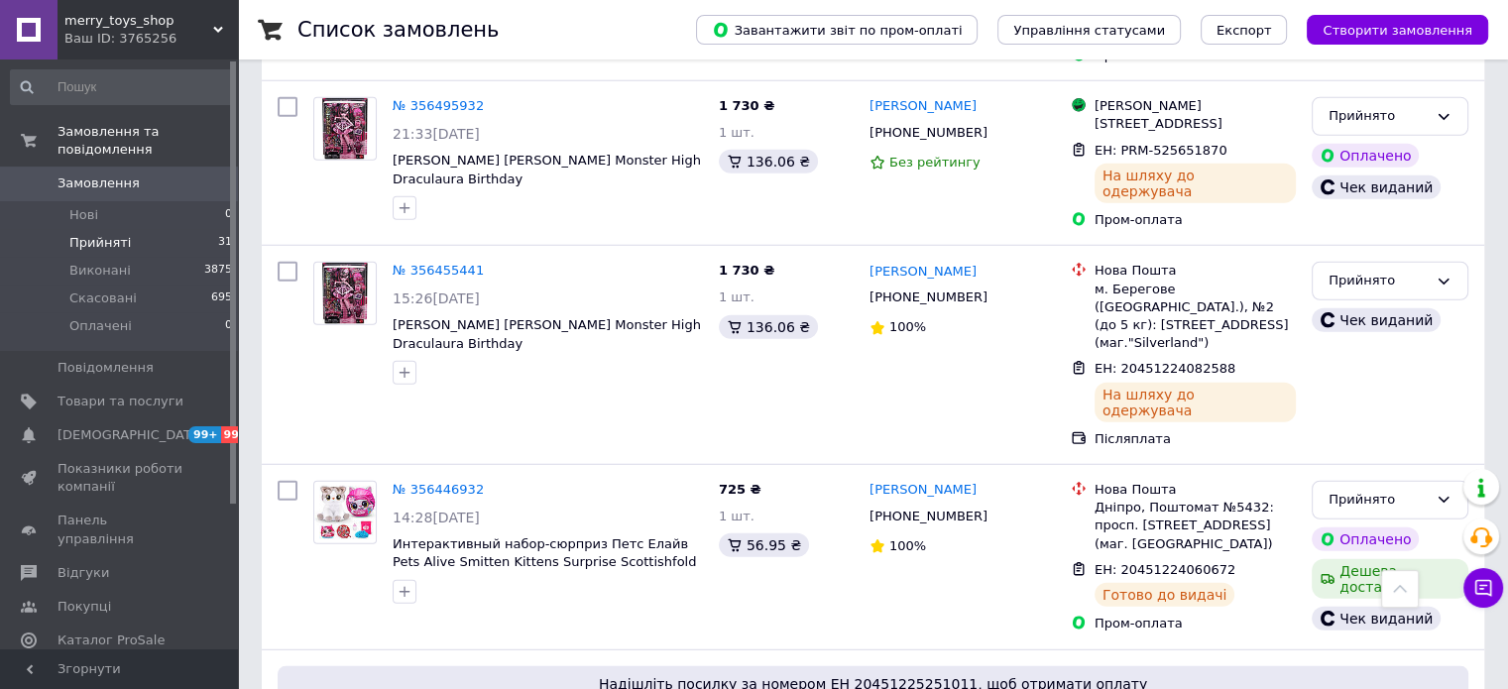
scroll to position [5278, 0]
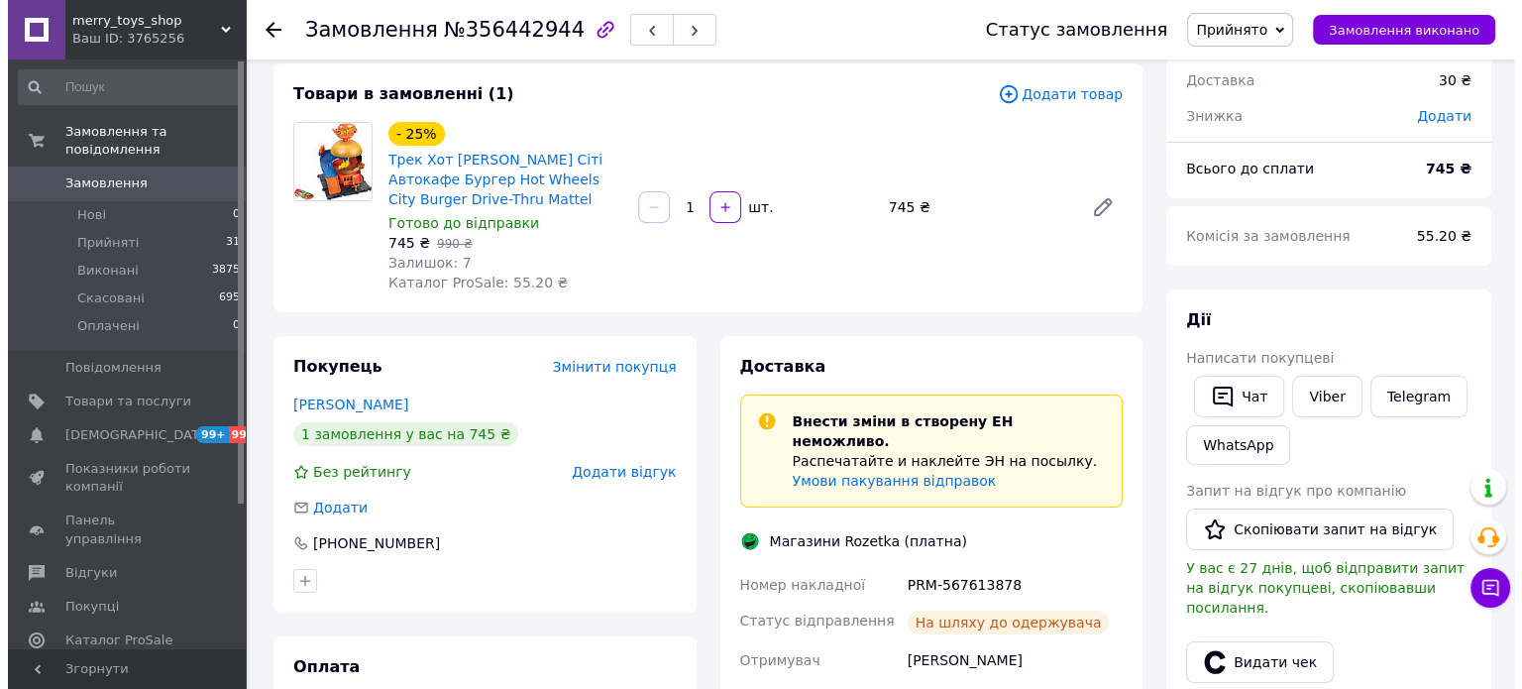
scroll to position [198, 0]
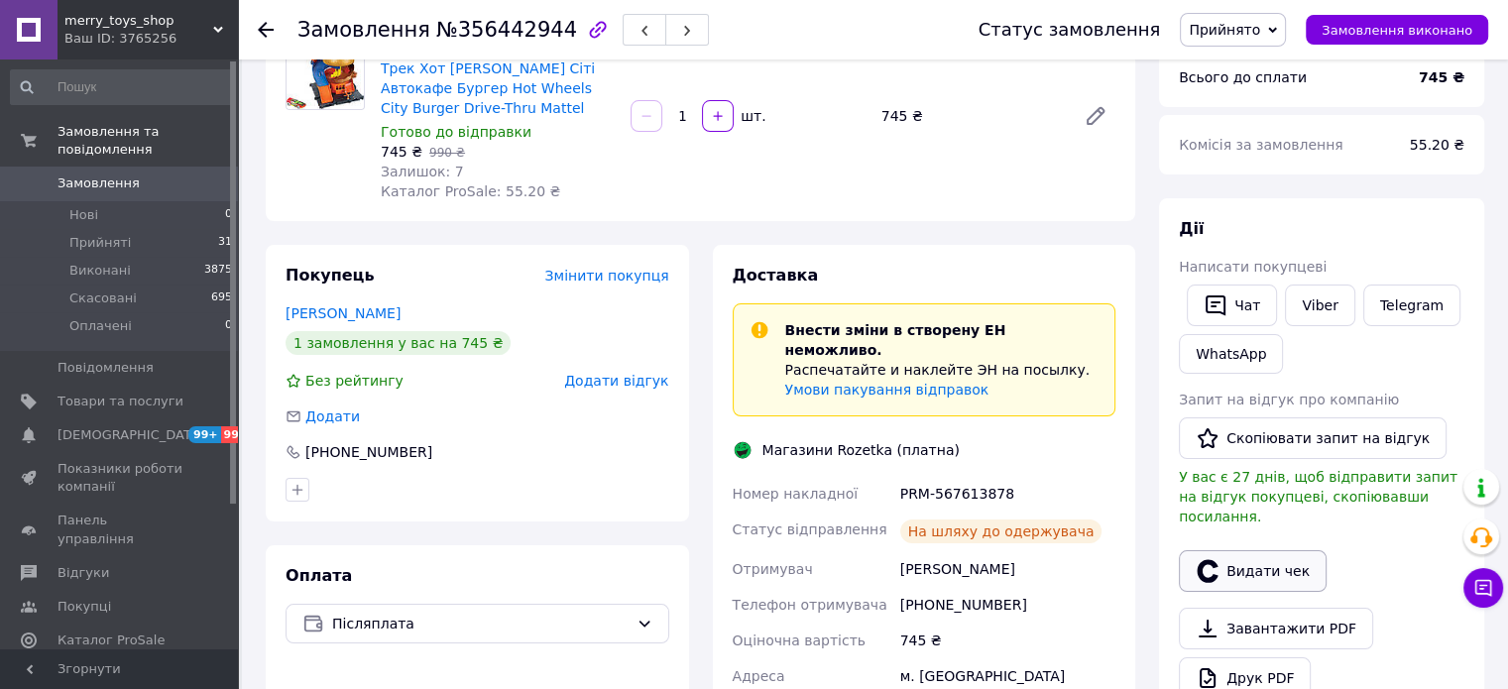
click at [1253, 550] on button "Видати чек" at bounding box center [1253, 571] width 148 height 42
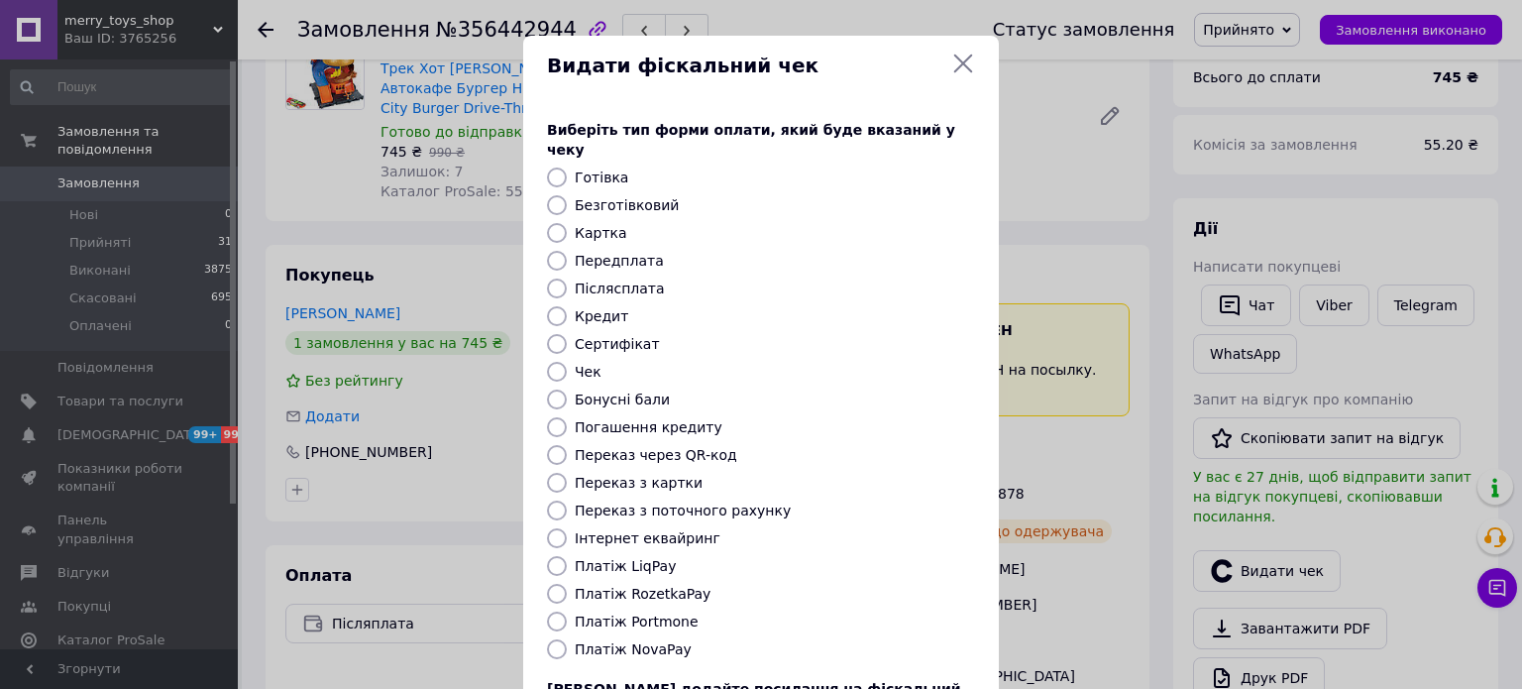
click at [674, 586] on label "Платіж RozetkaPay" at bounding box center [643, 594] width 136 height 16
click at [567, 584] on input "Платіж RozetkaPay" at bounding box center [557, 594] width 20 height 20
radio input "true"
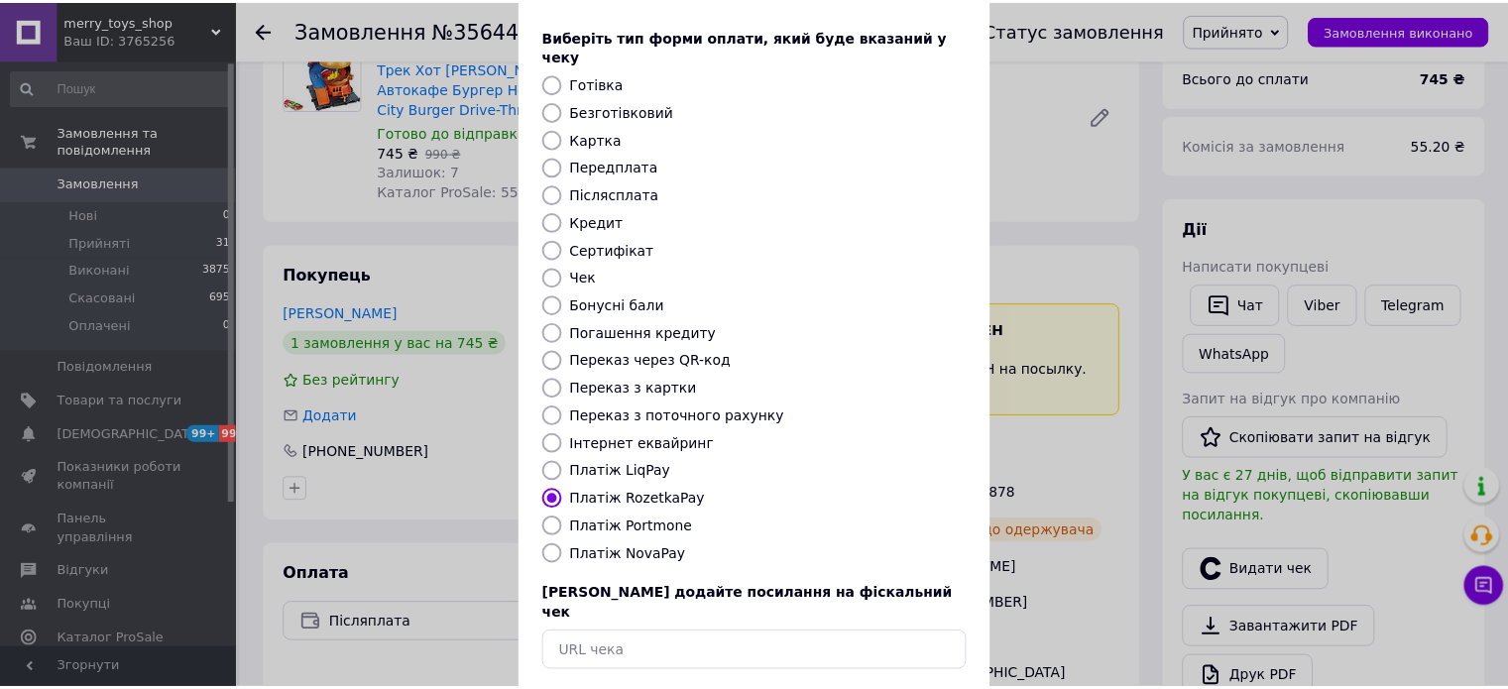
scroll to position [162, 0]
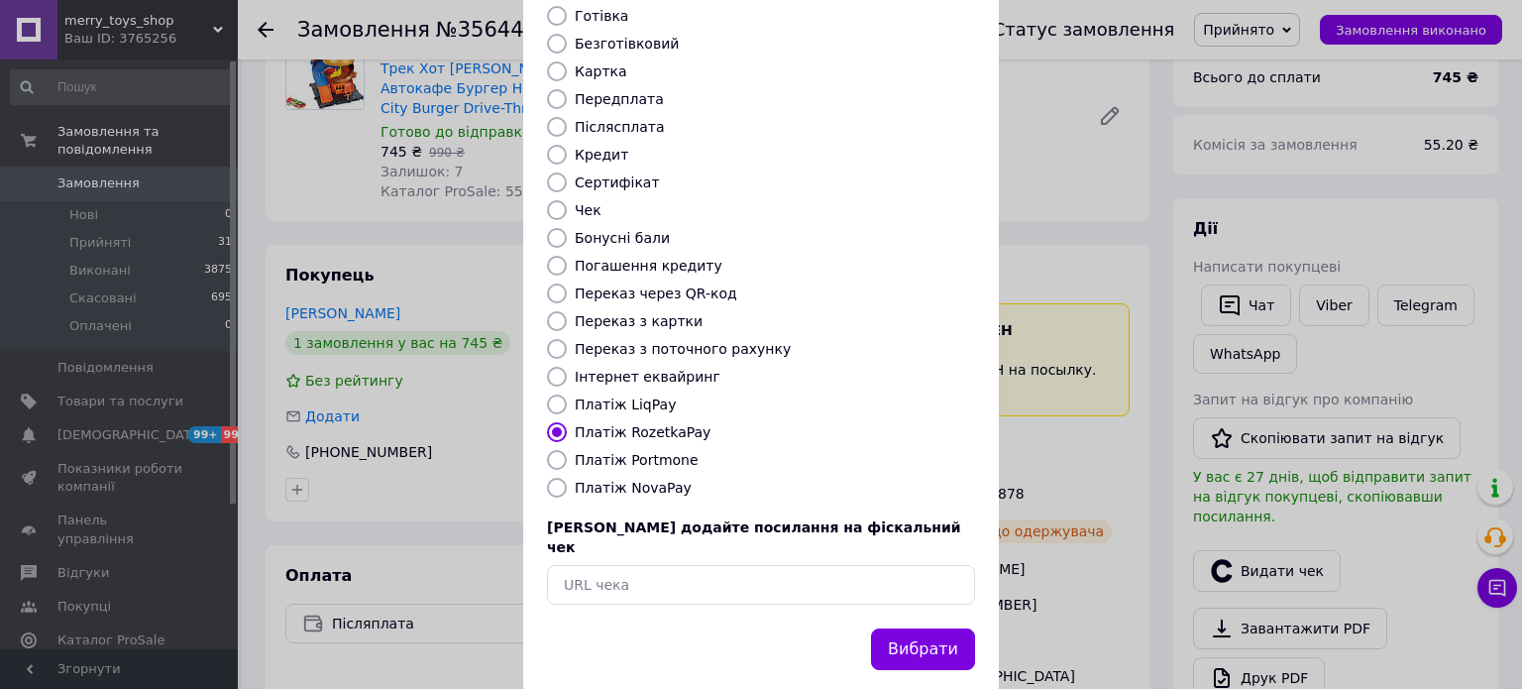
click at [925, 628] on button "Вибрати" at bounding box center [923, 649] width 104 height 43
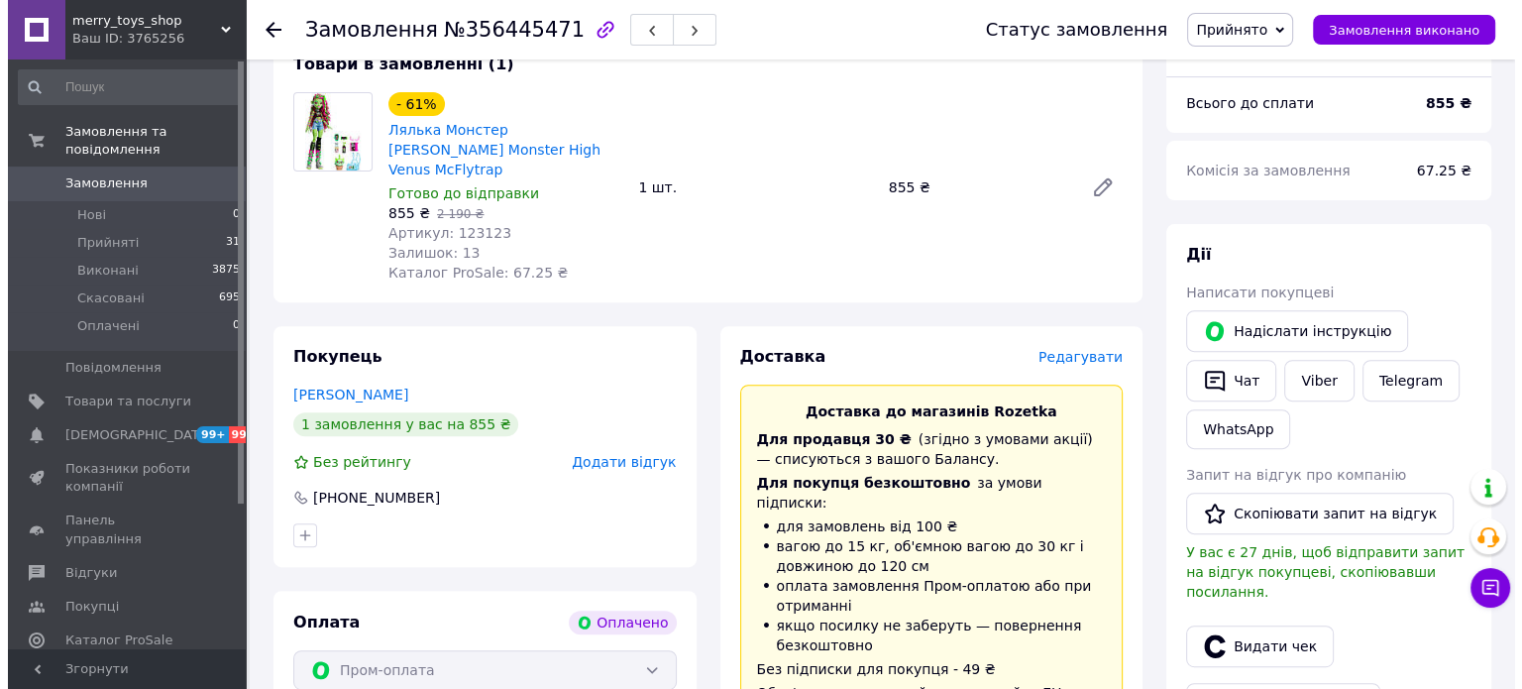
scroll to position [694, 0]
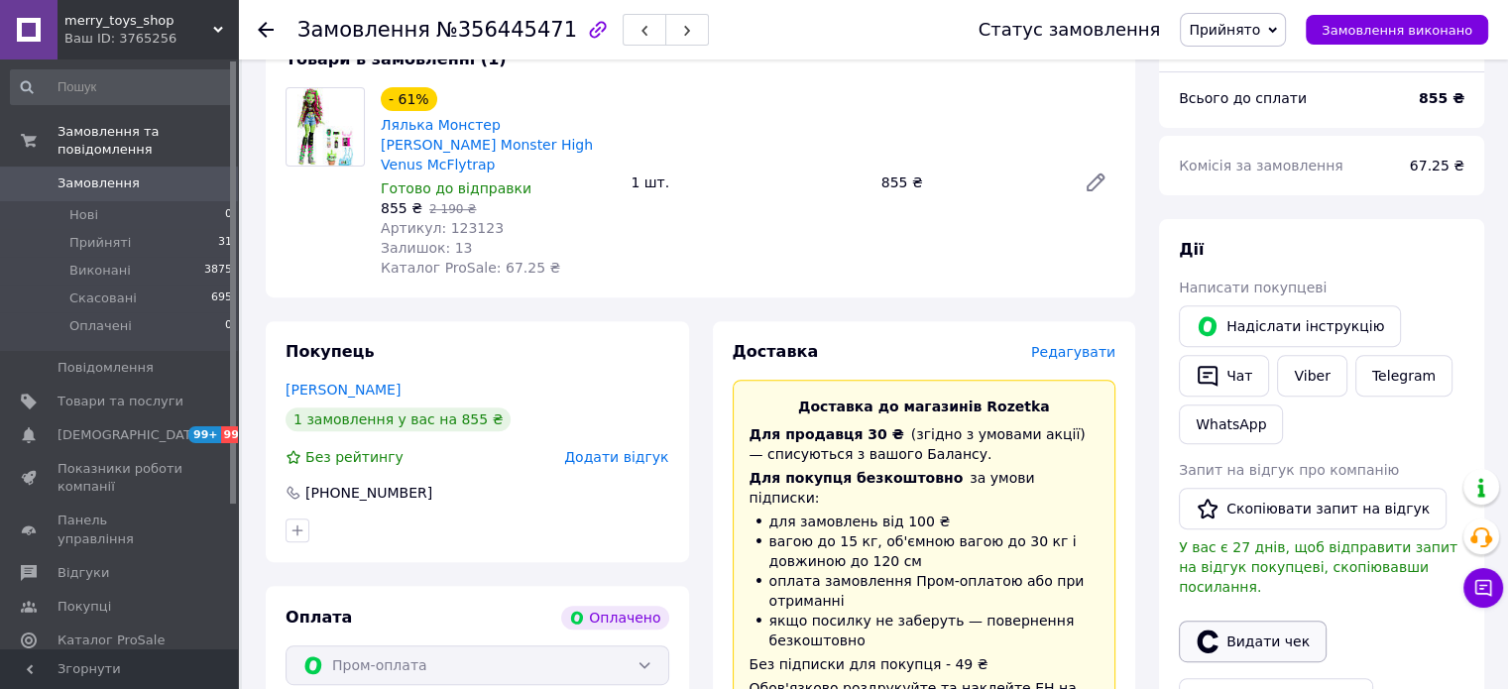
click at [1249, 636] on button "Видати чек" at bounding box center [1253, 641] width 148 height 42
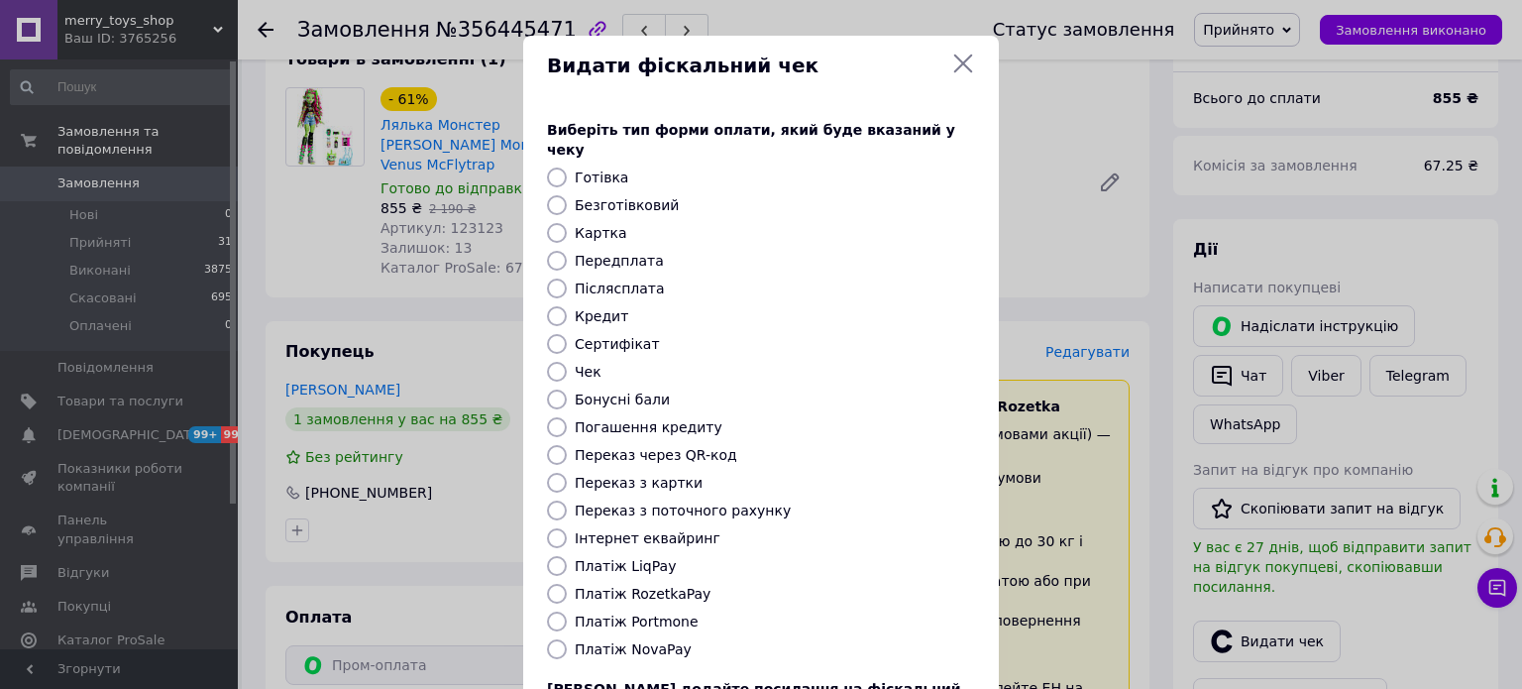
click at [658, 586] on label "Платіж RozetkaPay" at bounding box center [643, 594] width 136 height 16
click at [567, 584] on input "Платіж RozetkaPay" at bounding box center [557, 594] width 20 height 20
radio input "true"
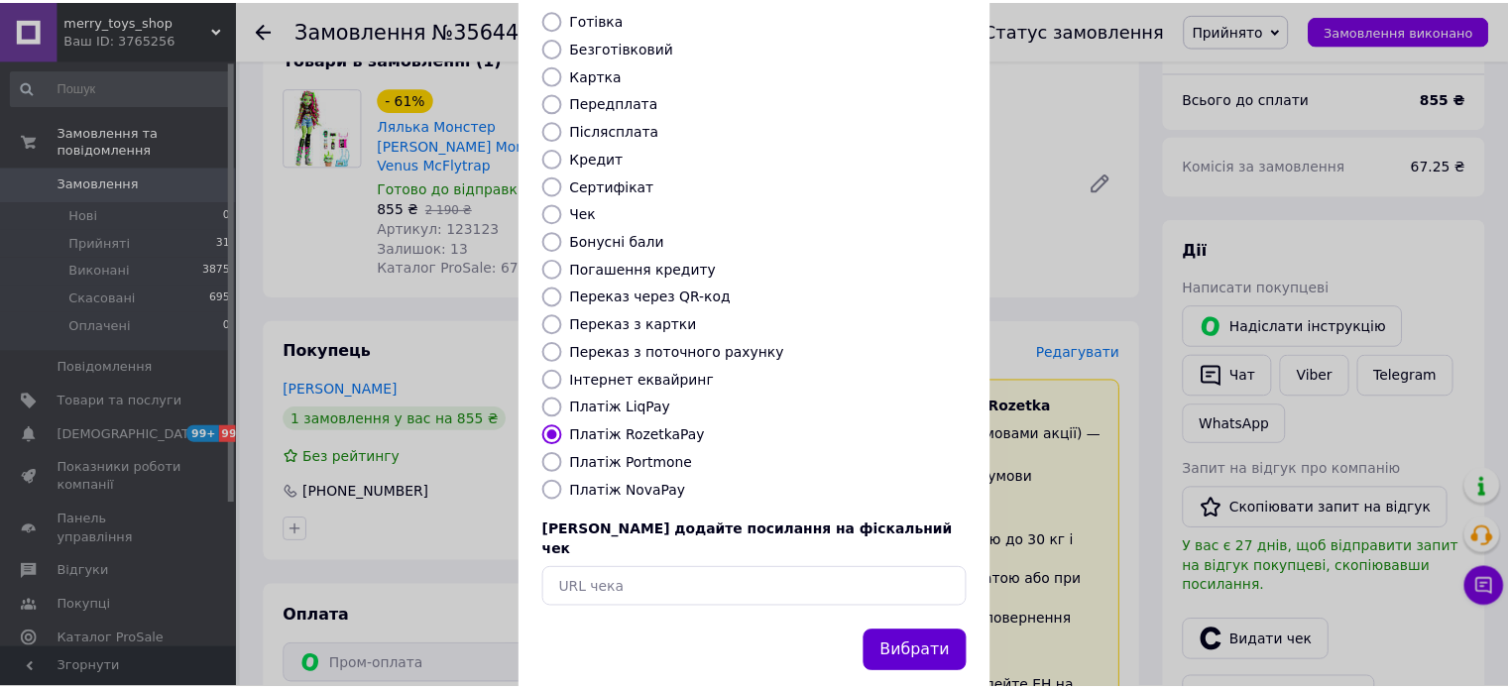
scroll to position [162, 0]
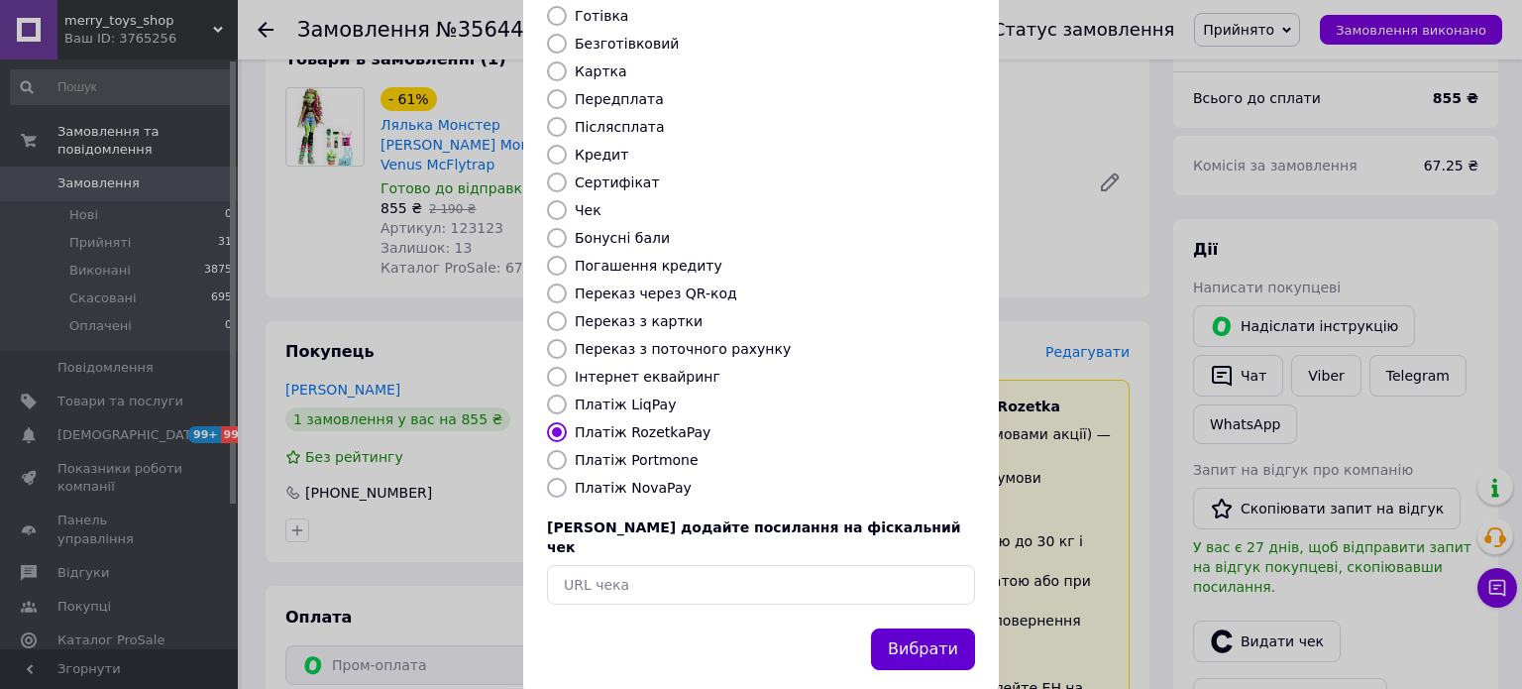
click at [932, 628] on button "Вибрати" at bounding box center [923, 649] width 104 height 43
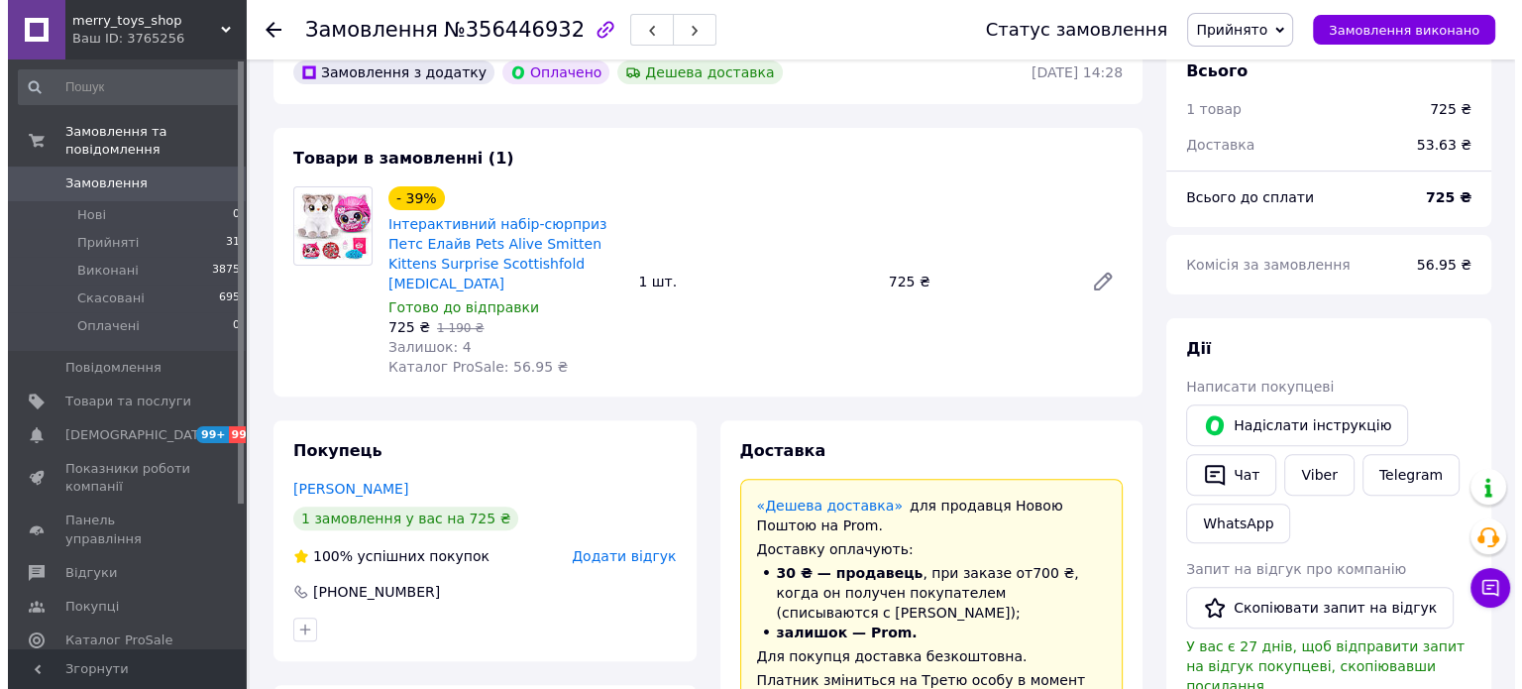
scroll to position [694, 0]
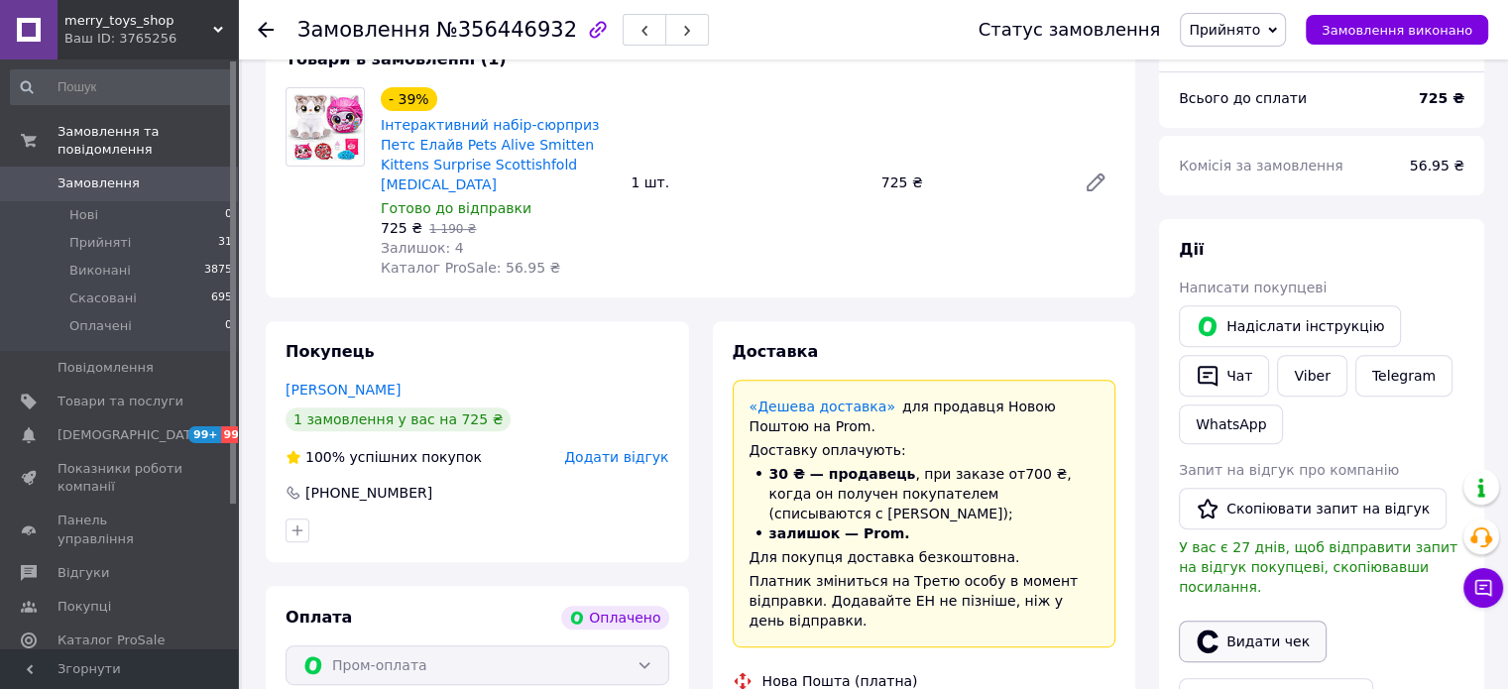
click at [1249, 627] on button "Видати чек" at bounding box center [1253, 641] width 148 height 42
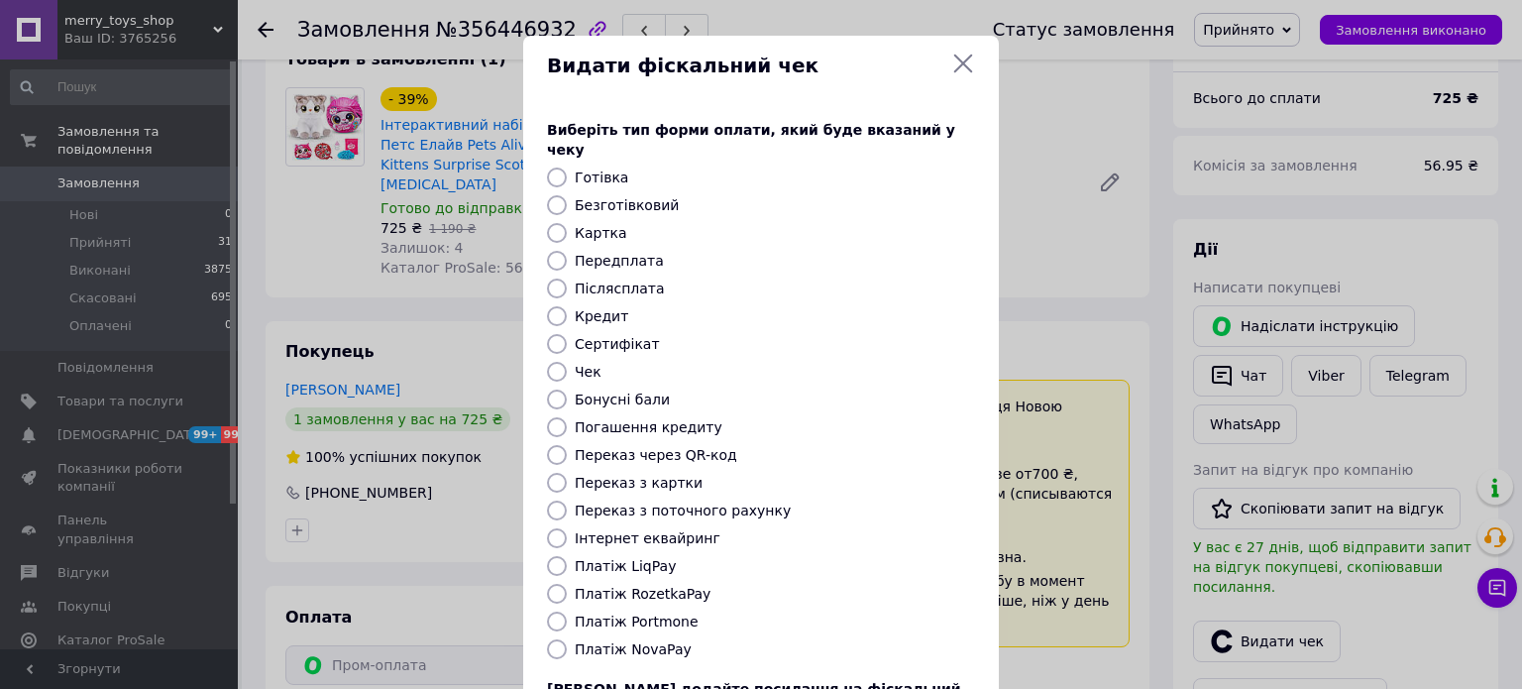
click at [642, 584] on div "Виберіть тип форми оплати, який буде вказаний у чеку Готівка Безготівковий Карт…" at bounding box center [761, 443] width 476 height 694
click at [641, 586] on label "Платіж RozetkaPay" at bounding box center [643, 594] width 136 height 16
click at [567, 584] on input "Платіж RozetkaPay" at bounding box center [557, 594] width 20 height 20
radio input "true"
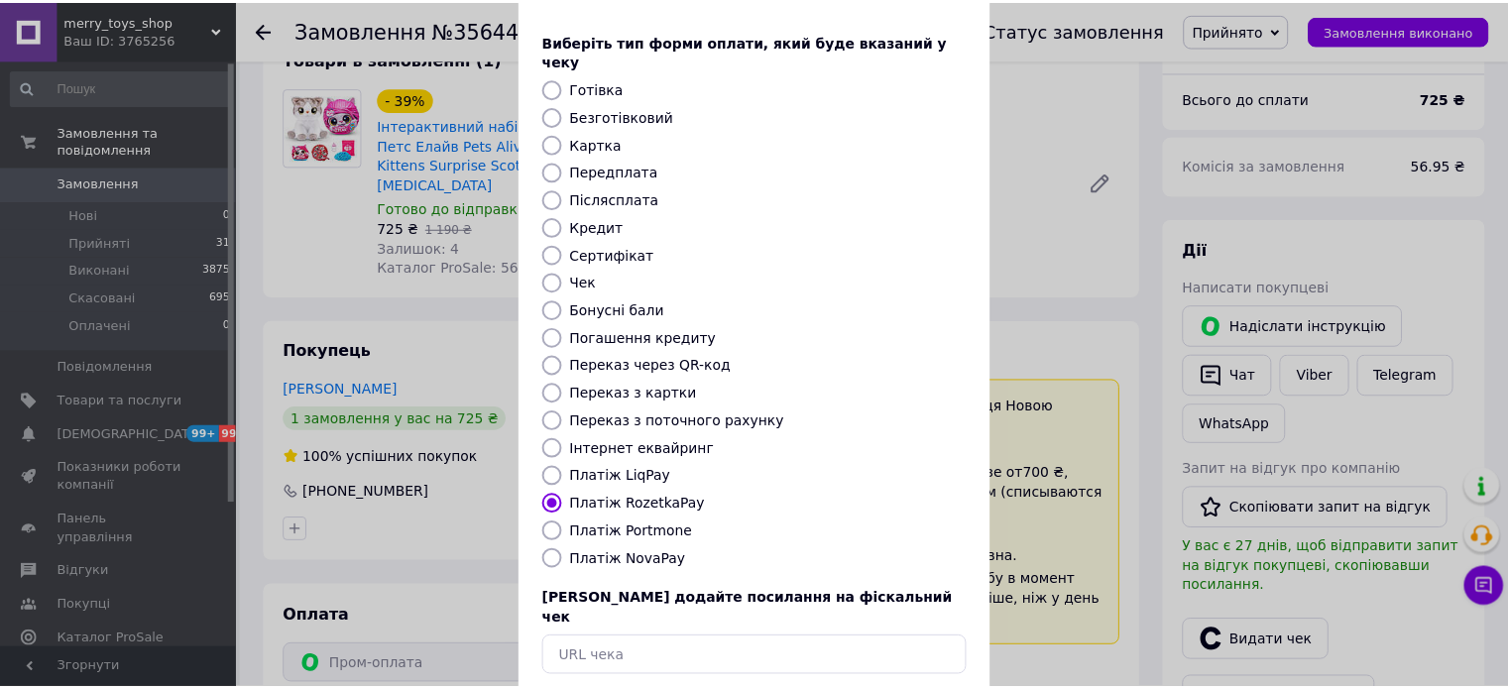
scroll to position [162, 0]
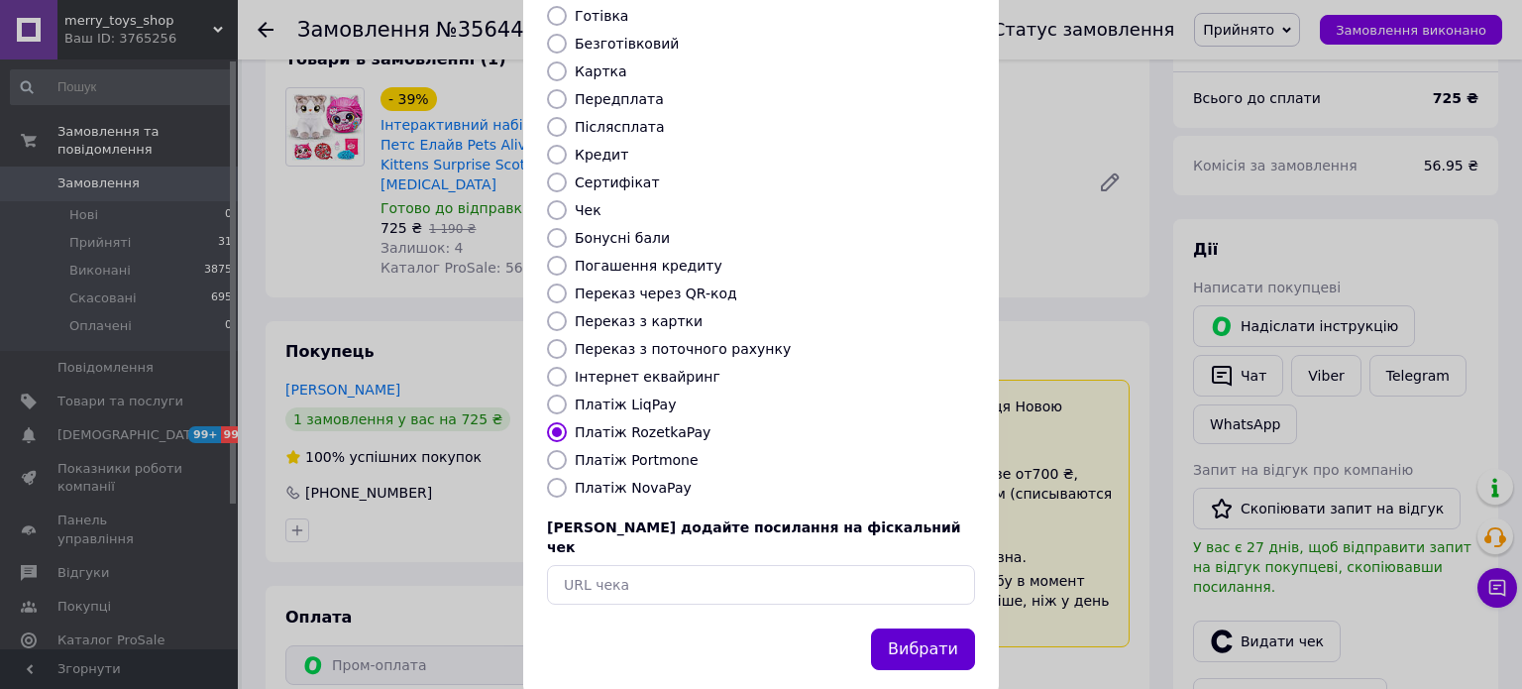
click at [922, 628] on button "Вибрати" at bounding box center [923, 649] width 104 height 43
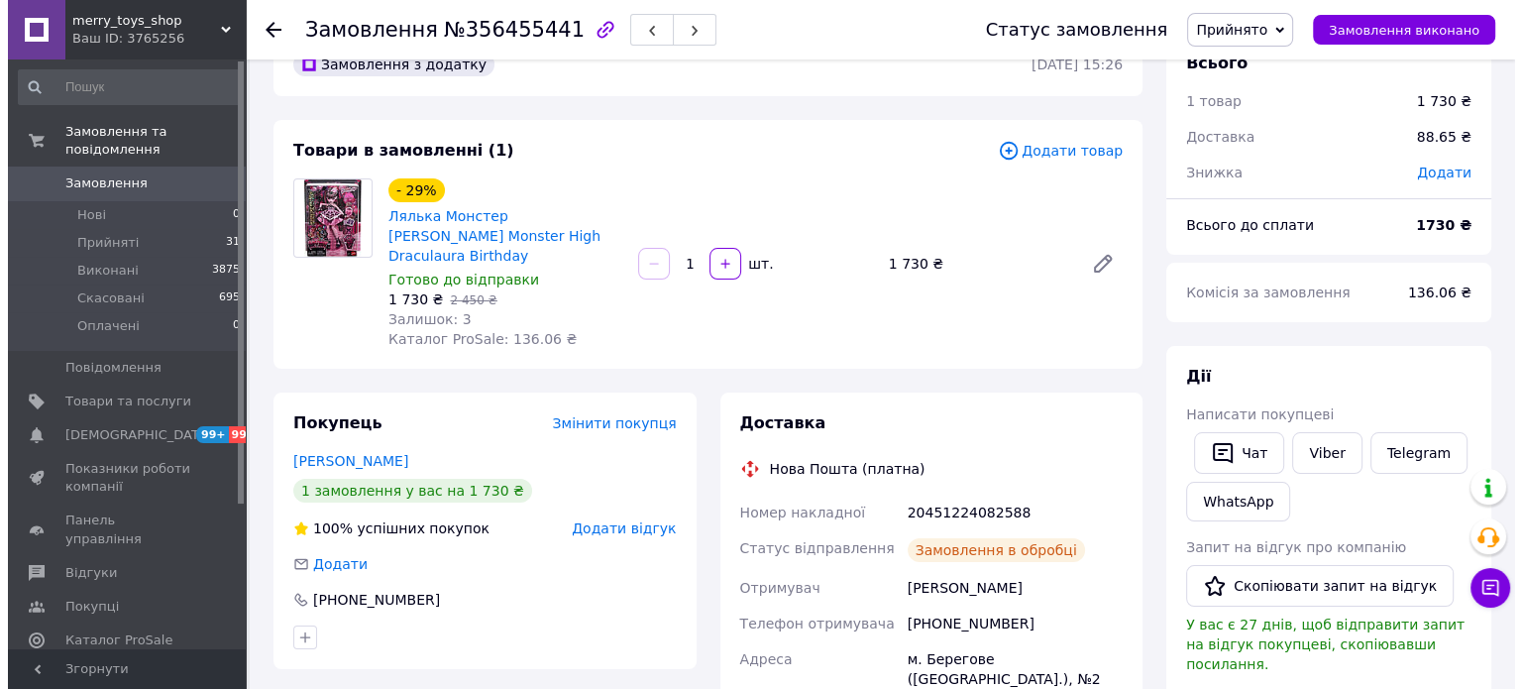
scroll to position [99, 0]
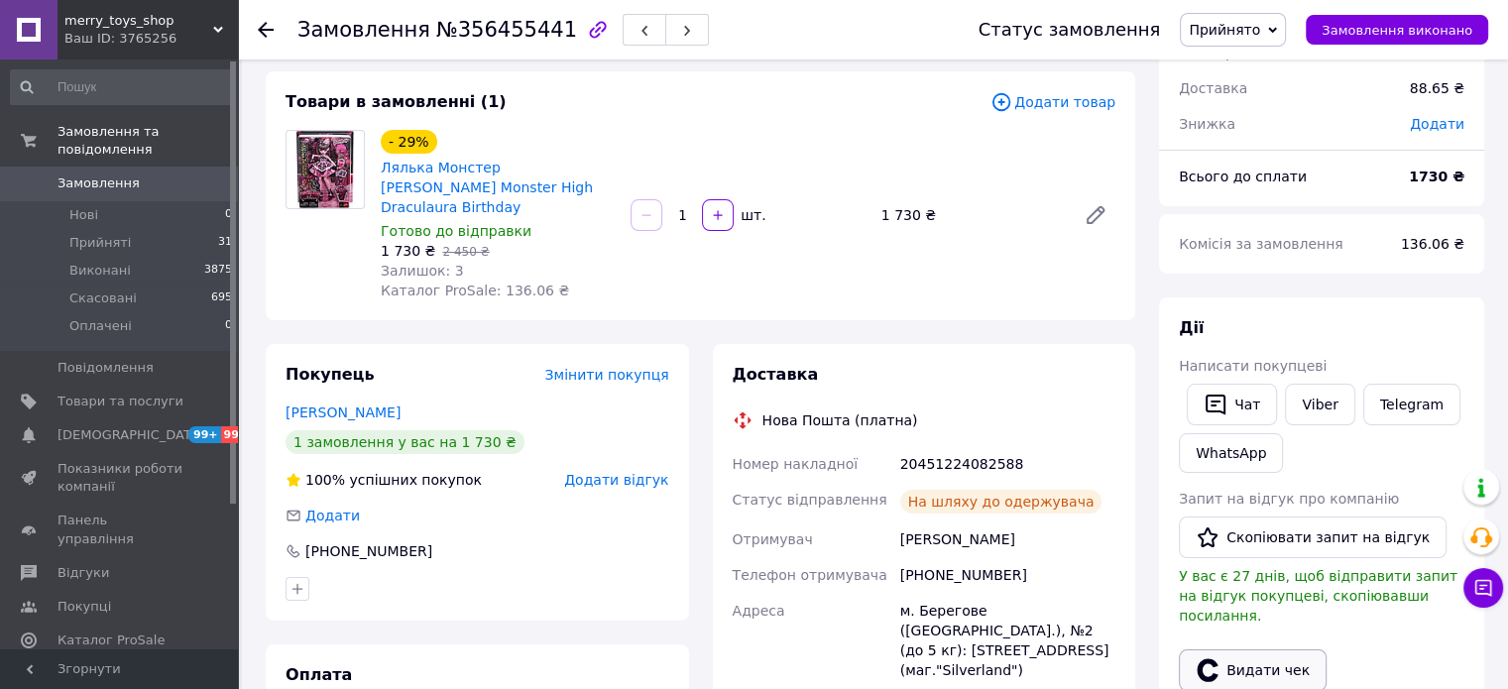
click at [1234, 649] on button "Видати чек" at bounding box center [1253, 670] width 148 height 42
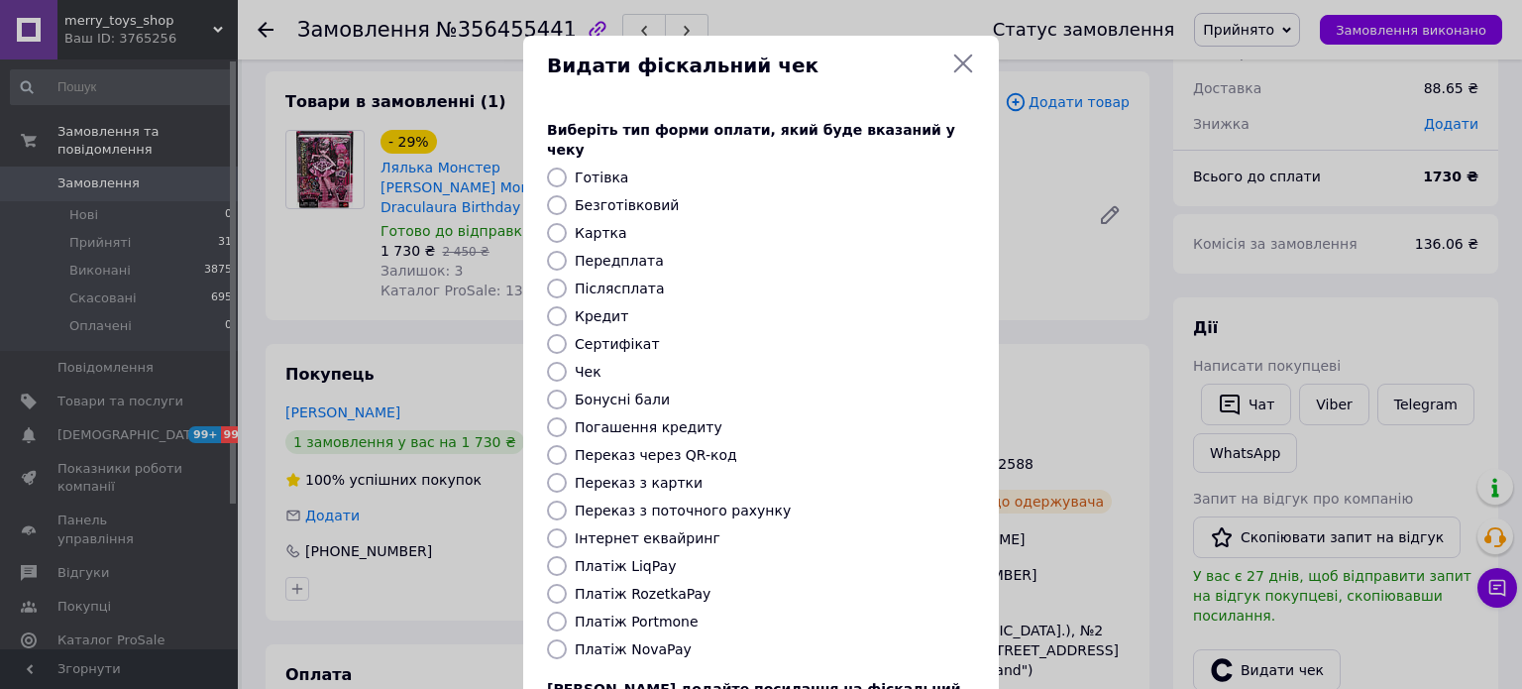
click at [646, 641] on label "Платіж NovaPay" at bounding box center [633, 649] width 117 height 16
click at [567, 639] on input "Платіж NovaPay" at bounding box center [557, 649] width 20 height 20
radio input "true"
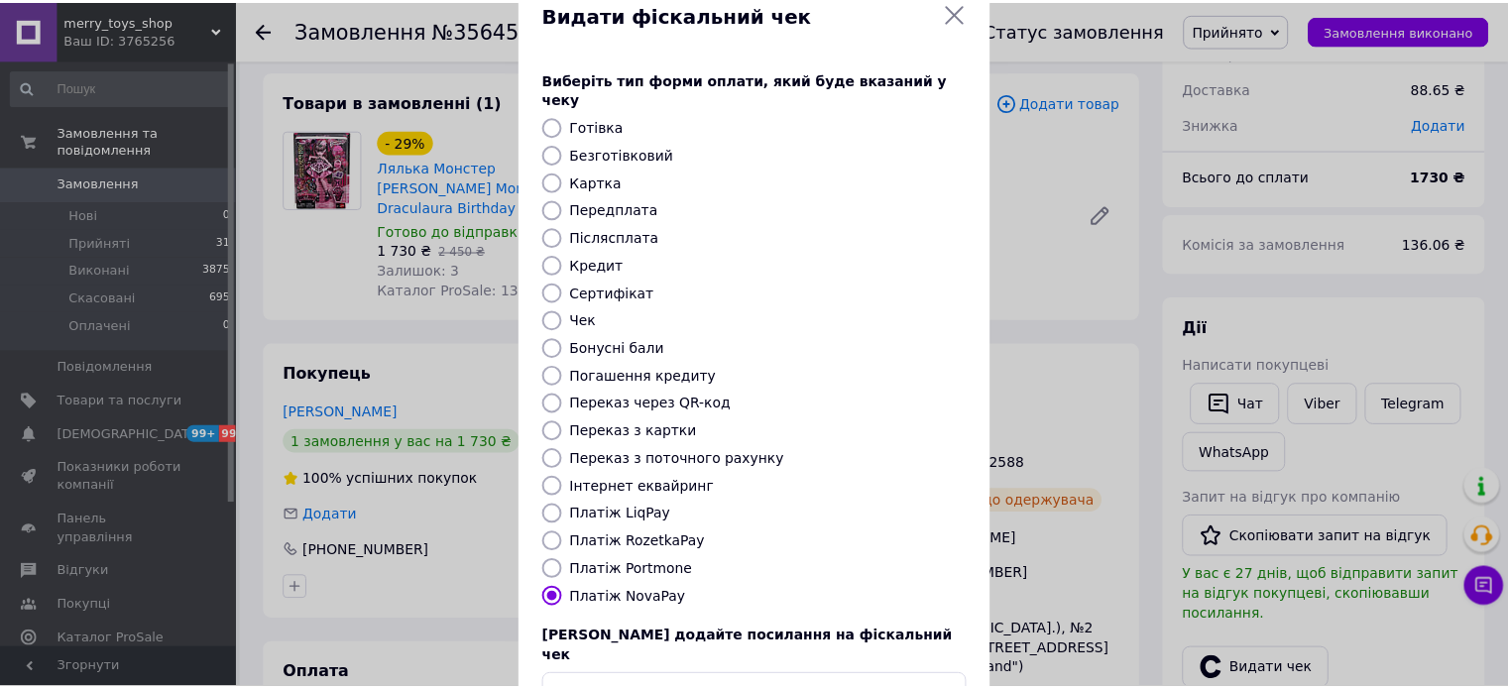
scroll to position [162, 0]
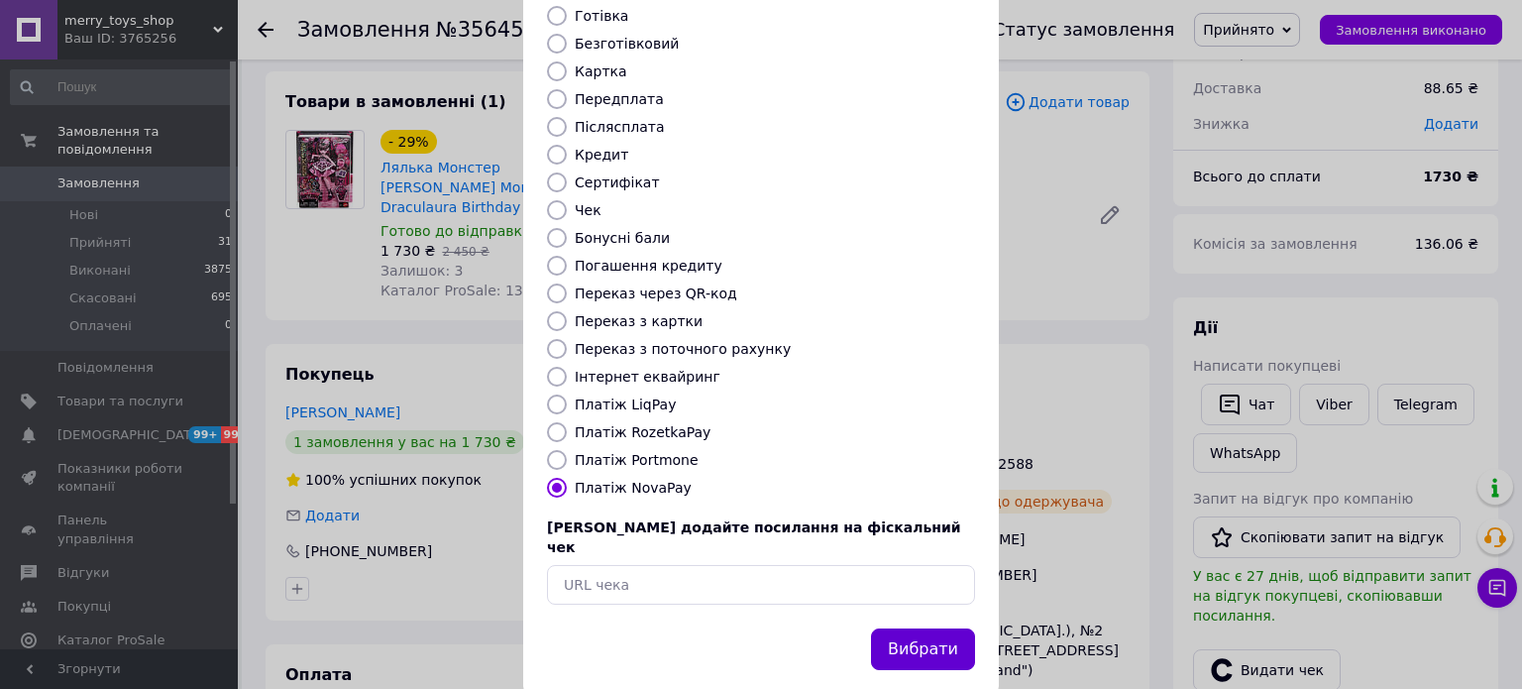
click at [916, 628] on button "Вибрати" at bounding box center [923, 649] width 104 height 43
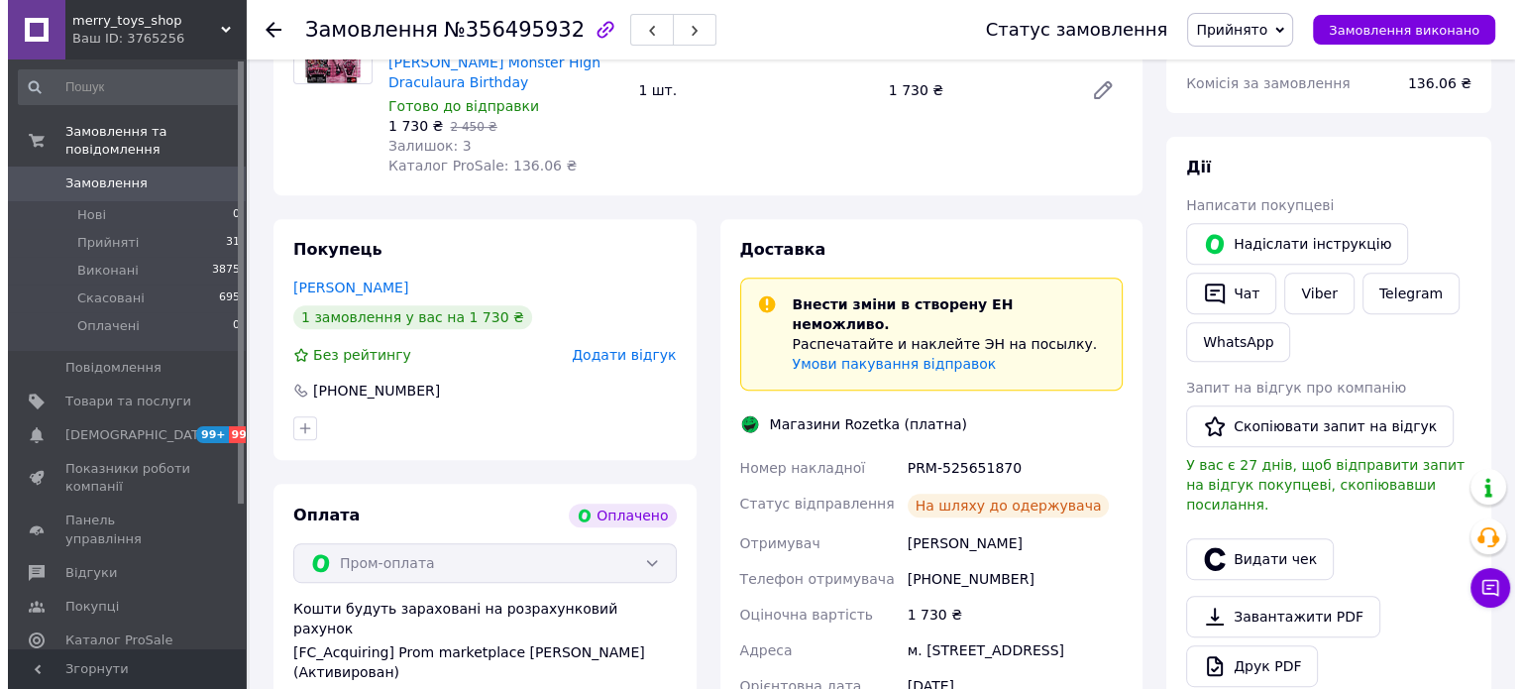
scroll to position [793, 0]
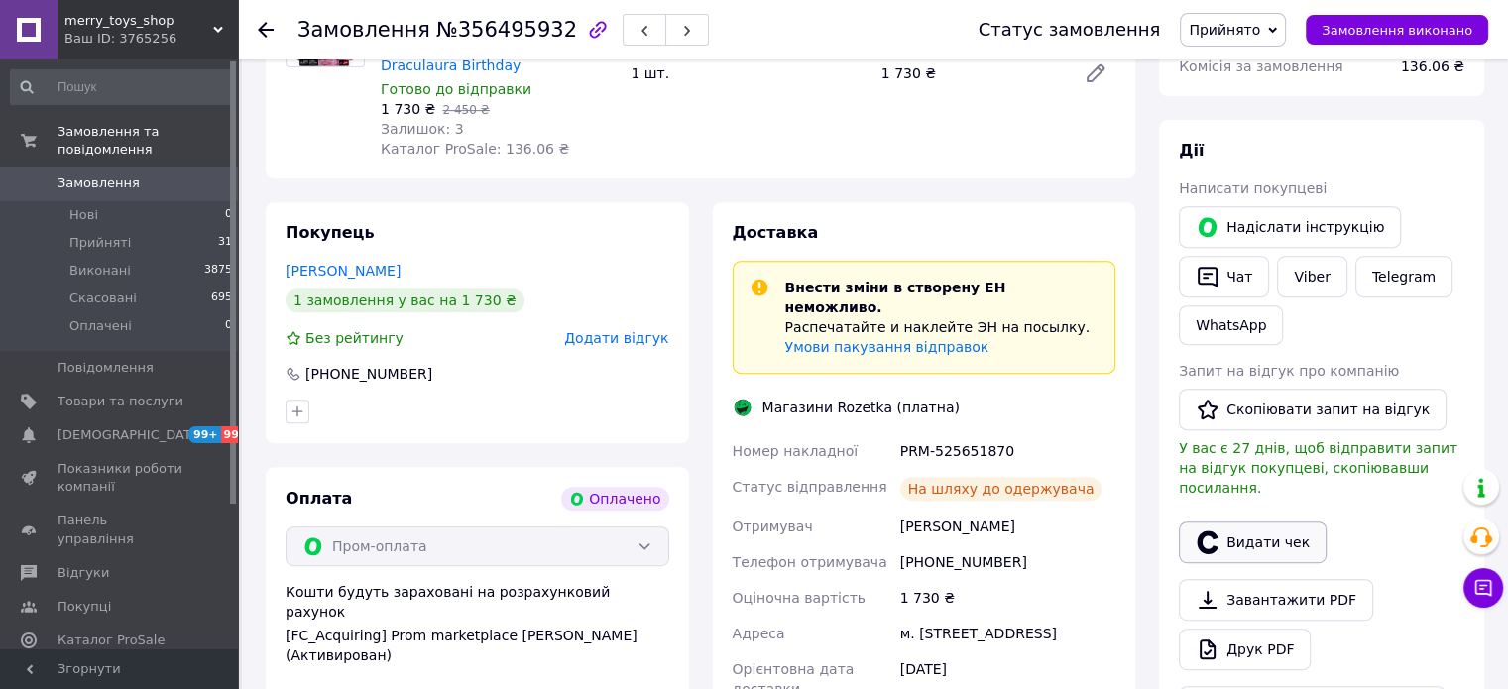
click at [1235, 521] on button "Видати чек" at bounding box center [1253, 542] width 148 height 42
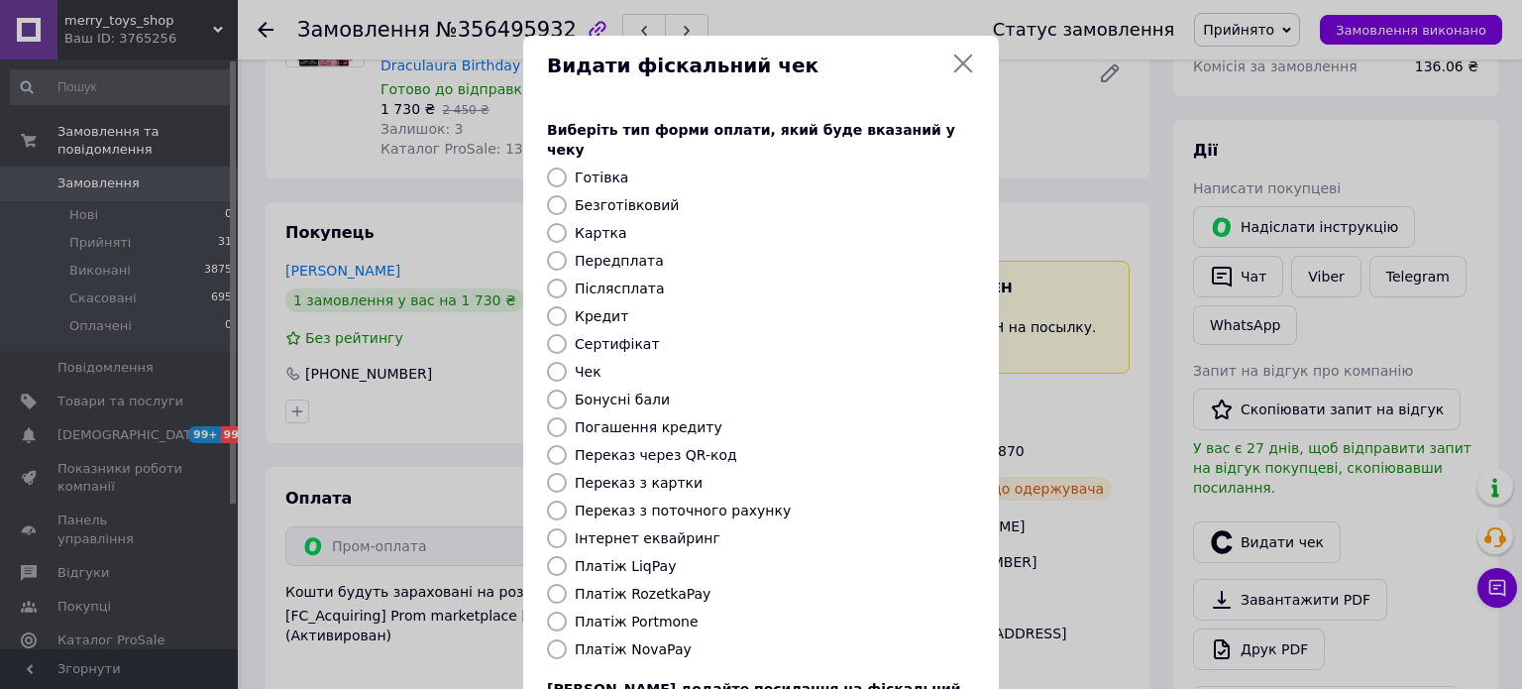
click at [663, 586] on label "Платіж RozetkaPay" at bounding box center [643, 594] width 136 height 16
click at [567, 584] on input "Платіж RozetkaPay" at bounding box center [557, 594] width 20 height 20
radio input "true"
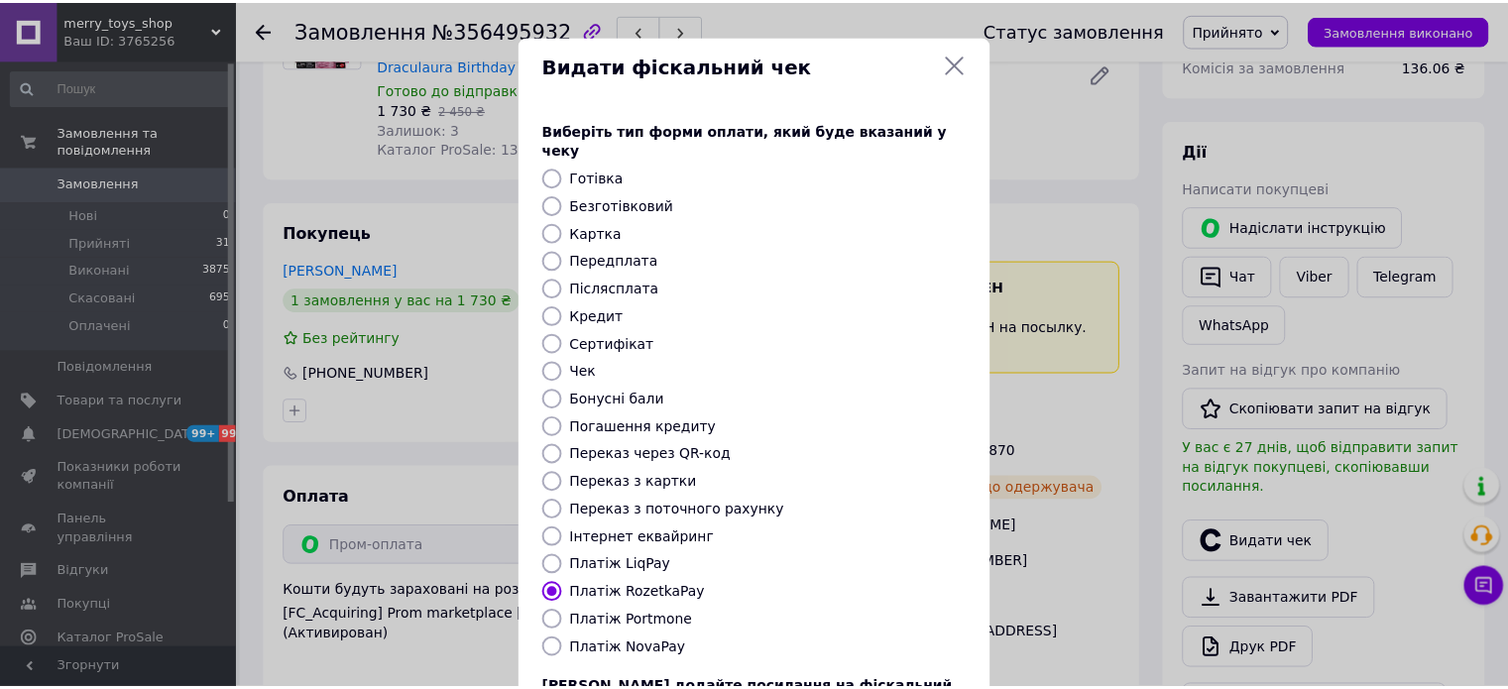
scroll to position [162, 0]
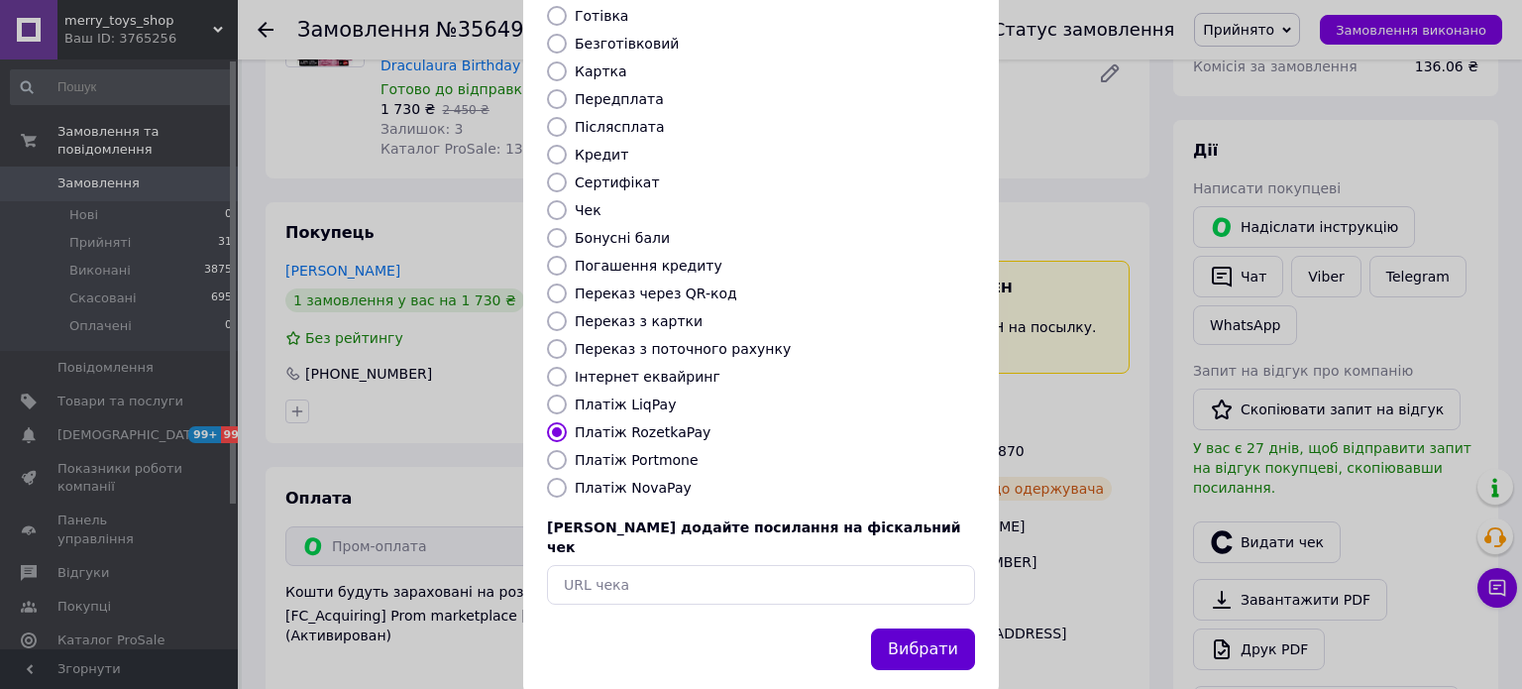
click at [920, 628] on button "Вибрати" at bounding box center [923, 649] width 104 height 43
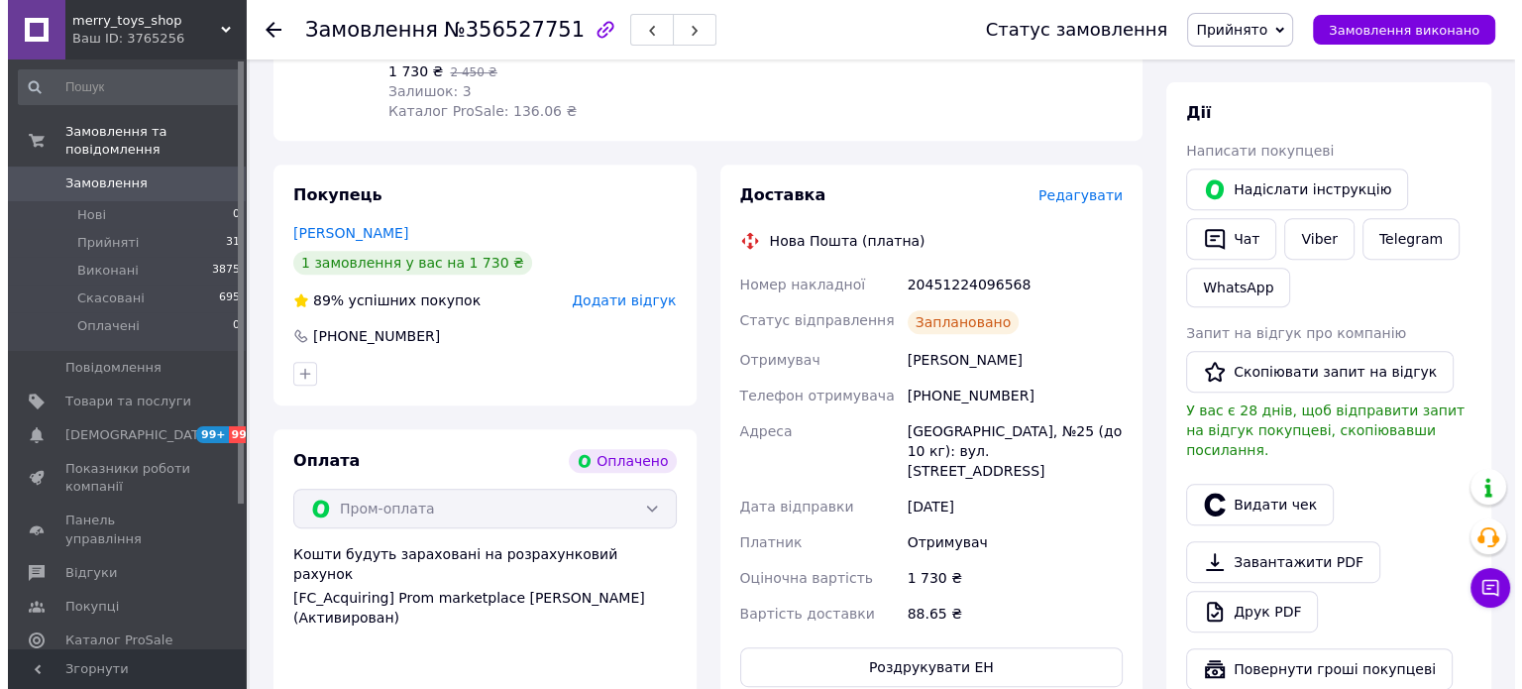
scroll to position [892, 0]
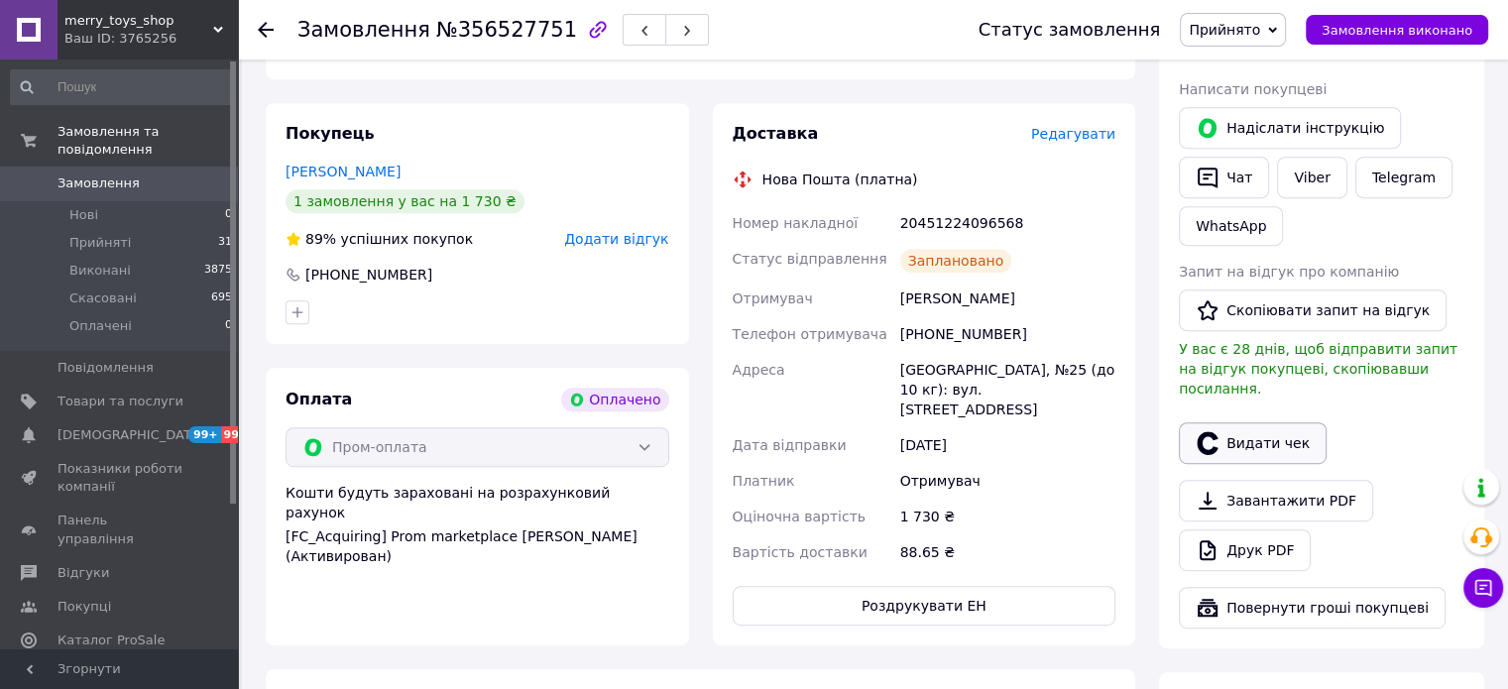
click at [1222, 422] on button "Видати чек" at bounding box center [1253, 443] width 148 height 42
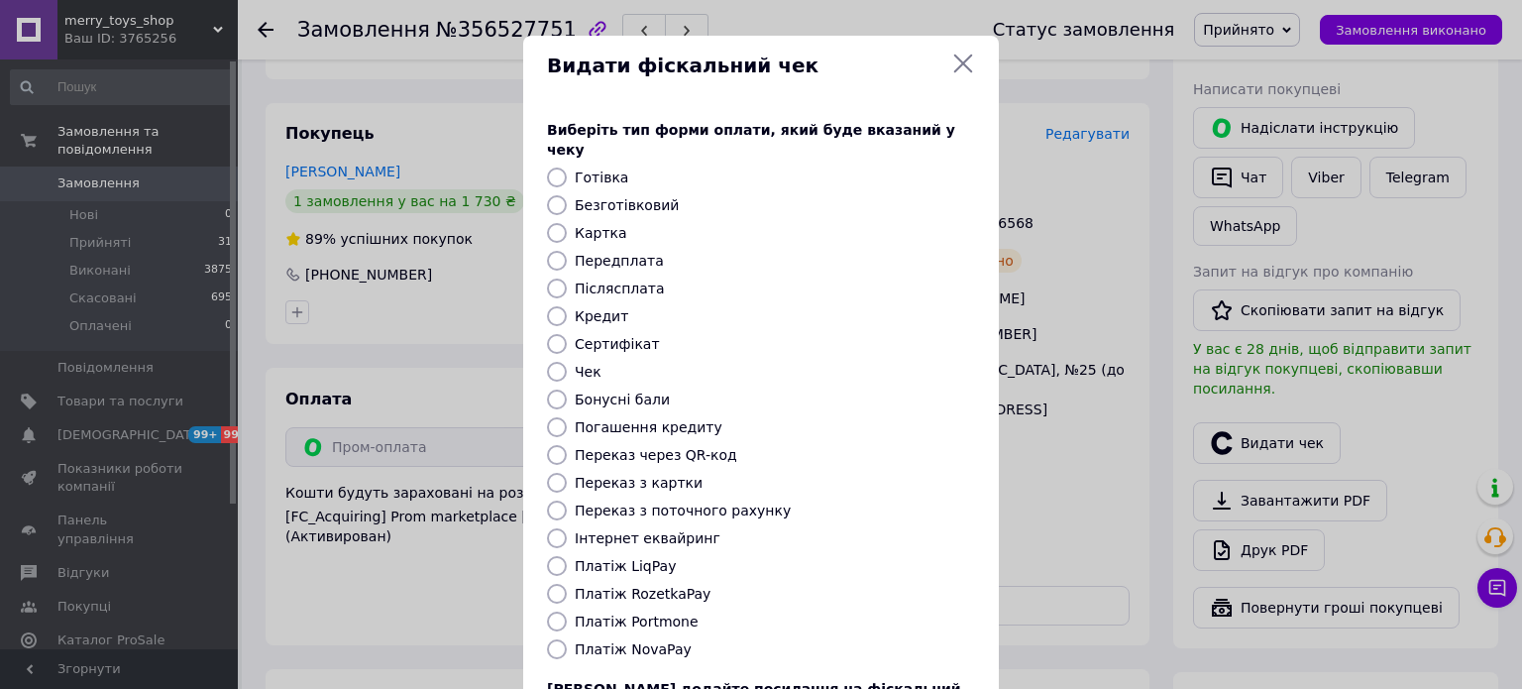
click at [646, 586] on label "Платіж RozetkaPay" at bounding box center [643, 594] width 136 height 16
click at [567, 584] on input "Платіж RozetkaPay" at bounding box center [557, 594] width 20 height 20
radio input "true"
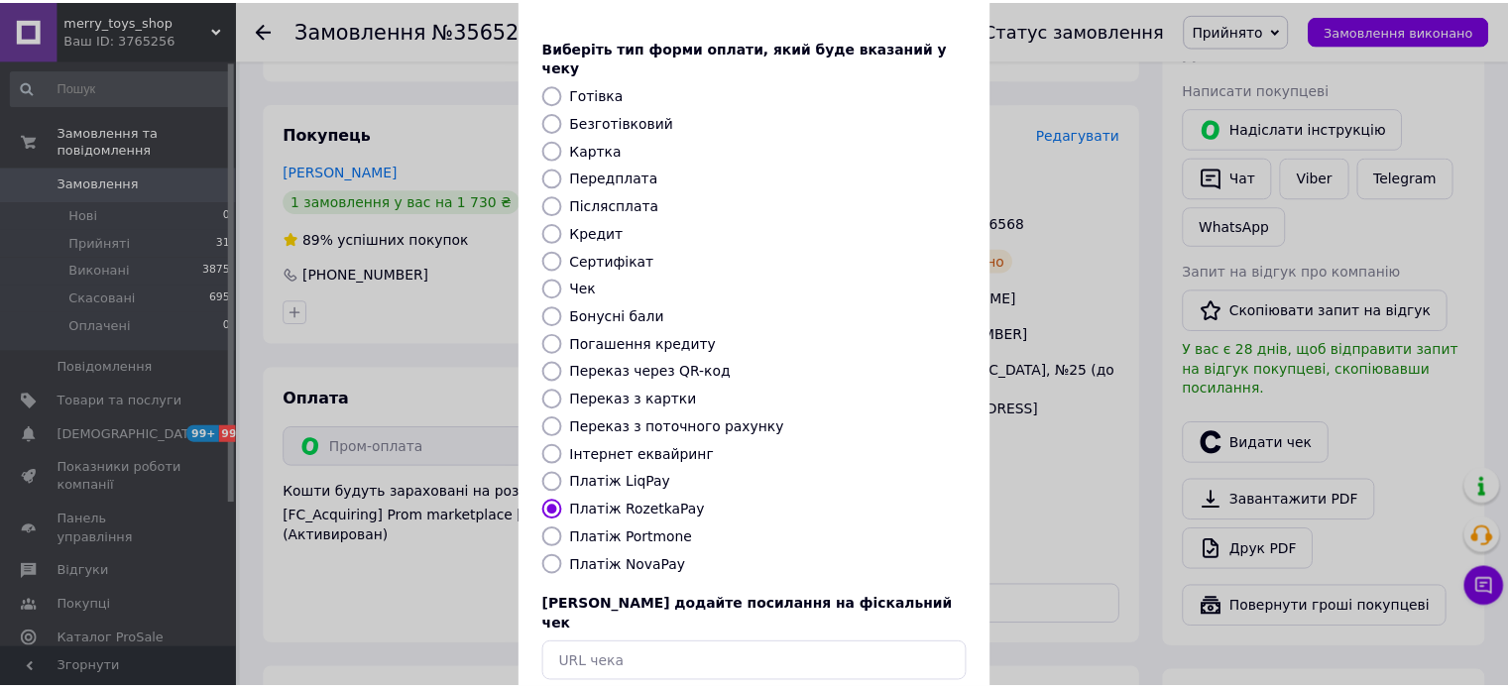
scroll to position [162, 0]
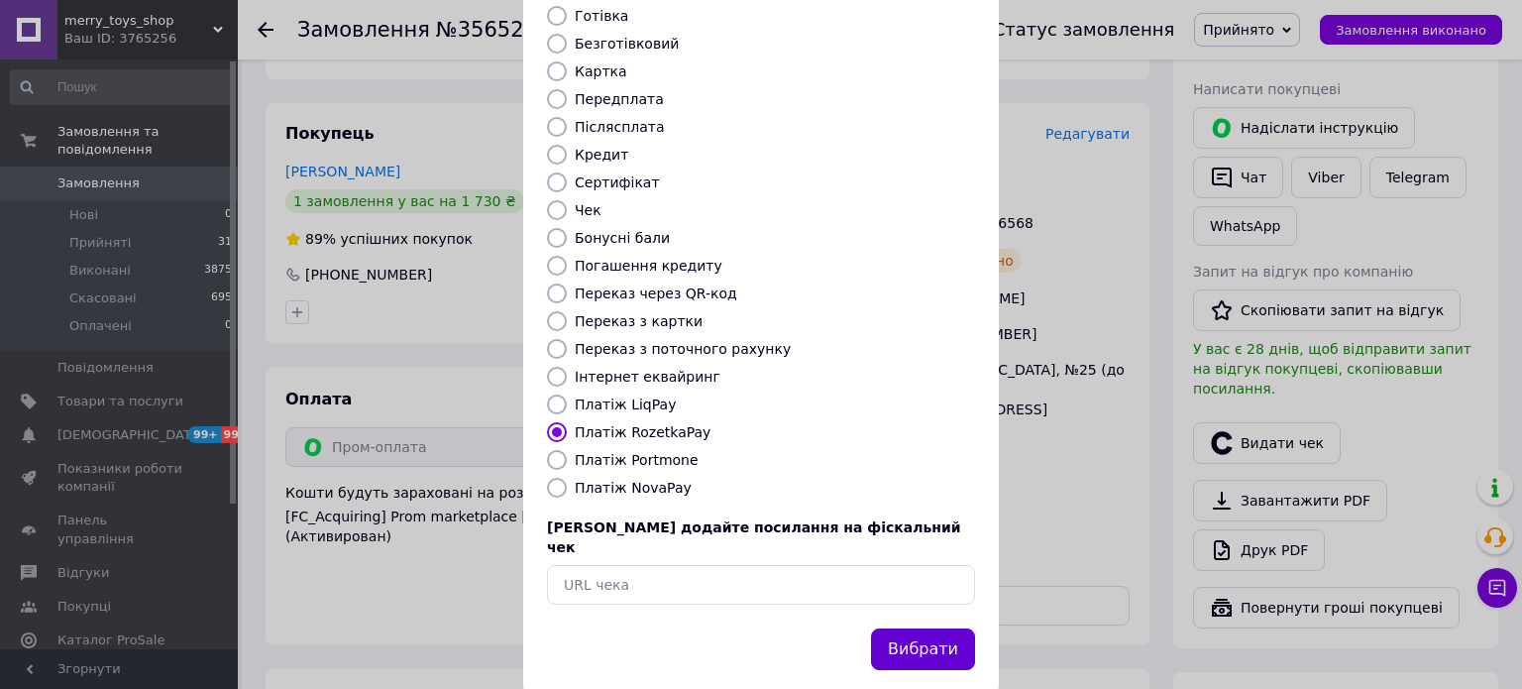
click at [906, 628] on button "Вибрати" at bounding box center [923, 649] width 104 height 43
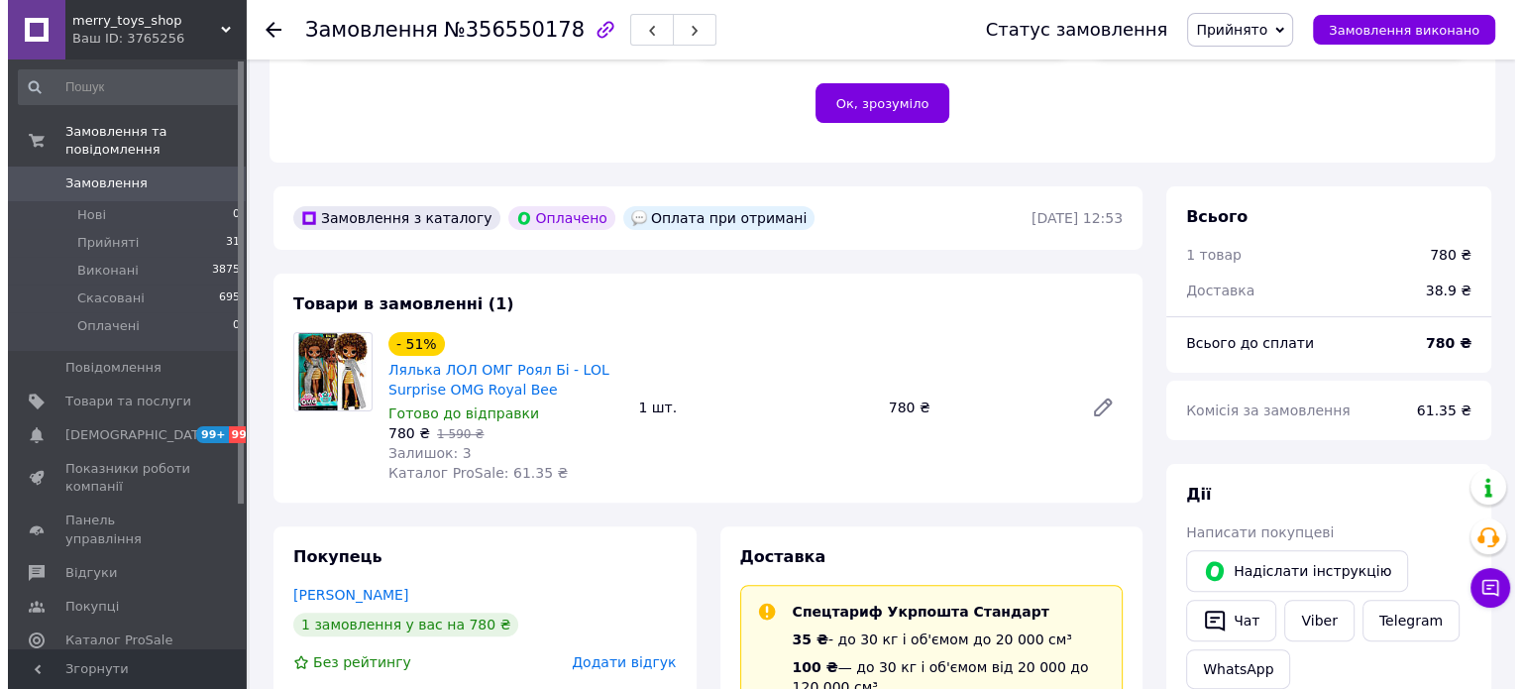
scroll to position [694, 0]
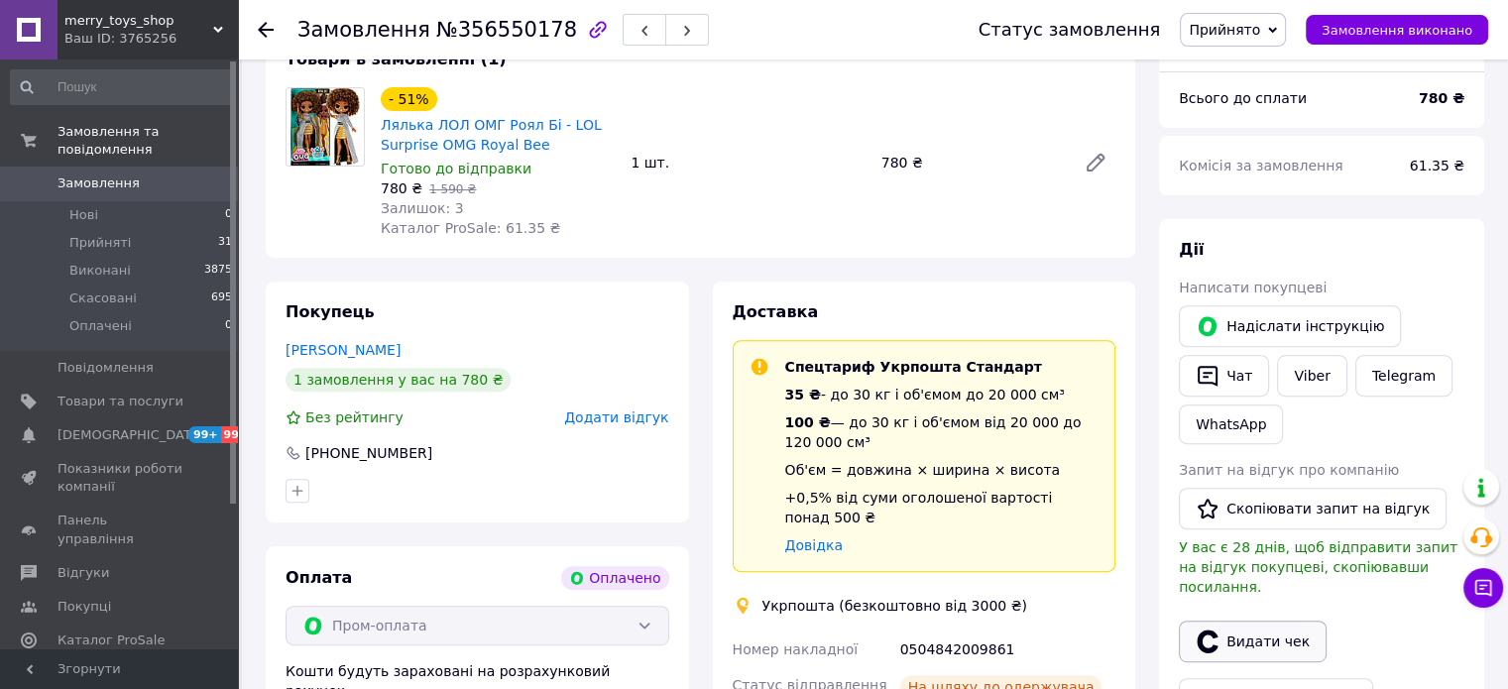
click at [1255, 620] on button "Видати чек" at bounding box center [1253, 641] width 148 height 42
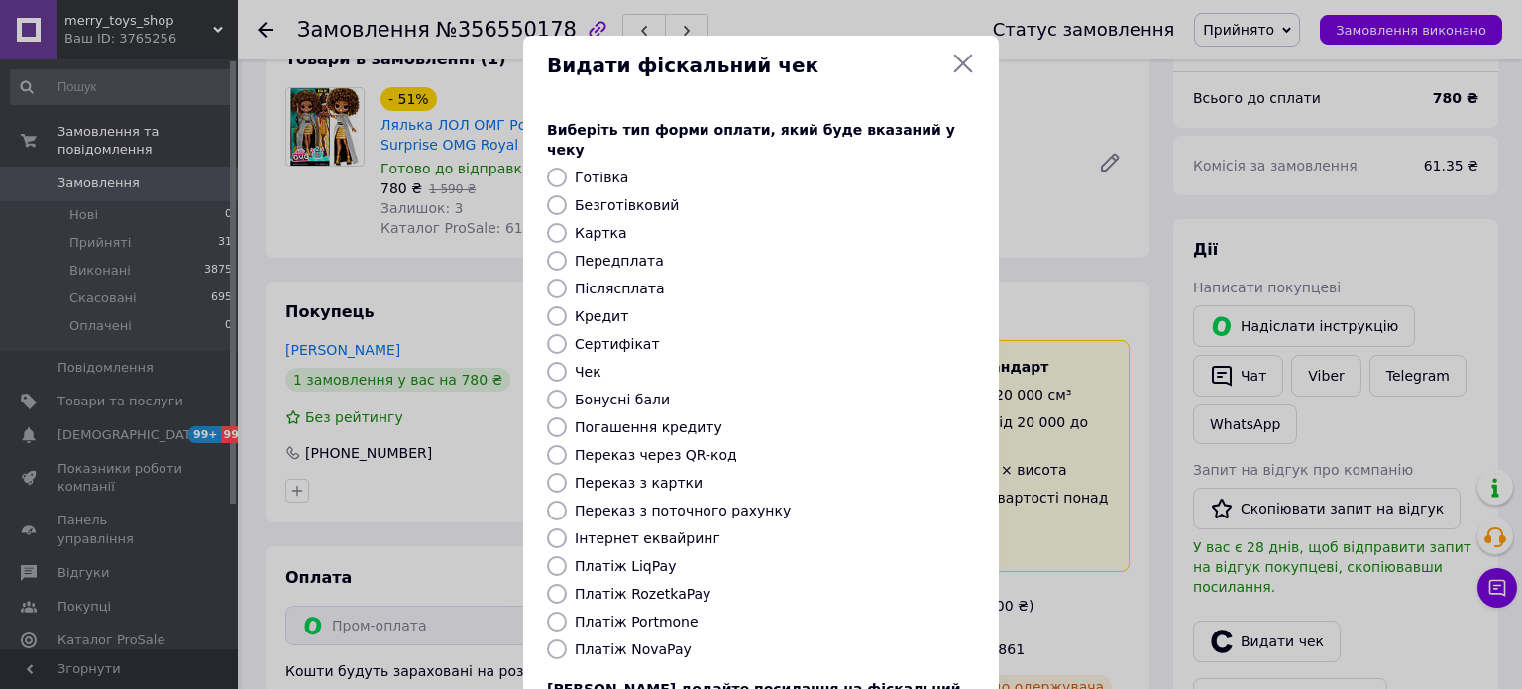
click at [653, 586] on label "Платіж RozetkaPay" at bounding box center [643, 594] width 136 height 16
click at [567, 584] on input "Платіж RozetkaPay" at bounding box center [557, 594] width 20 height 20
radio input "true"
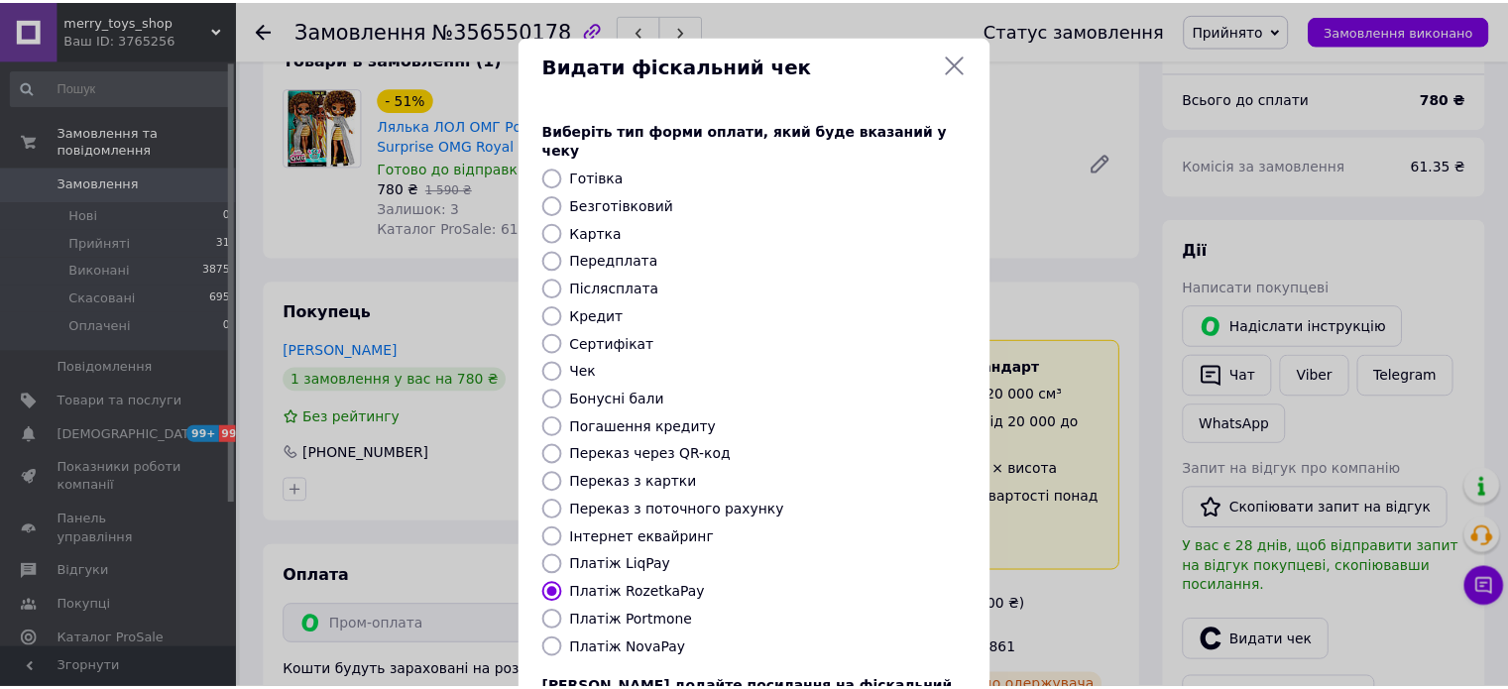
scroll to position [162, 0]
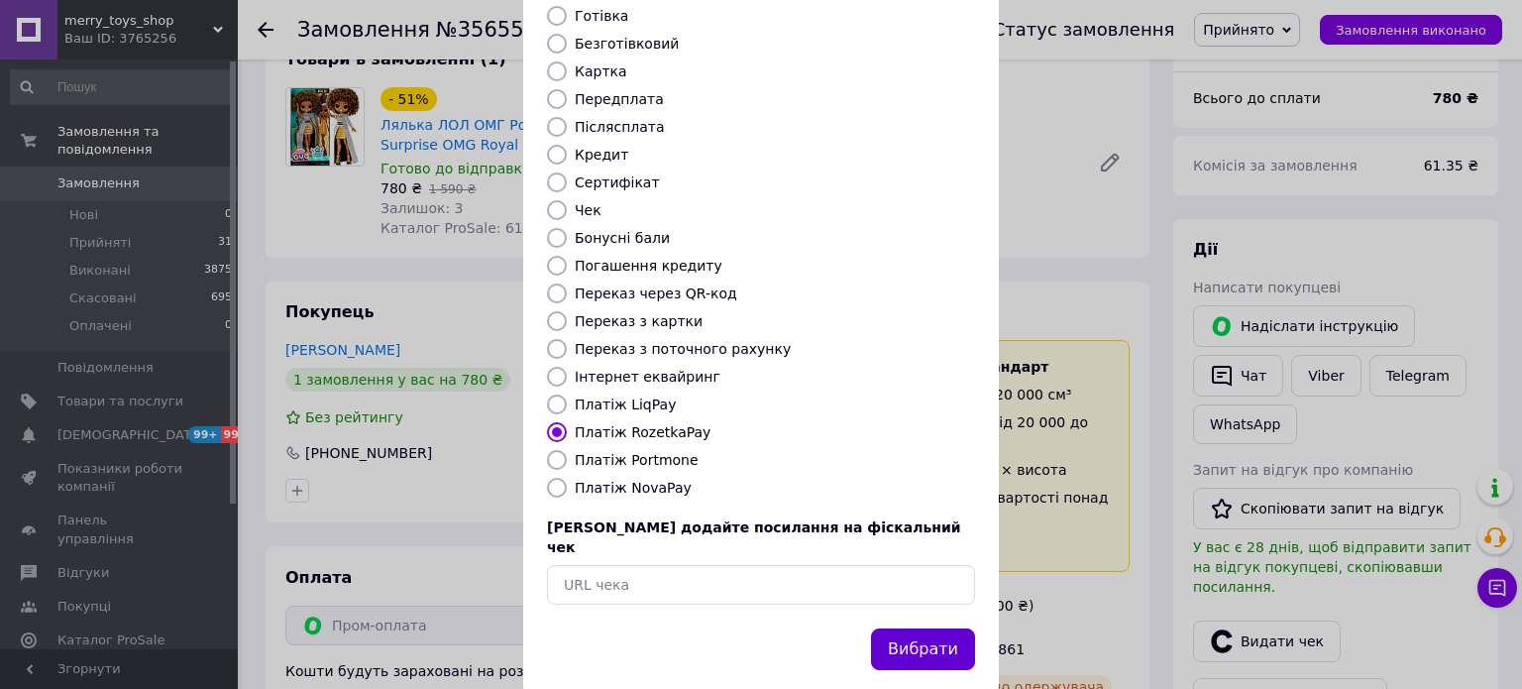
click at [927, 628] on button "Вибрати" at bounding box center [923, 649] width 104 height 43
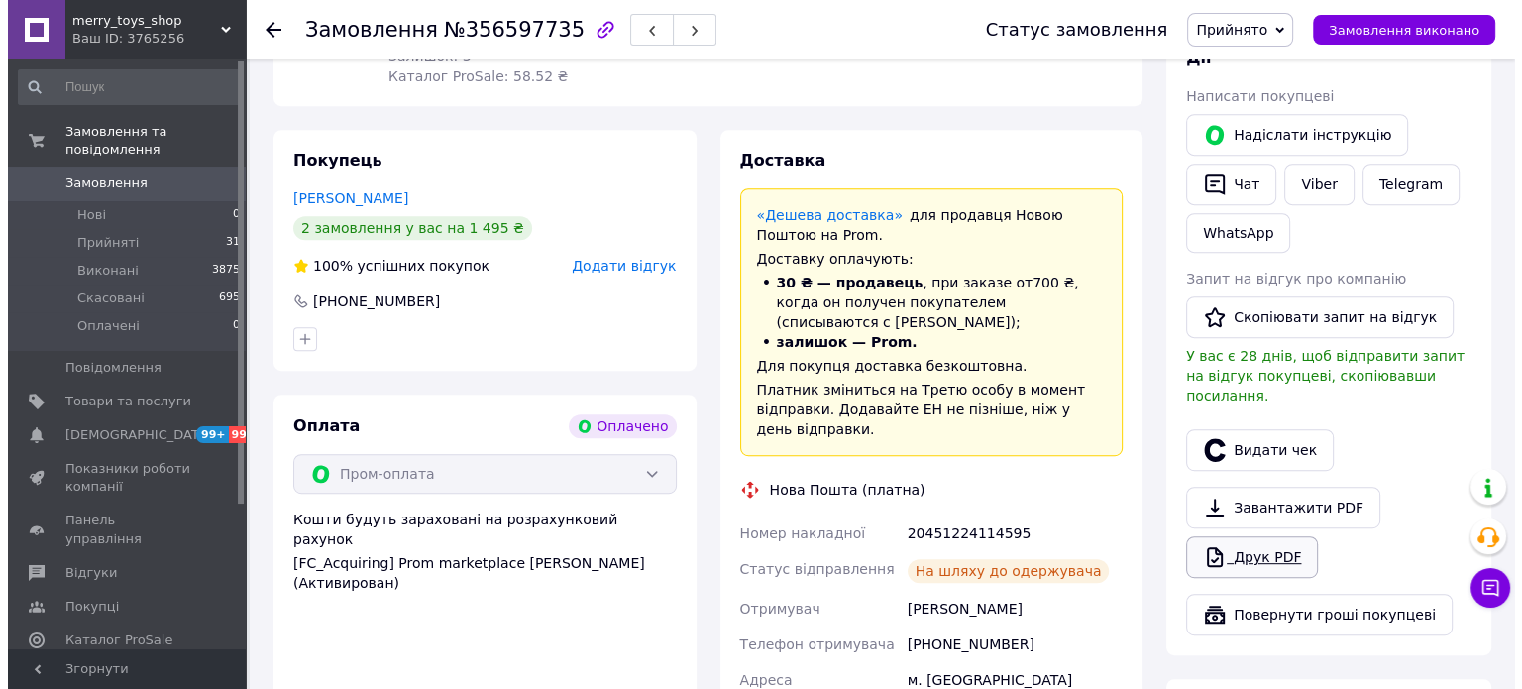
scroll to position [892, 0]
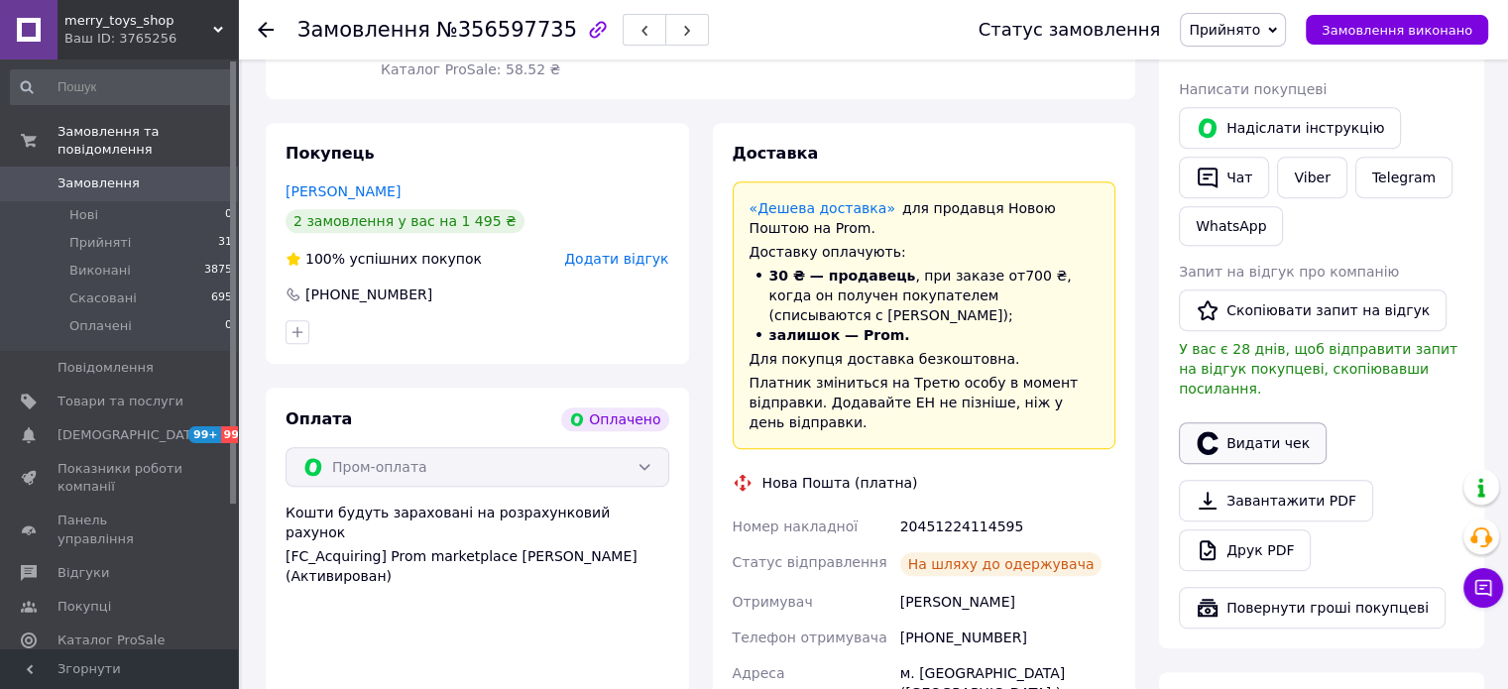
click at [1230, 422] on button "Видати чек" at bounding box center [1253, 443] width 148 height 42
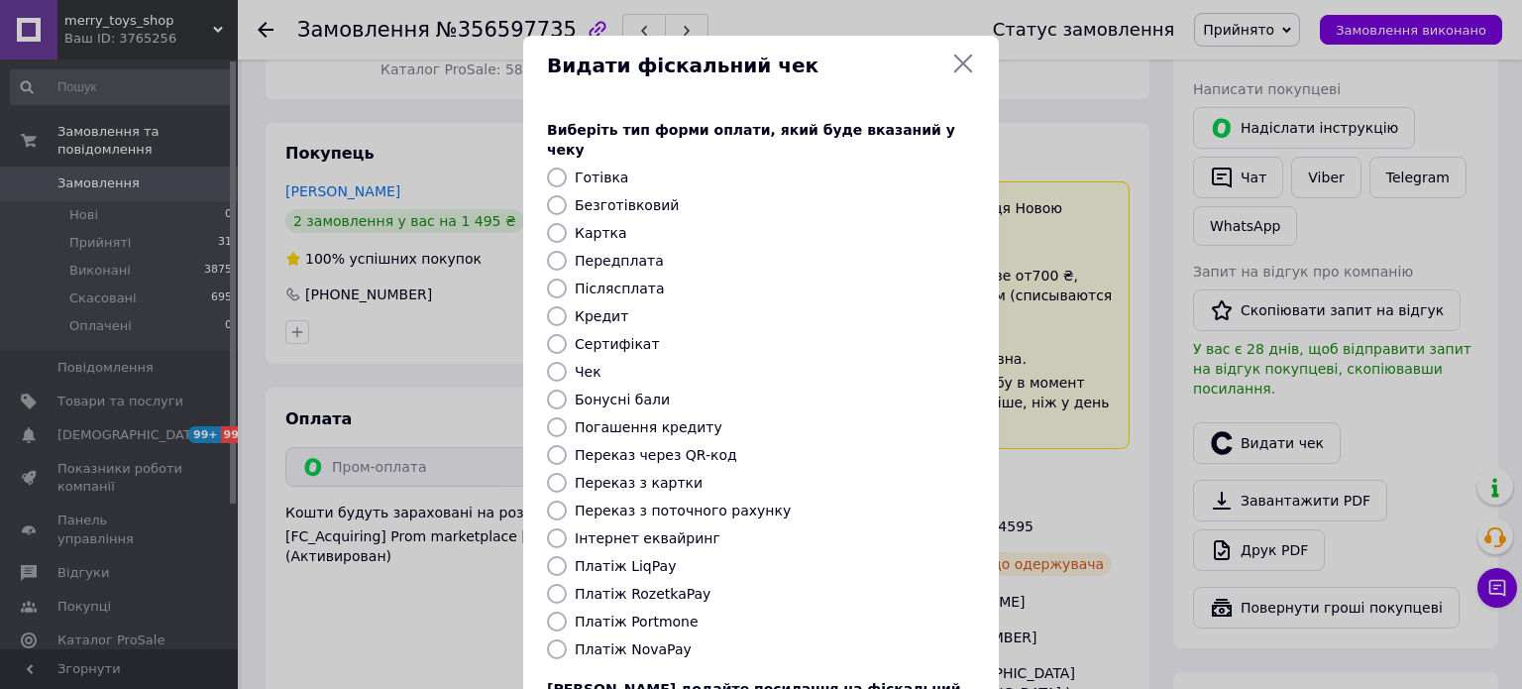
click at [650, 586] on label "Платіж RozetkaPay" at bounding box center [643, 594] width 136 height 16
click at [567, 584] on input "Платіж RozetkaPay" at bounding box center [557, 594] width 20 height 20
radio input "true"
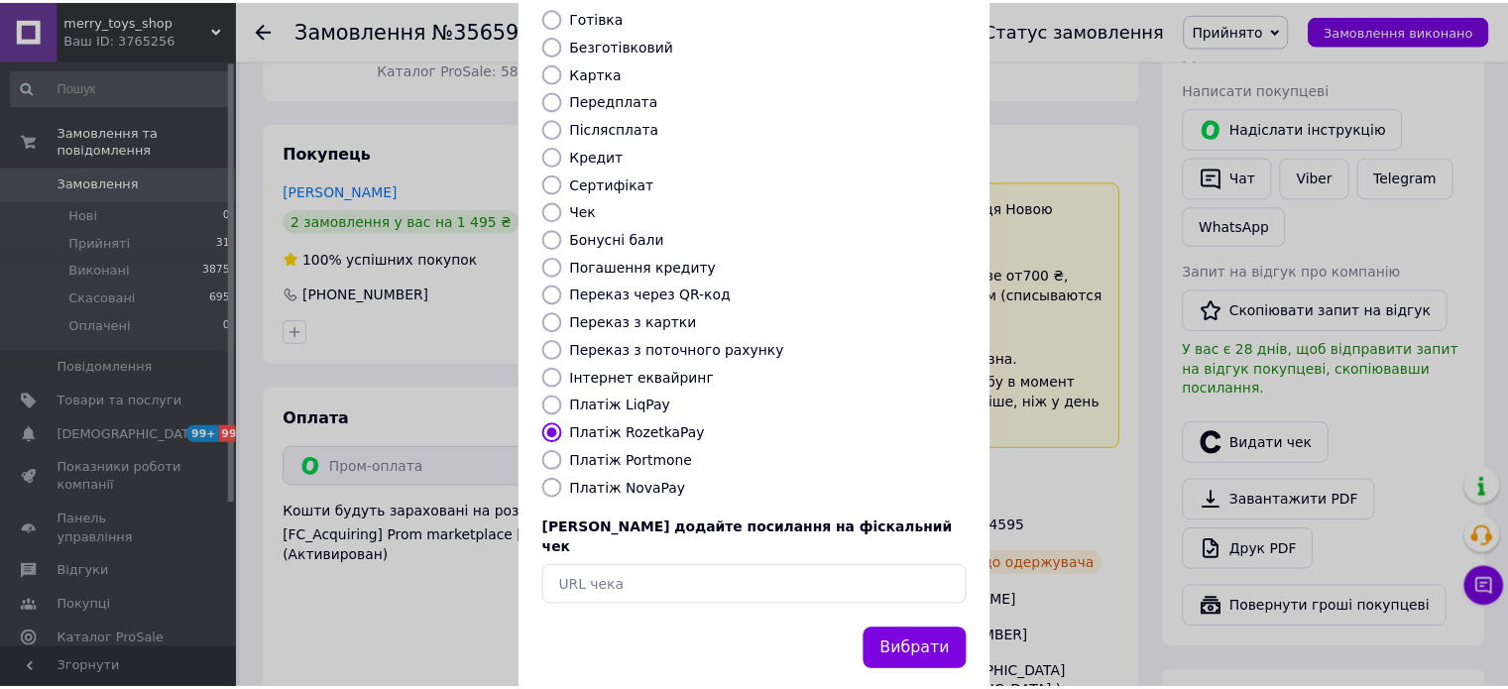
scroll to position [162, 0]
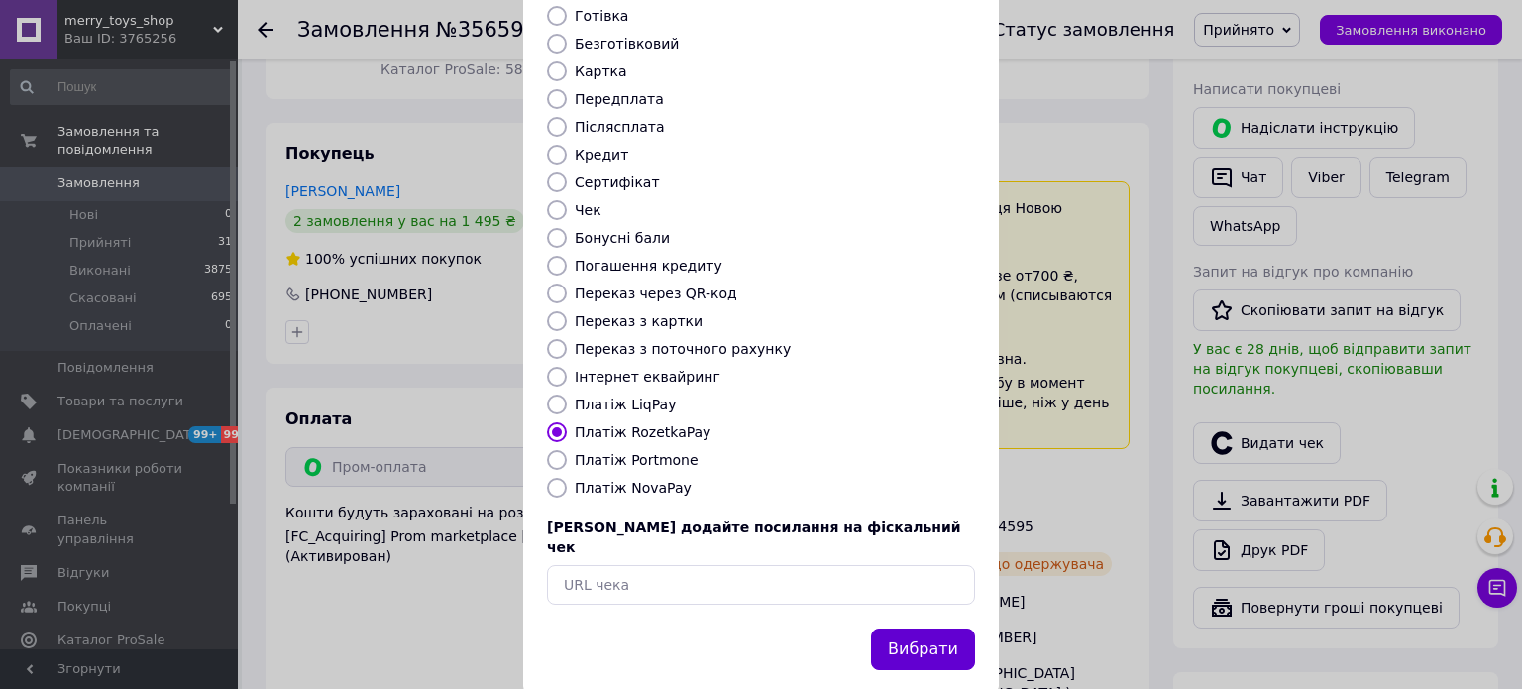
click at [921, 628] on button "Вибрати" at bounding box center [923, 649] width 104 height 43
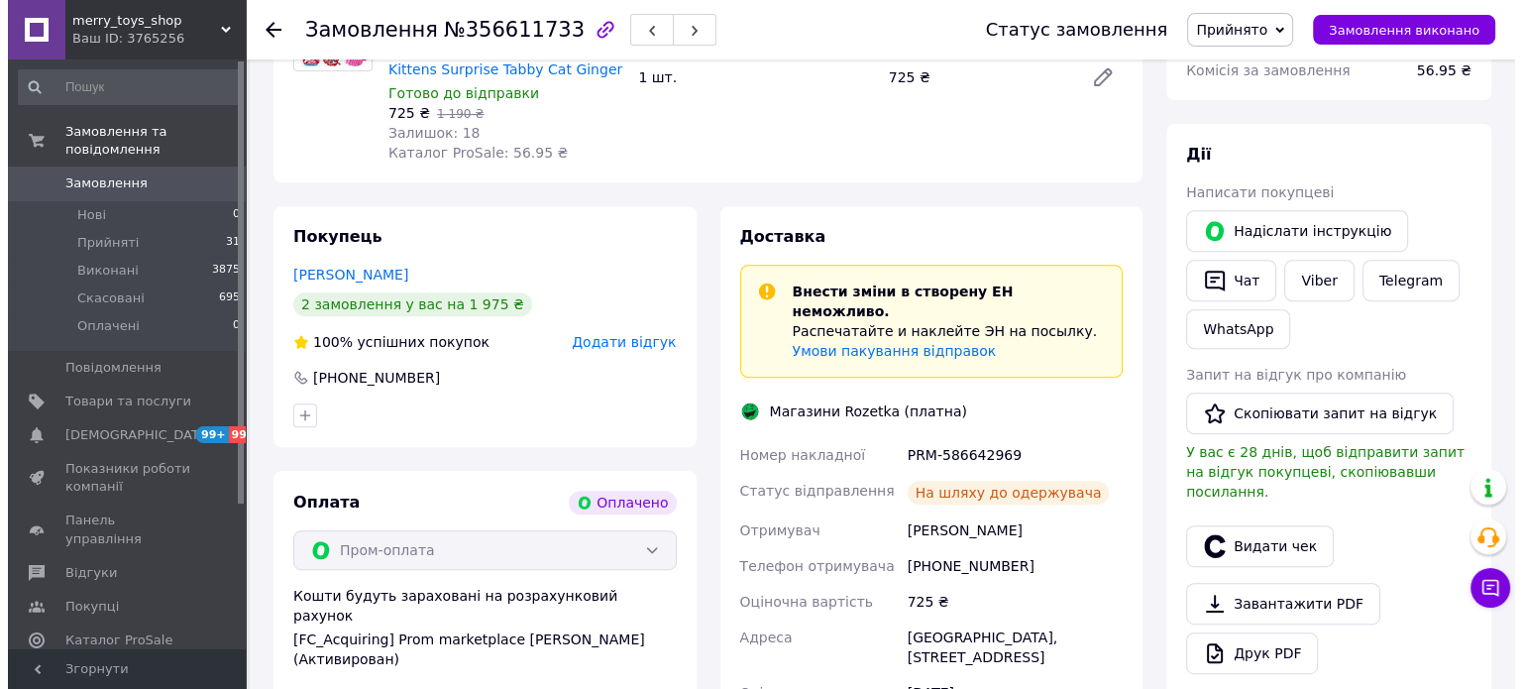
scroll to position [793, 0]
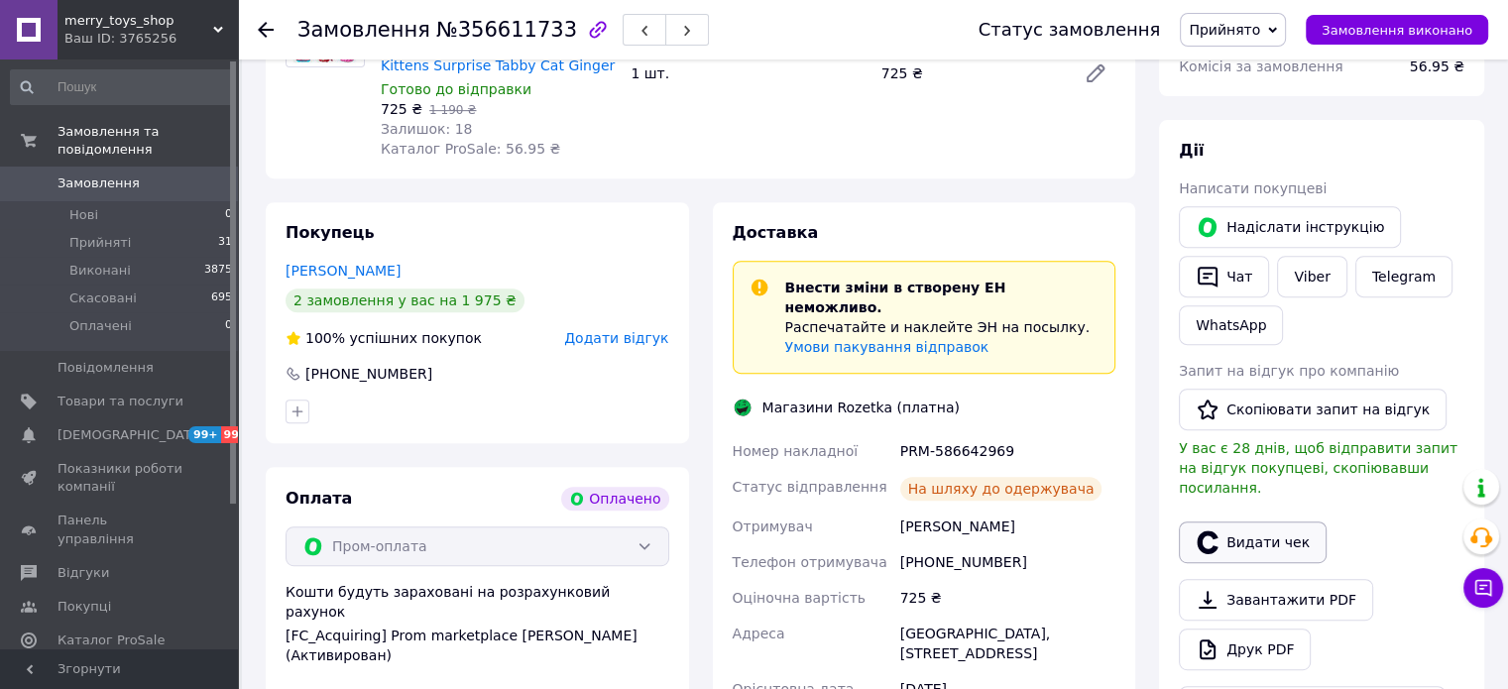
click at [1225, 521] on button "Видати чек" at bounding box center [1253, 542] width 148 height 42
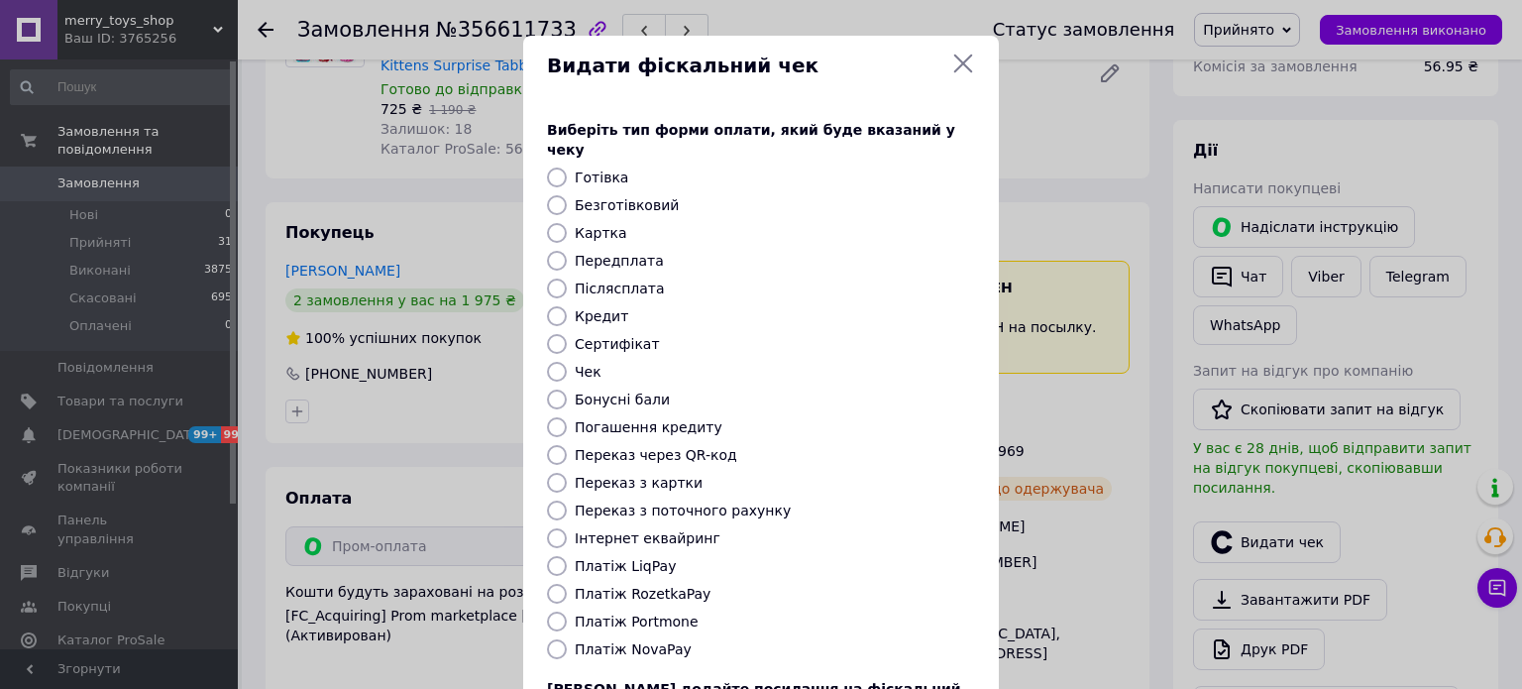
click at [662, 586] on label "Платіж RozetkaPay" at bounding box center [643, 594] width 136 height 16
click at [567, 584] on input "Платіж RozetkaPay" at bounding box center [557, 594] width 20 height 20
radio input "true"
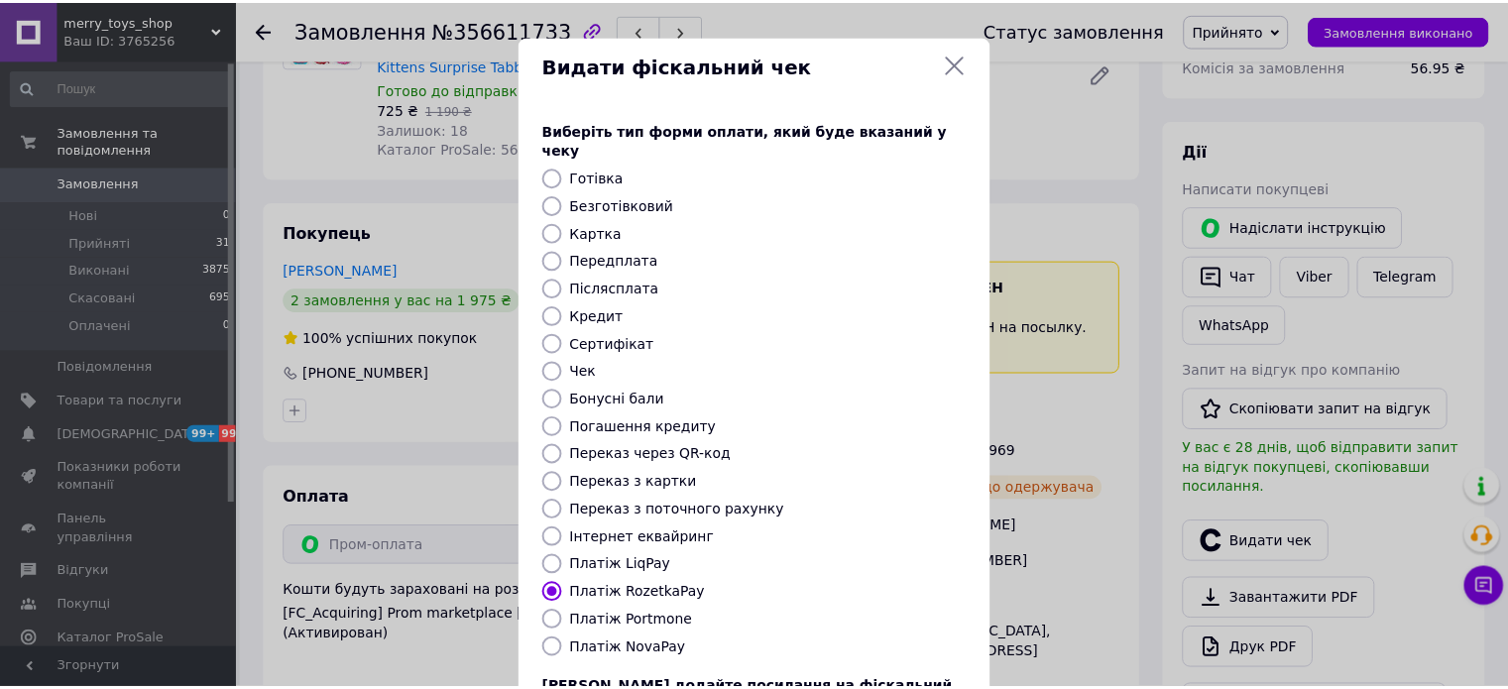
scroll to position [162, 0]
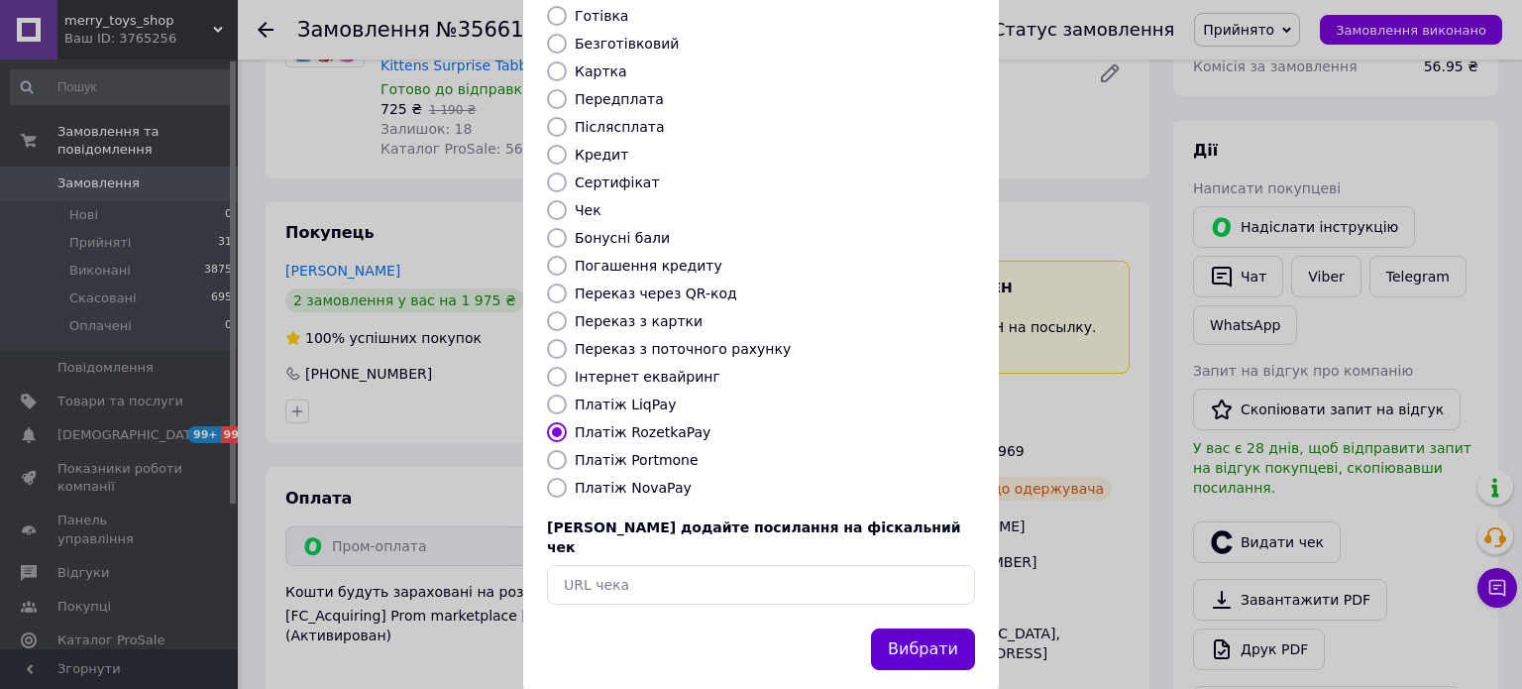
click at [912, 628] on button "Вибрати" at bounding box center [923, 649] width 104 height 43
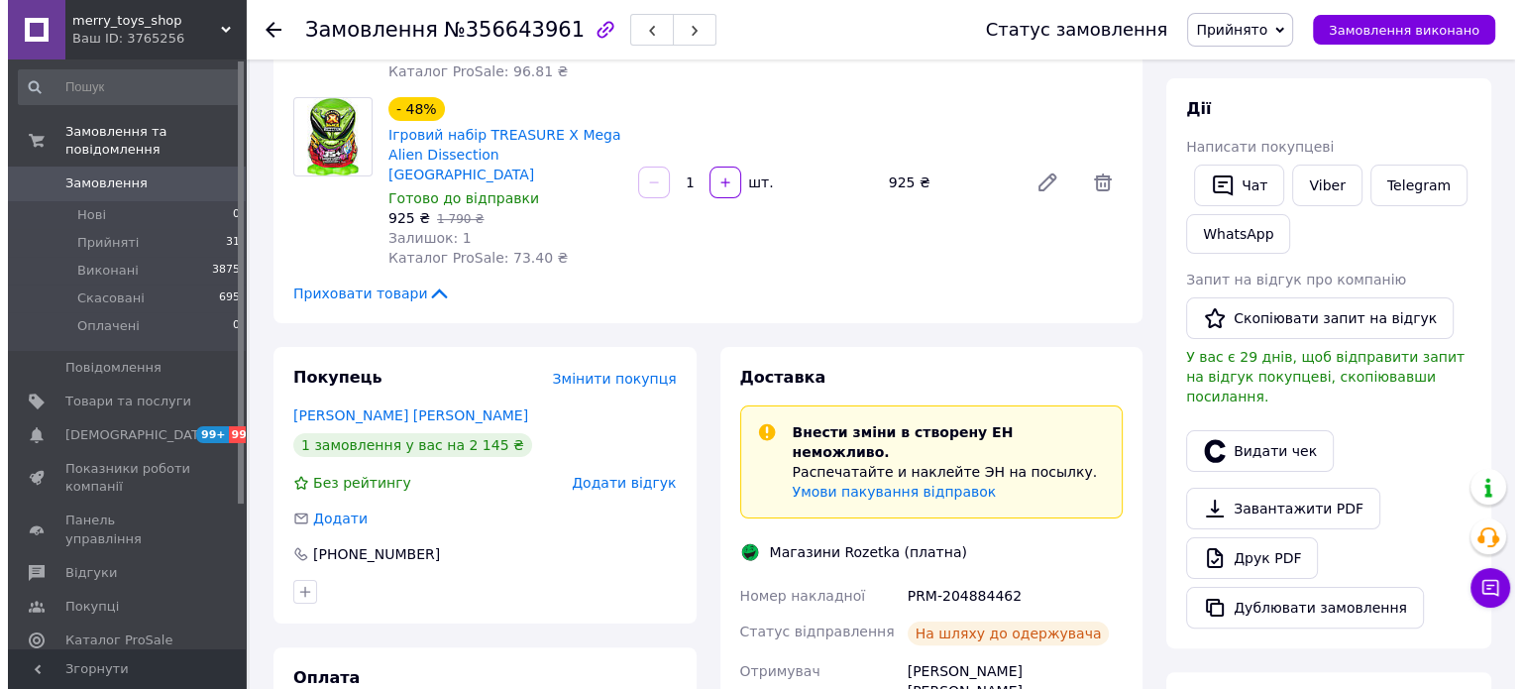
scroll to position [396, 0]
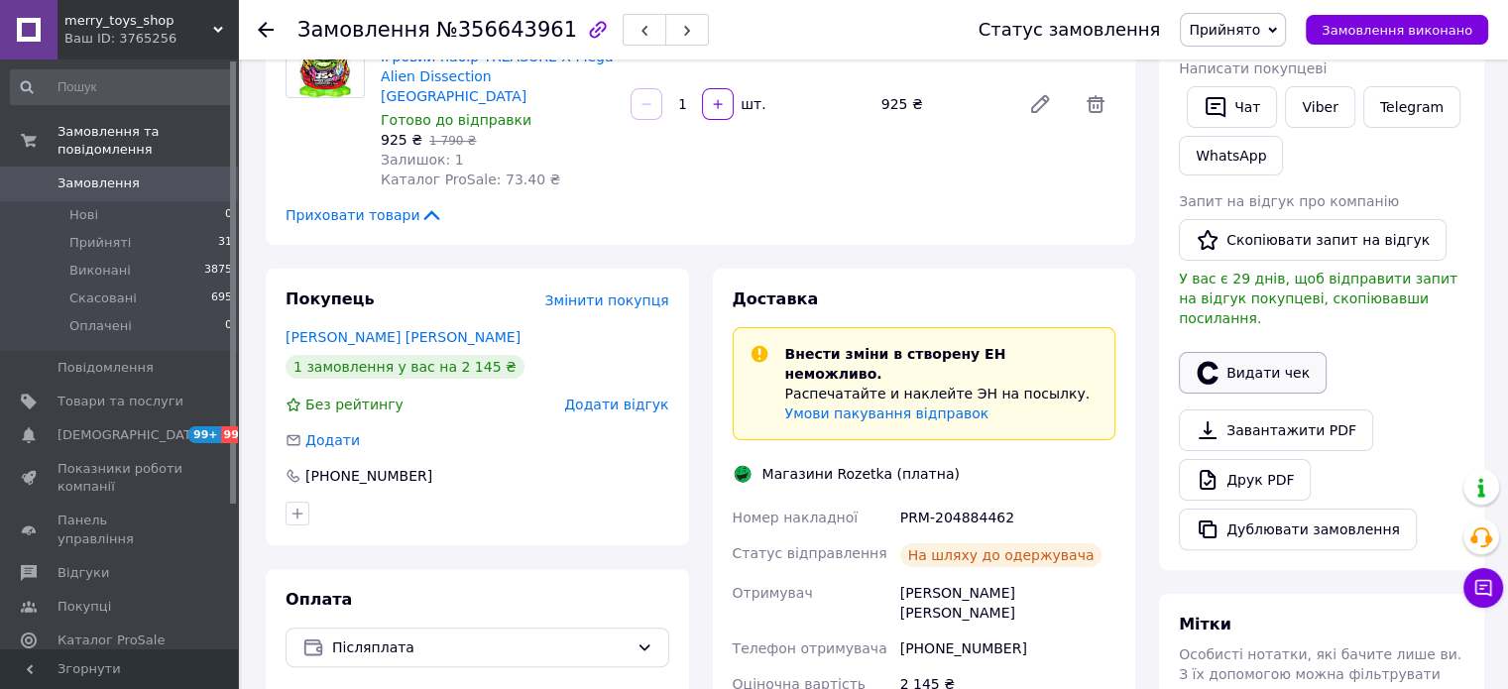
click at [1246, 352] on button "Видати чек" at bounding box center [1253, 373] width 148 height 42
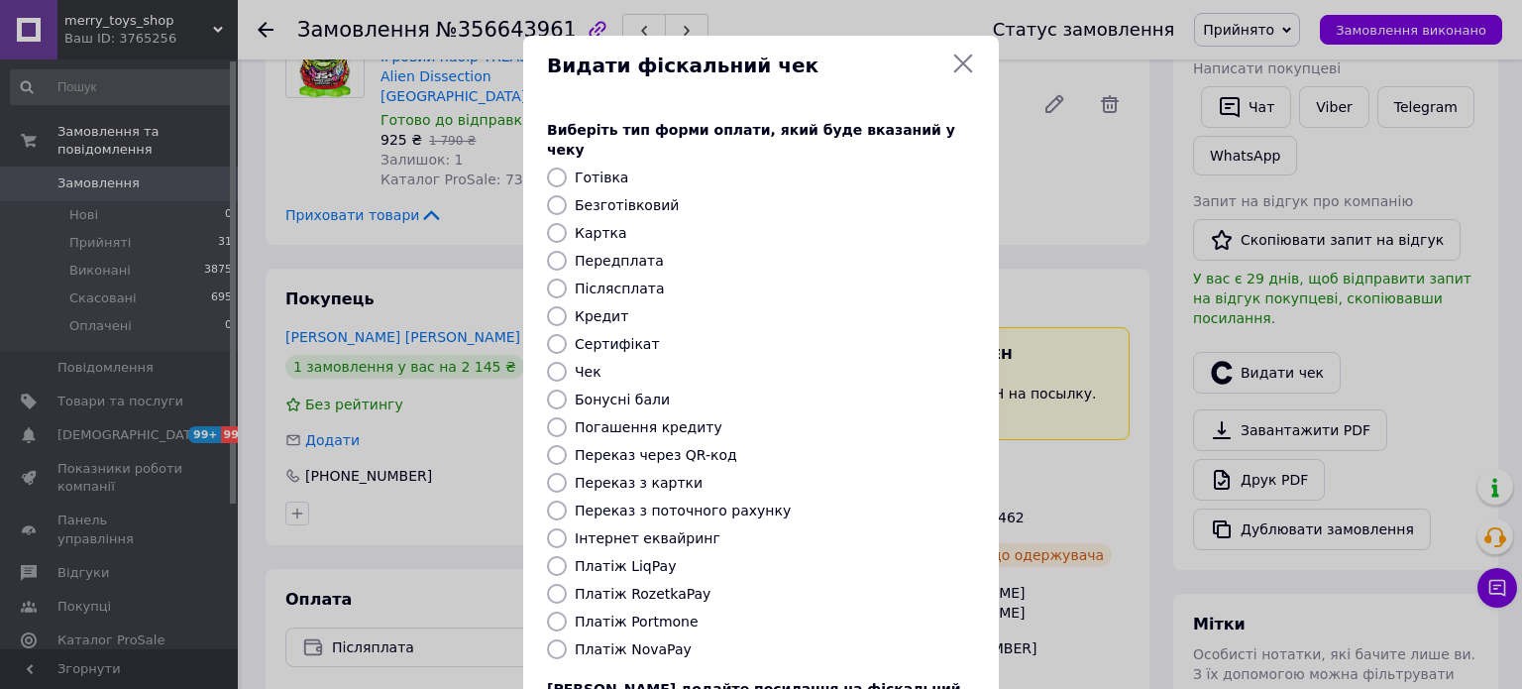
click at [651, 586] on label "Платіж RozetkaPay" at bounding box center [643, 594] width 136 height 16
click at [567, 584] on input "Платіж RozetkaPay" at bounding box center [557, 594] width 20 height 20
radio input "true"
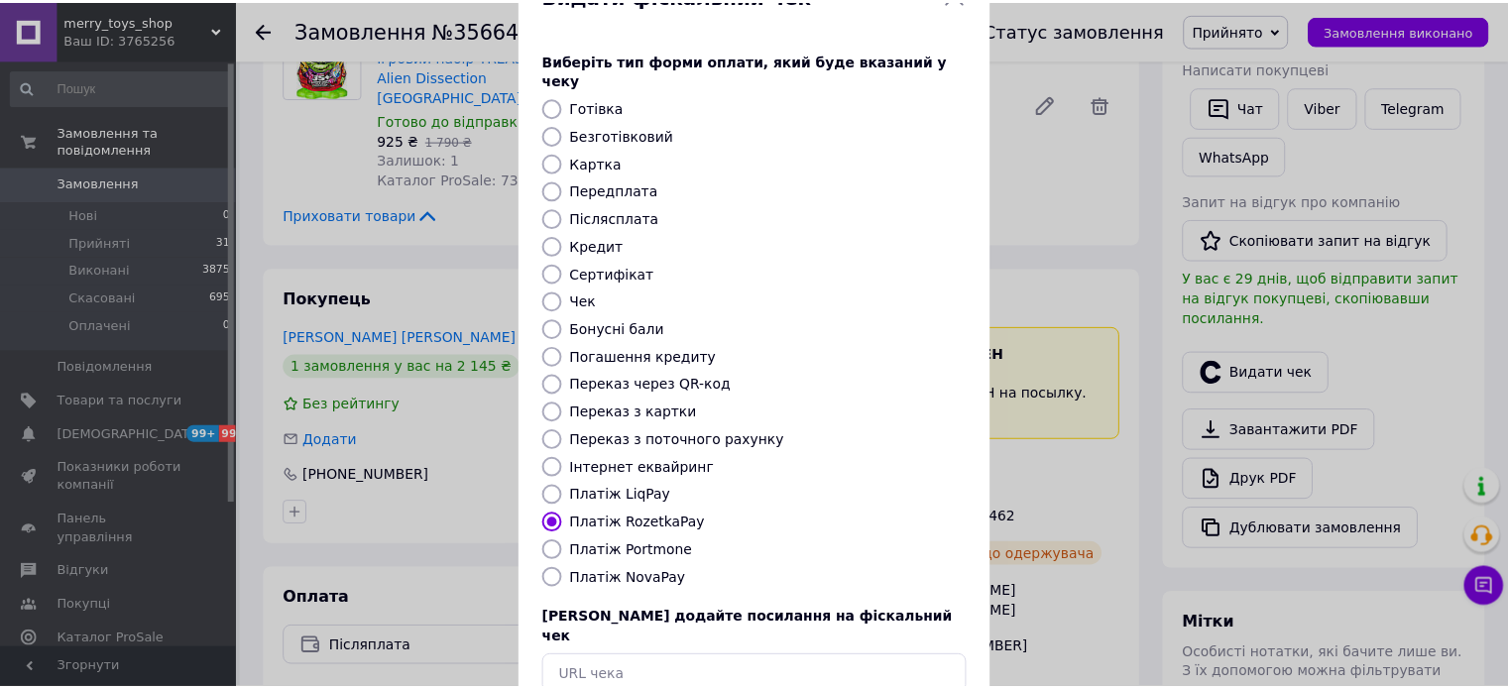
scroll to position [162, 0]
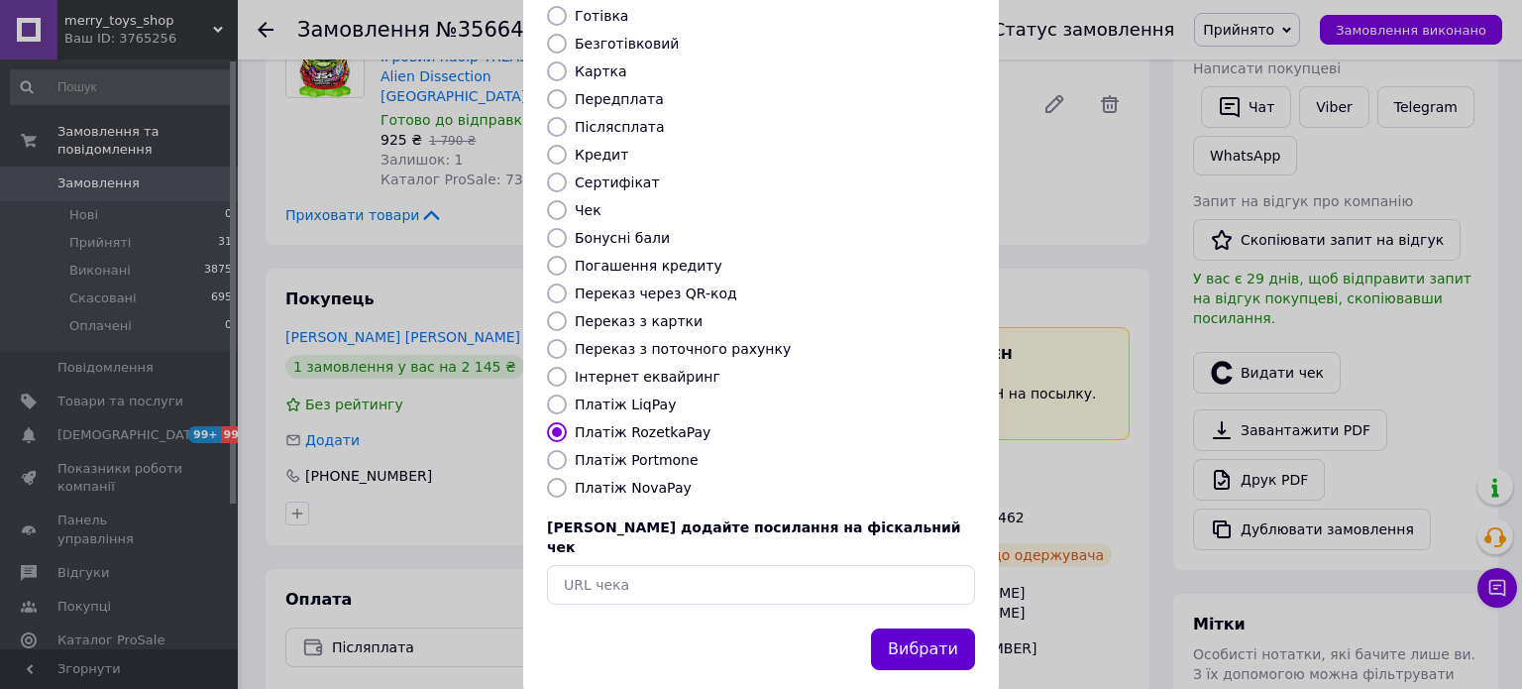
click at [920, 628] on button "Вибрати" at bounding box center [923, 649] width 104 height 43
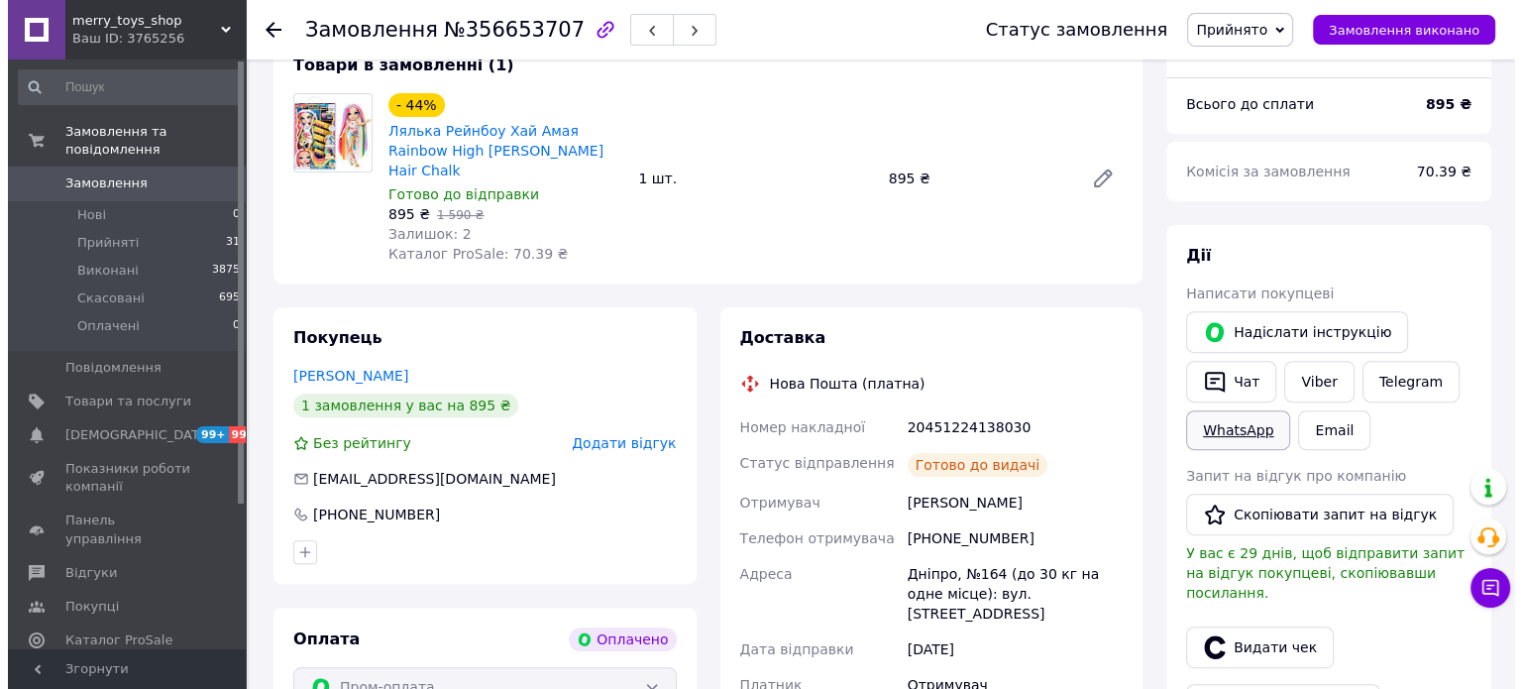
scroll to position [694, 0]
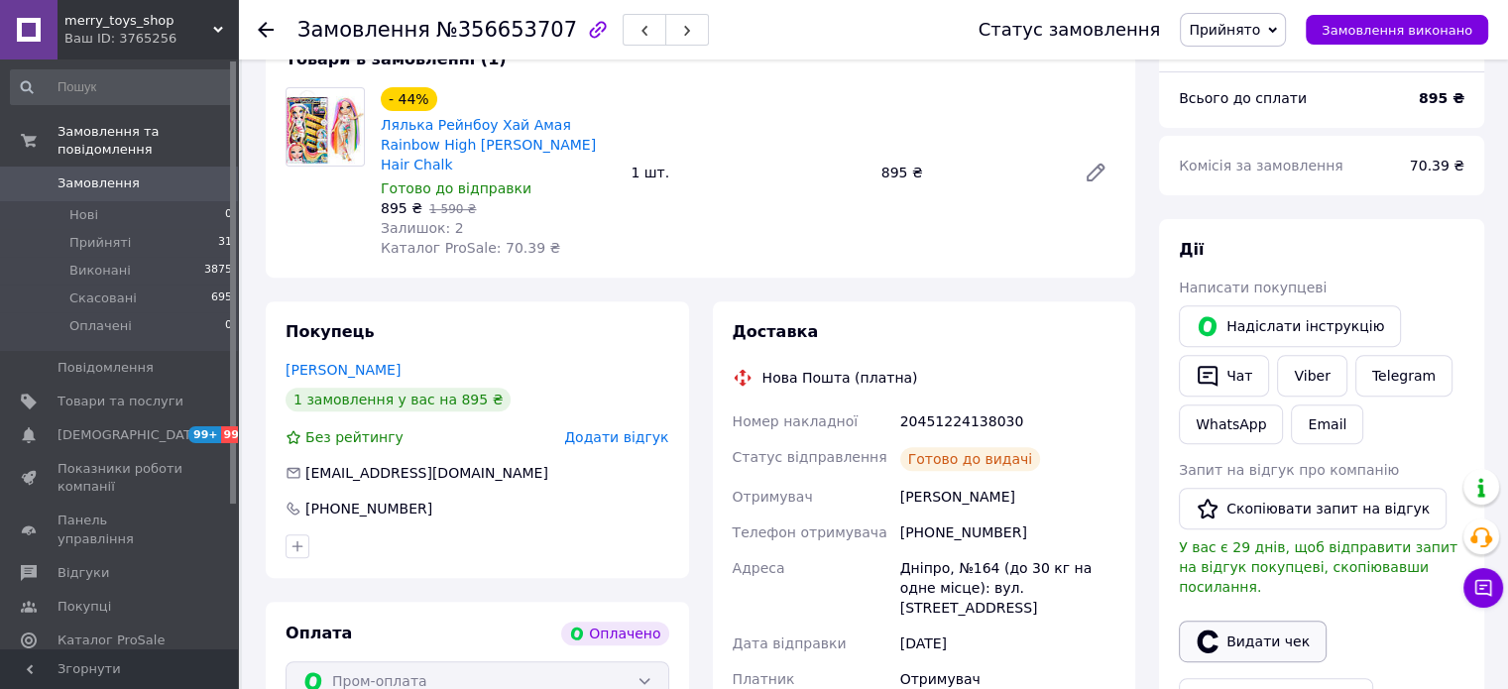
click at [1253, 620] on button "Видати чек" at bounding box center [1253, 641] width 148 height 42
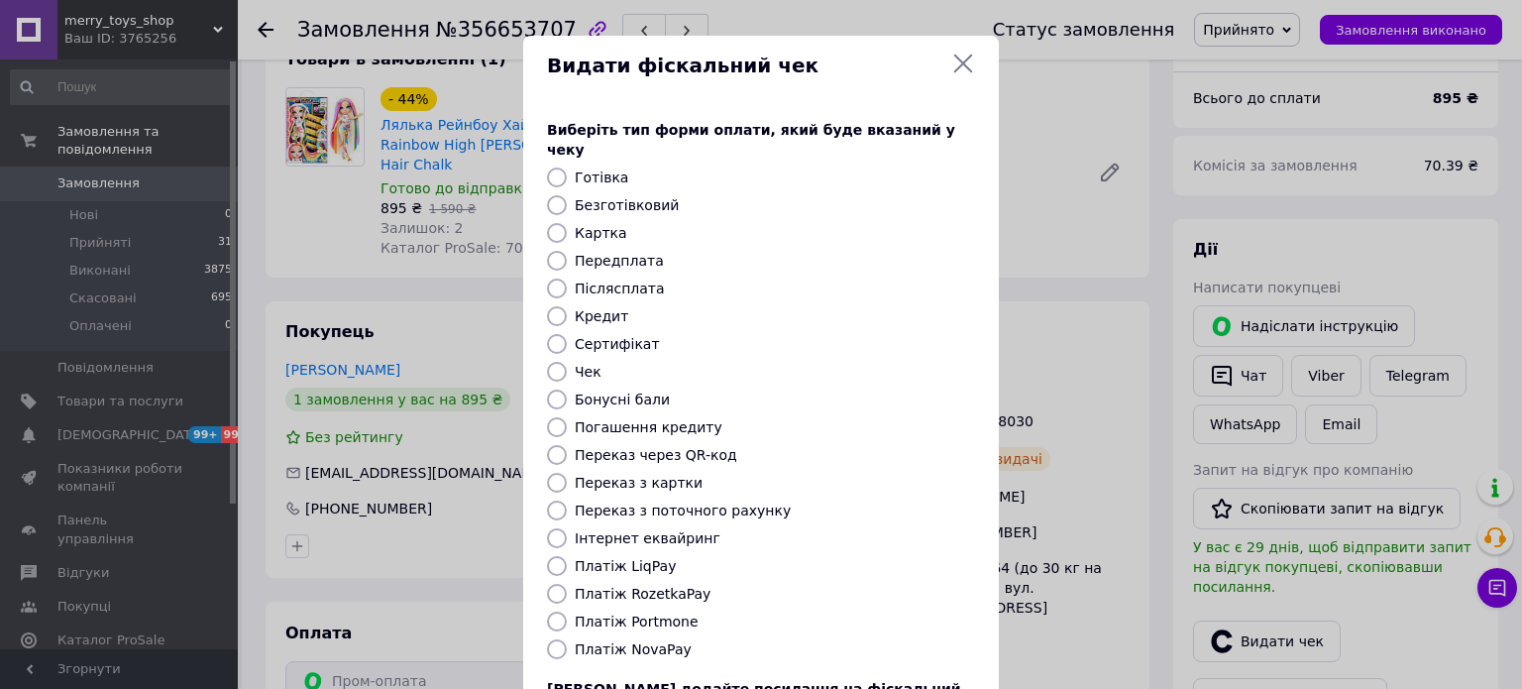
click at [640, 586] on div "Виберіть тип форми оплати, який буде вказаний у чеку Готівка Безготівковий Карт…" at bounding box center [761, 443] width 476 height 694
click at [640, 586] on label "Платіж RozetkaPay" at bounding box center [643, 594] width 136 height 16
click at [567, 584] on input "Платіж RozetkaPay" at bounding box center [557, 594] width 20 height 20
radio input "true"
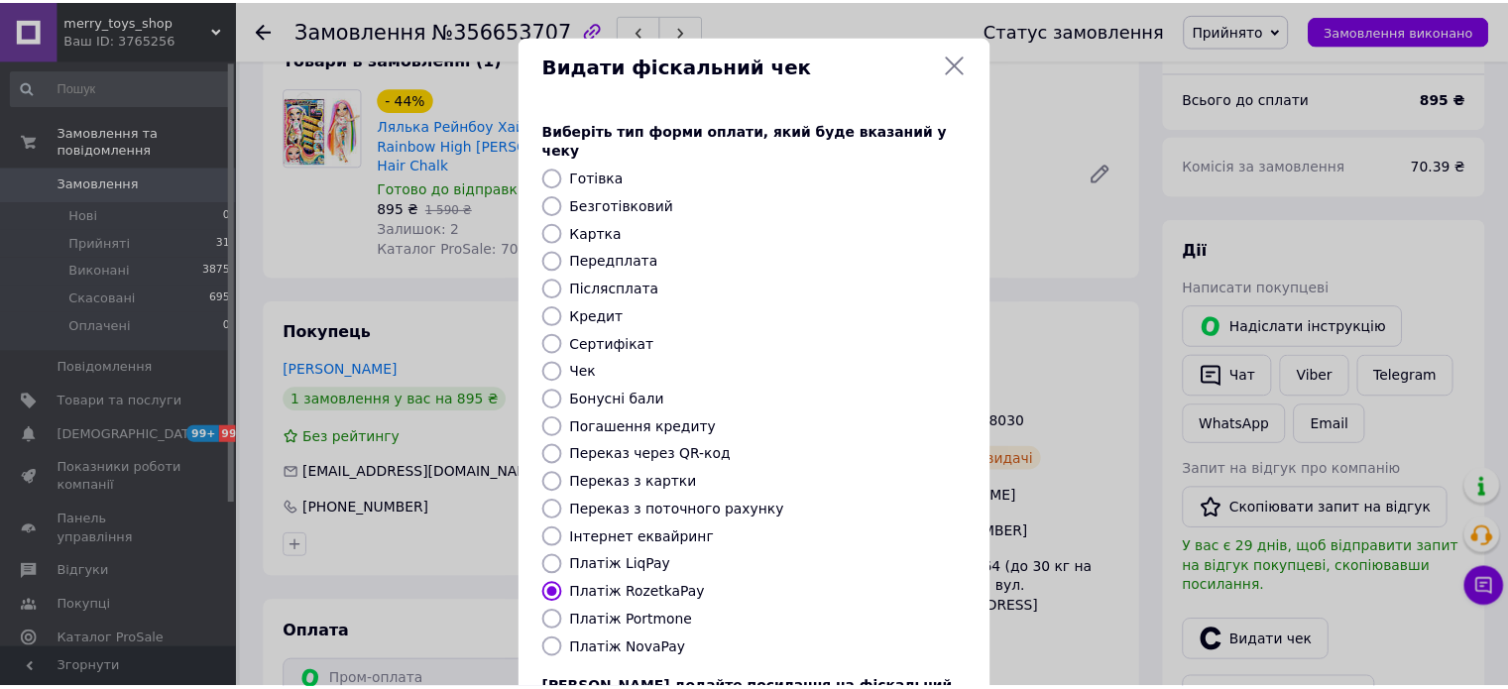
scroll to position [162, 0]
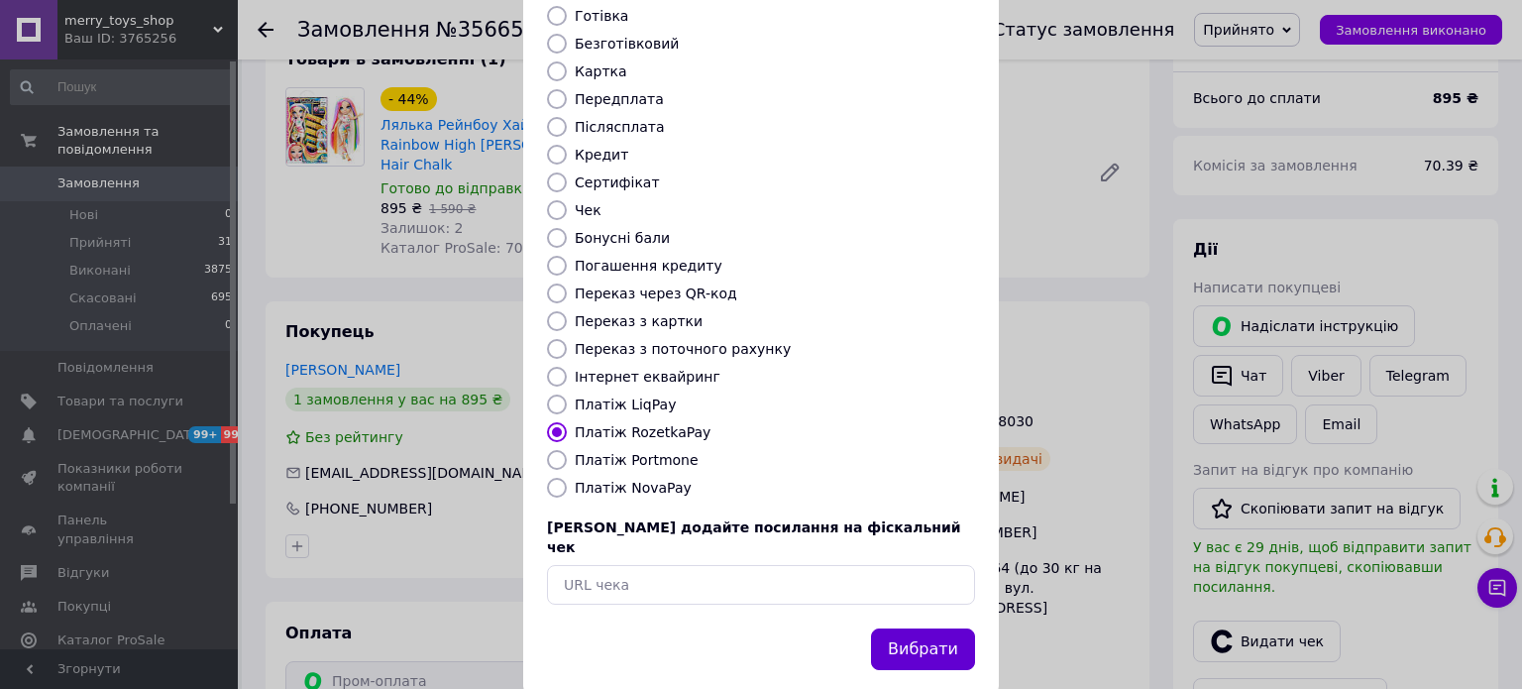
click at [934, 628] on button "Вибрати" at bounding box center [923, 649] width 104 height 43
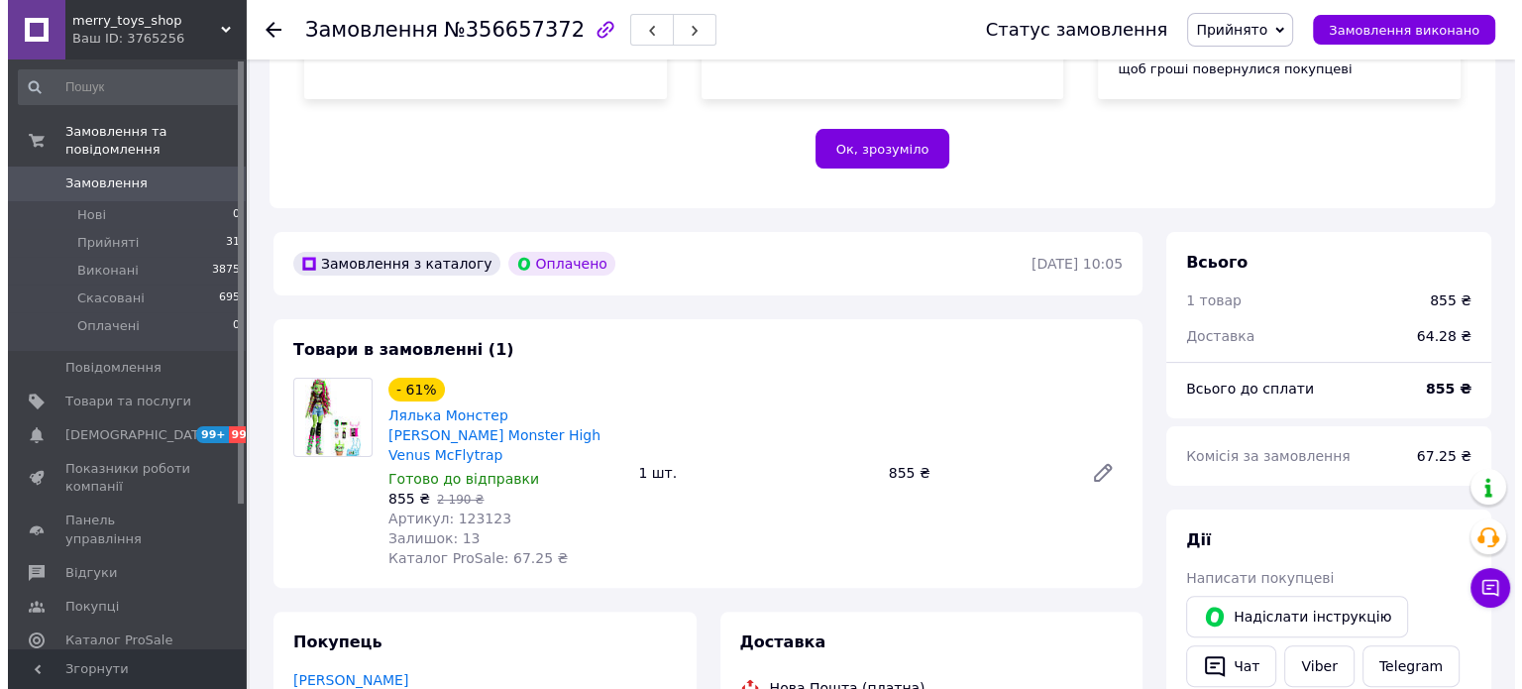
scroll to position [793, 0]
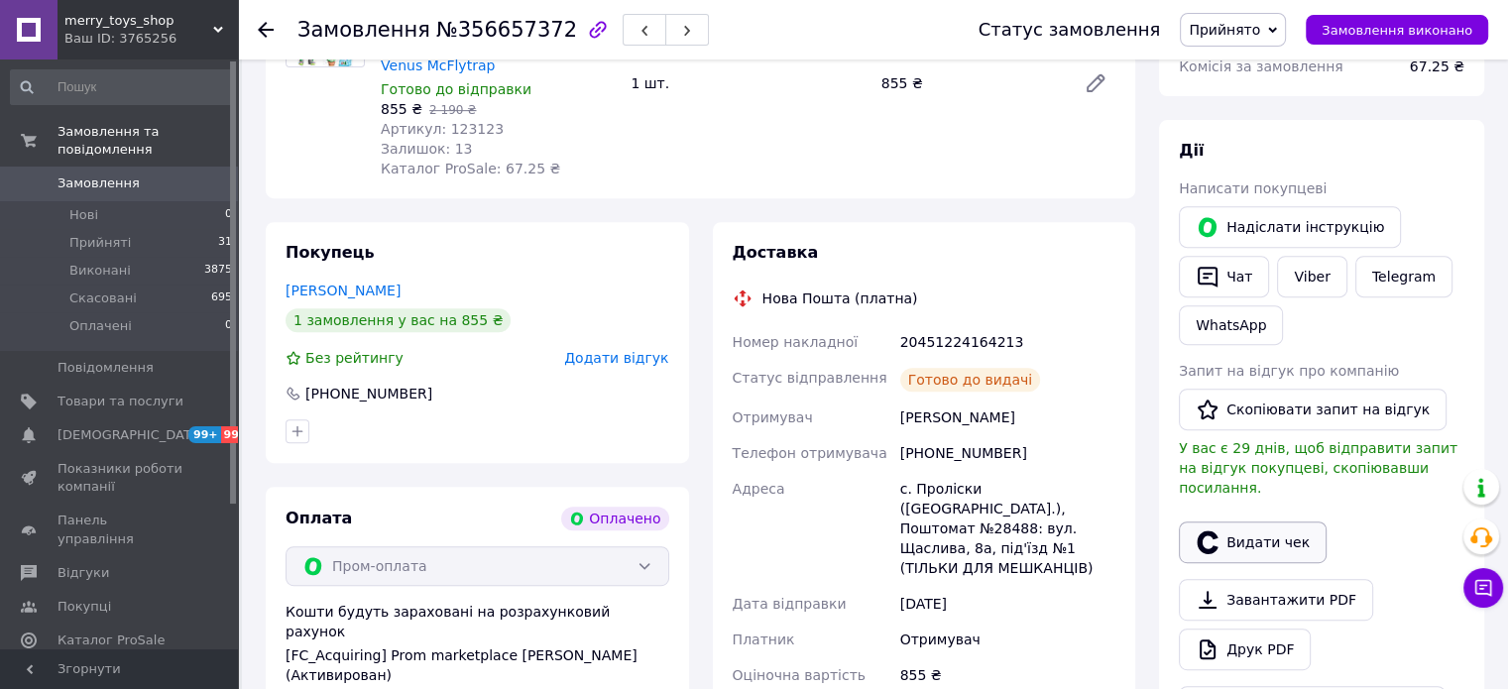
click at [1247, 525] on button "Видати чек" at bounding box center [1253, 542] width 148 height 42
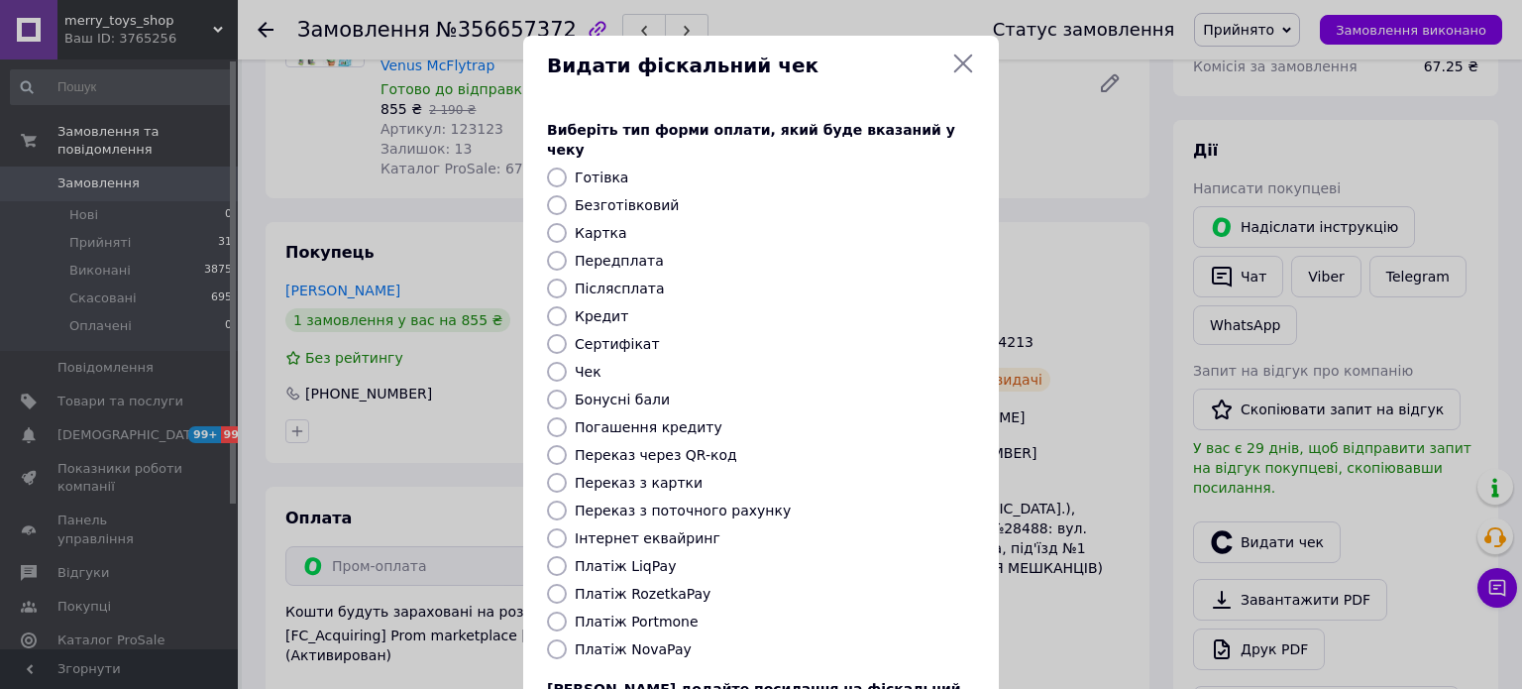
click at [650, 586] on label "Платіж RozetkaPay" at bounding box center [643, 594] width 136 height 16
click at [567, 584] on input "Платіж RozetkaPay" at bounding box center [557, 594] width 20 height 20
radio input "true"
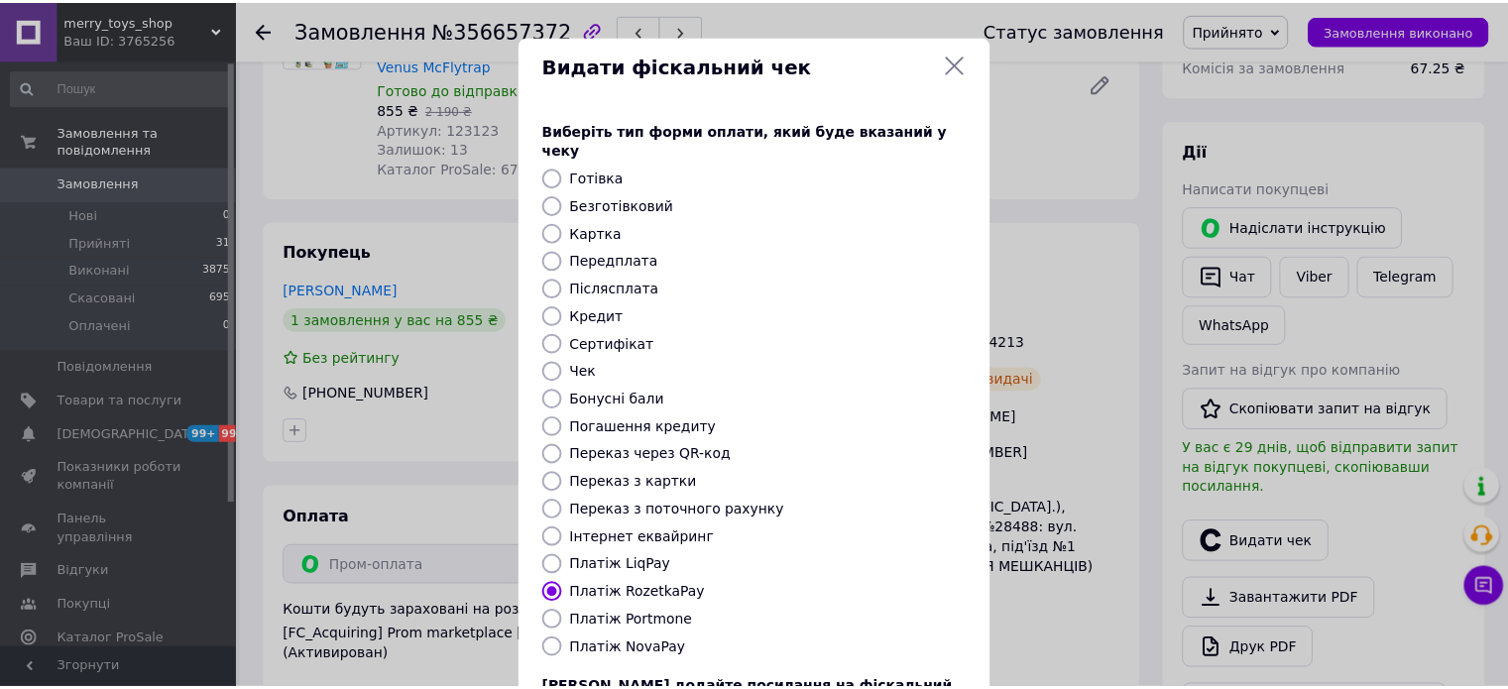
scroll to position [162, 0]
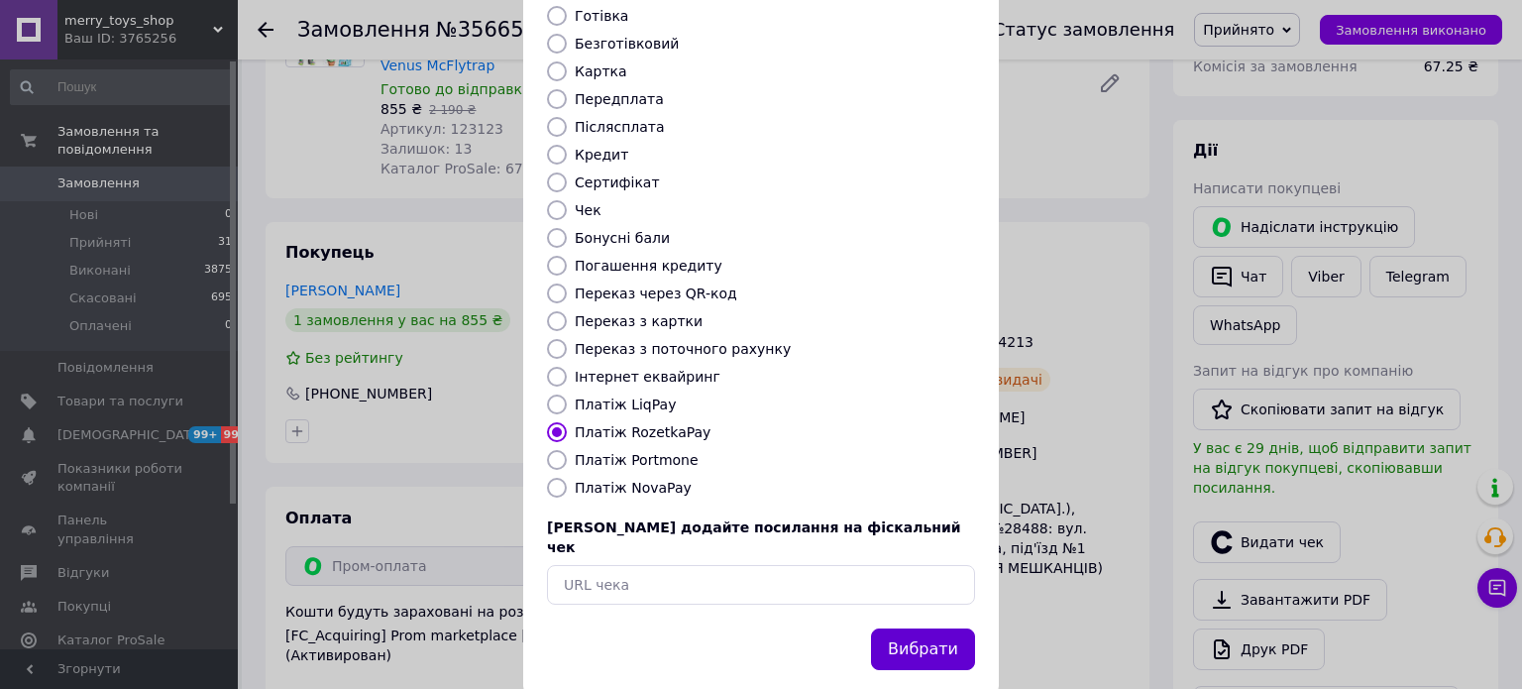
click at [936, 628] on button "Вибрати" at bounding box center [923, 649] width 104 height 43
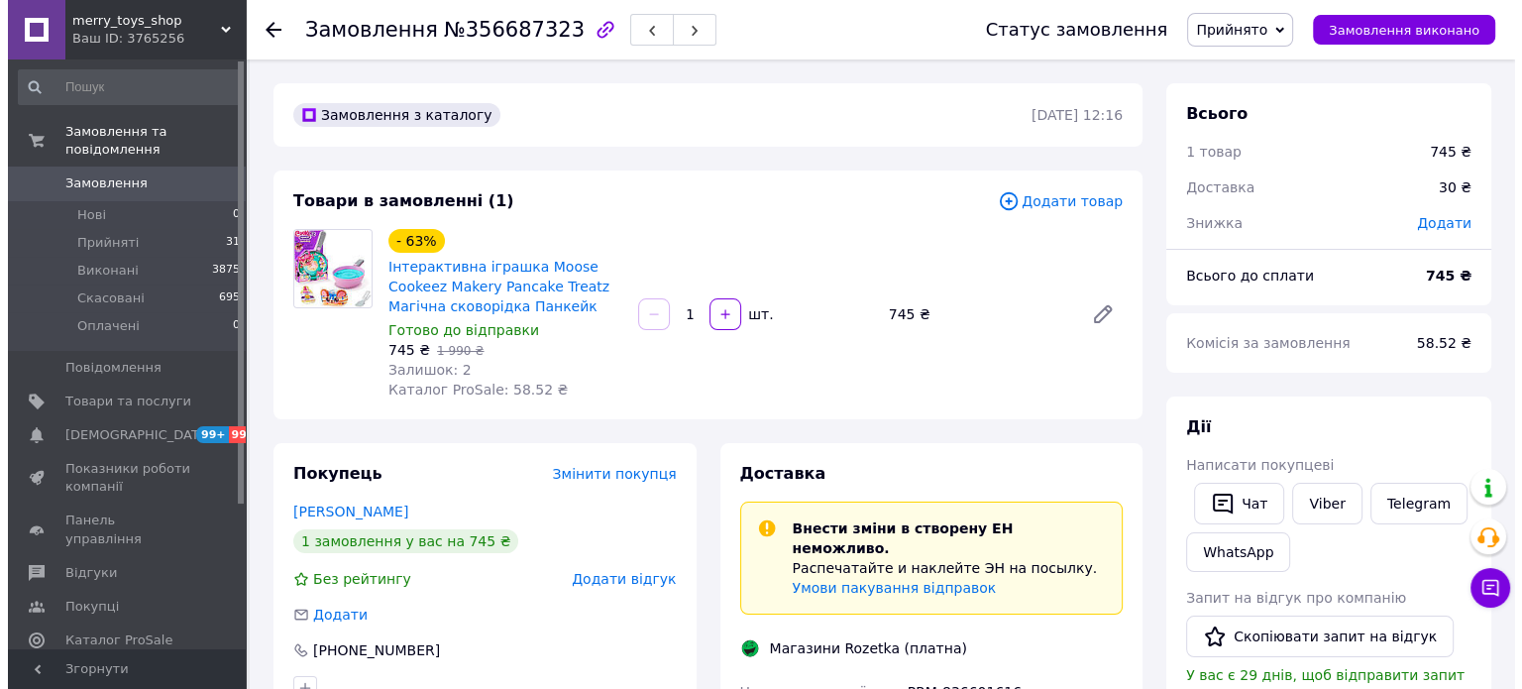
scroll to position [396, 0]
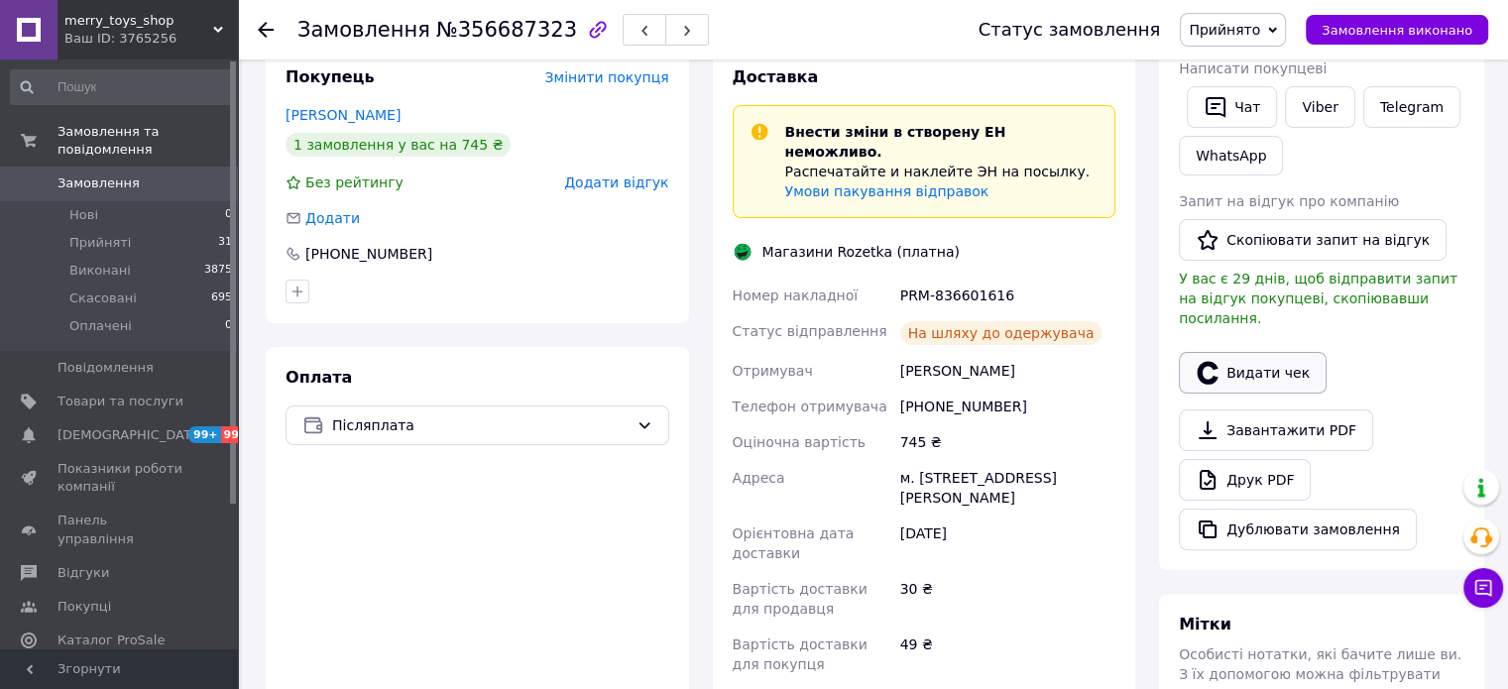
click at [1238, 352] on button "Видати чек" at bounding box center [1253, 373] width 148 height 42
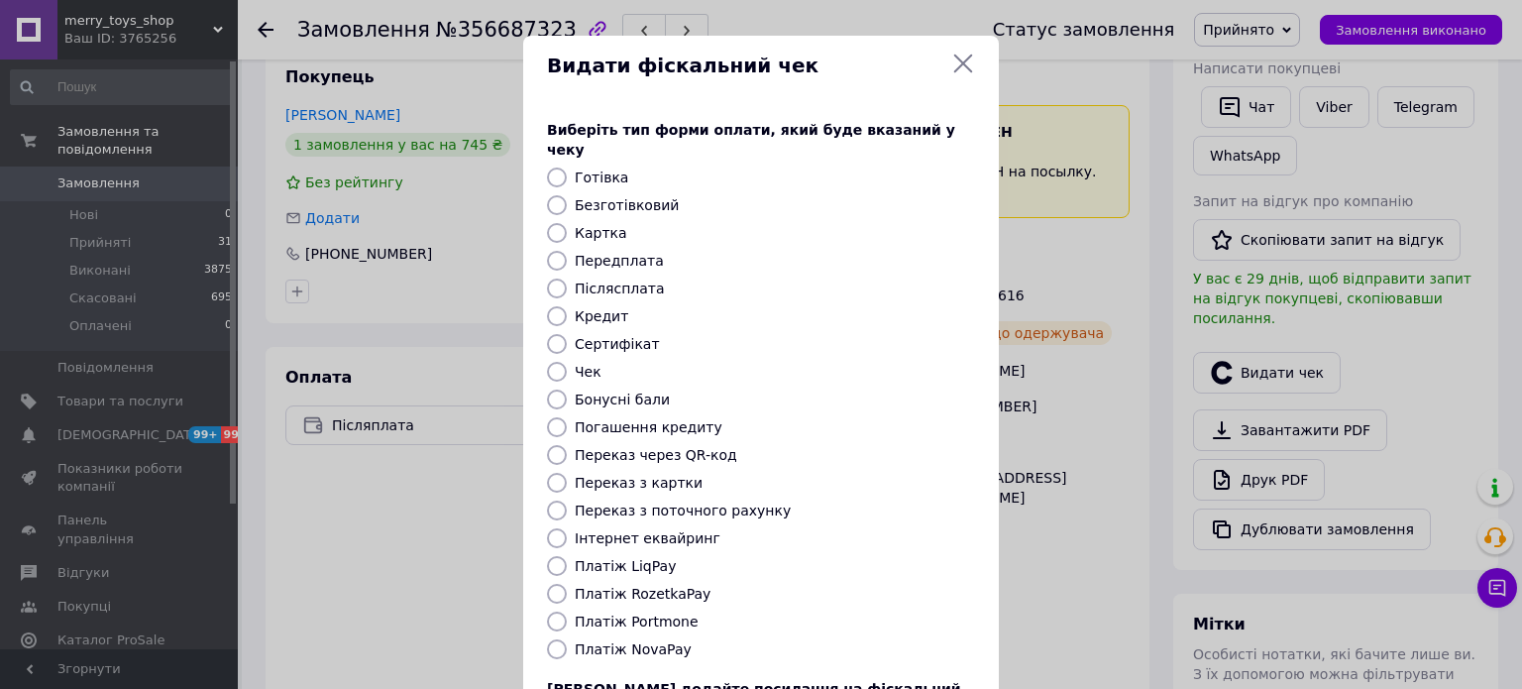
click at [630, 586] on label "Платіж RozetkaPay" at bounding box center [643, 594] width 136 height 16
click at [567, 584] on input "Платіж RozetkaPay" at bounding box center [557, 594] width 20 height 20
radio input "true"
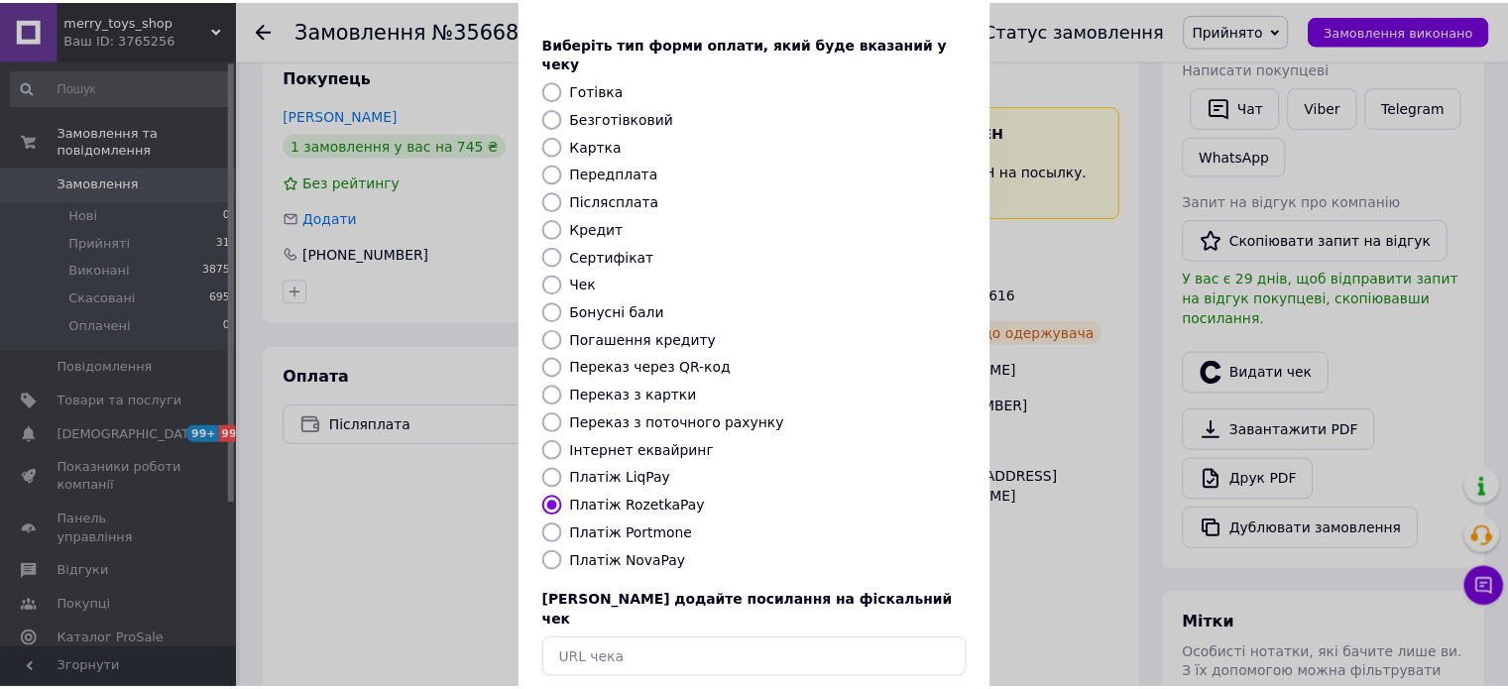
scroll to position [162, 0]
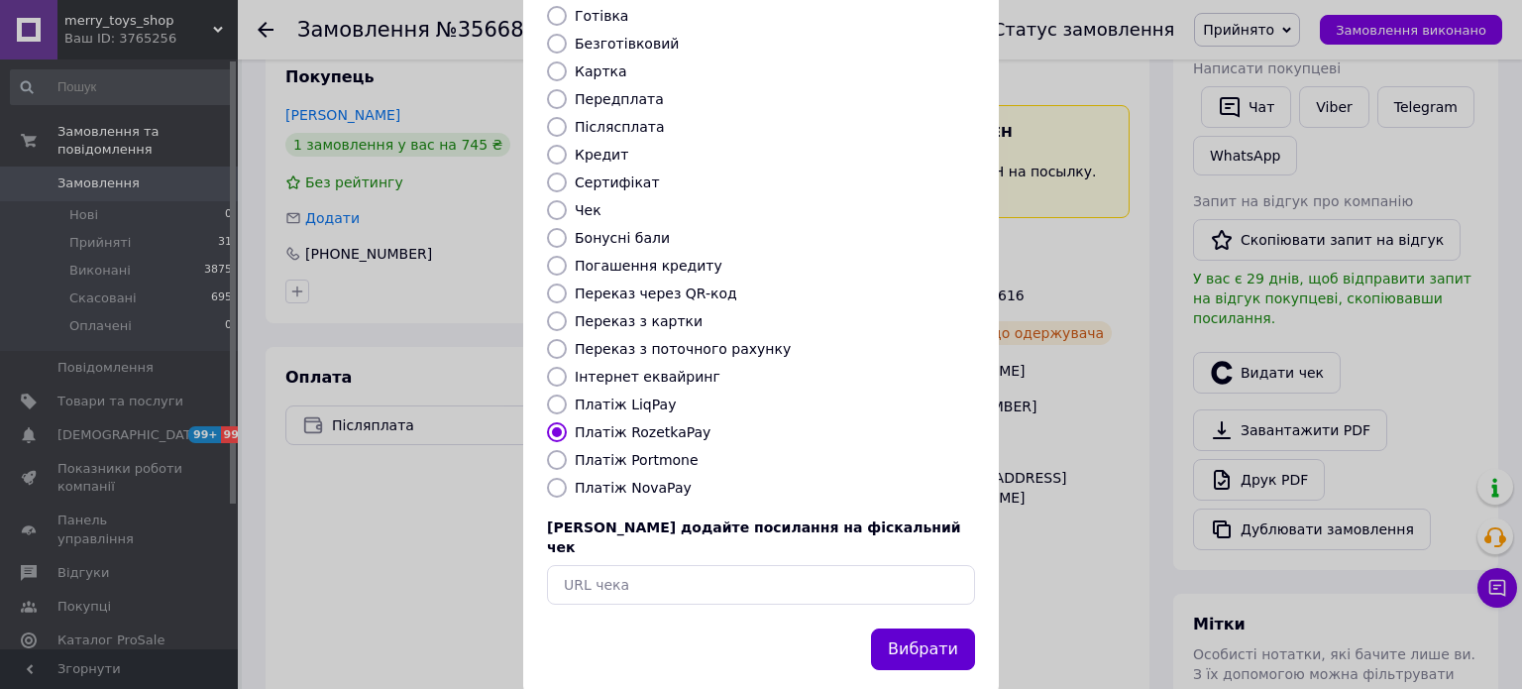
click at [921, 628] on button "Вибрати" at bounding box center [923, 649] width 104 height 43
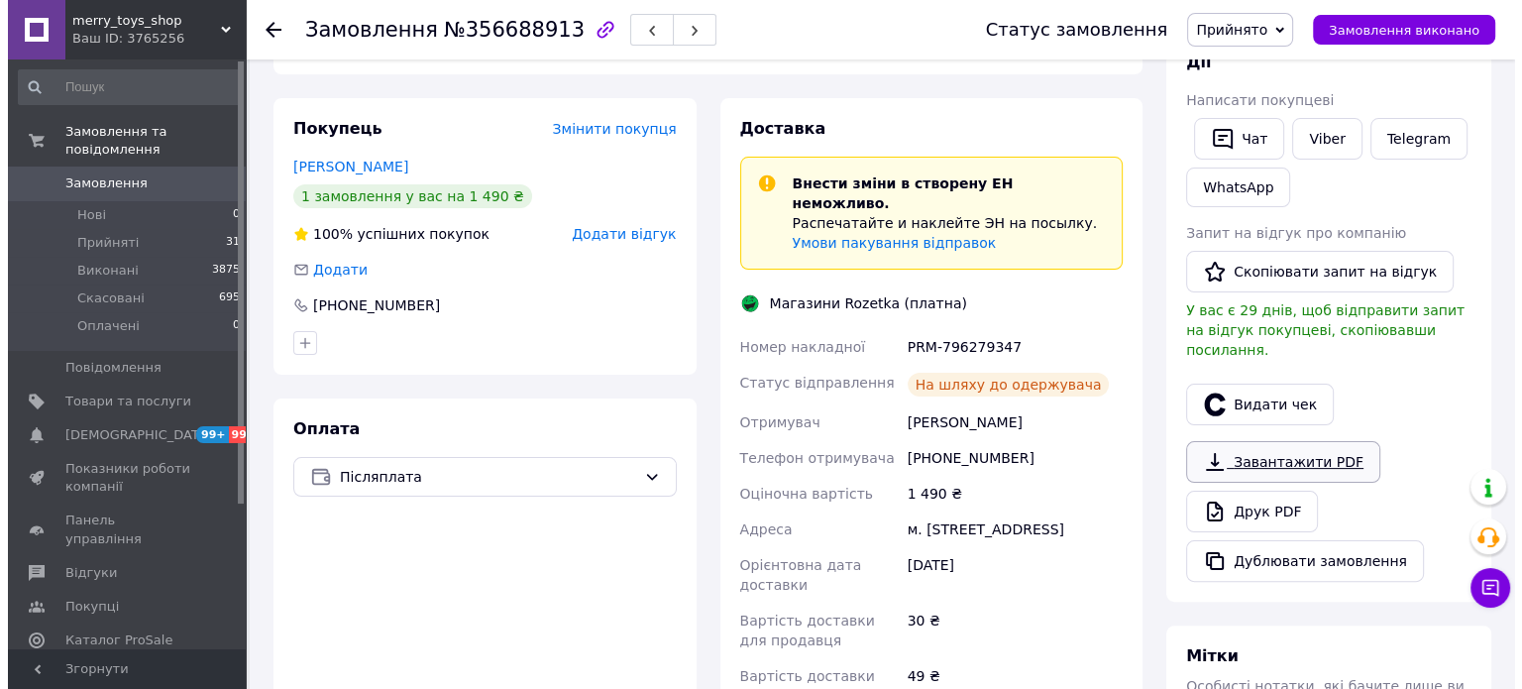
scroll to position [396, 0]
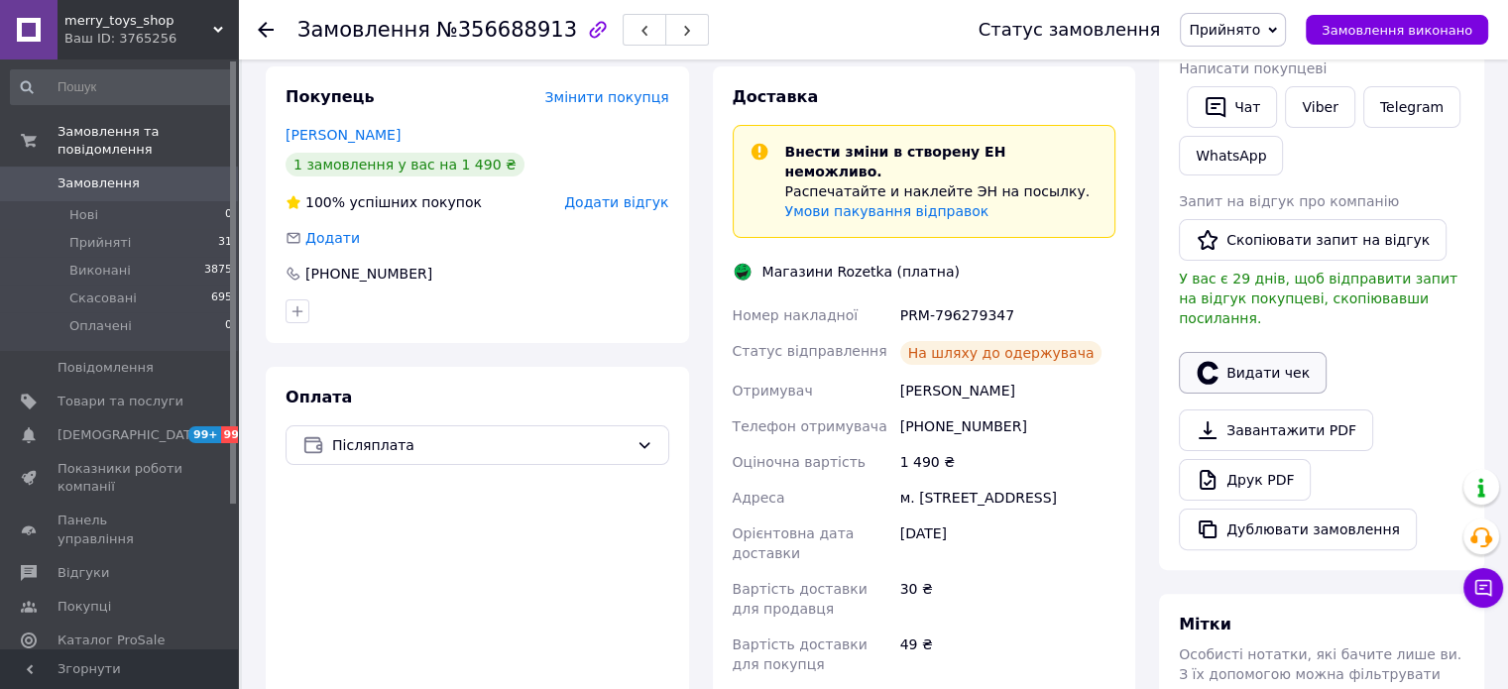
click at [1242, 359] on button "Видати чек" at bounding box center [1253, 373] width 148 height 42
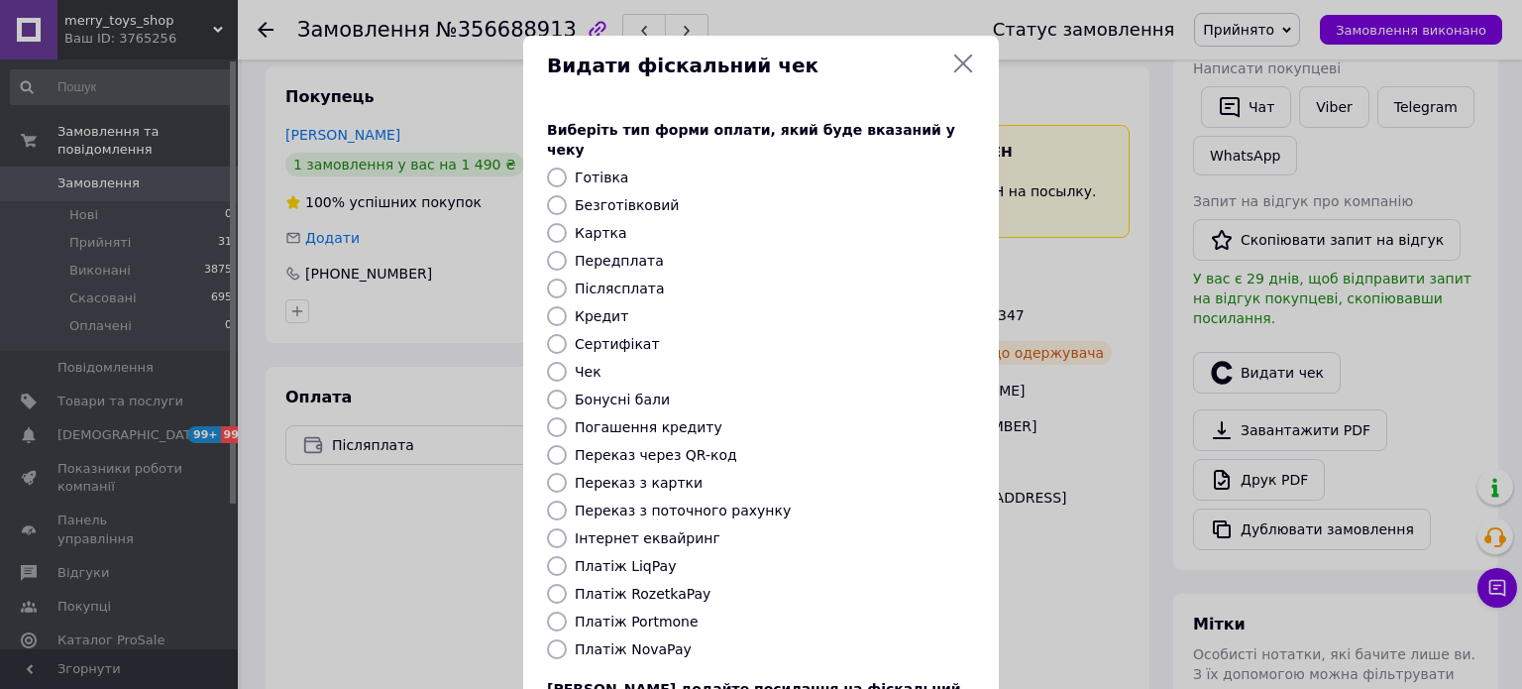
click at [635, 586] on label "Платіж RozetkaPay" at bounding box center [643, 594] width 136 height 16
click at [567, 584] on input "Платіж RozetkaPay" at bounding box center [557, 594] width 20 height 20
radio input "true"
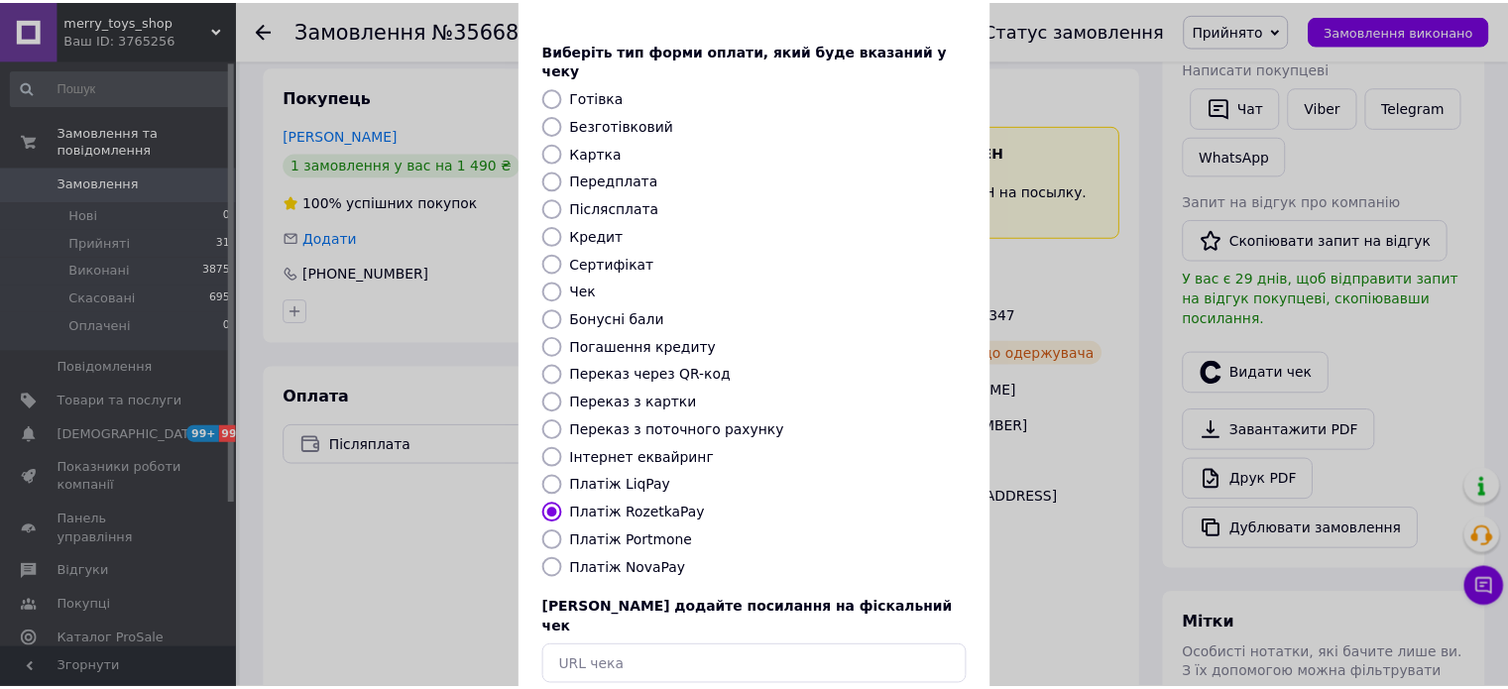
scroll to position [162, 0]
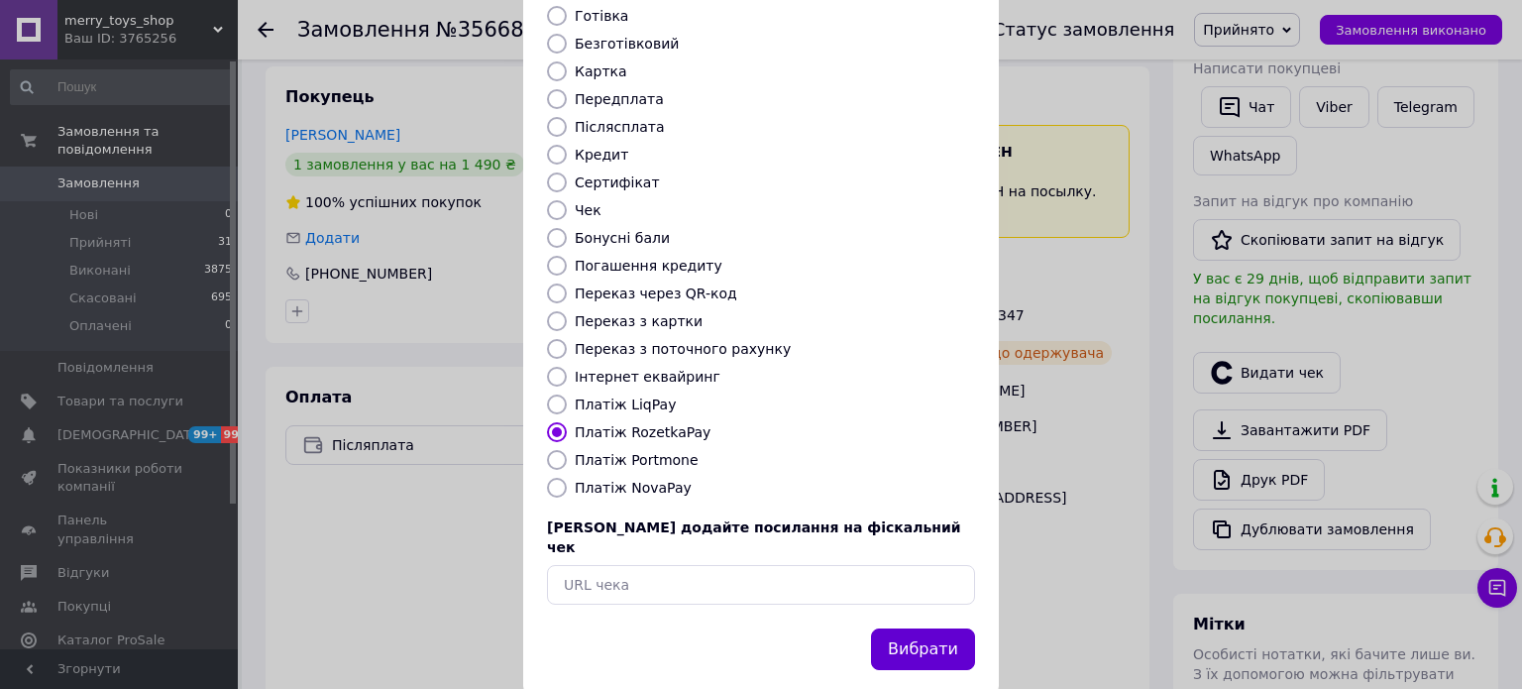
click at [920, 628] on button "Вибрати" at bounding box center [923, 649] width 104 height 43
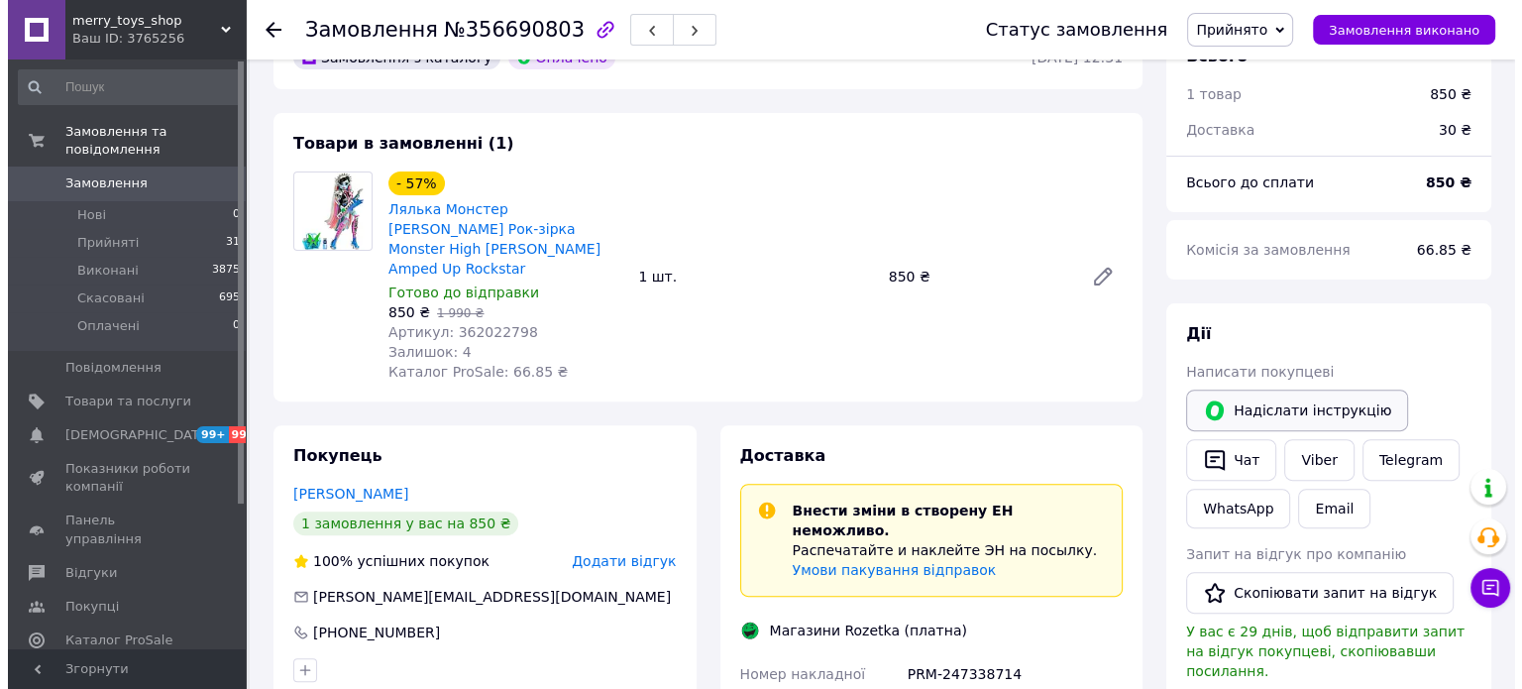
scroll to position [793, 0]
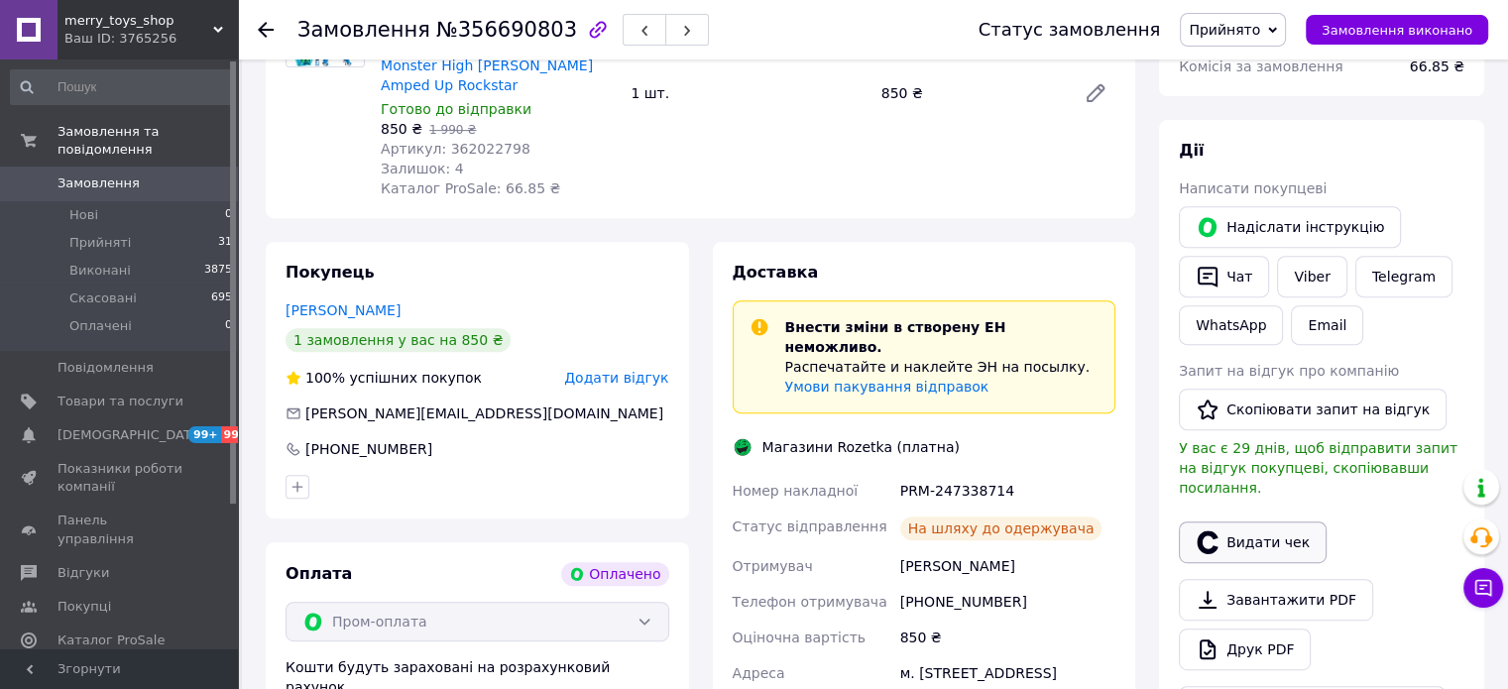
click at [1230, 527] on button "Видати чек" at bounding box center [1253, 542] width 148 height 42
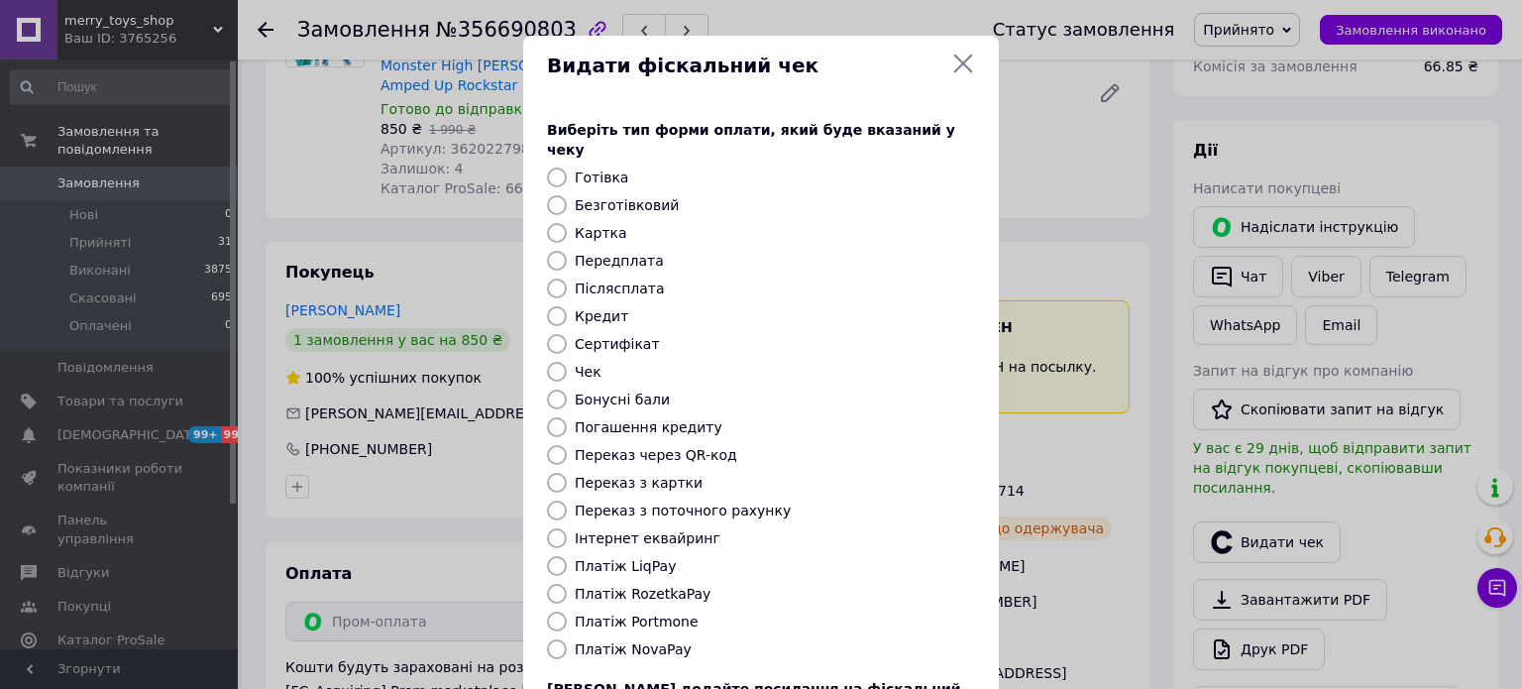
click at [639, 586] on label "Платіж RozetkaPay" at bounding box center [643, 594] width 136 height 16
click at [567, 584] on input "Платіж RozetkaPay" at bounding box center [557, 594] width 20 height 20
radio input "true"
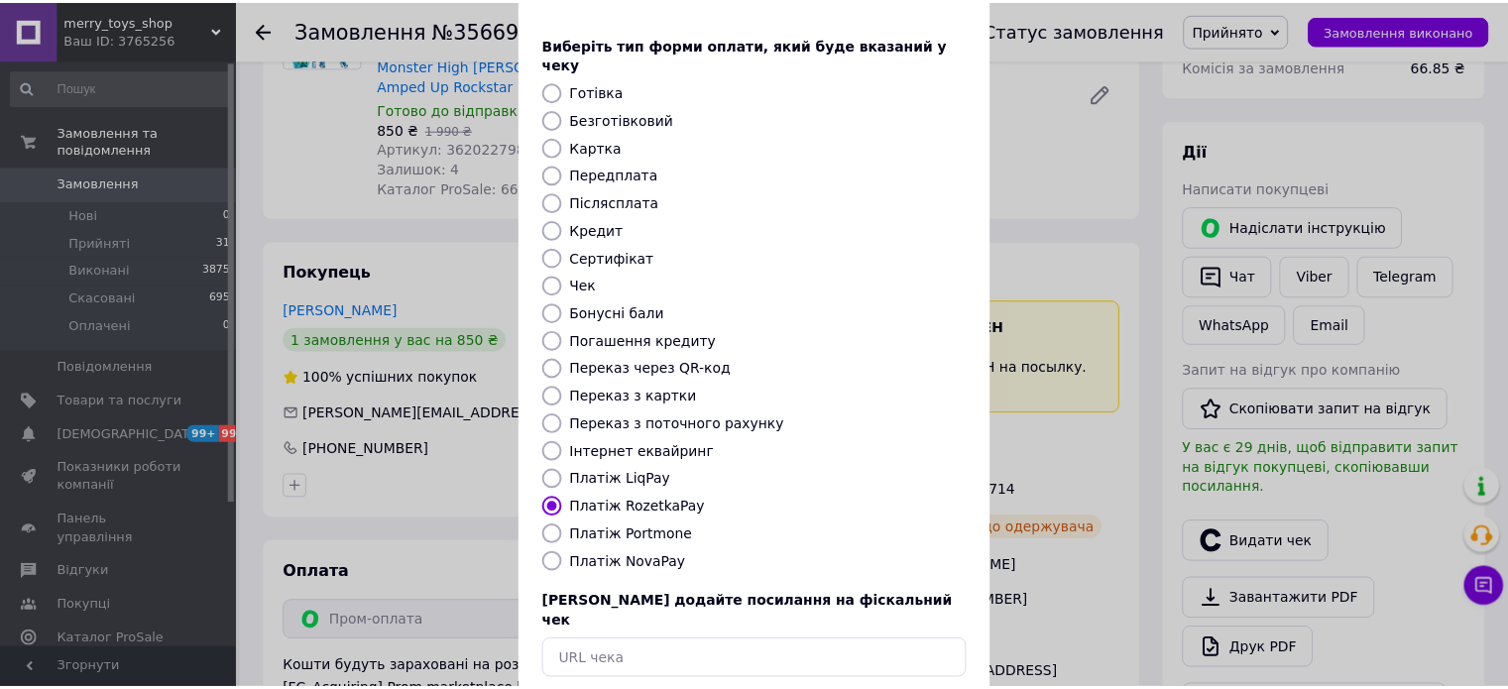
scroll to position [162, 0]
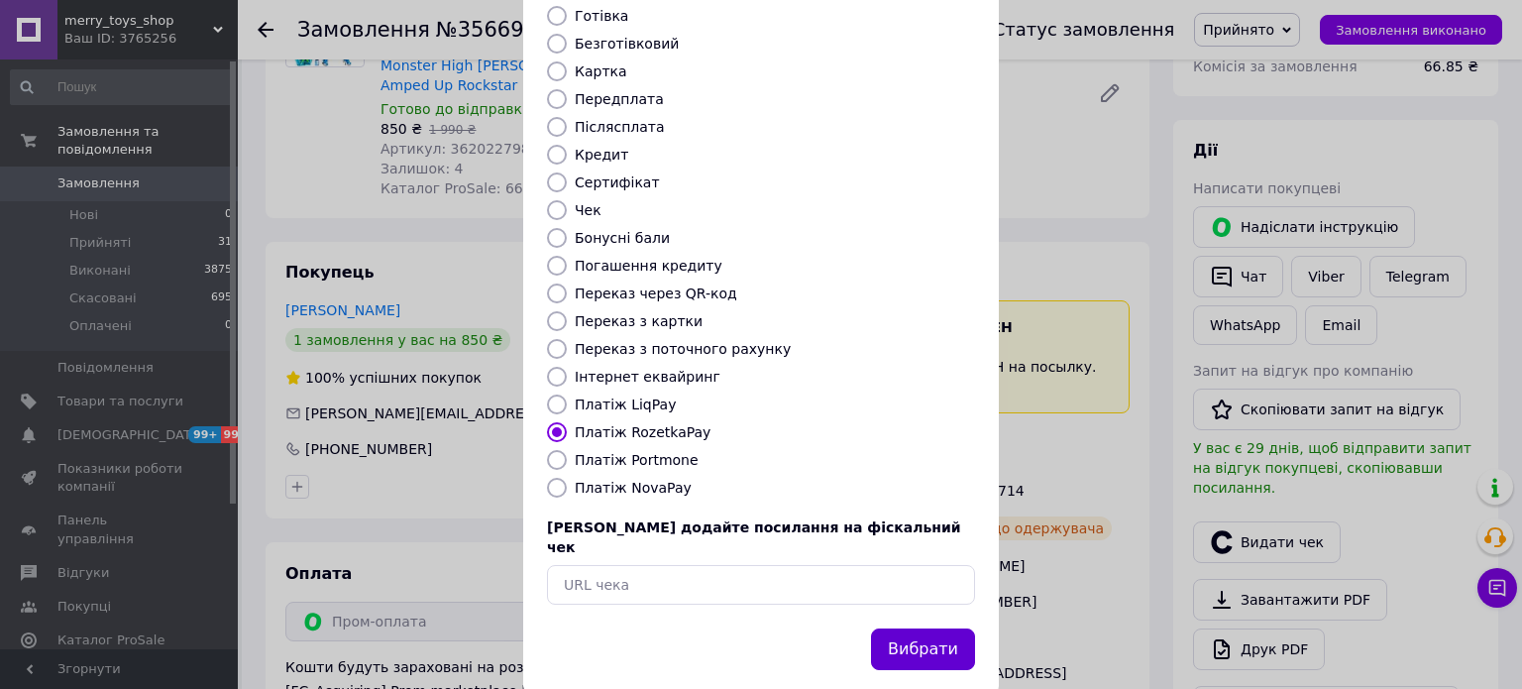
click at [963, 628] on button "Вибрати" at bounding box center [923, 649] width 104 height 43
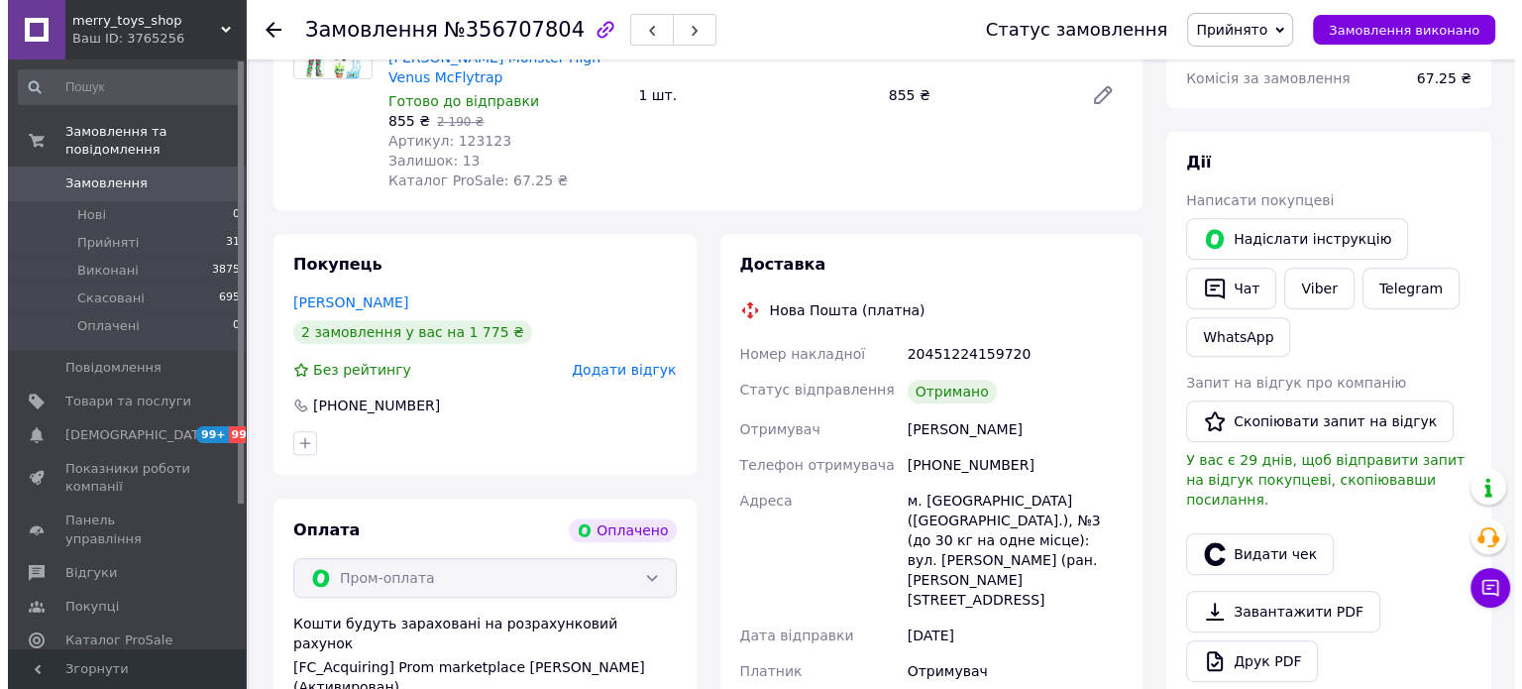
scroll to position [793, 0]
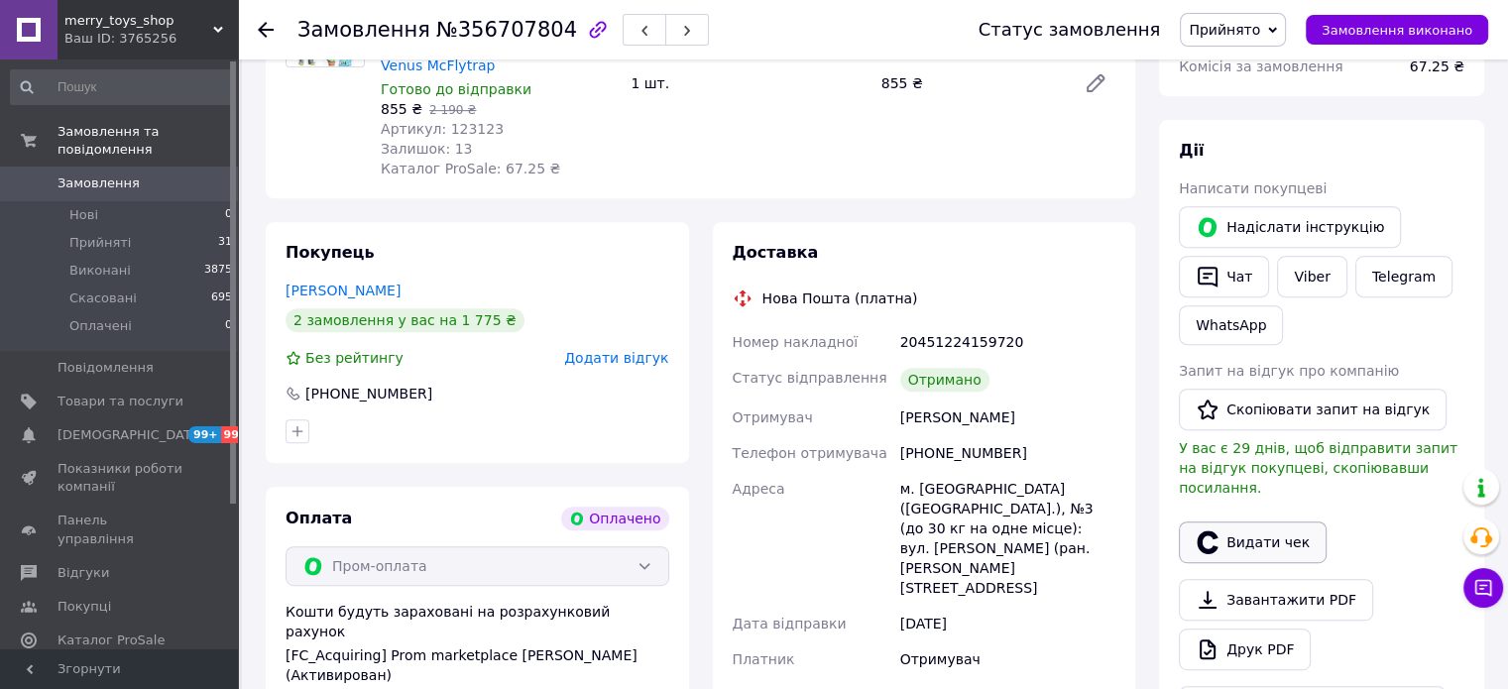
click at [1268, 522] on button "Видати чек" at bounding box center [1253, 542] width 148 height 42
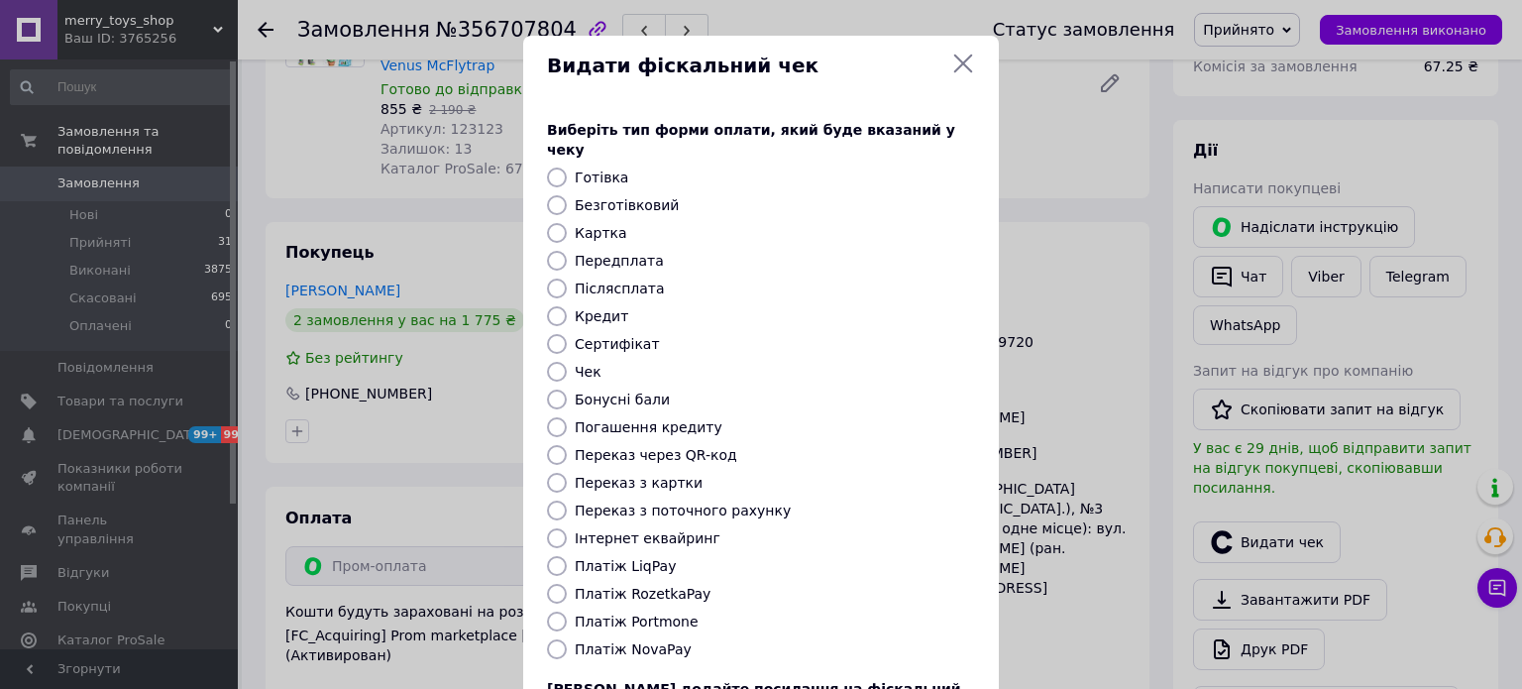
click at [675, 586] on label "Платіж RozetkaPay" at bounding box center [643, 594] width 136 height 16
click at [567, 584] on input "Платіж RozetkaPay" at bounding box center [557, 594] width 20 height 20
radio input "true"
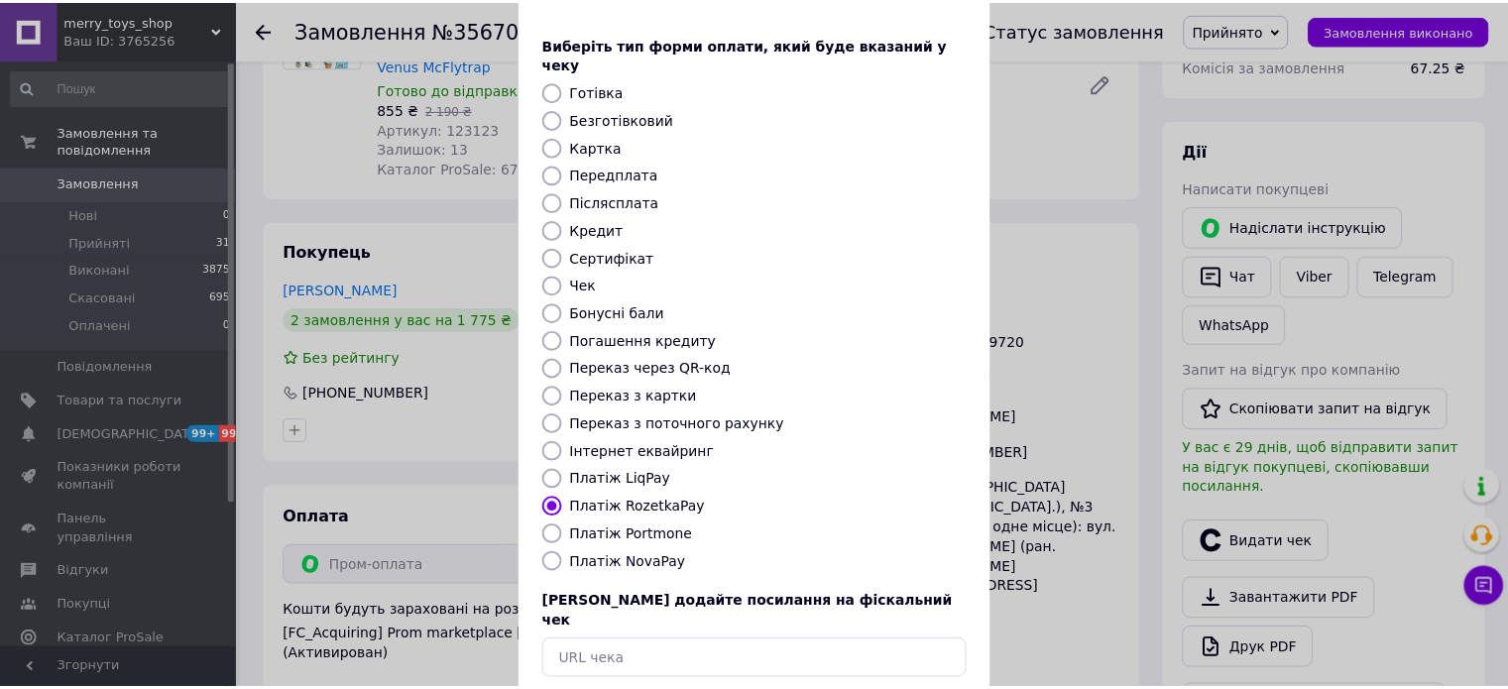
scroll to position [162, 0]
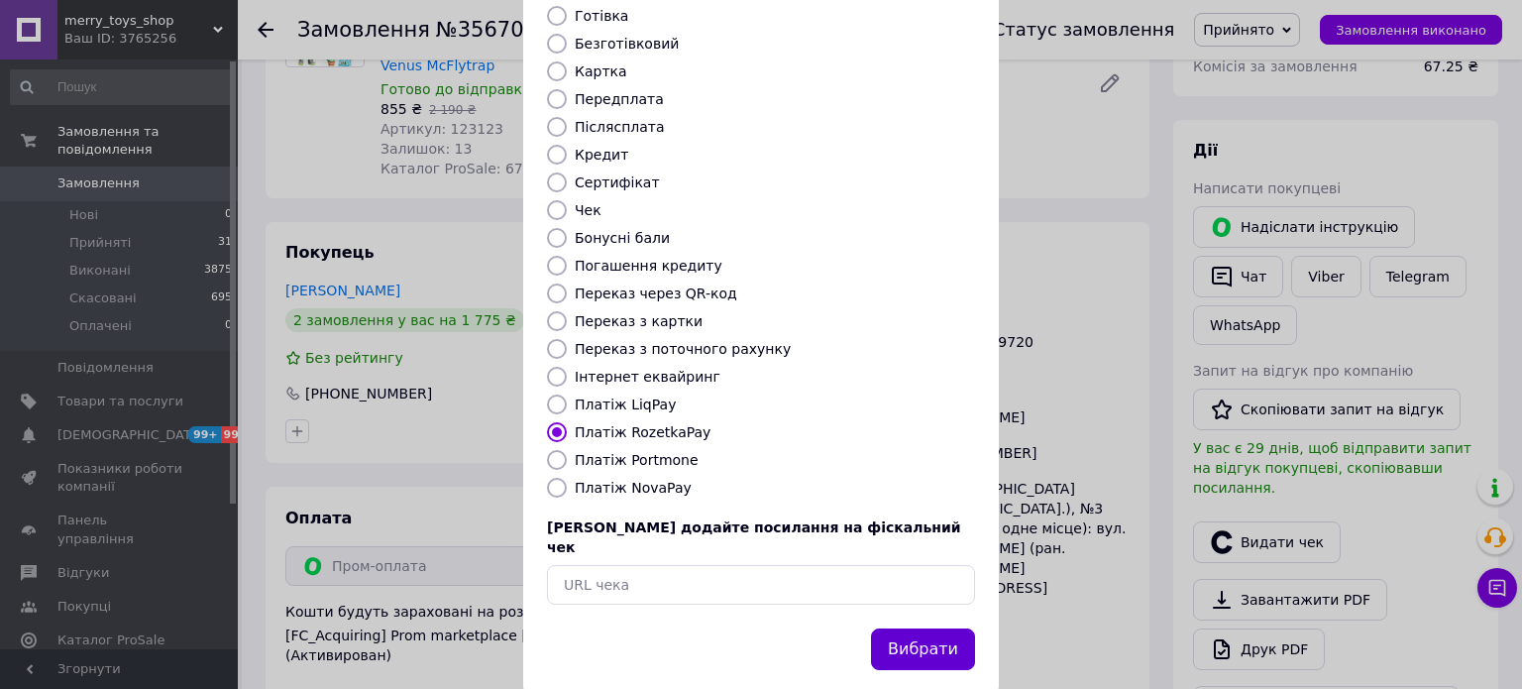
click at [938, 628] on button "Вибрати" at bounding box center [923, 649] width 104 height 43
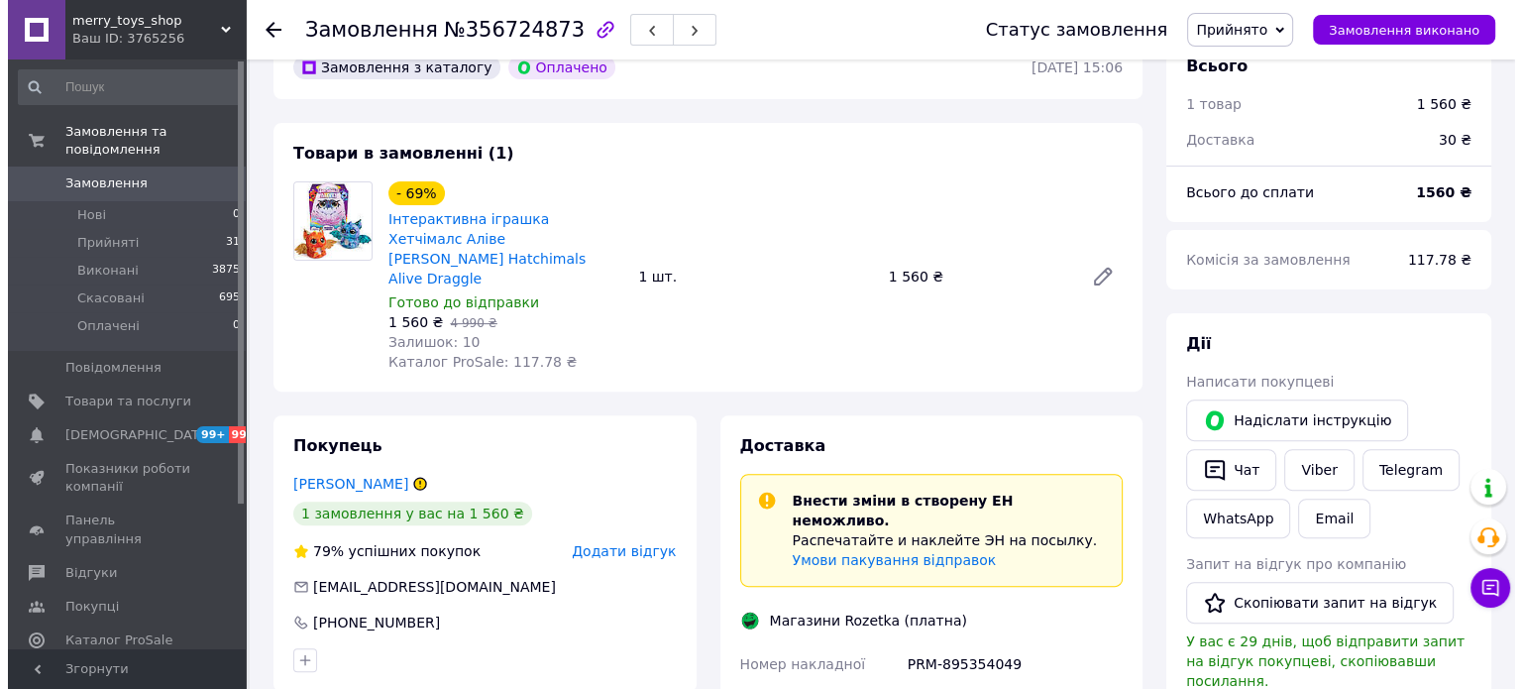
scroll to position [793, 0]
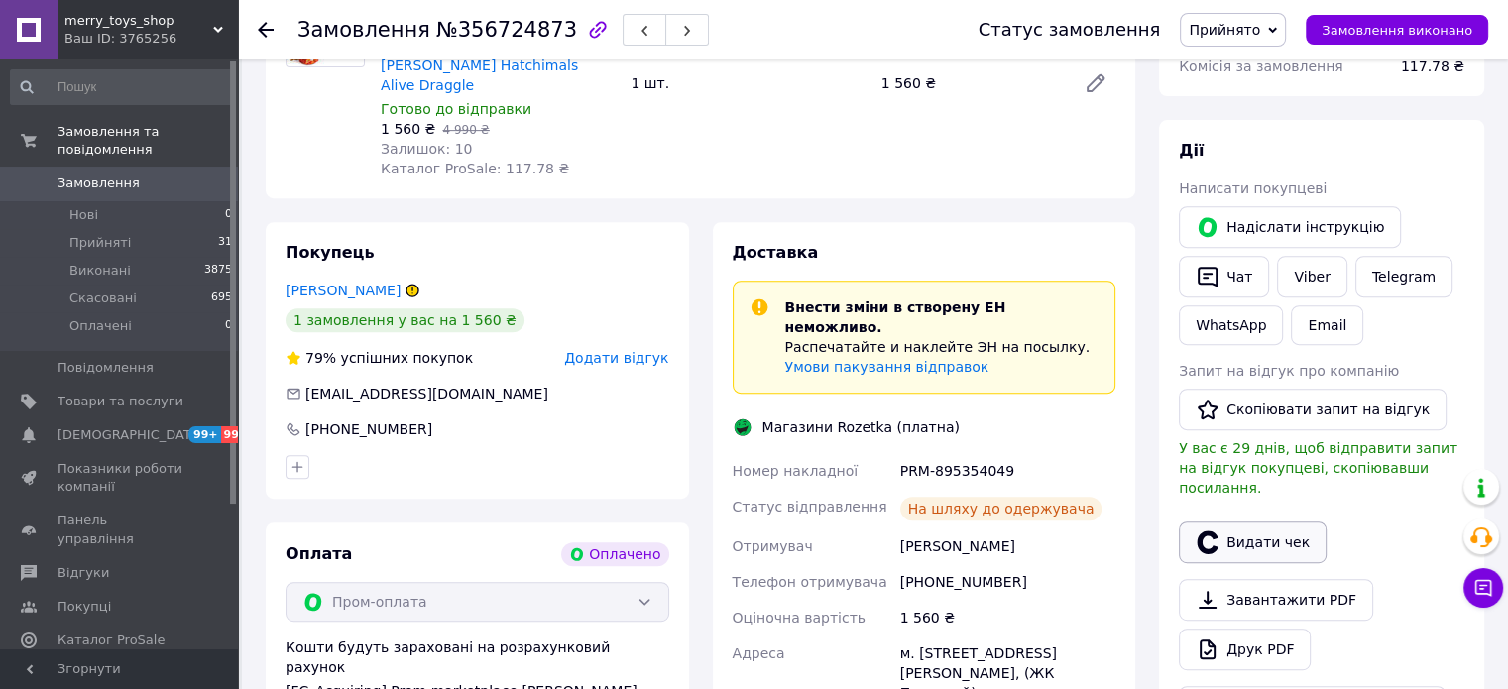
click at [1279, 524] on button "Видати чек" at bounding box center [1253, 542] width 148 height 42
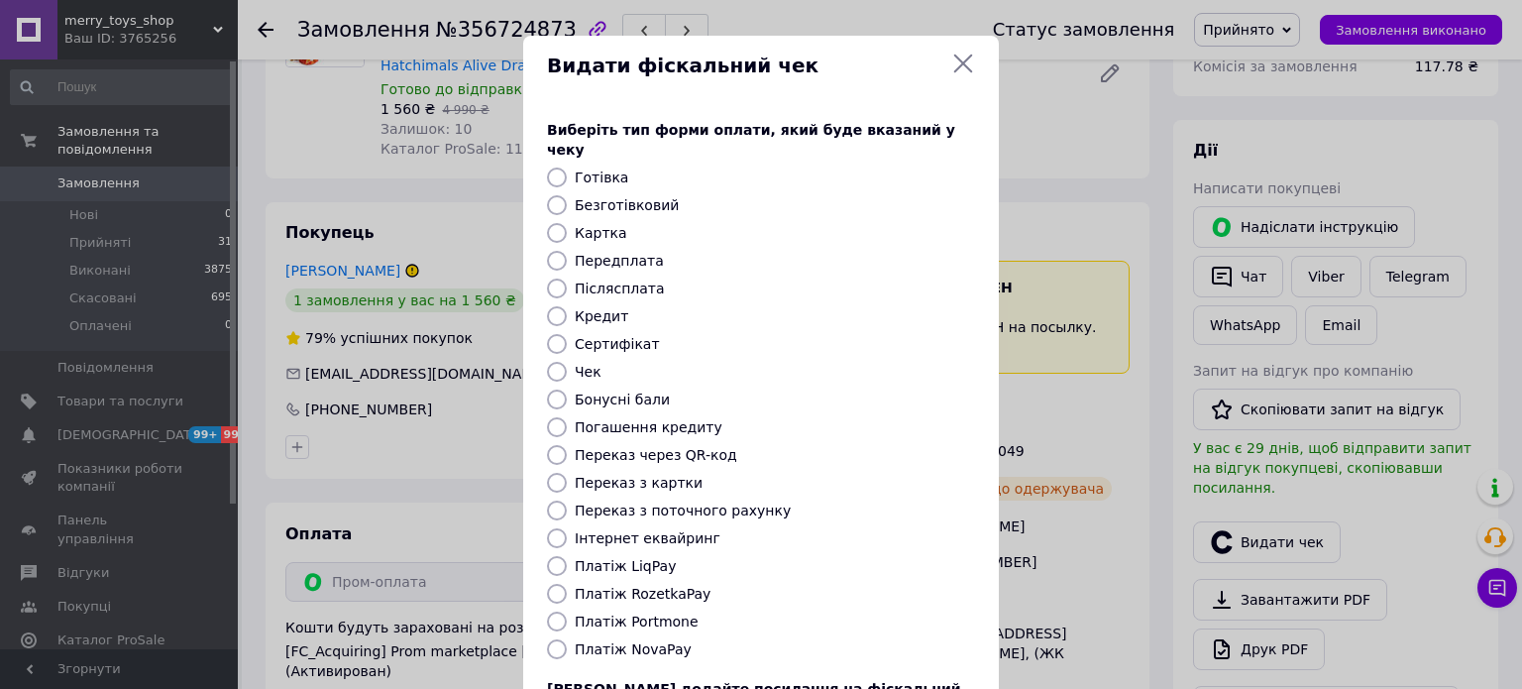
click at [654, 585] on div "Виберіть тип форми оплати, який буде вказаний у чеку Готівка Безготівковий Карт…" at bounding box center [761, 443] width 476 height 694
click at [649, 586] on label "Платіж RozetkaPay" at bounding box center [643, 594] width 136 height 16
click at [567, 584] on input "Платіж RozetkaPay" at bounding box center [557, 594] width 20 height 20
radio input "true"
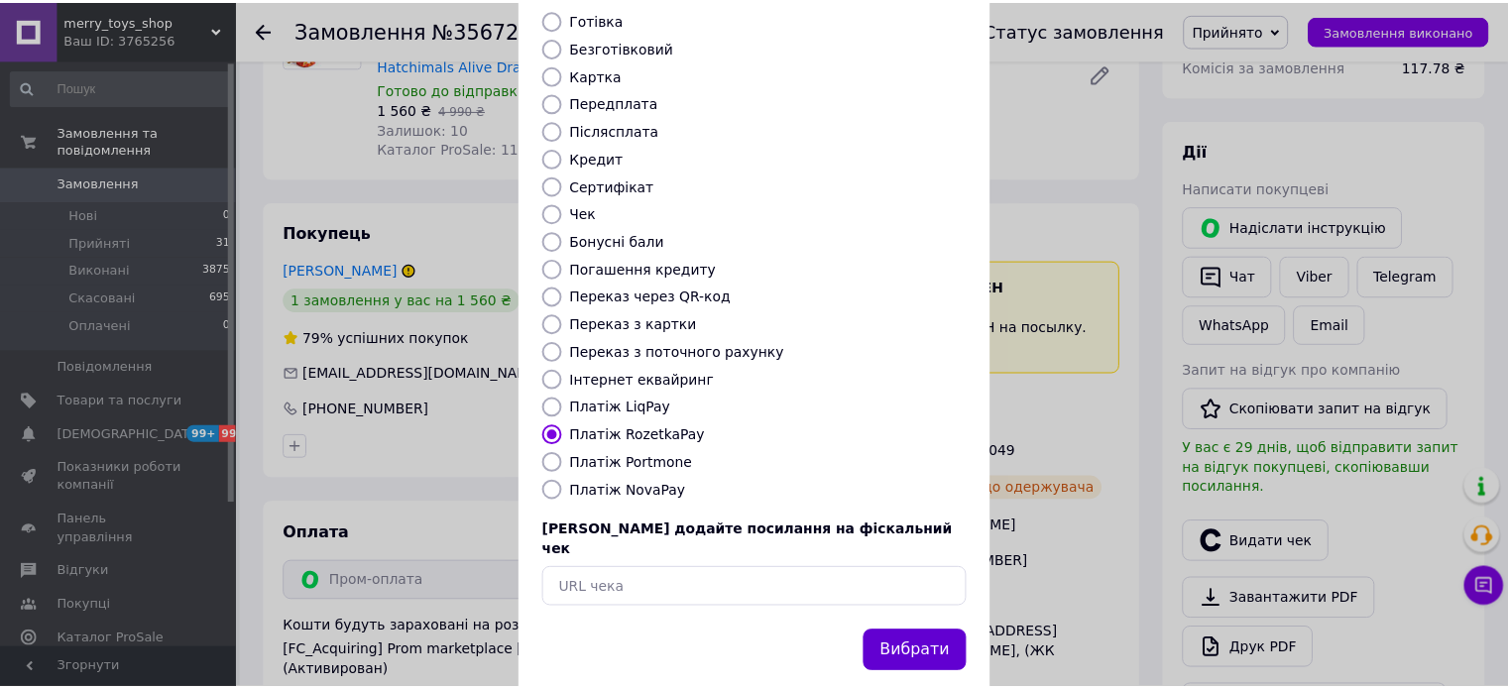
scroll to position [162, 0]
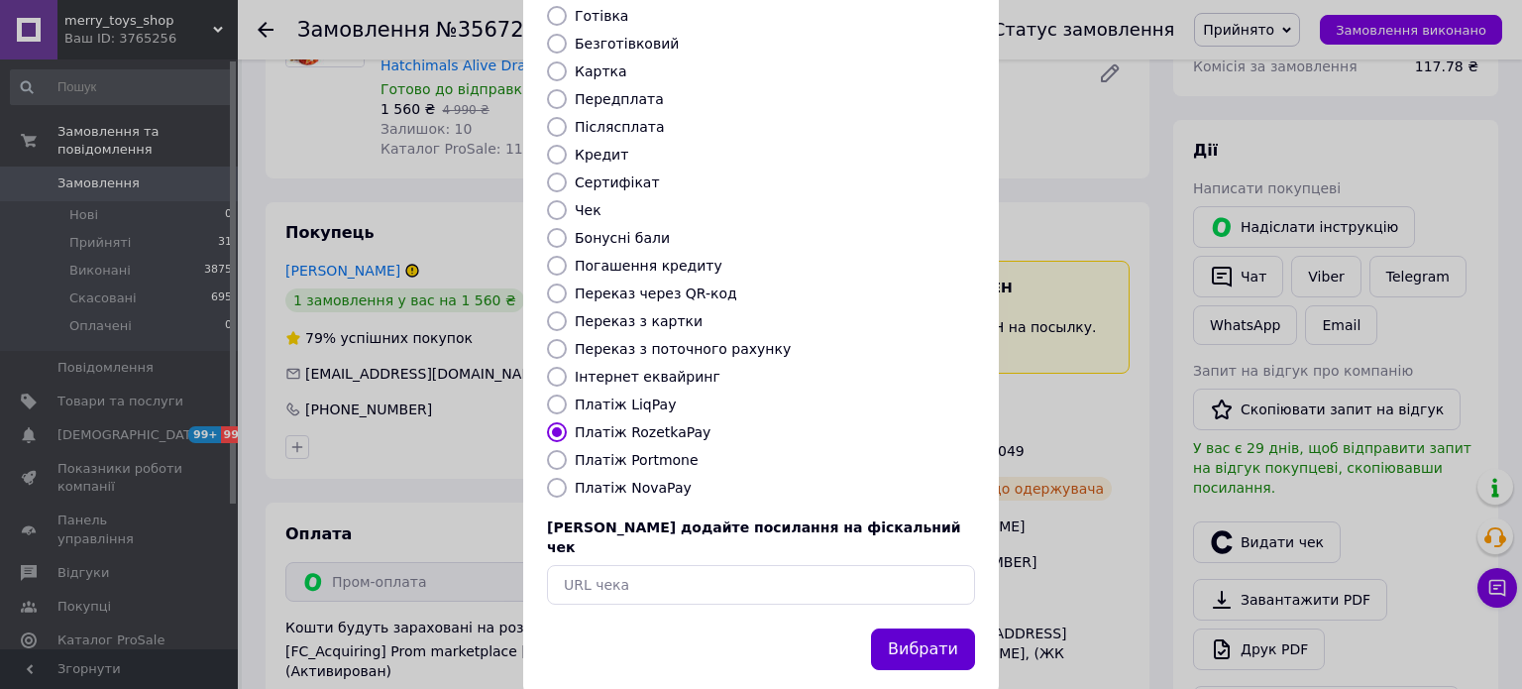
click at [920, 628] on button "Вибрати" at bounding box center [923, 649] width 104 height 43
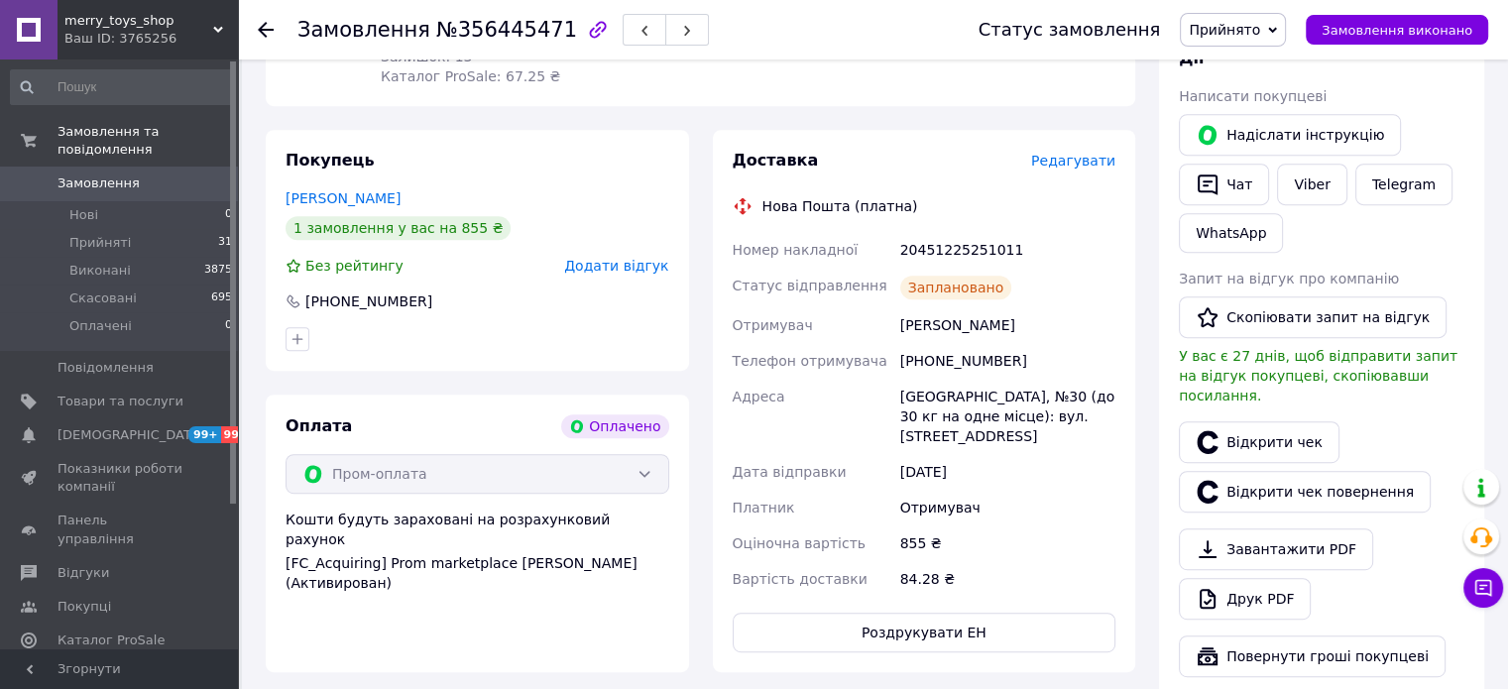
scroll to position [892, 0]
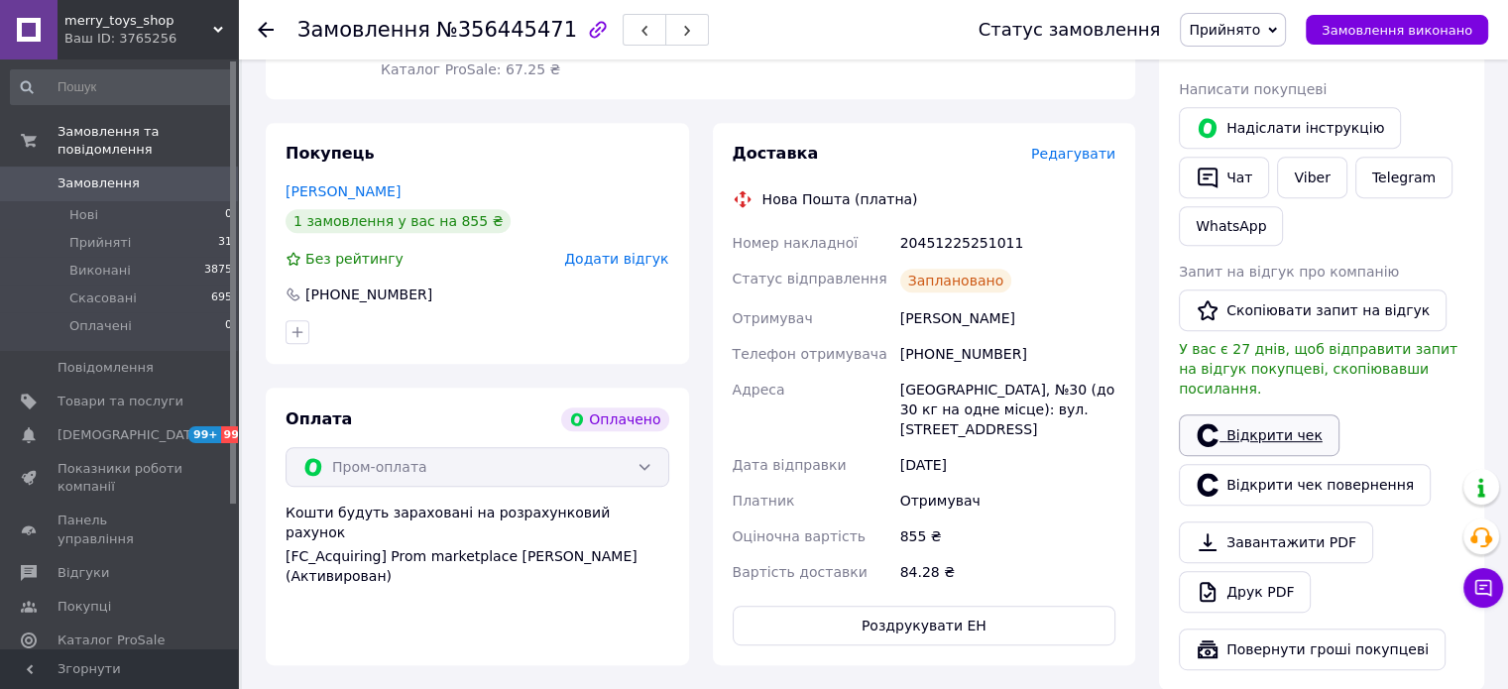
click at [1268, 414] on link "Відкрити чек" at bounding box center [1259, 435] width 161 height 42
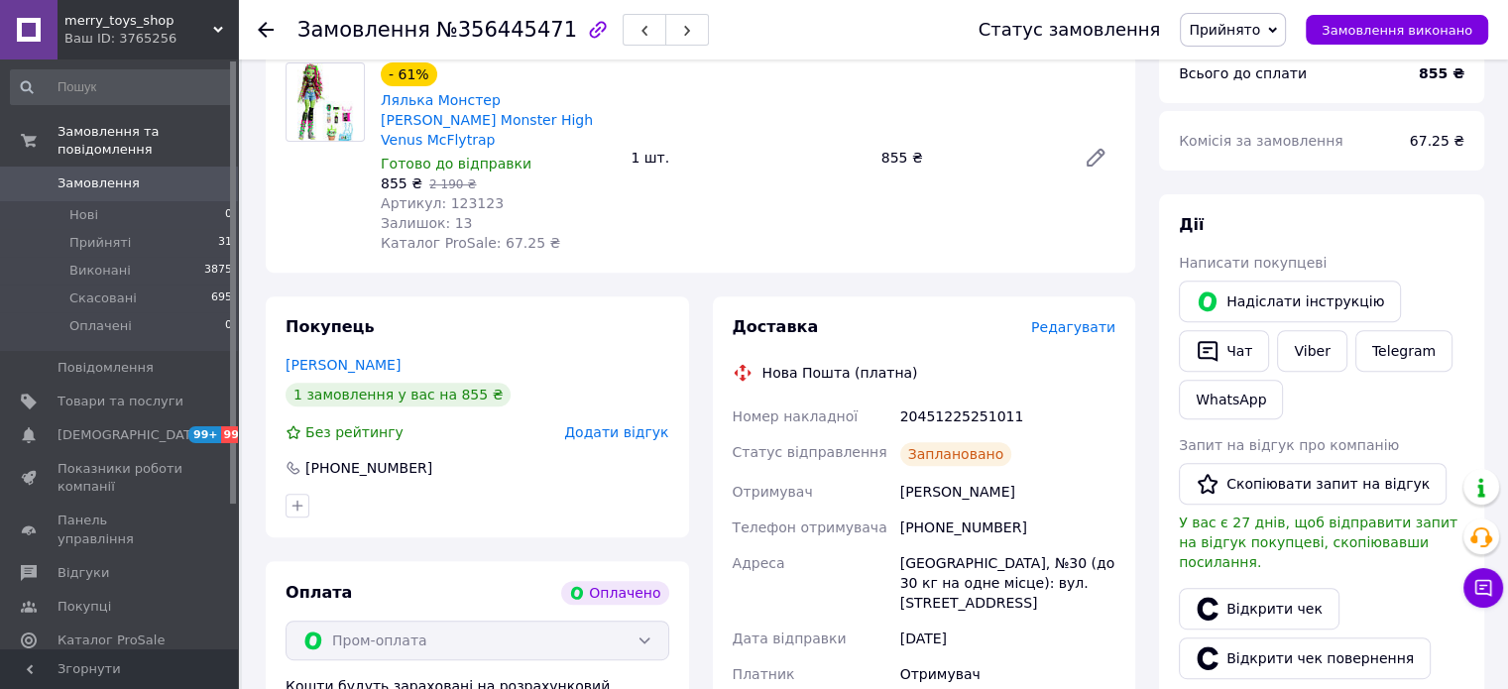
scroll to position [595, 0]
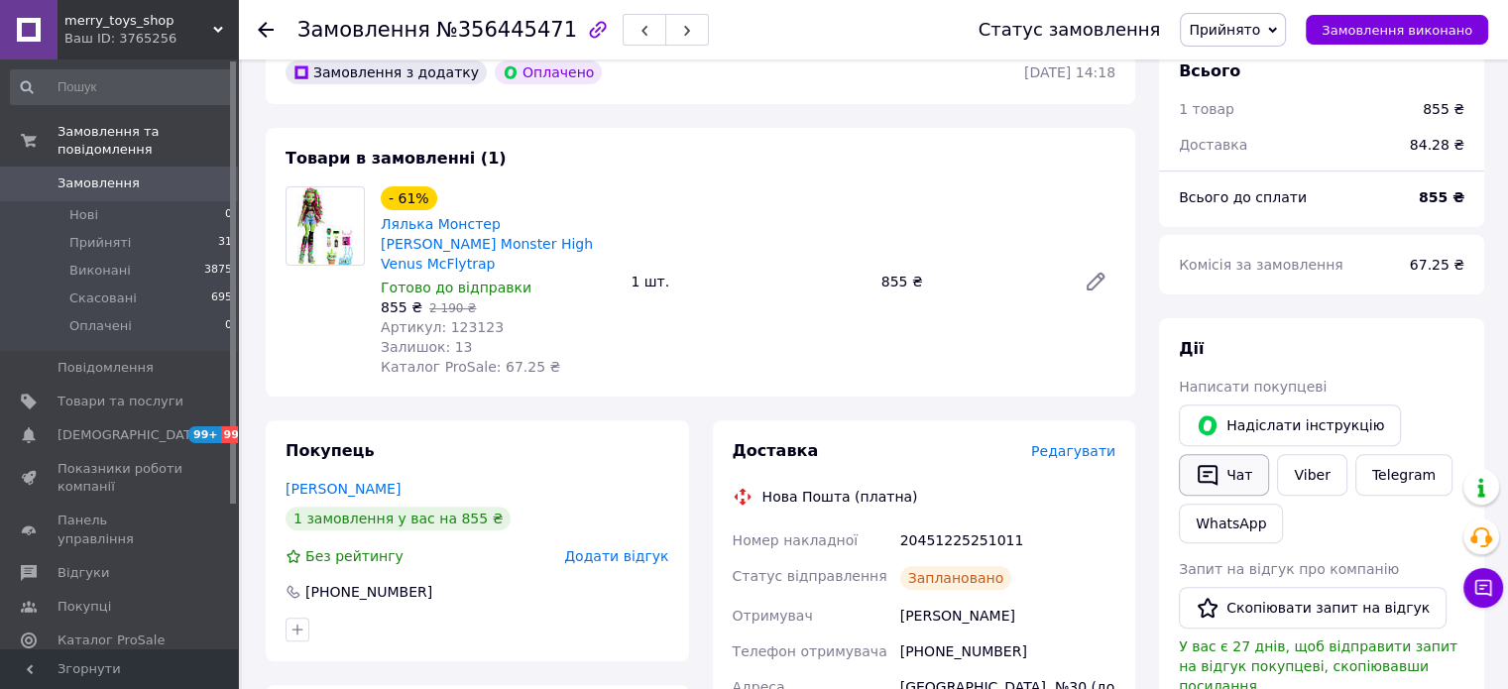
click at [1233, 467] on button "Чат" at bounding box center [1224, 475] width 90 height 42
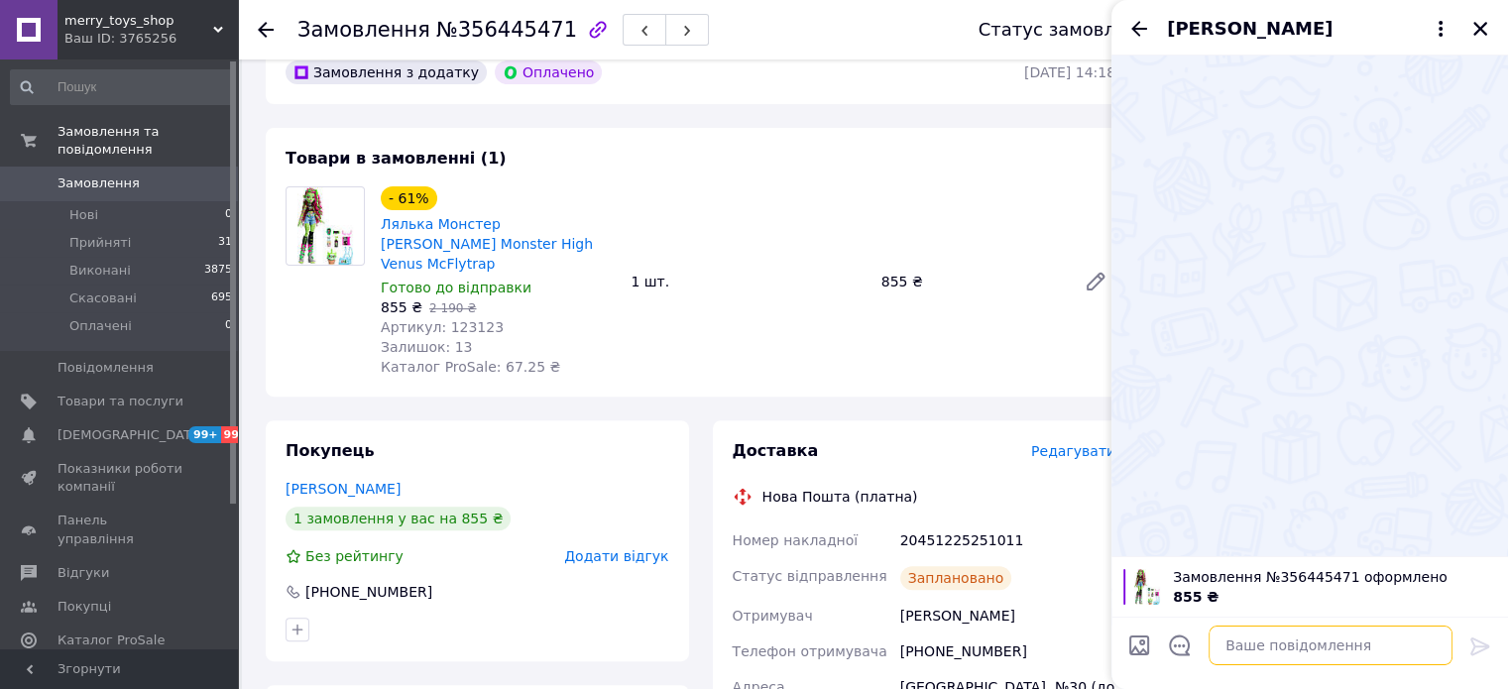
click at [1228, 650] on textarea at bounding box center [1330, 645] width 244 height 40
paste textarea "[URL][DOMAIN_NAME]"
type textarea "[URL][DOMAIN_NAME]"
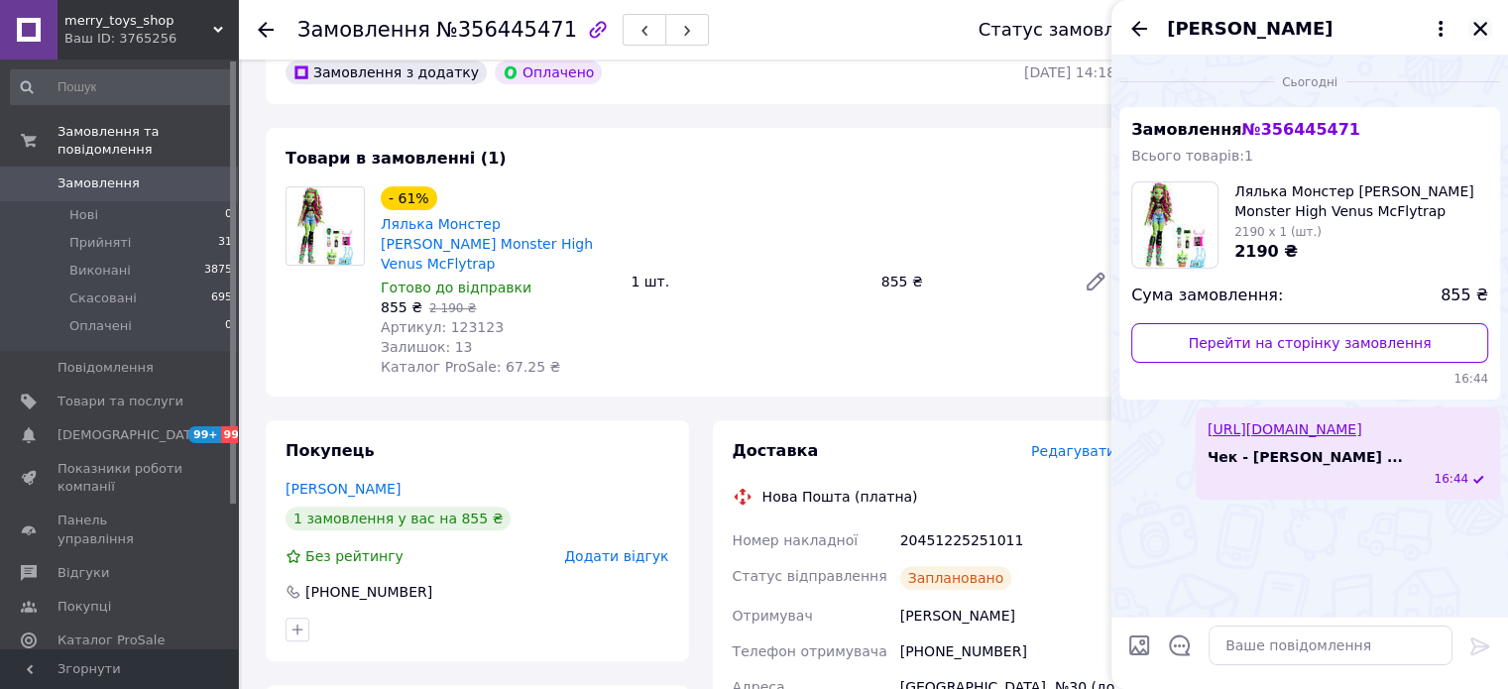
click at [1485, 27] on icon "Закрити" at bounding box center [1480, 29] width 18 height 18
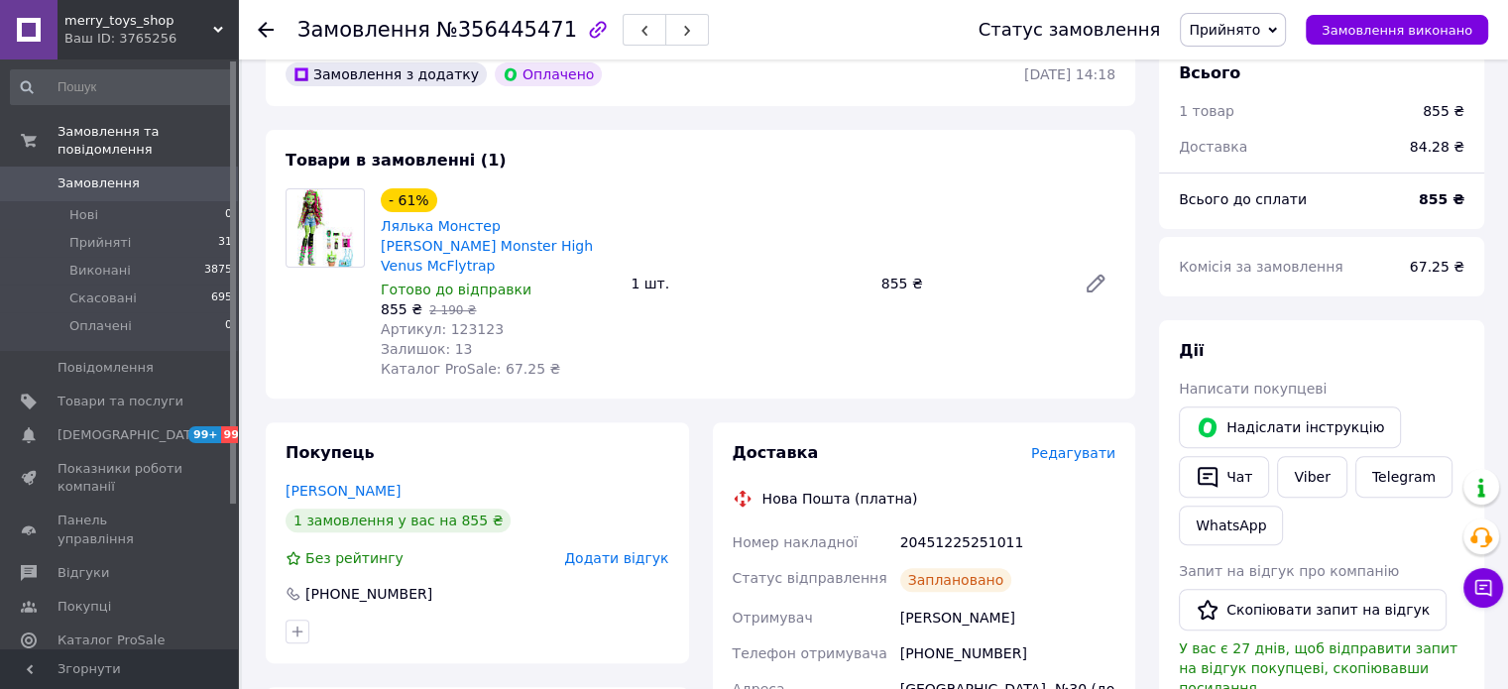
scroll to position [396, 0]
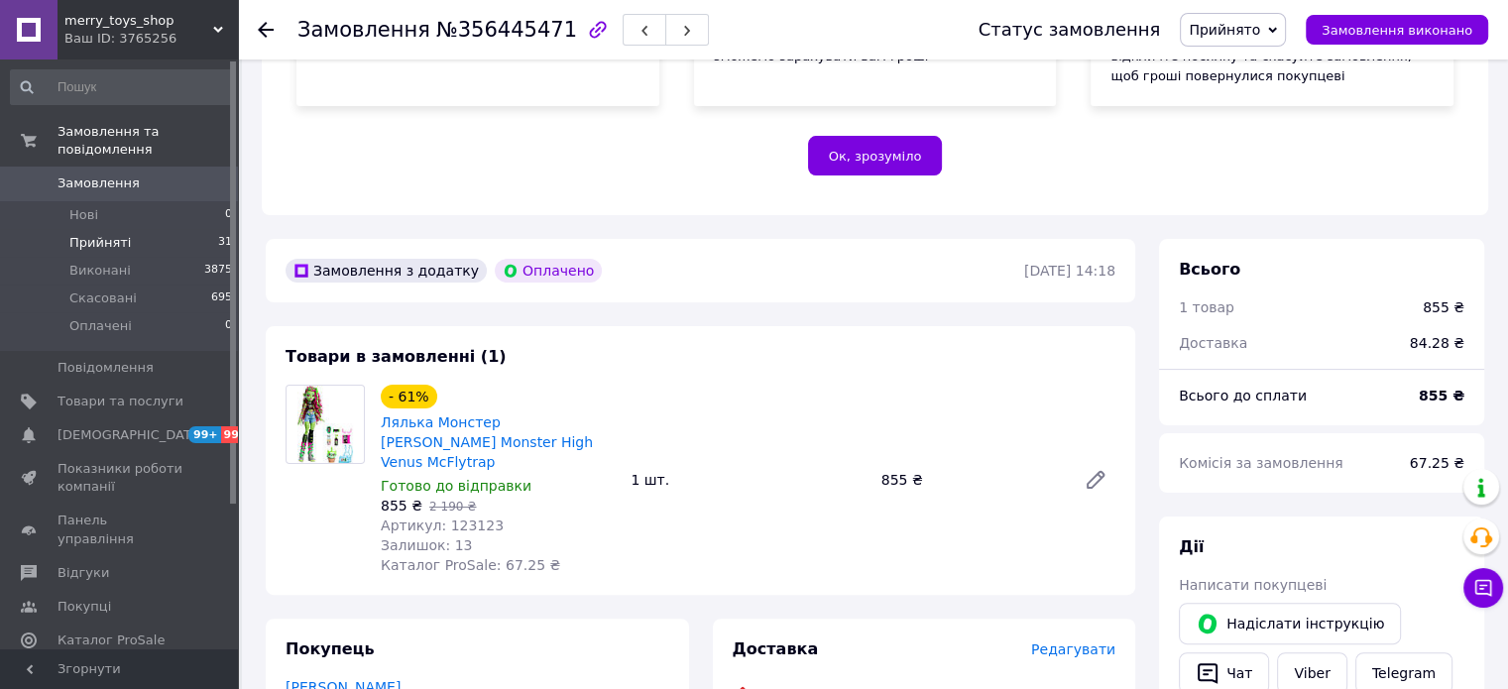
click at [103, 237] on li "Прийняті 31" at bounding box center [122, 243] width 244 height 28
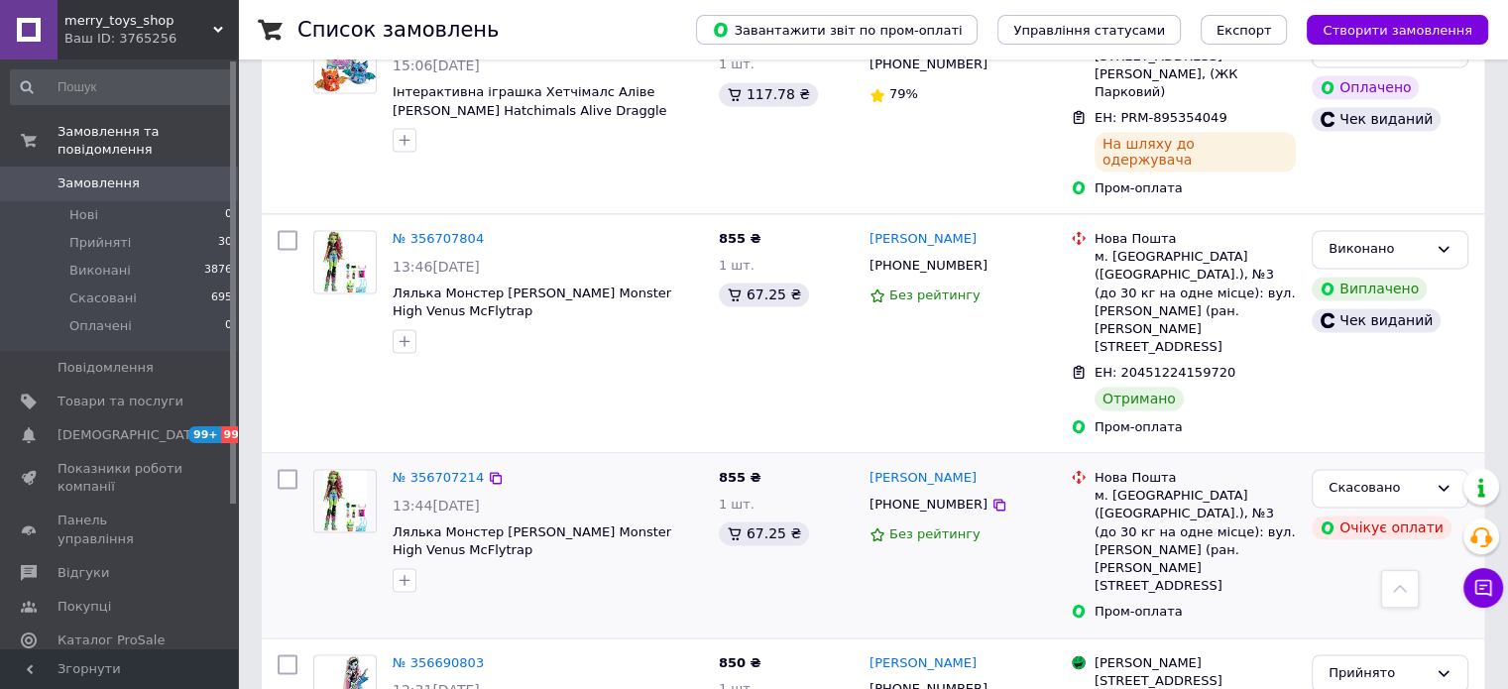
scroll to position [2874, 0]
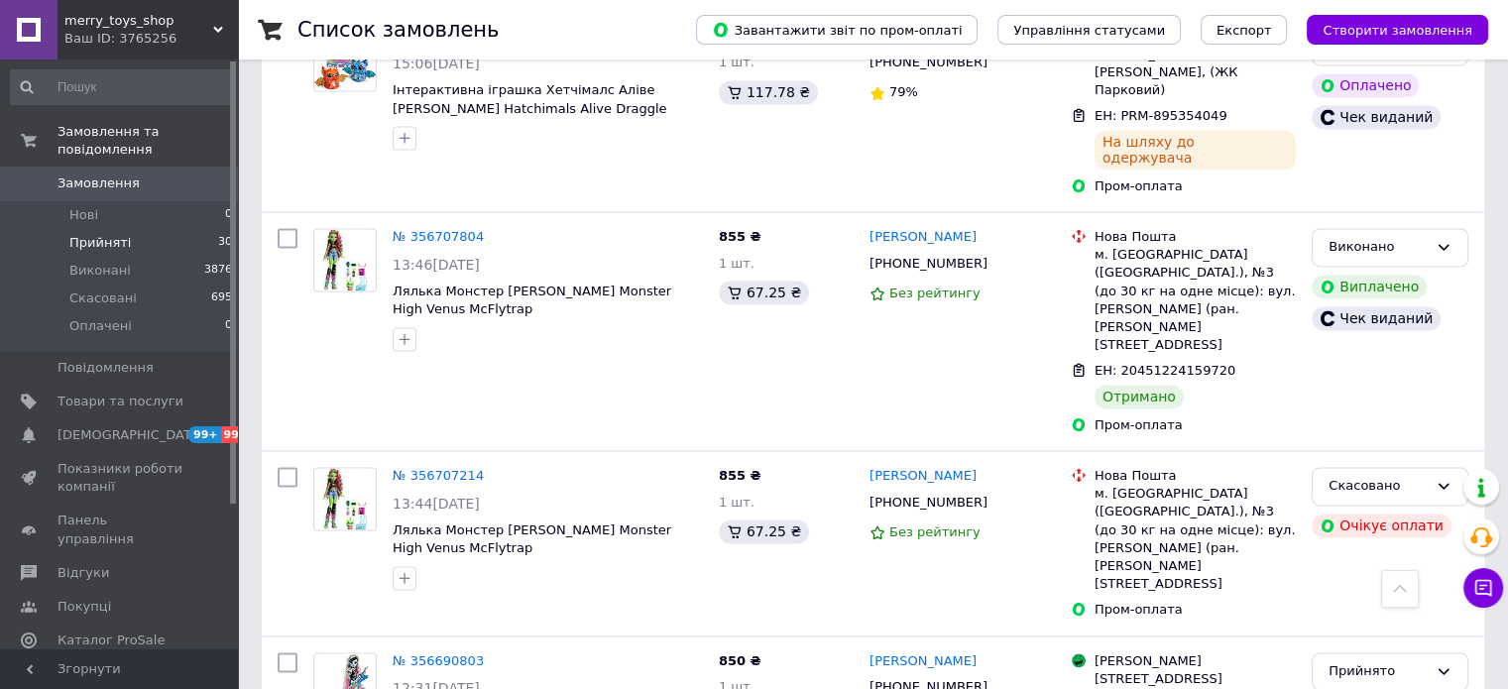
click at [90, 234] on span "Прийняті" at bounding box center [99, 243] width 61 height 18
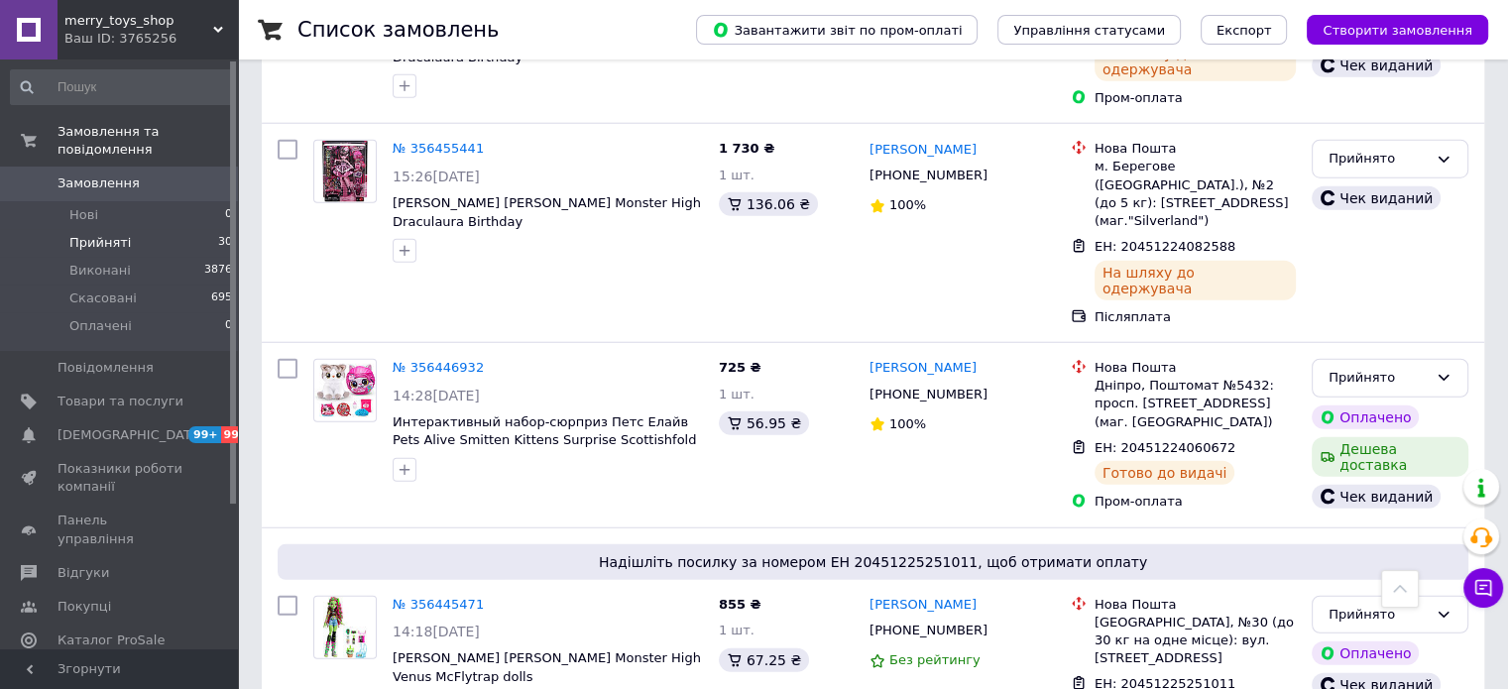
scroll to position [5075, 0]
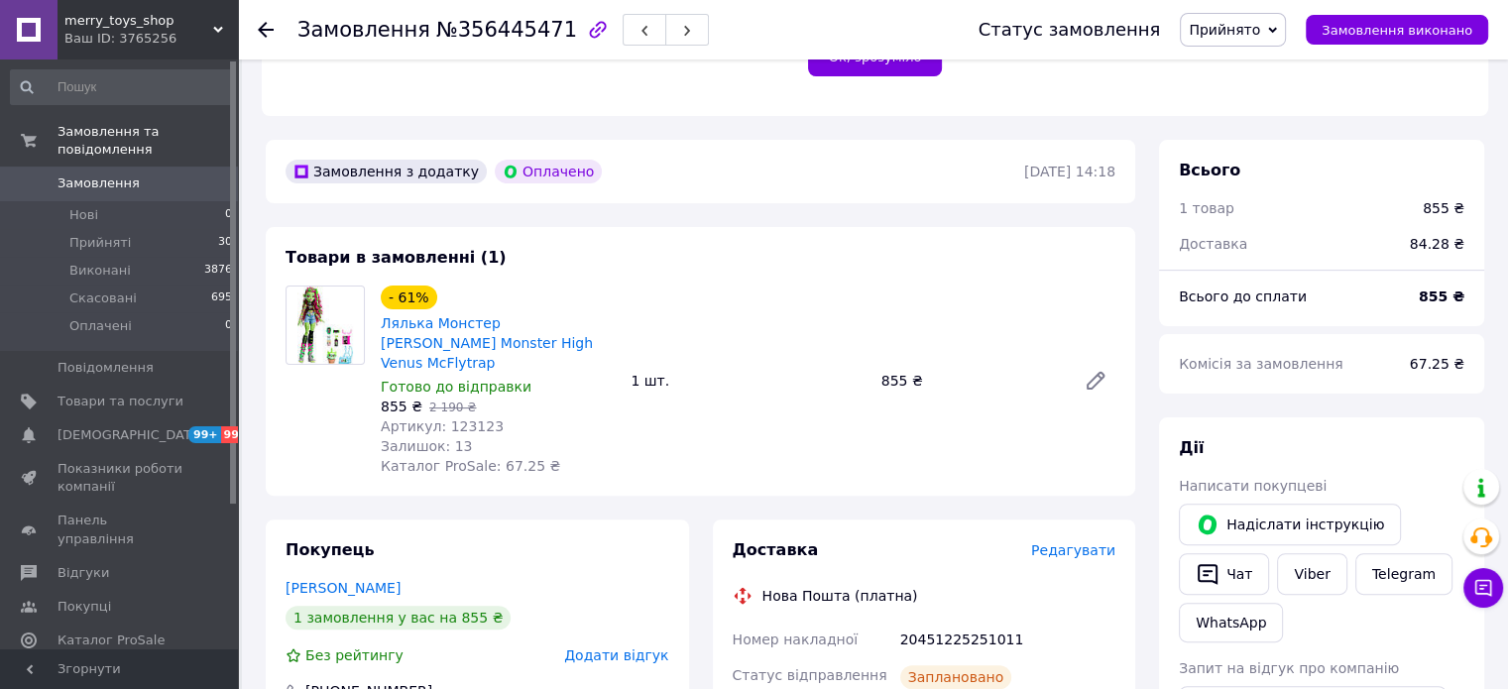
scroll to position [793, 0]
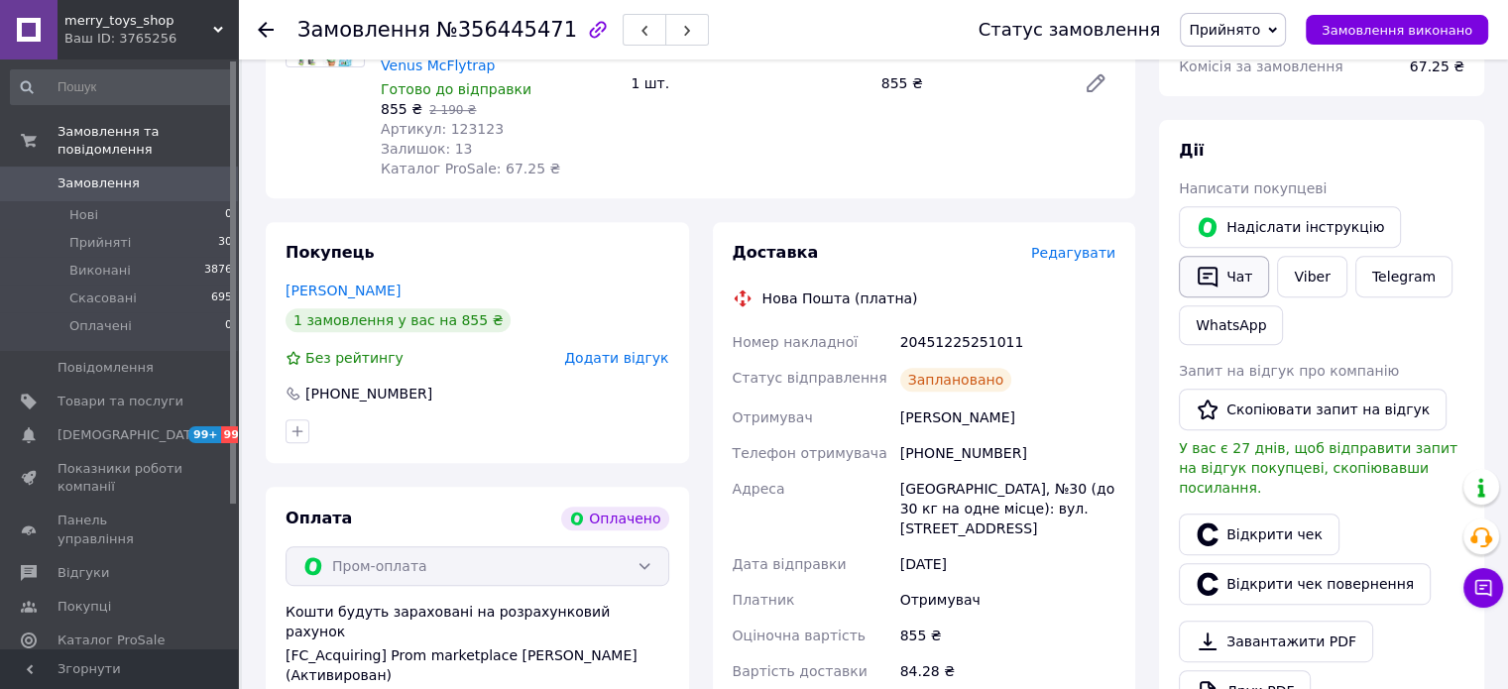
click at [1252, 279] on button "Чат" at bounding box center [1224, 277] width 90 height 42
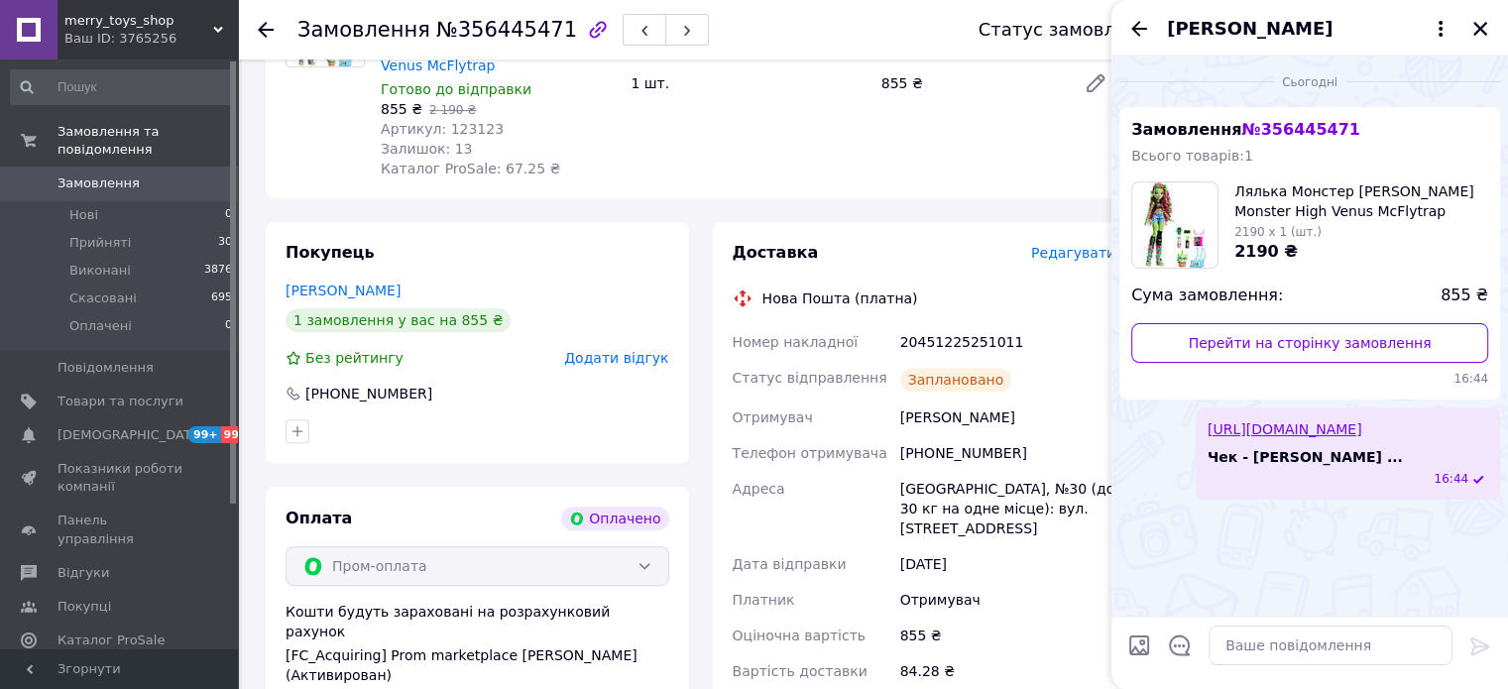
scroll to position [0, 0]
click at [1482, 31] on icon "Закрити" at bounding box center [1480, 29] width 14 height 14
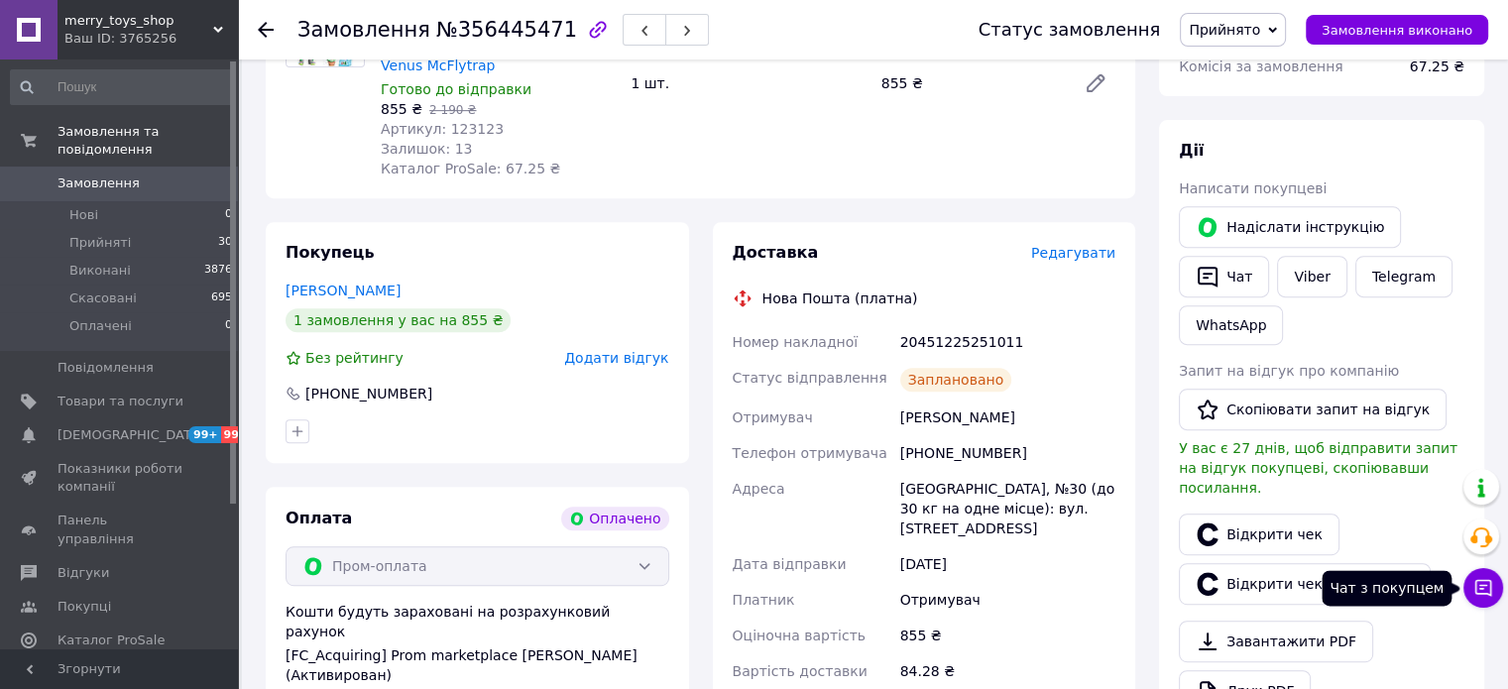
click at [1489, 594] on icon at bounding box center [1483, 588] width 20 height 20
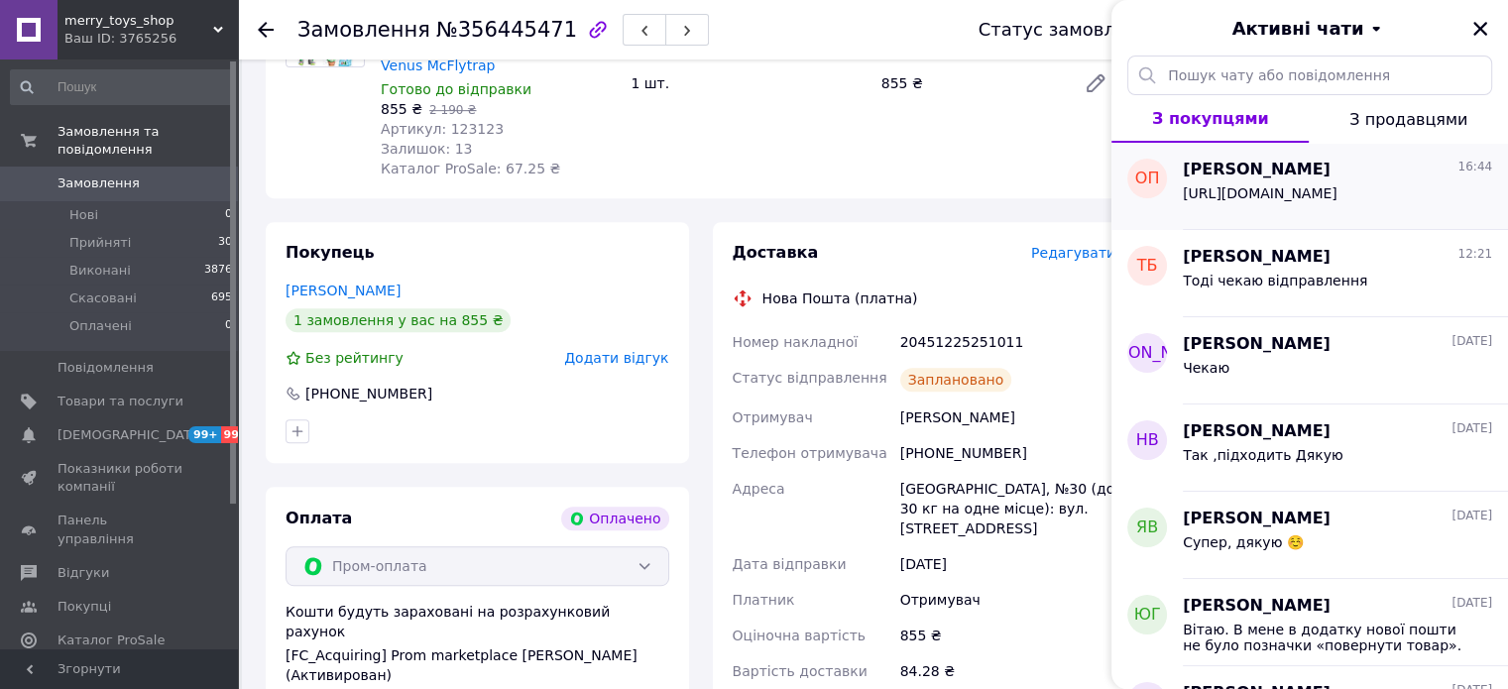
click at [1303, 201] on span "[URL][DOMAIN_NAME]" at bounding box center [1259, 193] width 155 height 16
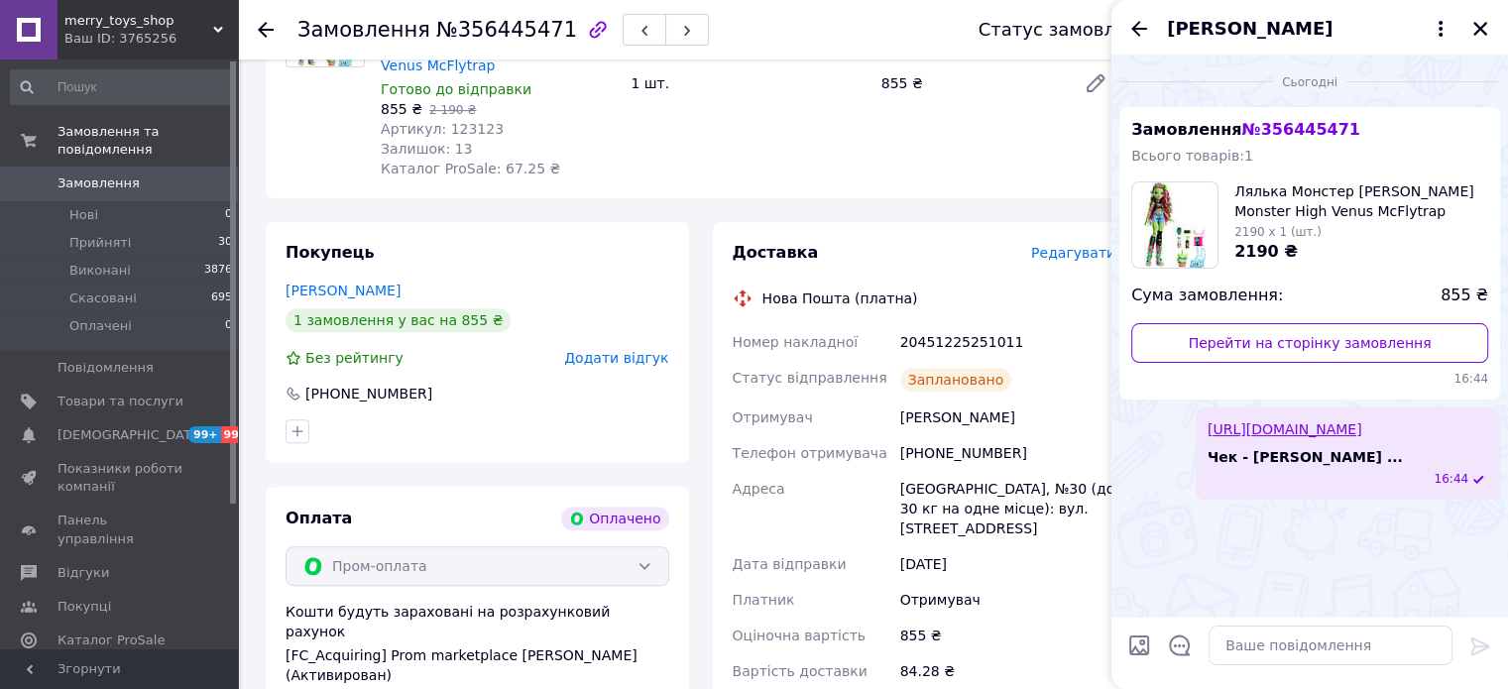
click at [1322, 435] on link "[URL][DOMAIN_NAME]" at bounding box center [1284, 429] width 155 height 16
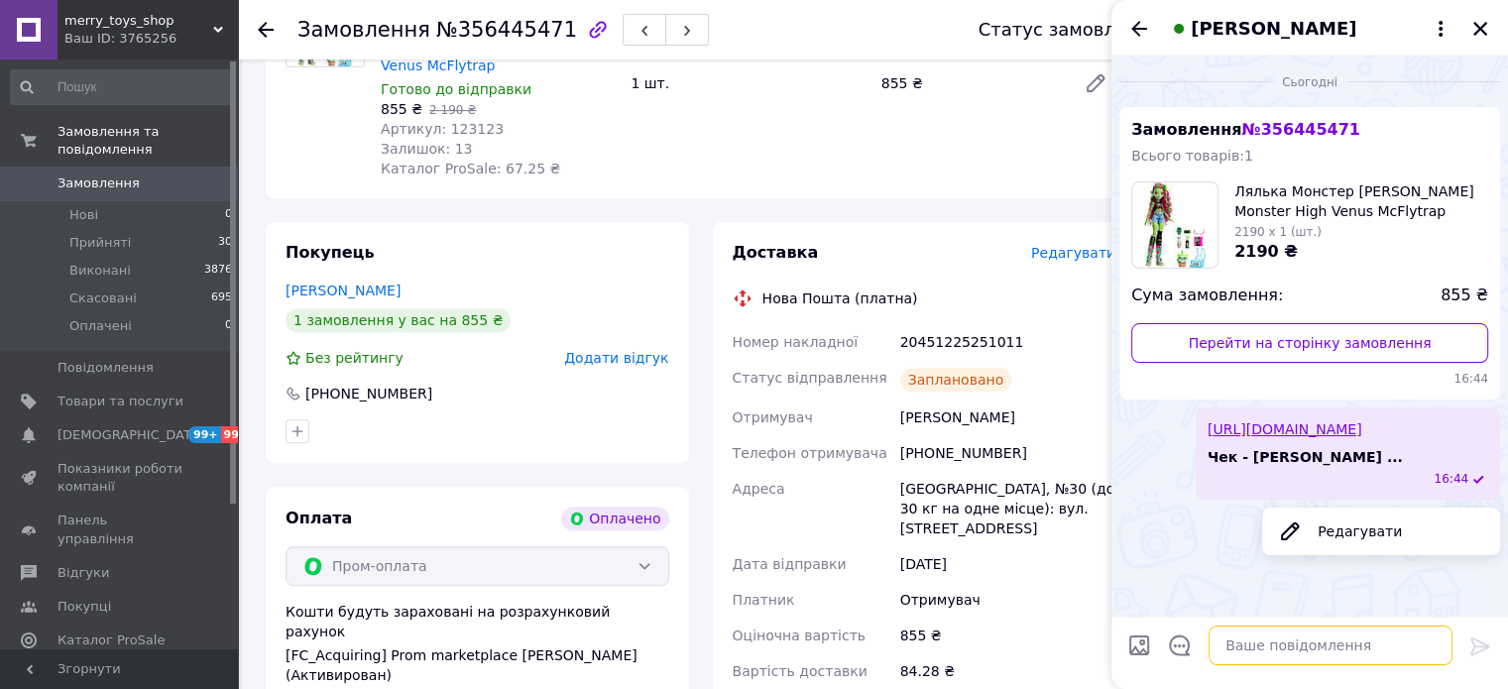
click at [1276, 660] on textarea at bounding box center [1330, 645] width 244 height 40
paste textarea "[URL][DOMAIN_NAME]"
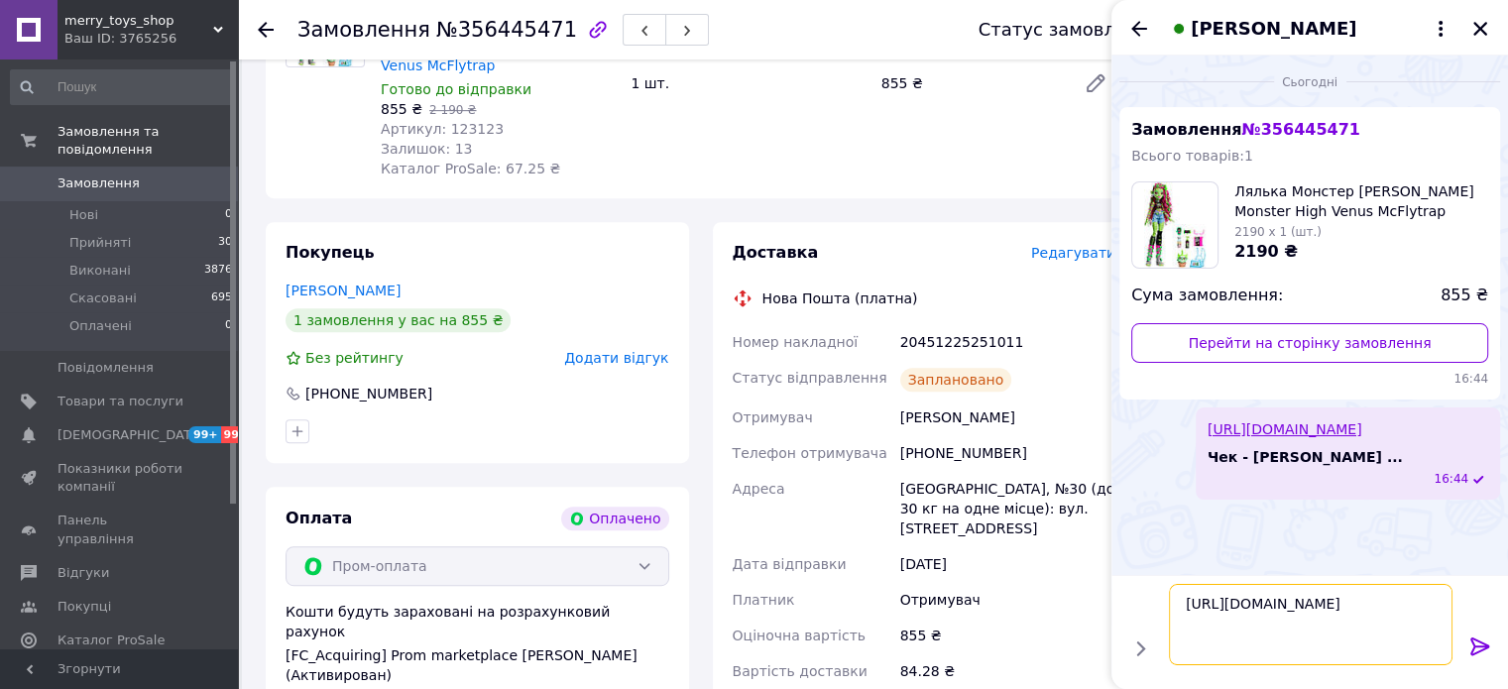
type textarea "[URL][DOMAIN_NAME]"
click at [1467, 642] on div at bounding box center [1480, 649] width 40 height 47
click at [1489, 653] on icon at bounding box center [1480, 646] width 24 height 24
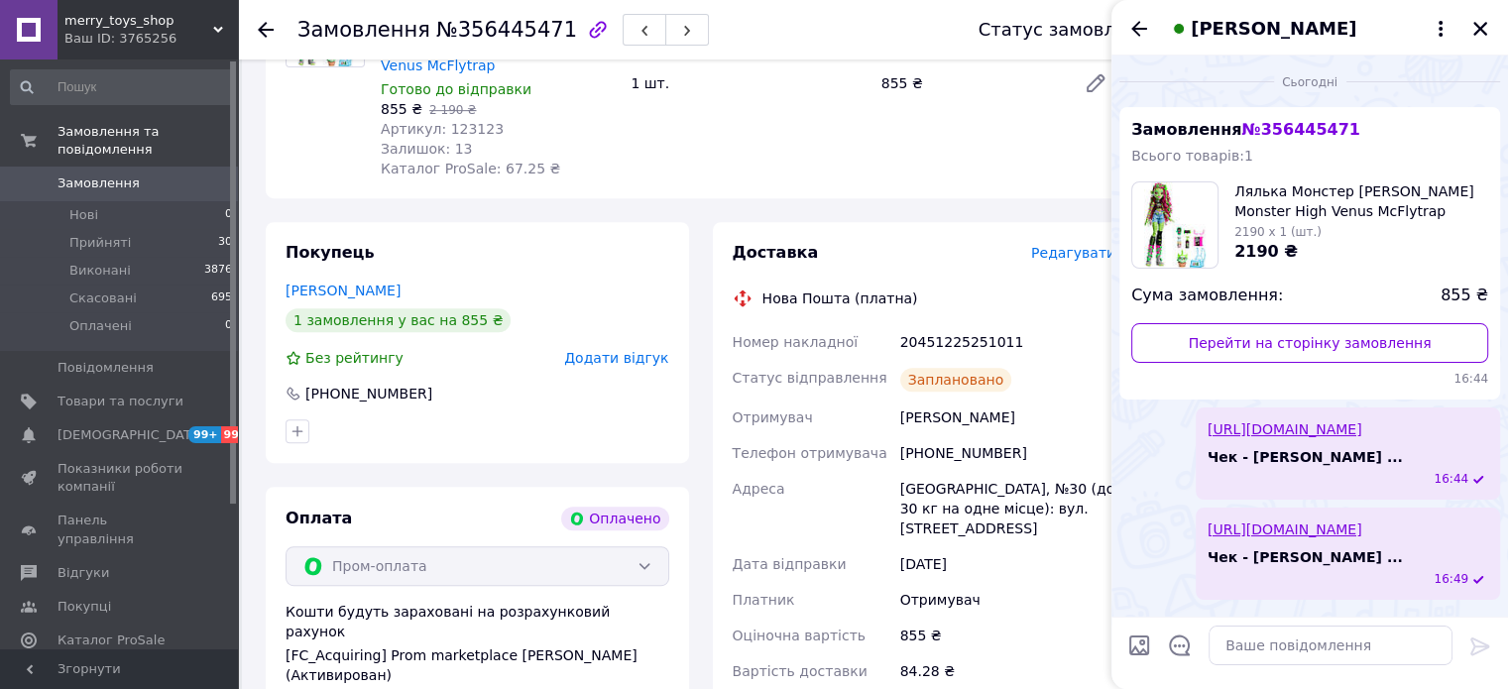
scroll to position [30, 0]
click at [1489, 33] on button "Закрити" at bounding box center [1480, 29] width 24 height 24
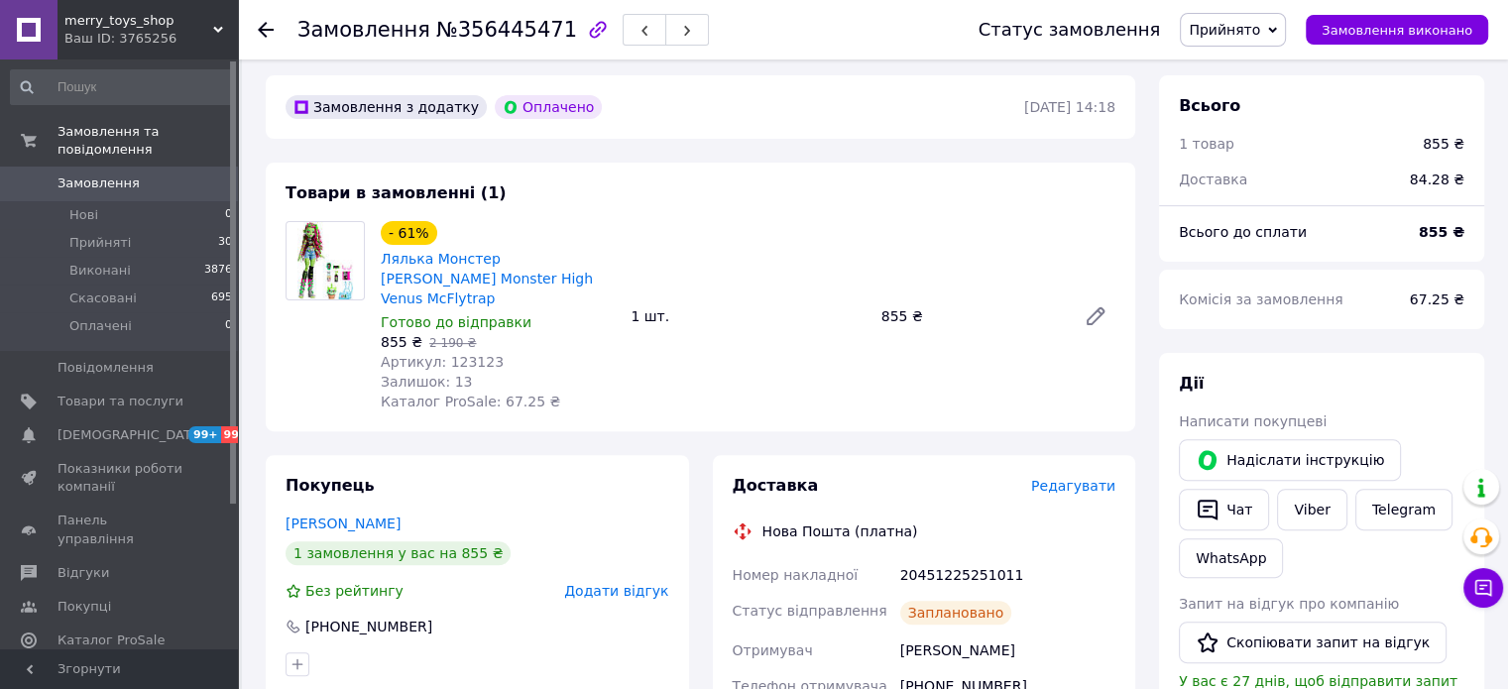
scroll to position [496, 0]
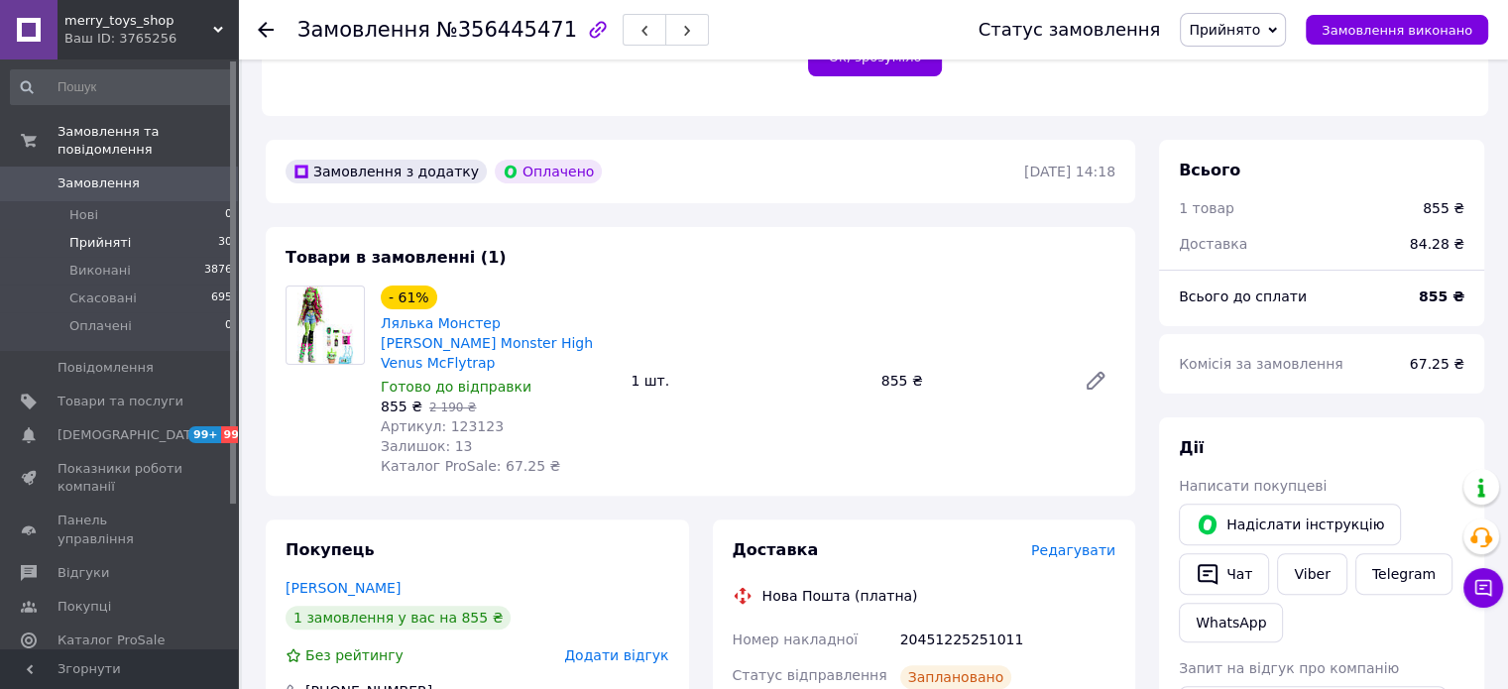
click at [116, 234] on span "Прийняті" at bounding box center [99, 243] width 61 height 18
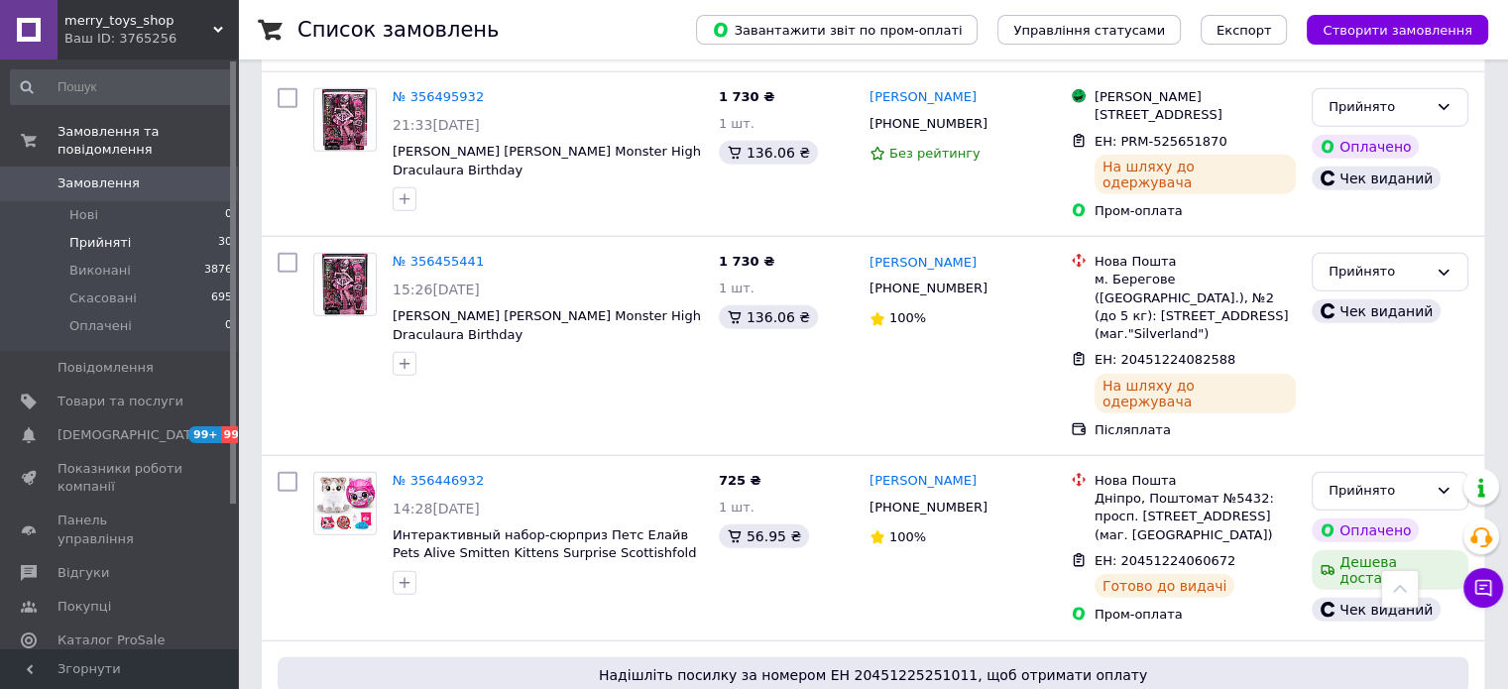
scroll to position [5075, 0]
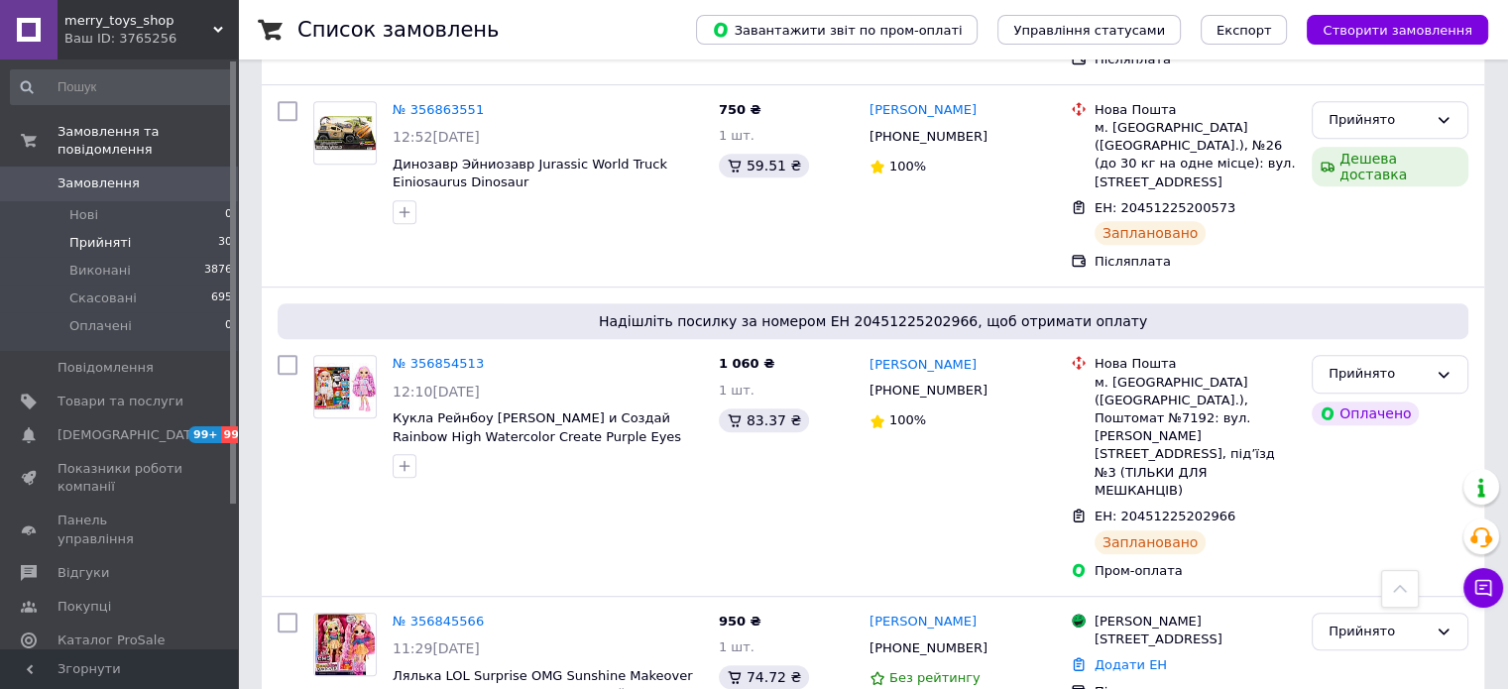
scroll to position [1110, 0]
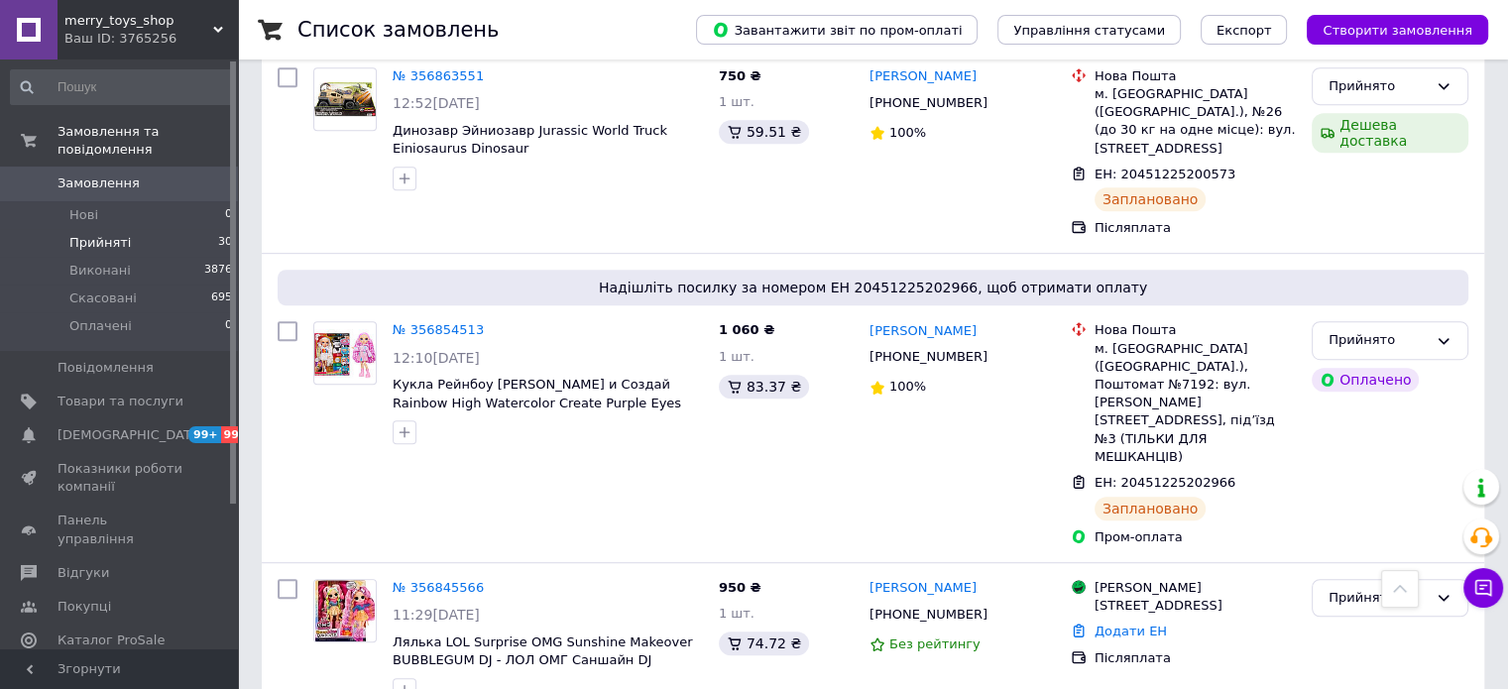
click at [94, 234] on span "Прийняті" at bounding box center [99, 243] width 61 height 18
click at [100, 206] on li "Нові 0" at bounding box center [122, 215] width 244 height 28
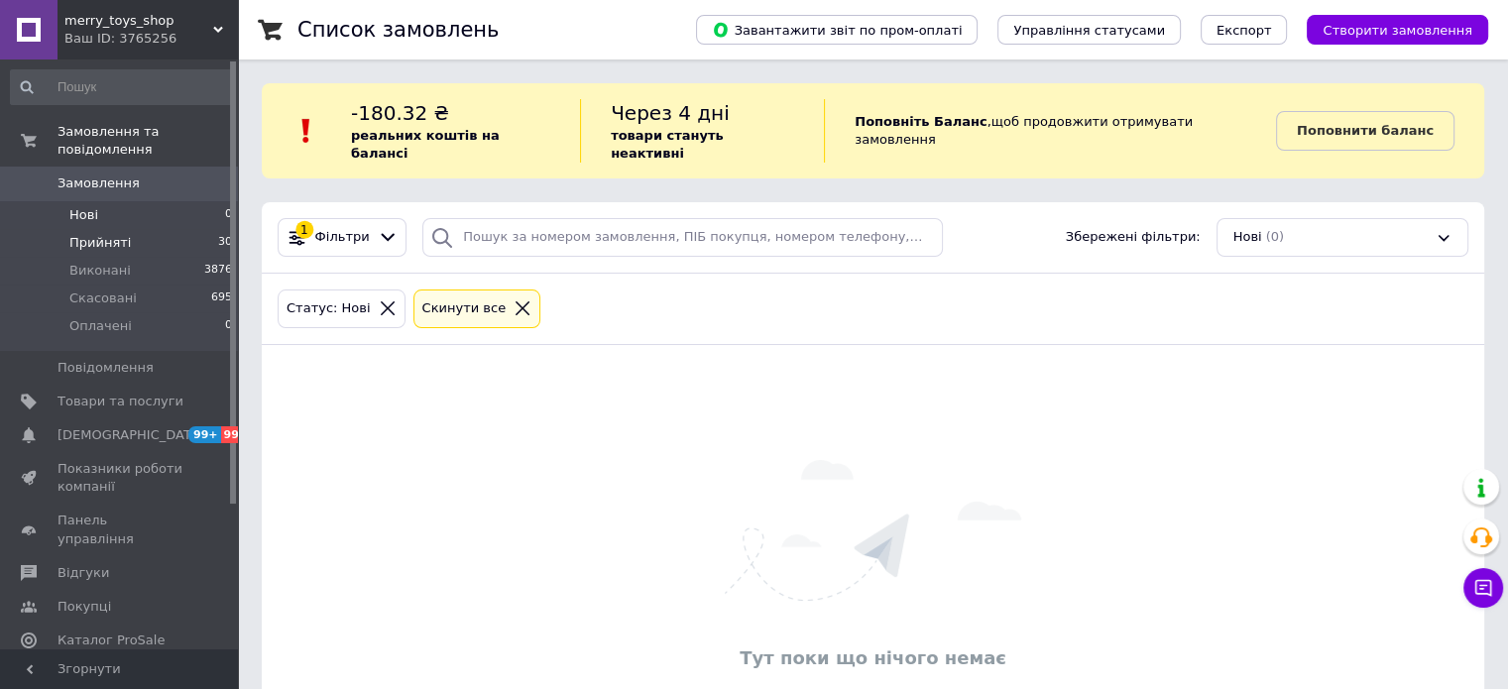
click at [111, 234] on span "Прийняті" at bounding box center [99, 243] width 61 height 18
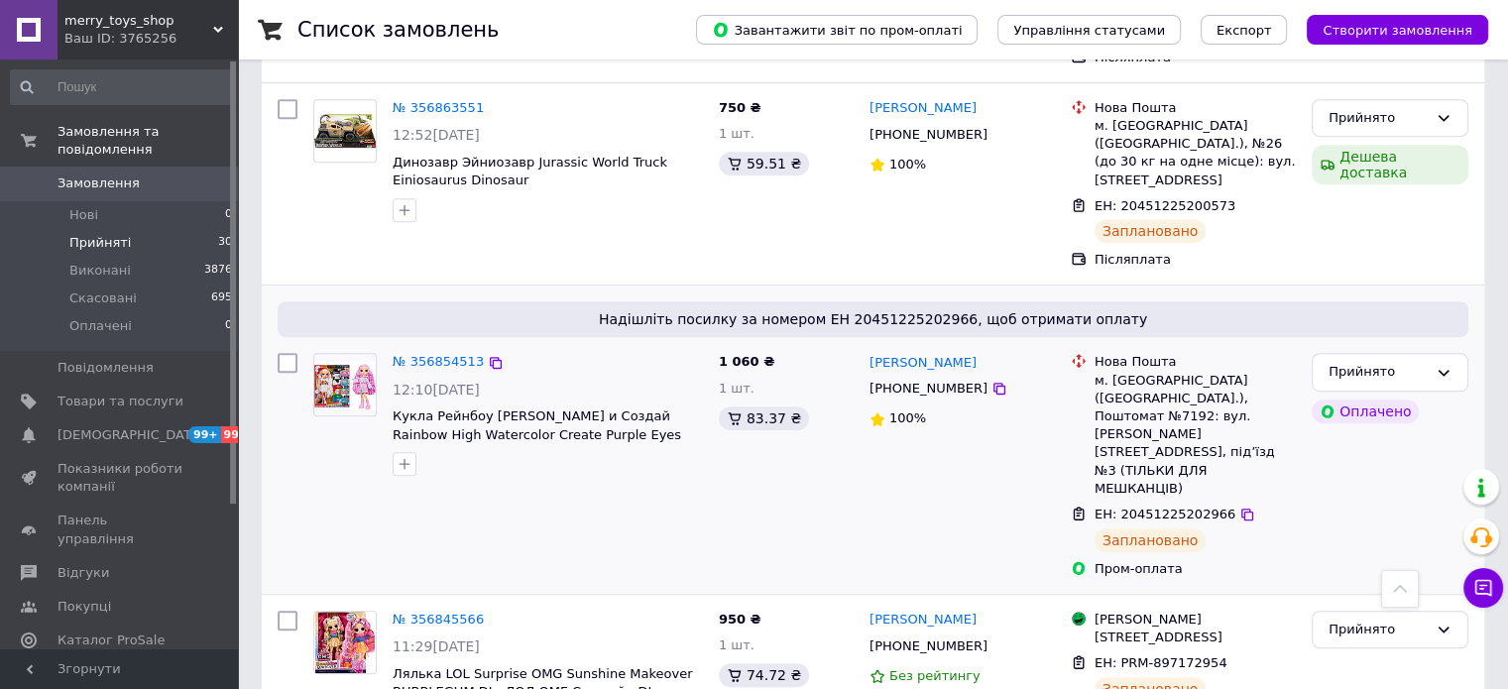
scroll to position [1189, 0]
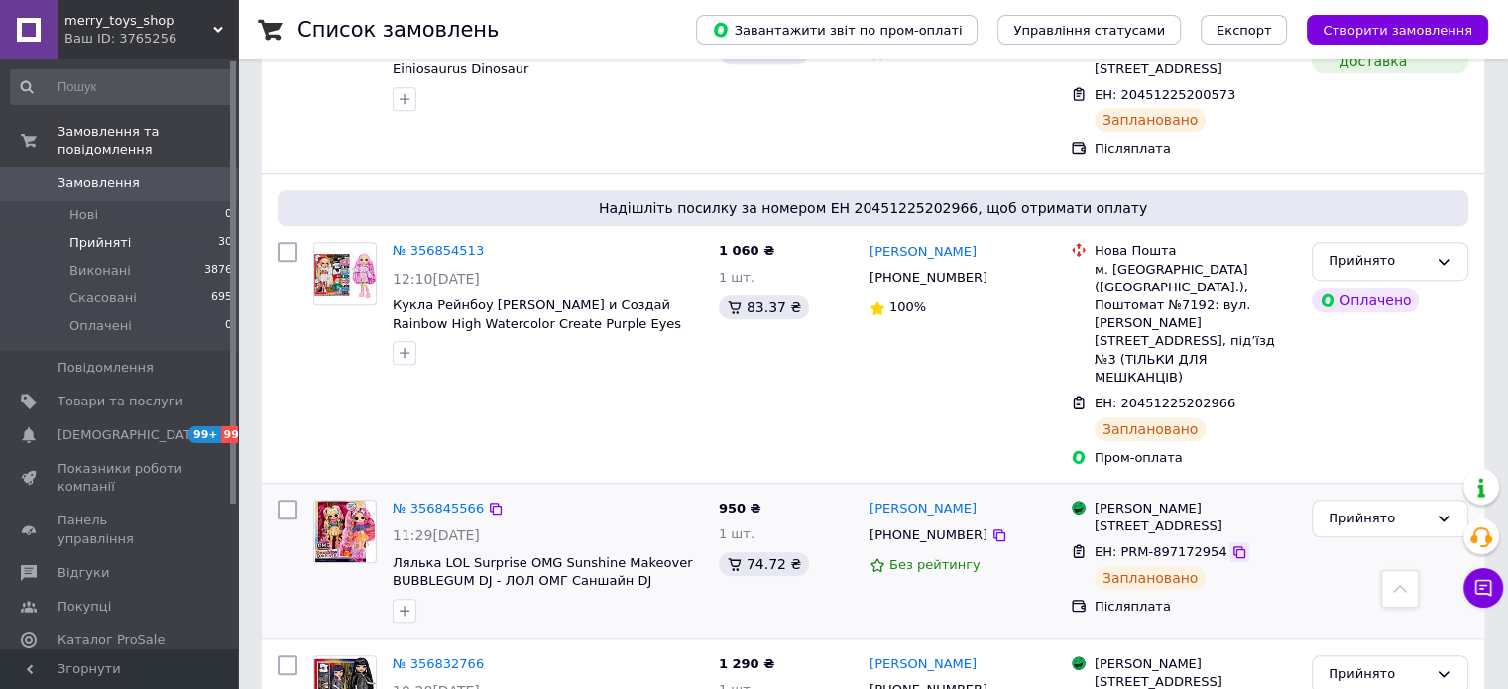
click at [1231, 544] on icon at bounding box center [1239, 552] width 16 height 16
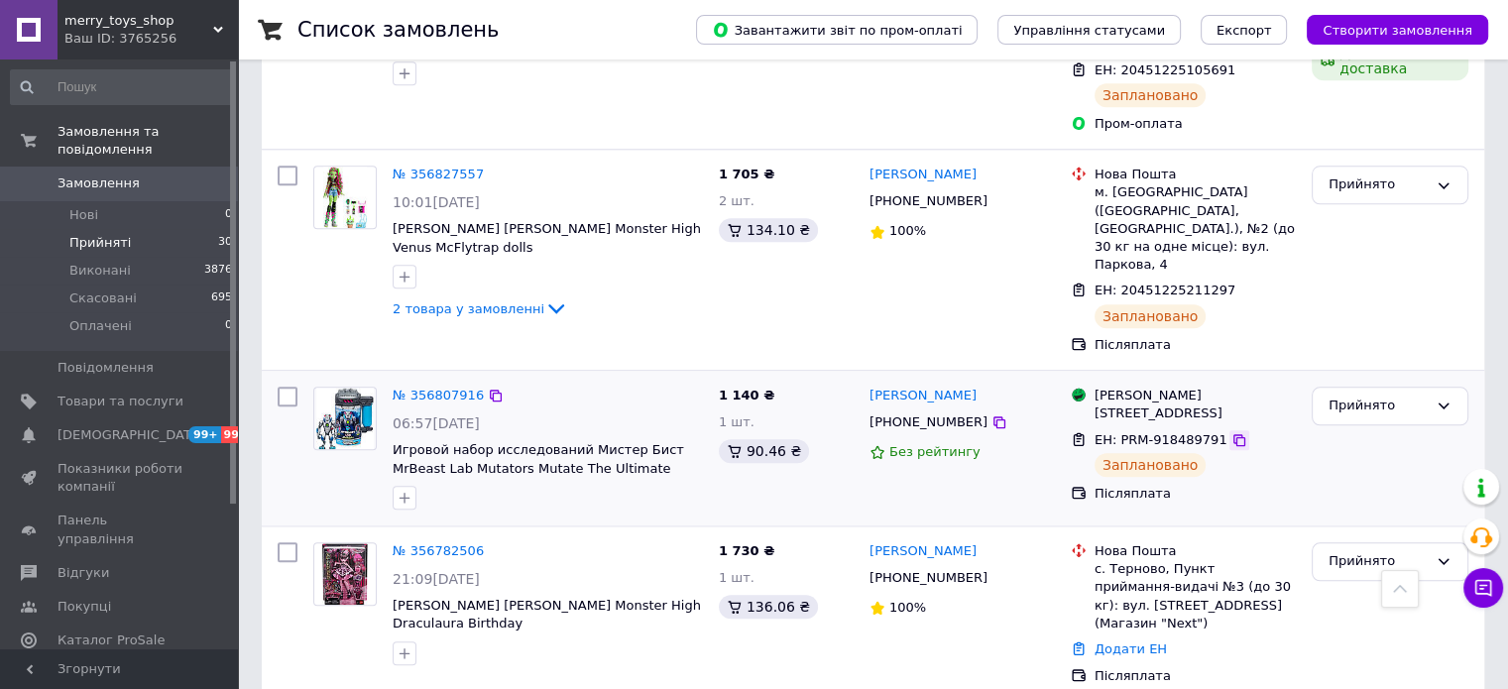
click at [1231, 432] on icon at bounding box center [1239, 440] width 16 height 16
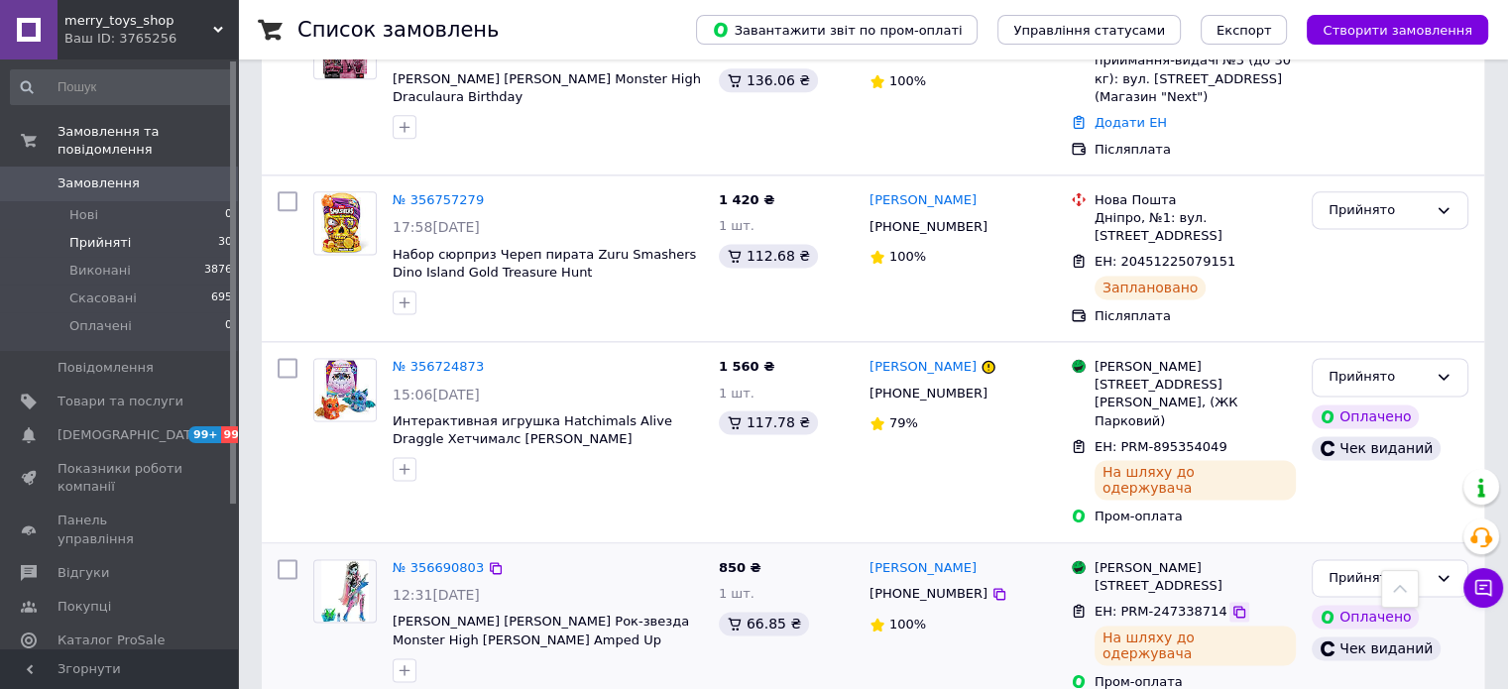
click at [1233, 606] on icon at bounding box center [1239, 612] width 12 height 12
